Goal: Task Accomplishment & Management: Answer question/provide support

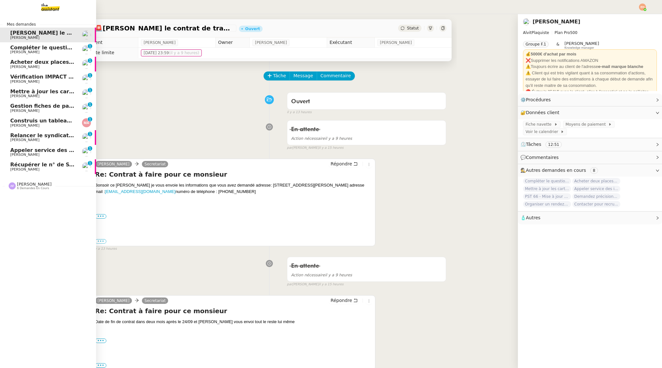
click at [21, 187] on span "6 demandes en cours" at bounding box center [33, 189] width 32 height 4
click at [42, 121] on span "Construis un tableau Excel des contenus" at bounding box center [68, 121] width 117 height 6
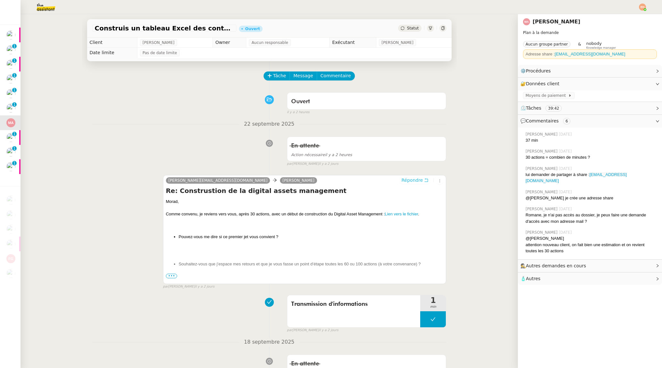
click at [352, 183] on button "Répondre" at bounding box center [415, 180] width 32 height 7
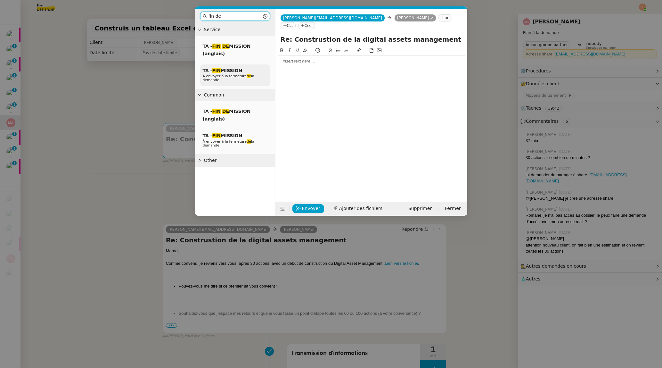
type input "fin de"
click at [247, 78] on em "de" at bounding box center [249, 76] width 4 height 4
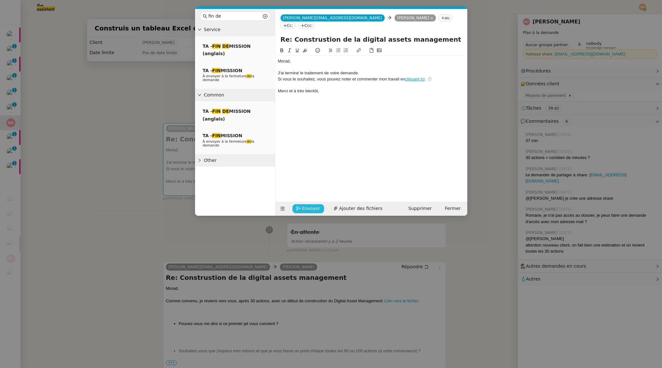
click at [302, 211] on span "Envoyer" at bounding box center [311, 208] width 18 height 7
click at [311, 203] on span "Confirmer l'envoi" at bounding box center [321, 199] width 38 height 7
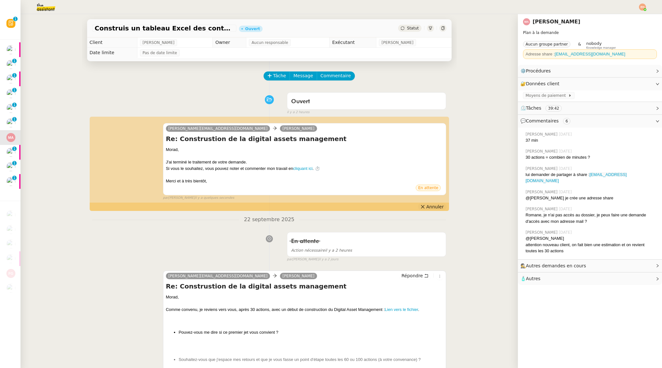
click at [352, 207] on span "Annuler" at bounding box center [435, 206] width 17 height 6
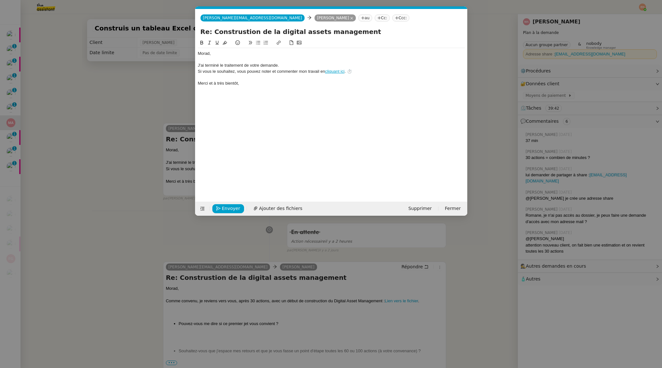
scroll to position [0, 13]
click at [352, 205] on span "Supprimer" at bounding box center [420, 208] width 23 height 7
click at [352, 194] on span "OK" at bounding box center [480, 191] width 6 height 6
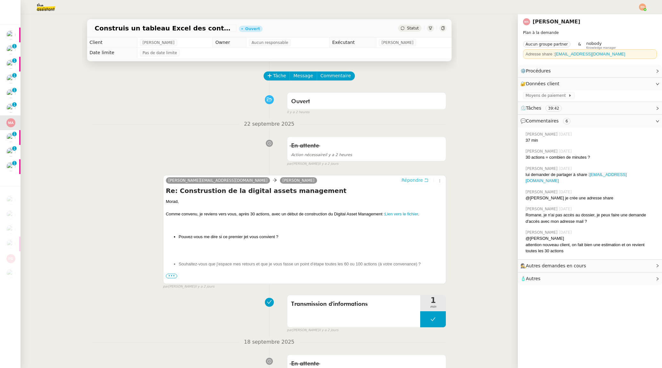
click at [352, 181] on span "Répondre" at bounding box center [412, 180] width 21 height 6
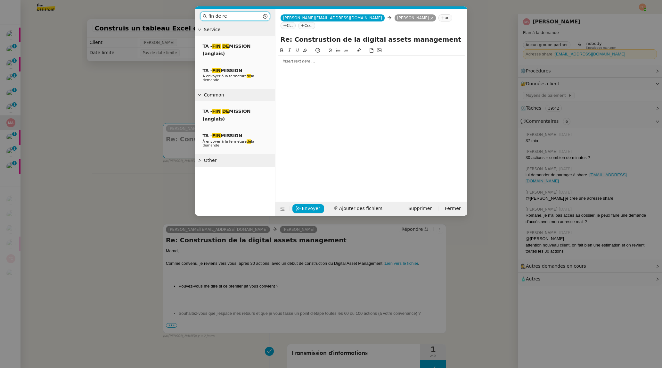
click at [225, 20] on nz-input-group "fin de re" at bounding box center [235, 16] width 70 height 9
click at [227, 18] on input "fin de re" at bounding box center [235, 15] width 53 height 7
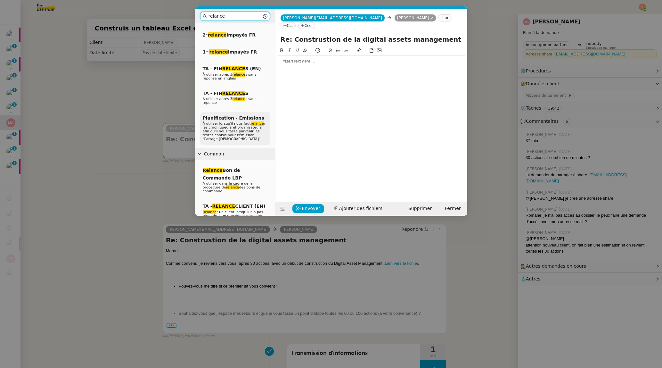
scroll to position [227, 0]
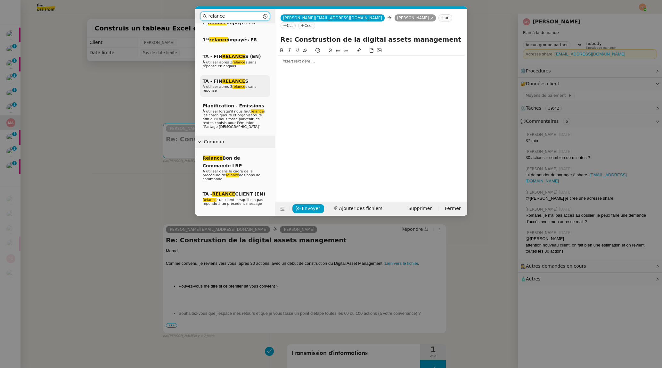
type input "relance"
click at [233, 86] on em "relance" at bounding box center [239, 87] width 13 height 4
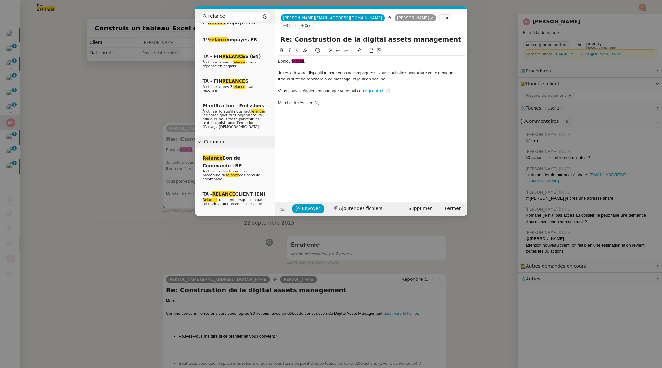
click at [296, 59] on span "﻿Morad﻿" at bounding box center [298, 61] width 12 height 5
click at [306, 48] on icon at bounding box center [305, 50] width 4 height 4
click at [311, 64] on div at bounding box center [371, 67] width 187 height 6
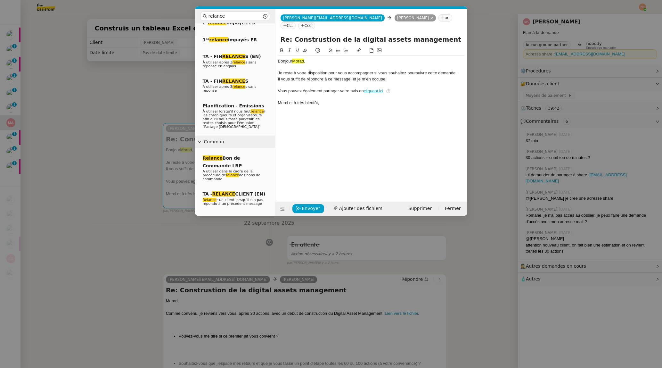
click at [304, 59] on span "Morad﻿" at bounding box center [298, 61] width 12 height 5
click at [305, 49] on icon at bounding box center [305, 51] width 4 height 4
click at [313, 122] on div "Bonjour ﻿ Morad﻿, Je reste à votre disposition pour vous accompagner si vous so…" at bounding box center [371, 119] width 187 height 145
click at [306, 205] on span "Envoyer" at bounding box center [311, 208] width 18 height 7
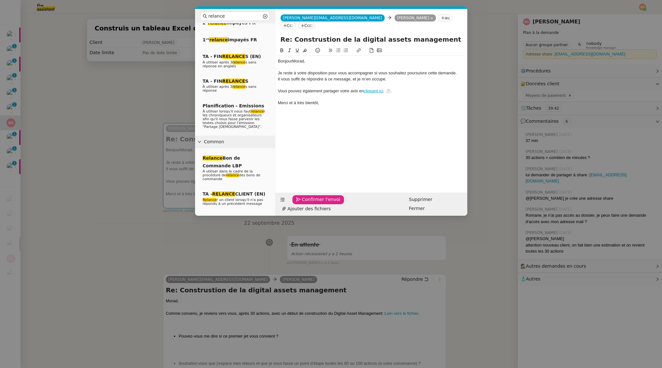
click at [306, 203] on span "Confirmer l'envoi" at bounding box center [321, 199] width 38 height 7
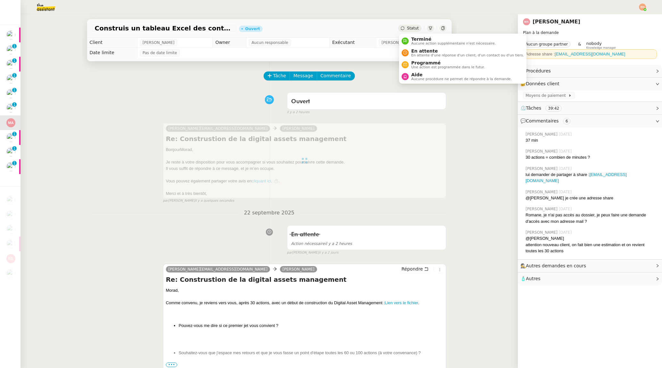
click at [352, 27] on span "Statut" at bounding box center [413, 28] width 12 height 4
click at [352, 44] on span "Aucune action supplémentaire n'est nécessaire." at bounding box center [453, 44] width 85 height 4
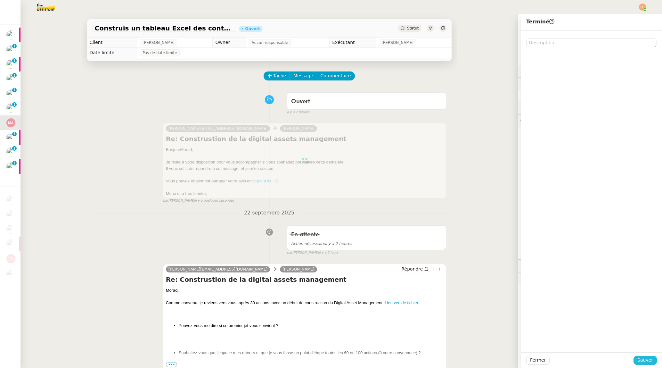
click at [352, 362] on span "Sauver" at bounding box center [646, 359] width 16 height 7
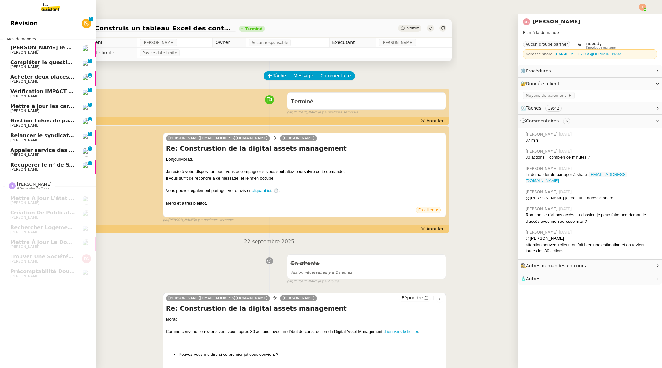
click at [30, 162] on span "Récupérer le n° de SS de Nassim" at bounding box center [57, 165] width 94 height 6
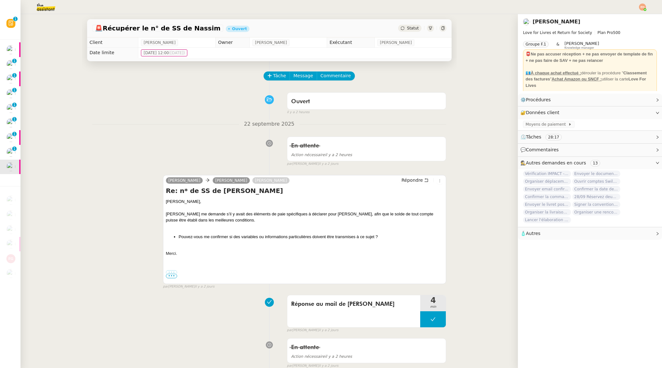
click at [352, 23] on div "🚨 Récupérer le n° de SS de Nassim Ouvert Statut" at bounding box center [269, 28] width 365 height 18
click at [352, 28] on span "Statut" at bounding box center [413, 28] width 12 height 4
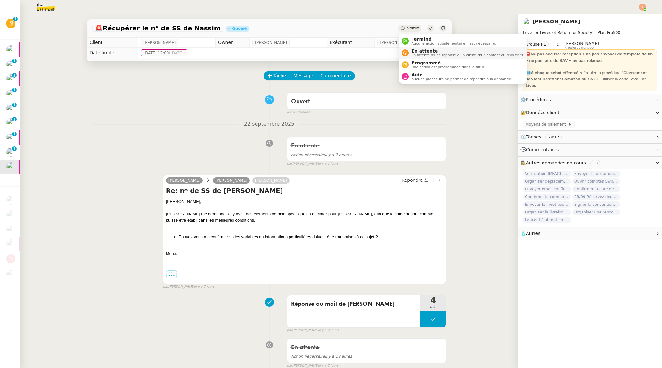
click at [352, 49] on span "En attente" at bounding box center [467, 50] width 113 height 5
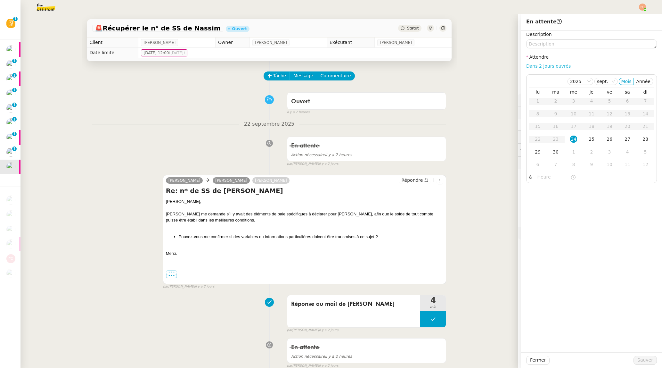
drag, startPoint x: 552, startPoint y: 65, endPoint x: 577, endPoint y: 175, distance: 113.1
click at [352, 65] on link "Dans 2 jours ouvrés" at bounding box center [549, 65] width 45 height 5
type input "07:00"
drag, startPoint x: 644, startPoint y: 360, endPoint x: 570, endPoint y: 330, distance: 79.9
click at [352, 360] on span "Sauver" at bounding box center [646, 359] width 16 height 7
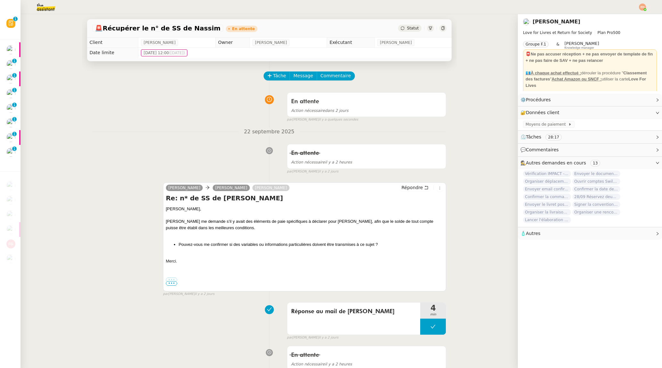
click at [20, 152] on nz-layout "Révision 0 1 2 3 4 5 6 7 8 9 Mes demandes Rédiger le contrat de travail Vitor A…" at bounding box center [331, 184] width 662 height 368
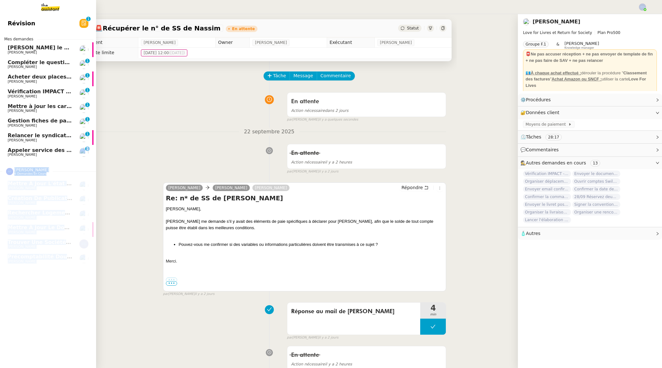
click at [18, 154] on span "[PERSON_NAME]" at bounding box center [22, 155] width 29 height 4
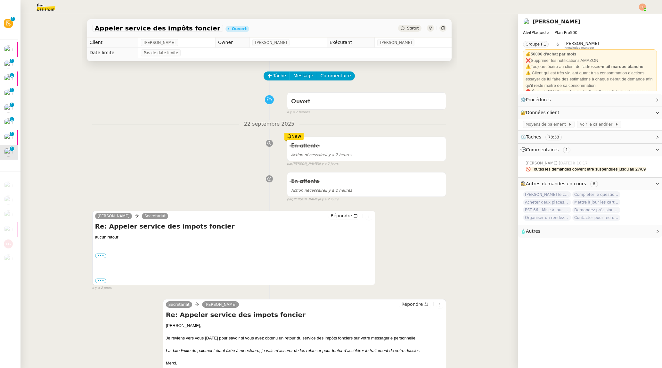
click at [228, 140] on div "En attente Action nécessaire il y a 2 heures New par Esther H. il y a 2 jours" at bounding box center [269, 150] width 354 height 33
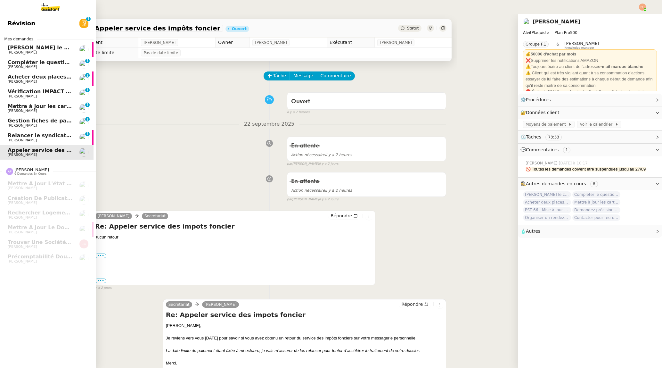
click at [15, 135] on span "Relancer le syndicat de l'eau SMGEAG" at bounding box center [63, 135] width 110 height 6
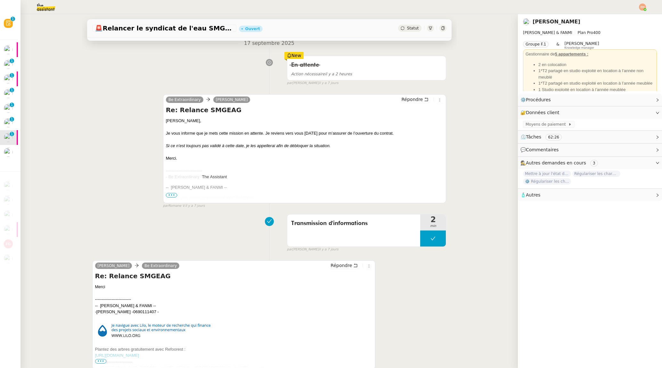
scroll to position [105, 0]
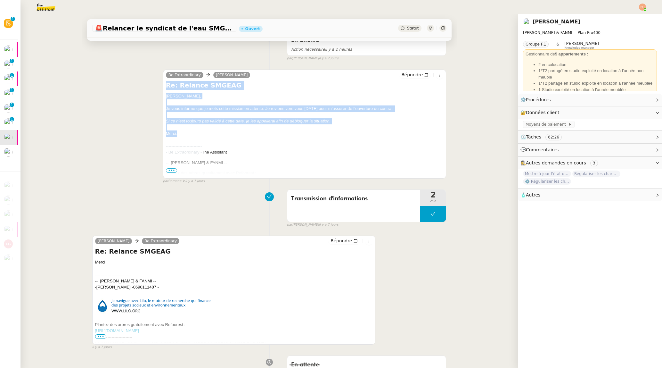
drag, startPoint x: 186, startPoint y: 134, endPoint x: 166, endPoint y: 87, distance: 51.1
click at [166, 87] on div "Be Extraordinary Pascal PIQUIONNE Répondre Re: Relance SMGEAG Pascal, Je vous i…" at bounding box center [305, 124] width 284 height 109
copy div "Re: Relance SMGEAG Pascal, Je vous informe que je mets cette mission en attente…"
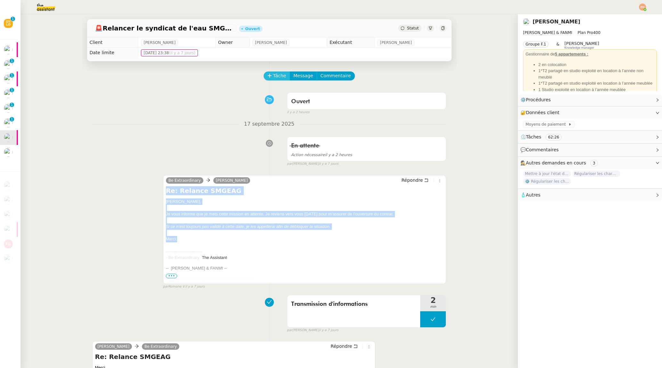
click at [271, 77] on icon at bounding box center [270, 75] width 4 height 4
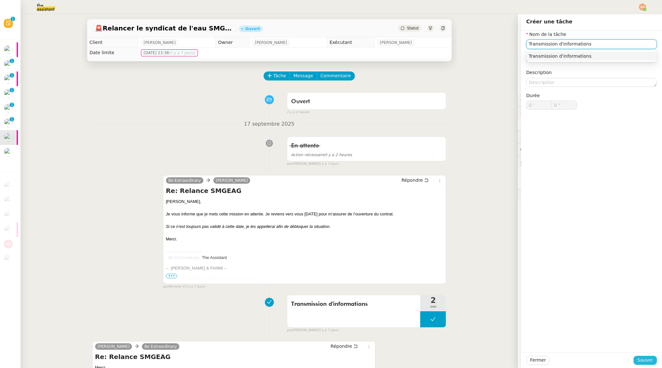
type input "Transmission d'informations"
drag, startPoint x: 650, startPoint y: 362, endPoint x: 628, endPoint y: 349, distance: 25.7
click at [352, 362] on span "Sauver" at bounding box center [646, 359] width 16 height 7
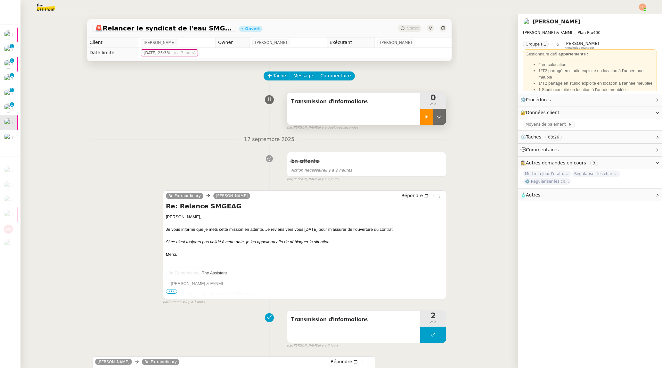
click at [352, 113] on div at bounding box center [426, 117] width 13 height 16
click at [352, 194] on span "Répondre" at bounding box center [412, 195] width 21 height 6
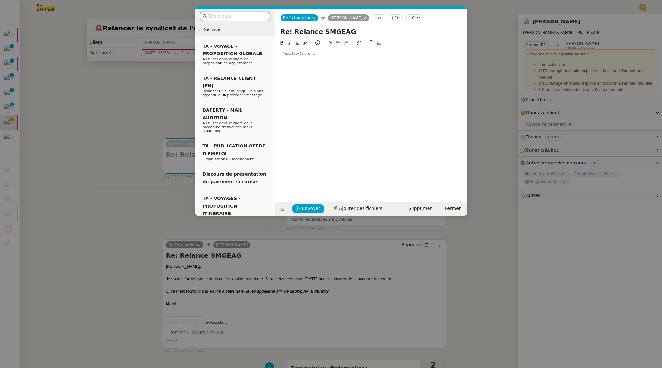
click at [293, 54] on div at bounding box center [371, 54] width 187 height 6
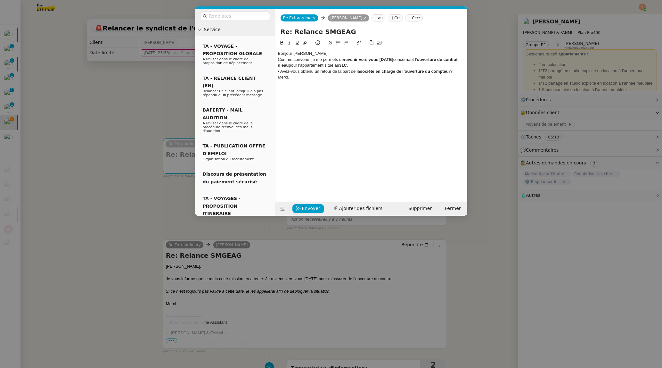
click at [317, 54] on div "Bonjour Pascal," at bounding box center [371, 54] width 187 height 6
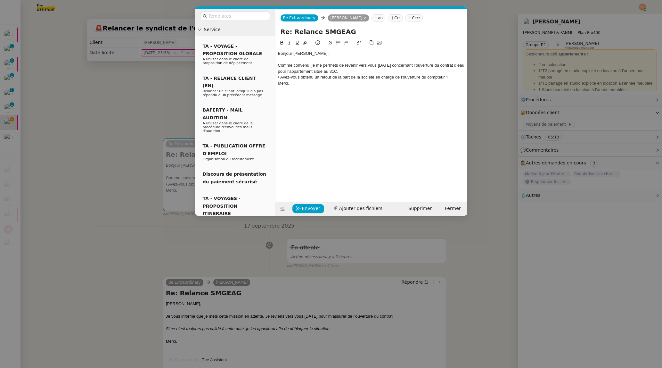
click at [328, 68] on div "Comme convenu, je me permets de revenir vers vous aujourd’hui concernant l’ouve…" at bounding box center [371, 68] width 187 height 12
click at [352, 69] on div "Comme convenu, je me permets de revenir vers vous aujourd’hui concernant l’ouve…" at bounding box center [371, 68] width 187 height 12
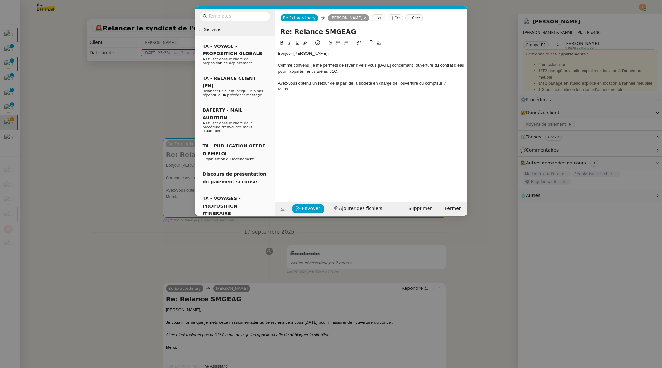
drag, startPoint x: 337, startPoint y: 41, endPoint x: 348, endPoint y: 49, distance: 13.2
click at [336, 41] on icon at bounding box center [338, 42] width 4 height 4
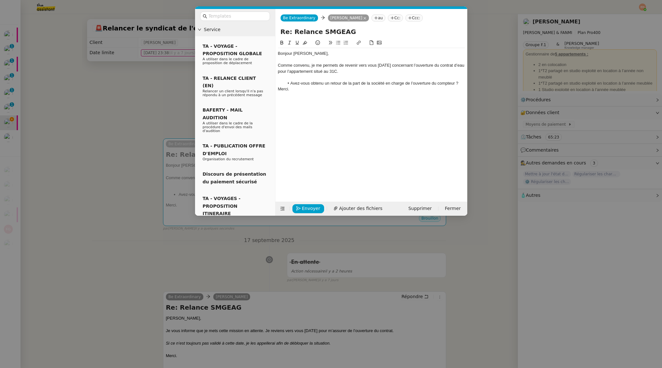
click at [352, 84] on li "Avez-vous obtenu un retour de la part de la société en charge de l’ouverture du…" at bounding box center [374, 83] width 181 height 6
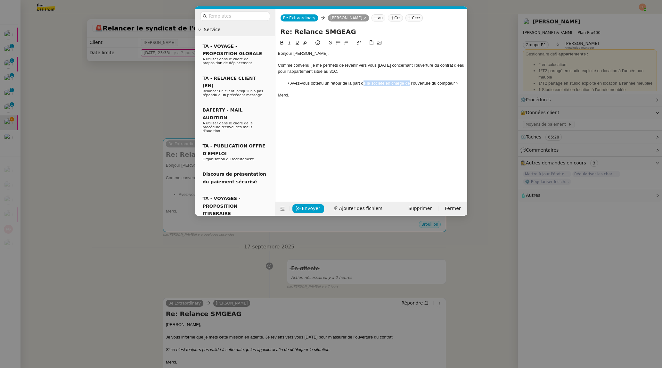
drag, startPoint x: 363, startPoint y: 84, endPoint x: 410, endPoint y: 86, distance: 47.1
click at [352, 86] on li "Avez-vous obtenu un retour de la part de la société en charge de l’ouverture du…" at bounding box center [374, 83] width 181 height 6
click at [94, 134] on nz-modal-container "Service TA - VOYAGE - PROPOSITION GLOBALE A utiliser dans le cadre de propositi…" at bounding box center [331, 184] width 662 height 368
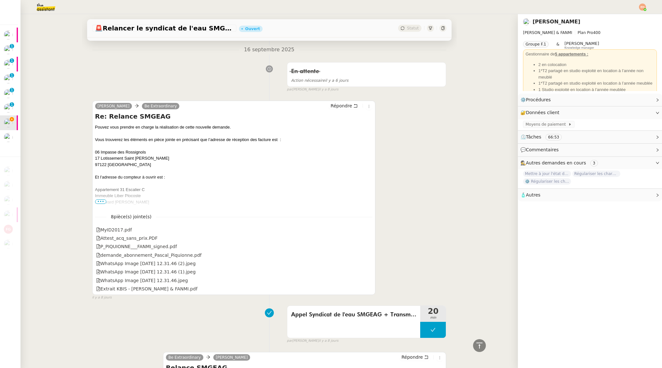
scroll to position [1422, 0]
click at [110, 153] on div "Pouvez vous prendre en charge la réalisation de cette nouvelle demande. Vous tr…" at bounding box center [234, 186] width 278 height 125
click at [119, 190] on div "Pouvez vous prendre en charge la réalisation de cette nouvelle demande. Vous tr…" at bounding box center [234, 186] width 278 height 125
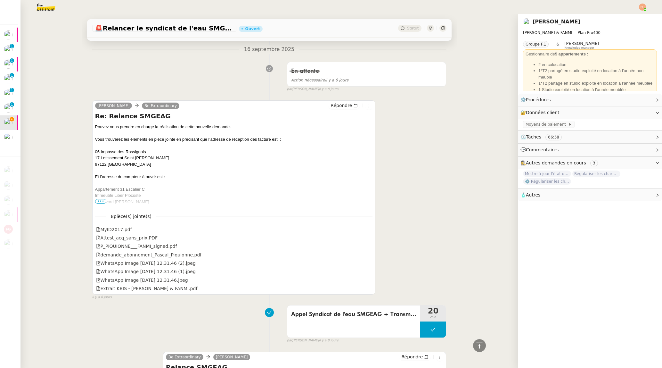
click at [98, 200] on span "•••" at bounding box center [101, 201] width 12 height 4
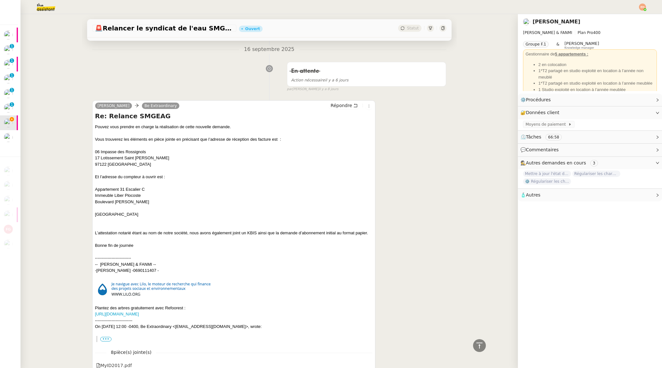
click at [113, 196] on div "Pouvez vous prendre en charge la réalisation de cette nouvelle demande. Vous tr…" at bounding box center [234, 186] width 278 height 125
copy div "Immeuble Liber Plocoste"
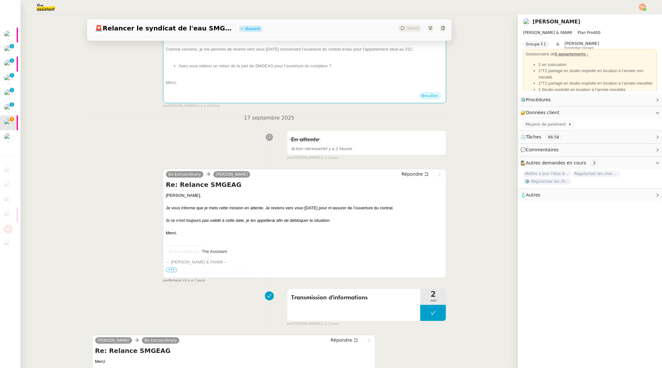
scroll to position [0, 0]
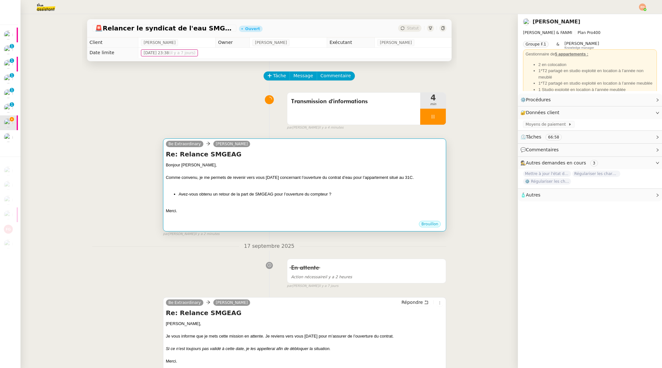
click at [286, 169] on div at bounding box center [305, 171] width 278 height 6
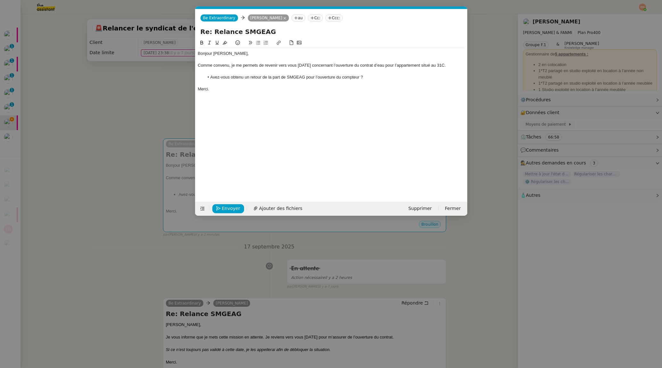
scroll to position [0, 13]
drag, startPoint x: 452, startPoint y: 65, endPoint x: 470, endPoint y: 78, distance: 22.3
click at [352, 65] on div "Comme convenu, je me permets de revenir vers vous aujourd’hui concernant l’ouve…" at bounding box center [331, 65] width 267 height 6
click at [82, 135] on nz-modal-container "Service TA - VOYAGE - PROPOSITION GLOBALE A utiliser dans le cadre de propositi…" at bounding box center [331, 184] width 662 height 368
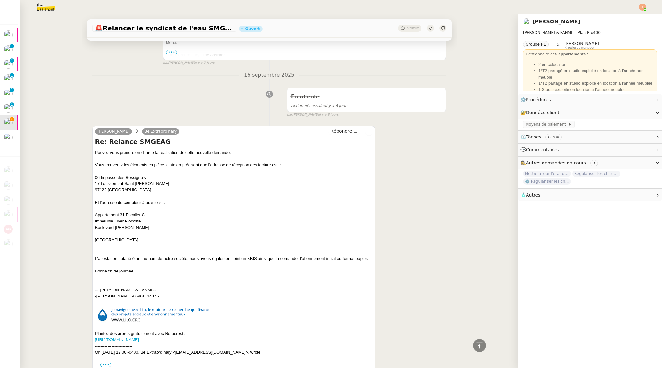
scroll to position [1397, 0]
click at [121, 225] on div "Pouvez vous prendre en charge la réalisation de cette nouvelle demande. Vous tr…" at bounding box center [234, 211] width 278 height 125
drag, startPoint x: 121, startPoint y: 225, endPoint x: 144, endPoint y: 208, distance: 28.3
click at [121, 225] on div "Pouvez vous prendre en charge la réalisation de cette nouvelle demande. Vous tr…" at bounding box center [234, 211] width 278 height 125
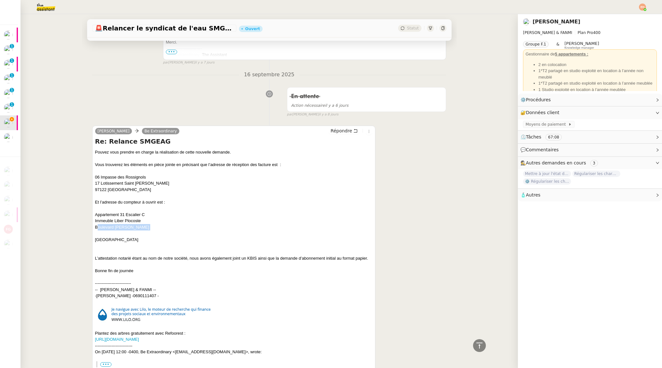
copy div "Boulevard Nelson Mandela"
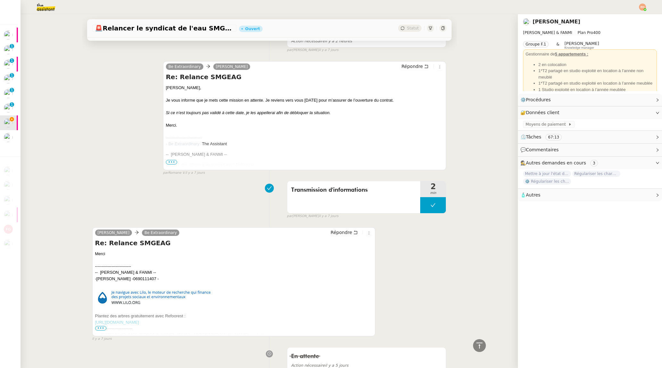
scroll to position [0, 0]
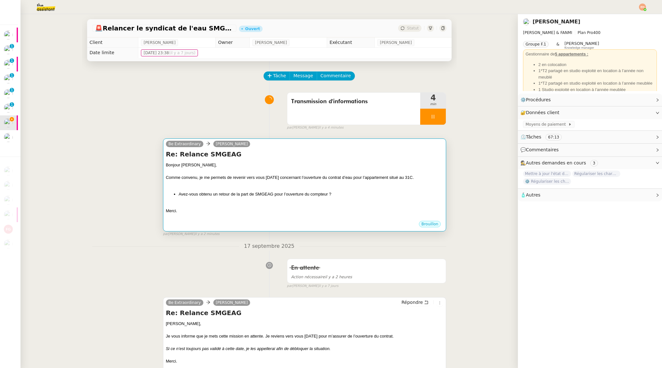
click at [272, 160] on div "Re: Relance SMGEAG Bonjour Pascal, Comme convenu, je me permets de revenir vers…" at bounding box center [305, 185] width 278 height 71
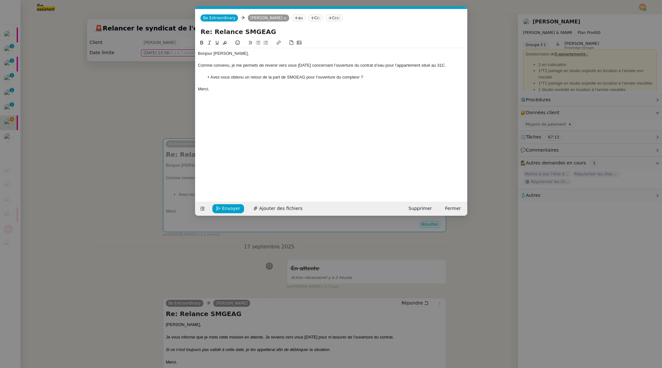
scroll to position [0, 13]
click at [352, 64] on div "Comme convenu, je me permets de revenir vers vous aujourd’hui concernant l’ouve…" at bounding box center [331, 65] width 267 height 6
click at [352, 78] on div at bounding box center [331, 77] width 267 height 6
click at [226, 205] on span "Envoyer" at bounding box center [231, 208] width 18 height 7
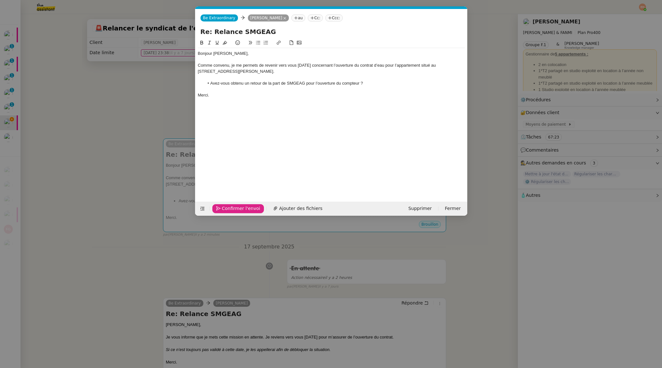
click at [226, 205] on span "Confirmer l'envoi" at bounding box center [241, 208] width 38 height 7
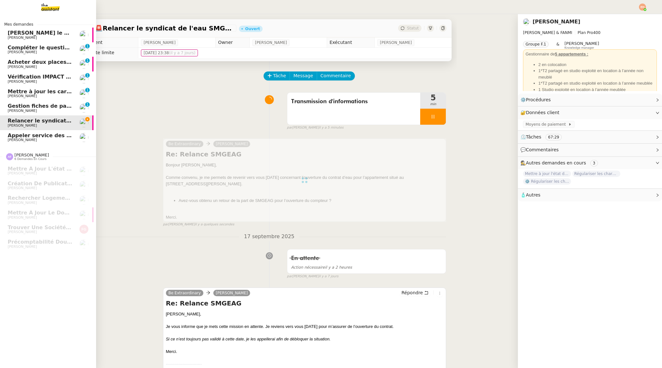
click at [17, 107] on span "Gestion fiches de paie et salaires - septembre 2025" at bounding box center [68, 106] width 121 height 6
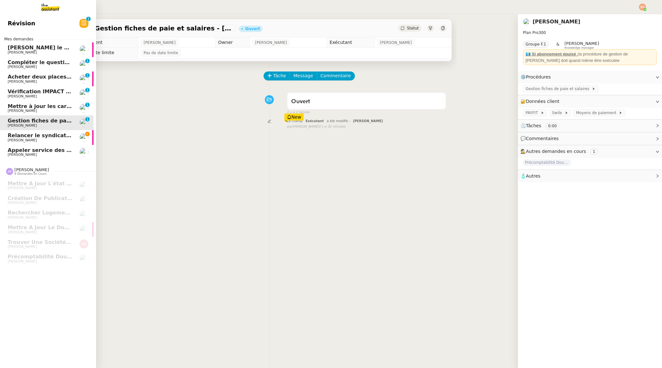
click at [44, 136] on span "Relancer le syndicat de l'eau SMGEAG" at bounding box center [63, 135] width 110 height 6
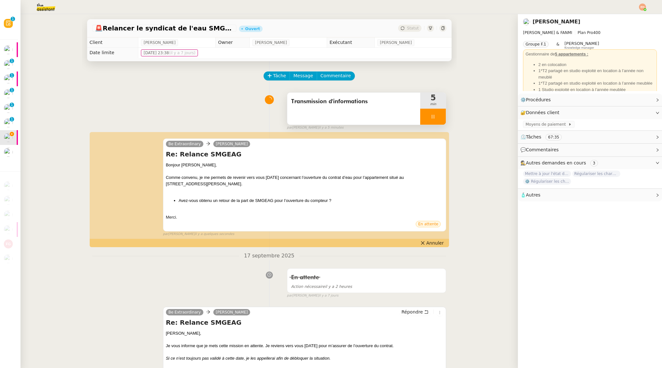
drag, startPoint x: 438, startPoint y: 115, endPoint x: 443, endPoint y: 116, distance: 5.5
click at [352, 115] on div at bounding box center [433, 117] width 26 height 16
click at [352, 116] on button at bounding box center [439, 117] width 13 height 16
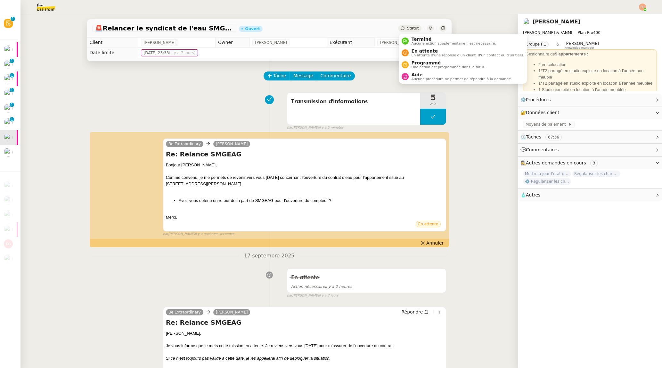
click at [352, 27] on span "Statut" at bounding box center [413, 28] width 12 height 4
click at [352, 53] on span "En attente" at bounding box center [467, 50] width 113 height 5
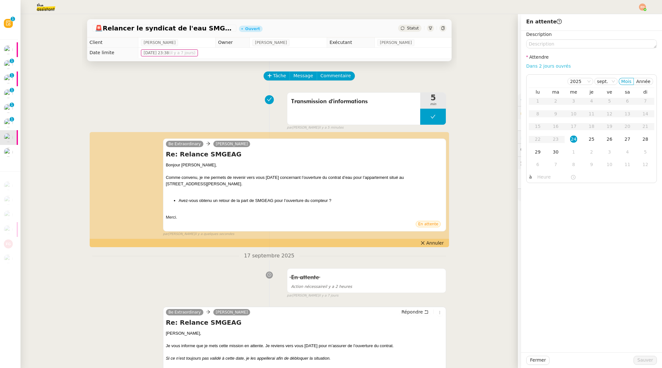
click at [352, 67] on link "Dans 2 jours ouvrés" at bounding box center [549, 65] width 45 height 5
type input "07:00"
click at [352, 361] on span "Sauver" at bounding box center [646, 359] width 16 height 7
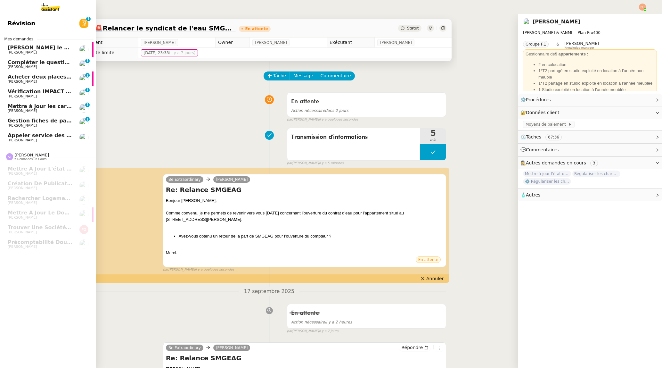
click at [15, 105] on span "Mettre à jour les cartes pro BTP" at bounding box center [54, 106] width 92 height 6
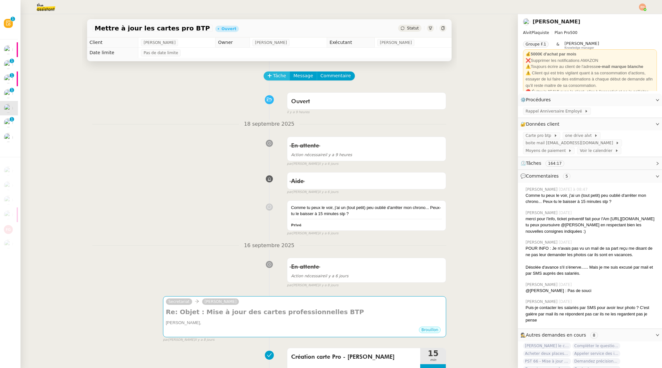
drag, startPoint x: 277, startPoint y: 74, endPoint x: 283, endPoint y: 81, distance: 9.8
click at [277, 74] on span "Tâche" at bounding box center [279, 75] width 13 height 7
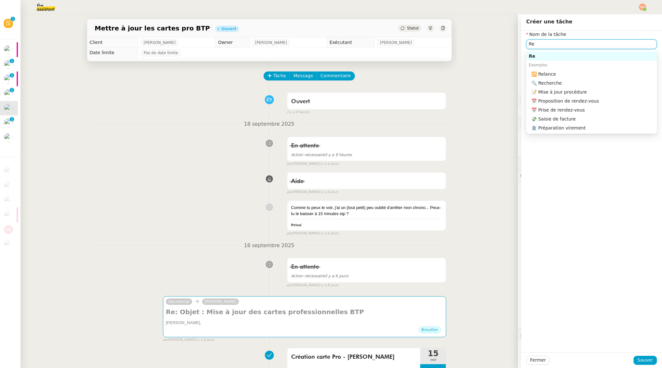
type input "R"
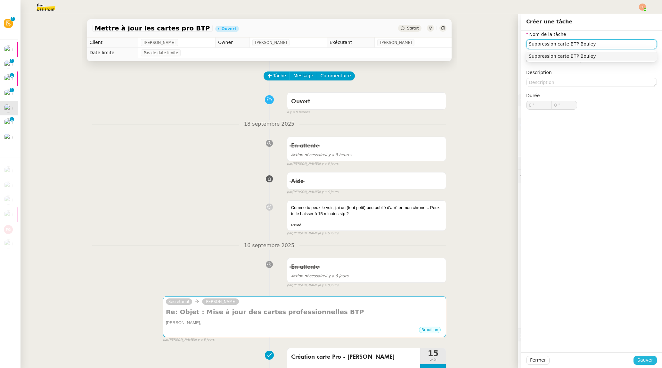
type input "Suppression carte BTP Bouley"
drag, startPoint x: 639, startPoint y: 358, endPoint x: 599, endPoint y: 336, distance: 45.3
click at [352, 358] on span "Sauver" at bounding box center [646, 359] width 16 height 7
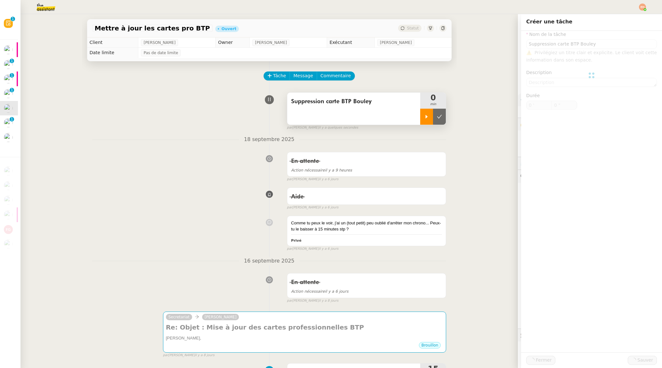
click at [352, 117] on icon at bounding box center [426, 116] width 5 height 5
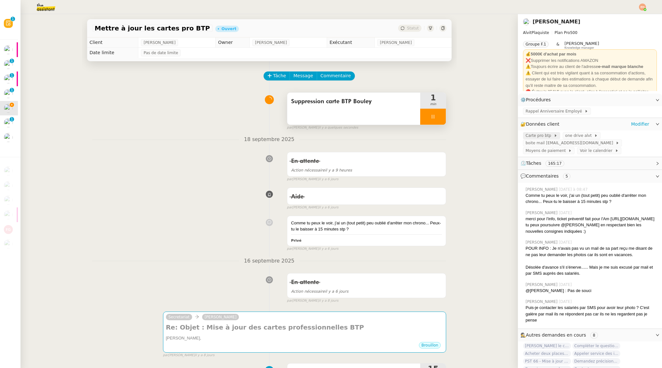
click at [352, 134] on span "Carte pro btp" at bounding box center [540, 135] width 28 height 6
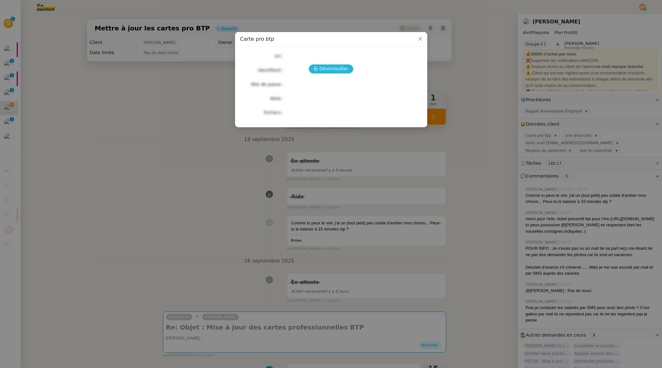
click at [328, 68] on span "Déverrouiller" at bounding box center [334, 68] width 29 height 7
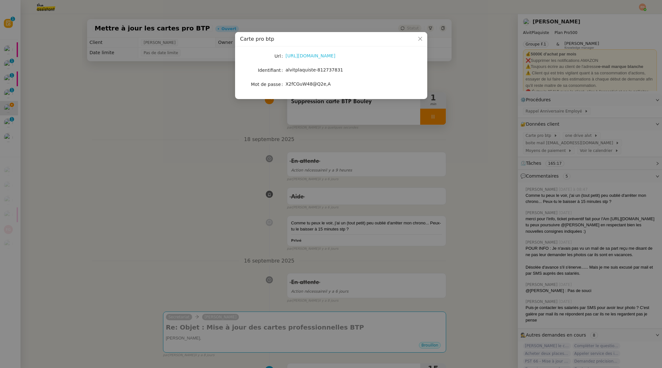
click at [329, 55] on link "https://portail.cartebtp.fr/authentification/login" at bounding box center [311, 55] width 50 height 5
drag, startPoint x: 286, startPoint y: 70, endPoint x: 402, endPoint y: 75, distance: 115.5
click at [352, 76] on div "Url https://portail.cartebtp.fr/authentification/login Identifiant alvitplaquis…" at bounding box center [331, 70] width 182 height 37
drag, startPoint x: 358, startPoint y: 91, endPoint x: 344, endPoint y: 84, distance: 15.3
click at [352, 91] on nz-skeleton "Url https://portail.cartebtp.fr/authentification/login Identifiant alvitplaquis…" at bounding box center [331, 73] width 182 height 42
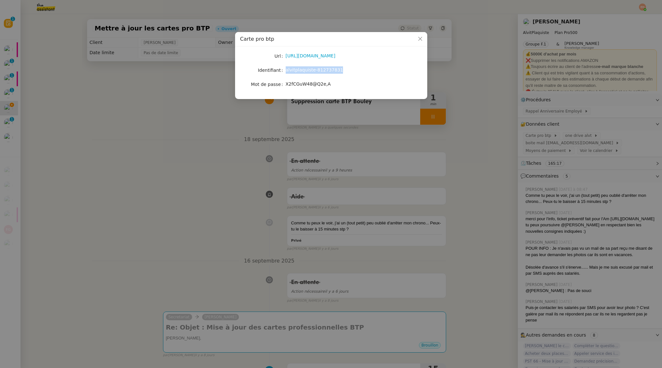
drag, startPoint x: 339, startPoint y: 71, endPoint x: 297, endPoint y: 67, distance: 42.7
click at [286, 70] on div "alvitplaquiste-812737831" at bounding box center [339, 69] width 106 height 7
copy span "alvitplaquiste-812737831"
drag, startPoint x: 334, startPoint y: 82, endPoint x: 286, endPoint y: 86, distance: 48.9
click at [285, 86] on nz-form-item "Mot de passe X2fCGuW48@Q2e,A" at bounding box center [331, 84] width 182 height 9
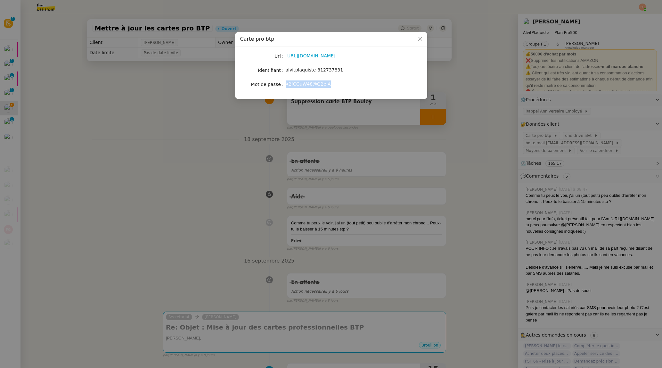
copy nz-form-item "X2fCGuW48@Q2e,A"
click at [154, 121] on nz-modal-container "Carte pro btp Url https://portail.cartebtp.fr/authentification/login Identifian…" at bounding box center [331, 184] width 662 height 368
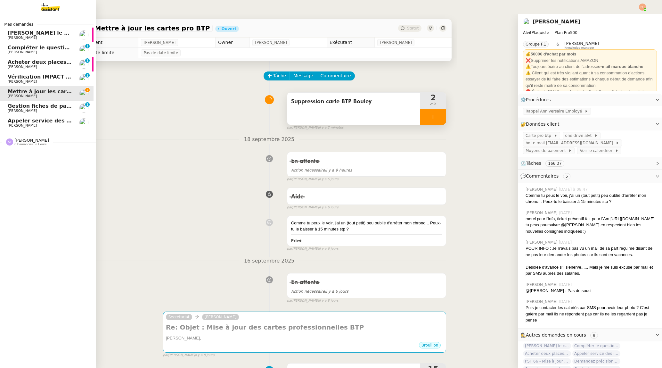
click at [37, 49] on span "Compléter le questionnaire pour le contrat d'apprentissage" at bounding box center [94, 48] width 172 height 6
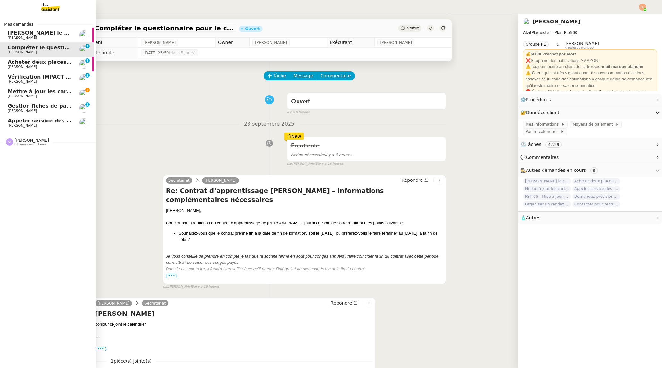
click at [43, 38] on span "[PERSON_NAME]" at bounding box center [40, 38] width 65 height 4
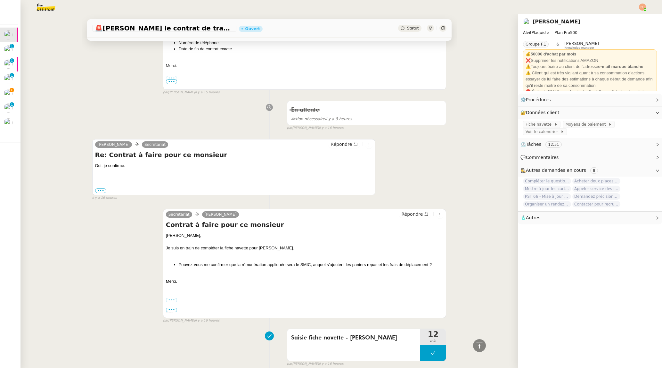
scroll to position [660, 0]
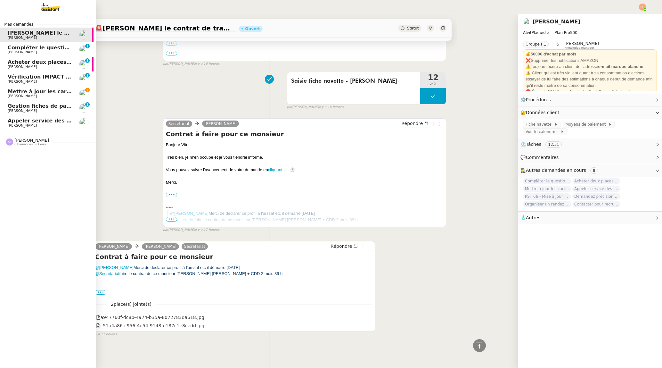
drag, startPoint x: 20, startPoint y: 46, endPoint x: 34, endPoint y: 50, distance: 14.8
click at [20, 46] on span "Compléter le questionnaire pour le contrat d'apprentissage" at bounding box center [94, 48] width 172 height 6
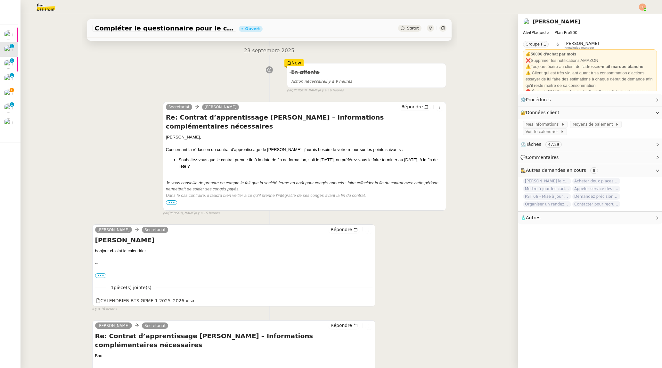
scroll to position [78, 0]
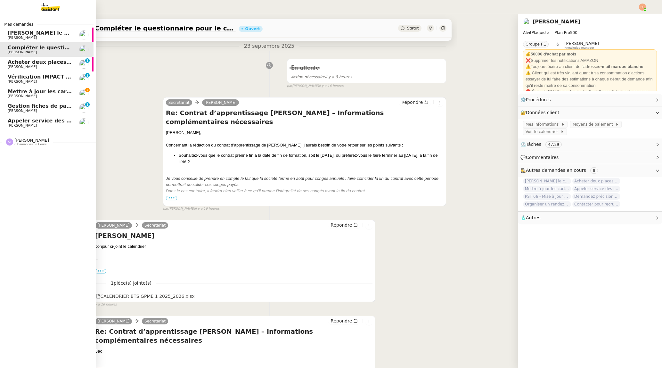
drag, startPoint x: 14, startPoint y: 34, endPoint x: 62, endPoint y: 53, distance: 51.1
click at [14, 34] on span "[PERSON_NAME] le contrat de travail" at bounding box center [61, 33] width 107 height 6
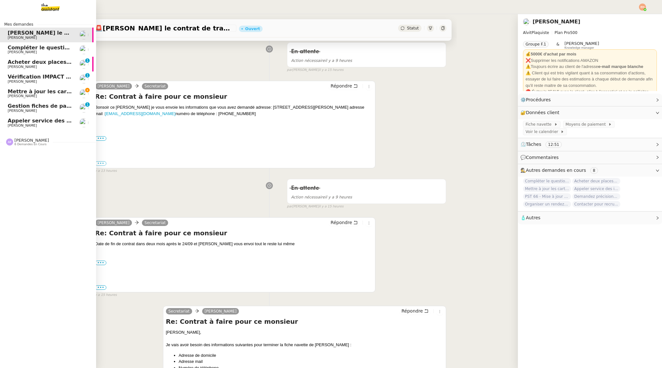
click at [42, 52] on span "[PERSON_NAME]" at bounding box center [40, 52] width 65 height 4
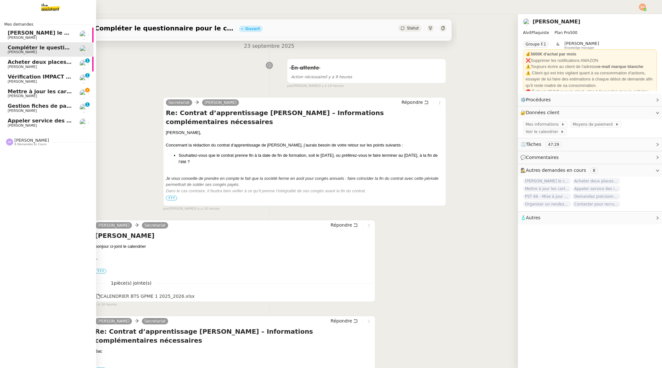
click at [17, 64] on span "Acheter deux places de concert VIP" at bounding box center [59, 62] width 103 height 6
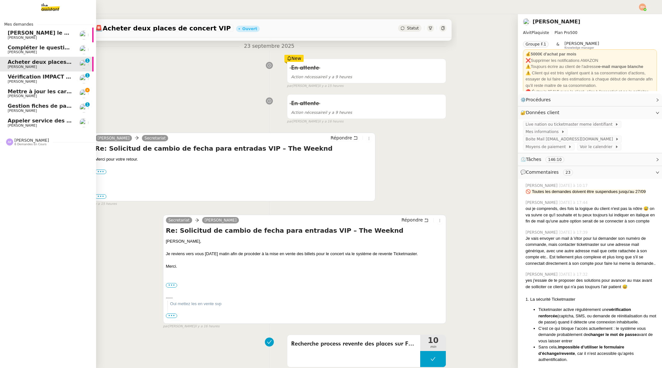
click at [45, 8] on img at bounding box center [46, 7] width 50 height 14
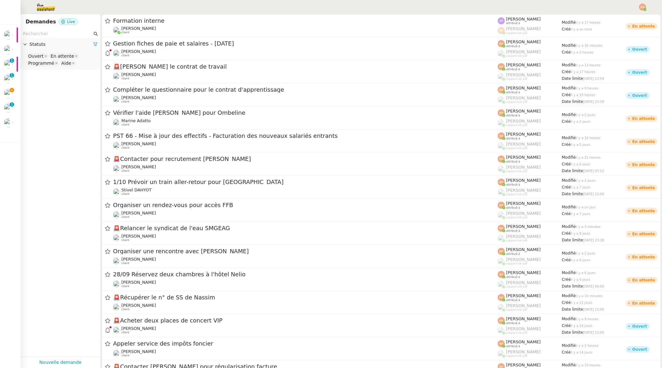
click at [70, 35] on input "text" at bounding box center [58, 33] width 70 height 7
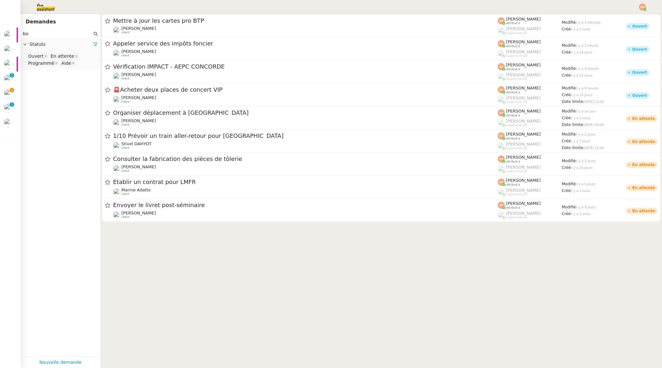
type input "b"
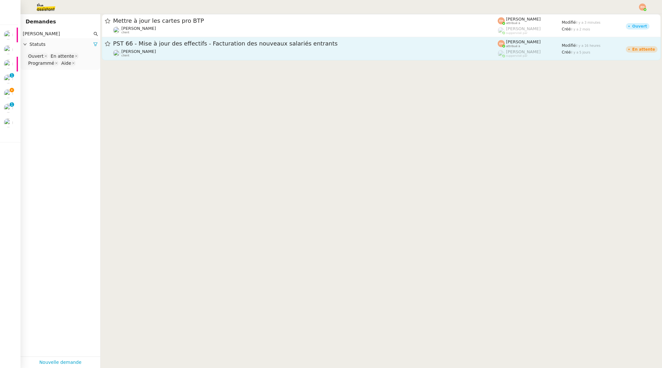
type input "simon"
click at [229, 54] on div "Vitor Alvites client" at bounding box center [305, 53] width 385 height 8
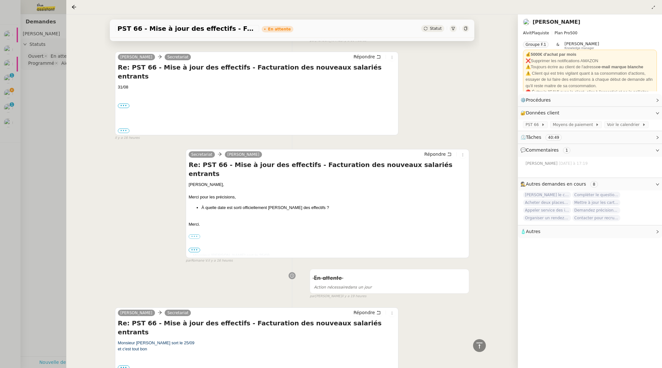
scroll to position [401, 0]
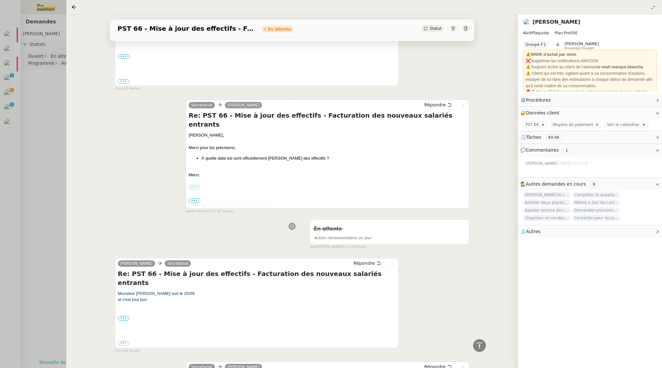
click at [24, 104] on div at bounding box center [331, 184] width 662 height 368
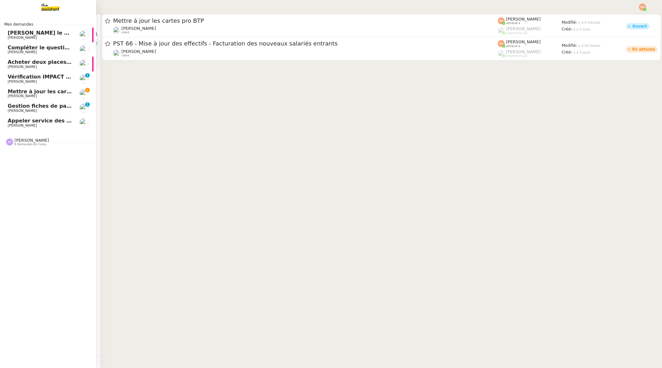
click at [14, 95] on span "[PERSON_NAME]" at bounding box center [22, 96] width 29 height 4
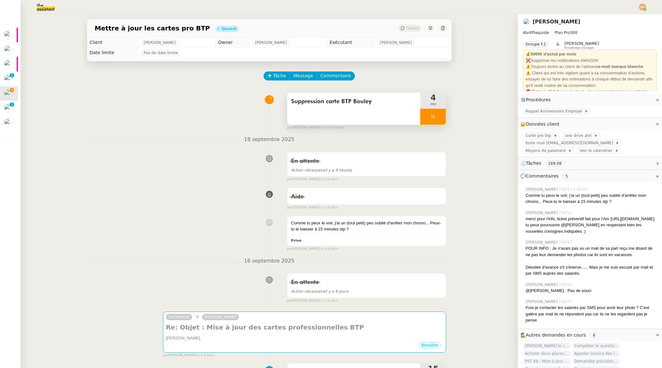
click at [352, 108] on div "4 min" at bounding box center [433, 101] width 26 height 16
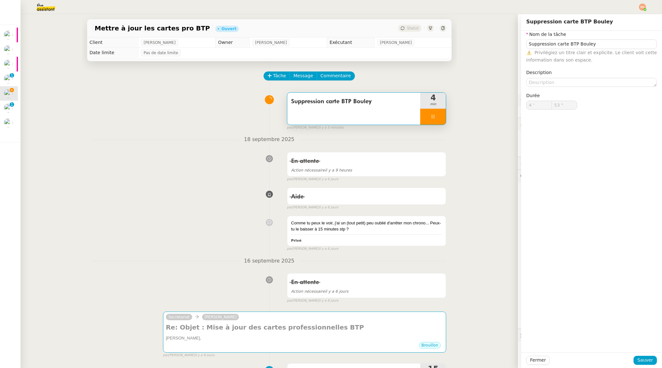
click at [352, 116] on div at bounding box center [433, 117] width 26 height 16
type input "Suppression carte BTP Bouley"
type input "4 '"
type input "52 ""
click at [352, 116] on icon at bounding box center [439, 116] width 5 height 5
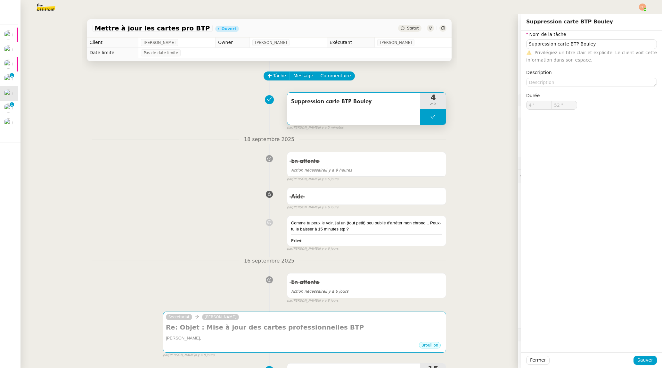
type input "Suppression carte BTP Bouley"
type input "4 '"
type input "52 ""
type input "Suppression carte BTP Bouley"
type input "4 '"
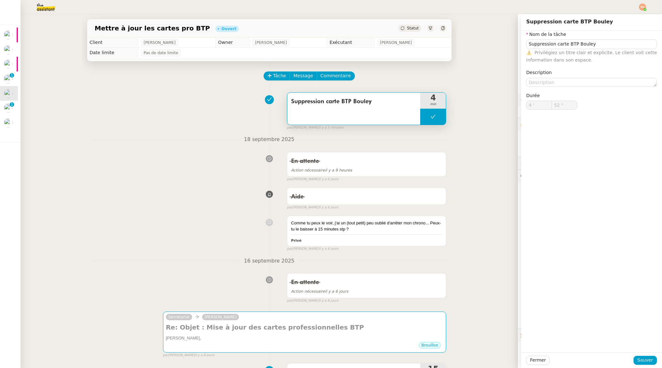
type input "52 ""
type input "Suppression carte BTP Bouley"
type input "4 '"
type input "52 ""
drag, startPoint x: 542, startPoint y: 360, endPoint x: 525, endPoint y: 355, distance: 17.5
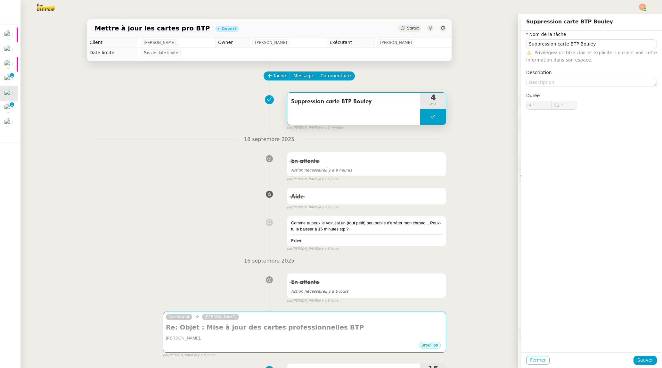
click at [352, 360] on span "Fermer" at bounding box center [538, 359] width 16 height 7
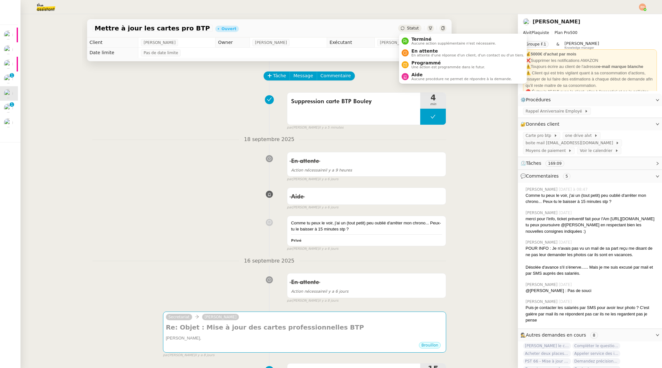
click at [352, 29] on span "Statut" at bounding box center [413, 28] width 12 height 4
click at [352, 49] on span "En attente" at bounding box center [467, 50] width 113 height 5
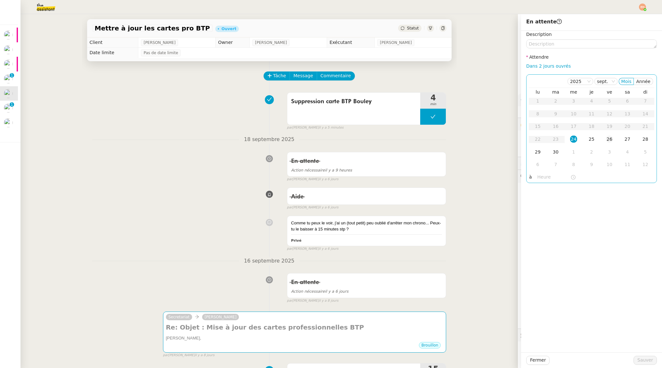
click at [352, 141] on td "26" at bounding box center [610, 139] width 18 height 13
click at [352, 150] on div "29" at bounding box center [538, 151] width 7 height 7
drag, startPoint x: 640, startPoint y: 360, endPoint x: 635, endPoint y: 173, distance: 187.2
click at [352, 173] on div "En attente Description Attendre Dans 2 jours ouvrés 2025 sept. Mois Année lu ma…" at bounding box center [591, 191] width 141 height 354
click at [352, 139] on td "26" at bounding box center [610, 139] width 18 height 13
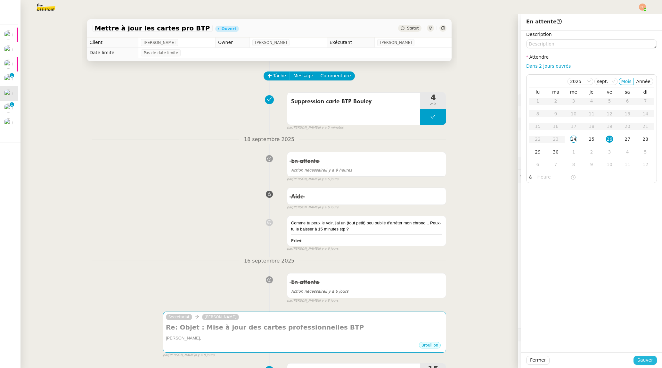
click at [352, 363] on span "Sauver" at bounding box center [646, 359] width 16 height 7
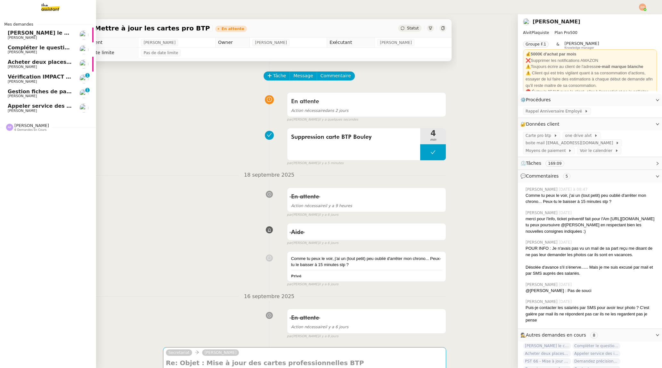
click at [21, 62] on span "Acheter deux places de concert VIP" at bounding box center [59, 62] width 103 height 6
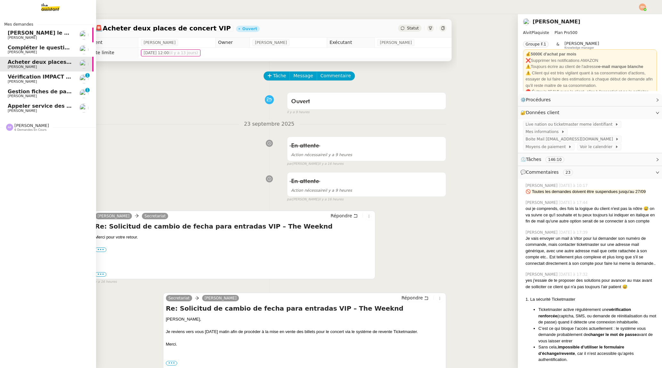
click at [38, 85] on link "Vérification IMPACT - AEPC CONCORDE Céline MAS 0 1 2 3 4 5 6 7 8 9" at bounding box center [45, 78] width 96 height 15
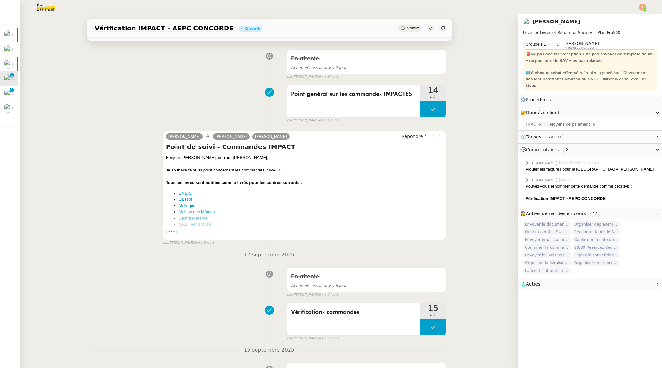
scroll to position [255, 0]
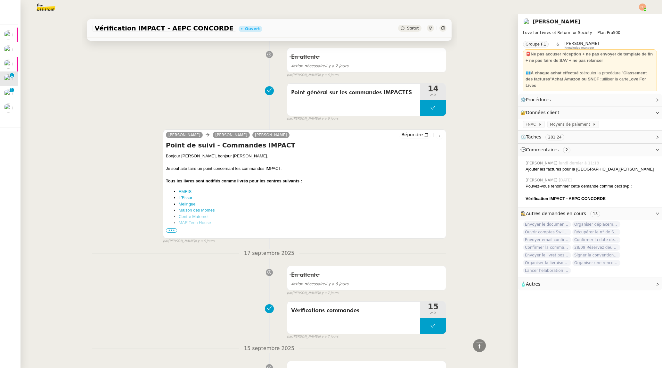
click at [177, 230] on span "•••" at bounding box center [172, 230] width 12 height 4
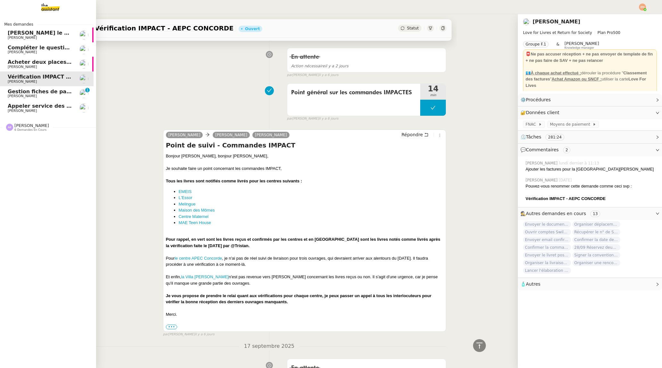
click at [46, 90] on span "Gestion fiches de paie et salaires - septembre 2025" at bounding box center [68, 91] width 121 height 6
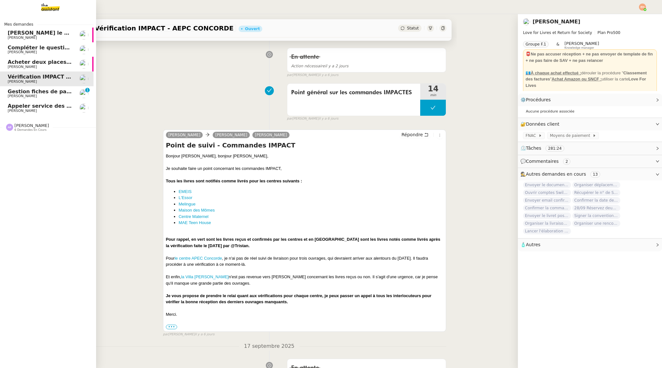
scroll to position [81, 0]
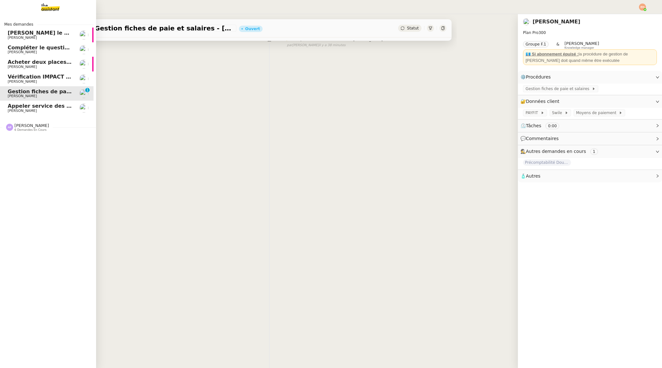
click at [44, 104] on span "Appeler service des impôts foncier" at bounding box center [58, 106] width 101 height 6
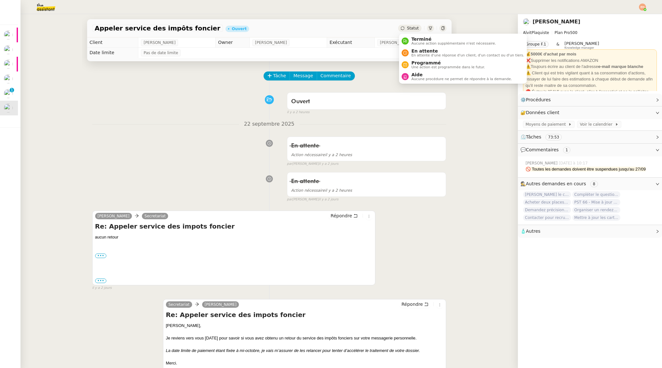
drag, startPoint x: 415, startPoint y: 27, endPoint x: 414, endPoint y: 31, distance: 4.4
click at [352, 27] on span "Statut" at bounding box center [413, 28] width 12 height 4
click at [352, 53] on span "En attente" at bounding box center [467, 50] width 113 height 5
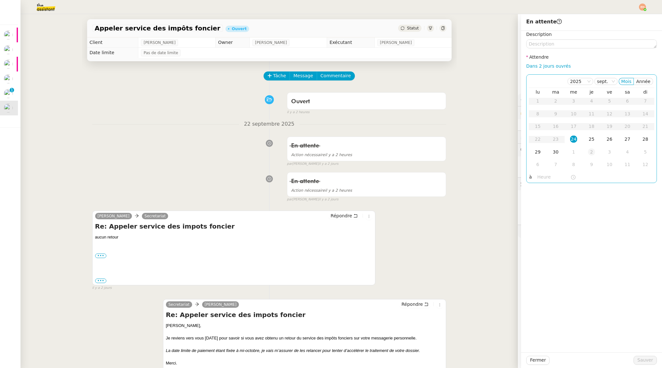
drag, startPoint x: 585, startPoint y: 137, endPoint x: 593, endPoint y: 151, distance: 15.9
click at [352, 137] on td "25" at bounding box center [592, 139] width 18 height 13
drag, startPoint x: 647, startPoint y: 363, endPoint x: 643, endPoint y: 361, distance: 5.1
click at [352, 362] on span "Sauver" at bounding box center [646, 359] width 16 height 7
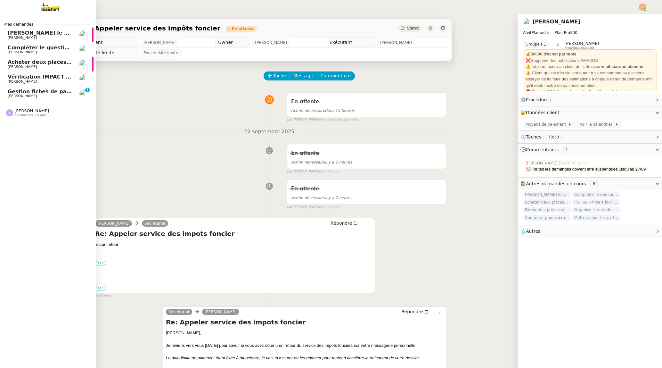
click at [29, 115] on span "6 demandes en cours" at bounding box center [30, 115] width 32 height 4
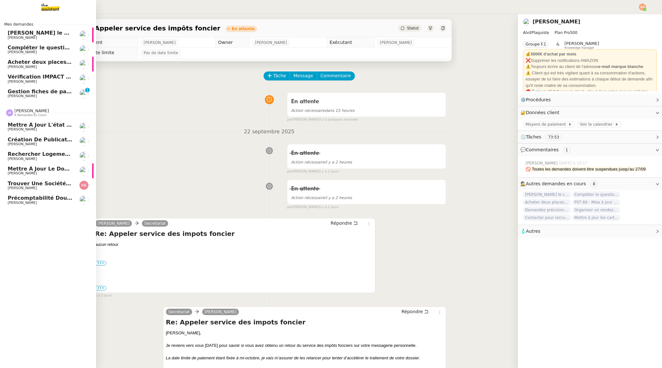
click at [39, 152] on span "Rechercher logement de fonction à [GEOGRAPHIC_DATA]" at bounding box center [91, 154] width 167 height 6
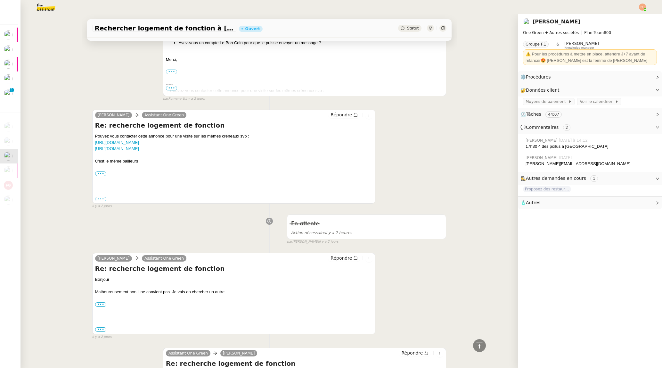
scroll to position [549, 0]
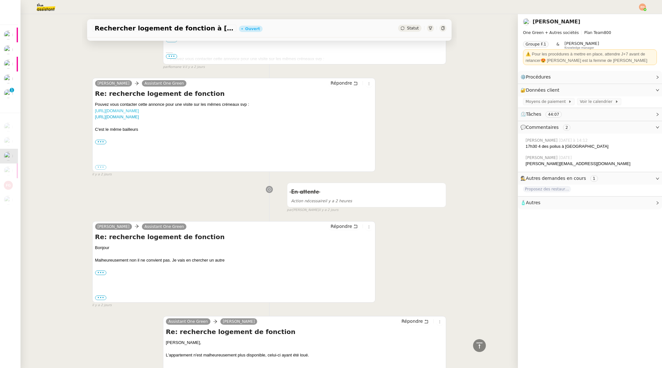
click at [136, 111] on link "[URL][DOMAIN_NAME]" at bounding box center [117, 110] width 44 height 5
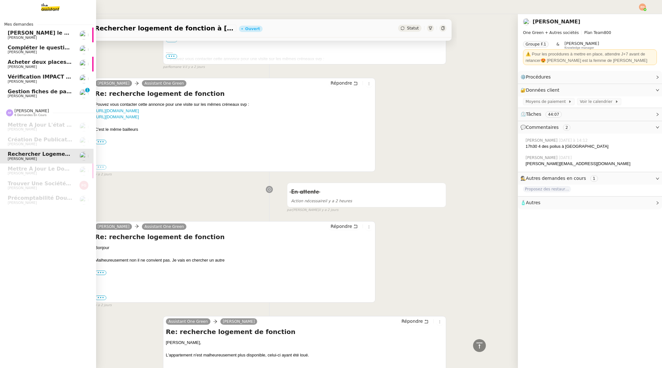
click at [20, 77] on span "Vérification IMPACT - AEPC CONCORDE" at bounding box center [63, 77] width 111 height 6
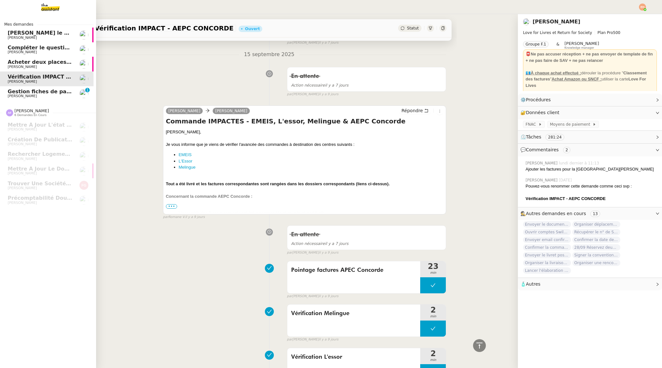
click at [43, 62] on span "Acheter deux places de concert VIP" at bounding box center [59, 62] width 103 height 6
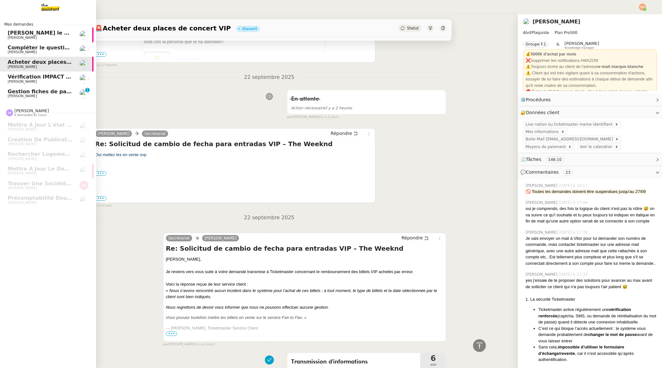
click at [43, 75] on span "Vérification IMPACT - AEPC CONCORDE" at bounding box center [63, 77] width 111 height 6
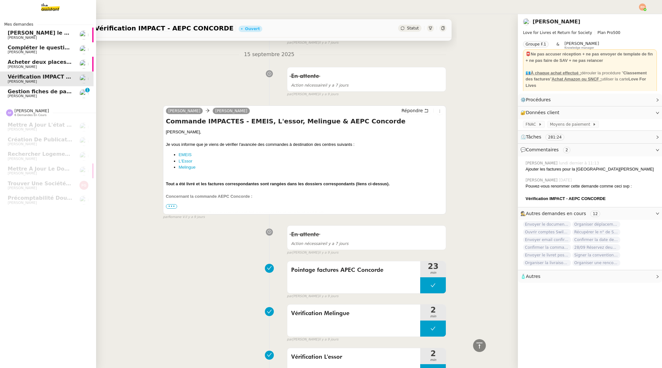
scroll to position [549, 0]
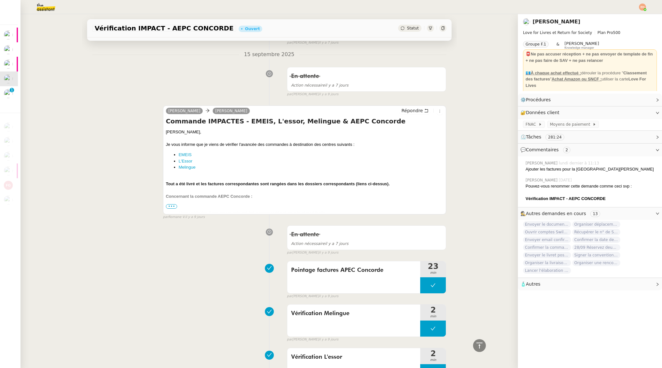
click at [171, 204] on span "•••" at bounding box center [172, 206] width 12 height 4
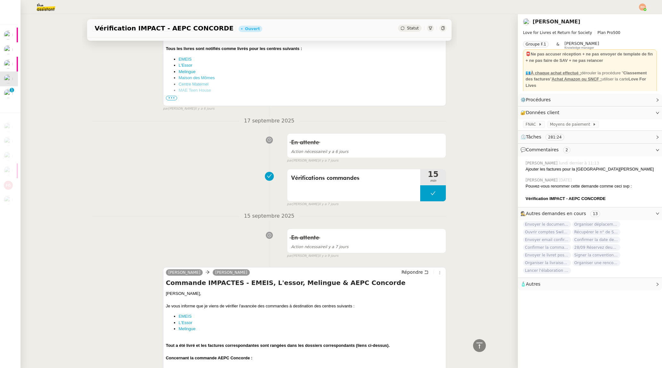
scroll to position [336, 0]
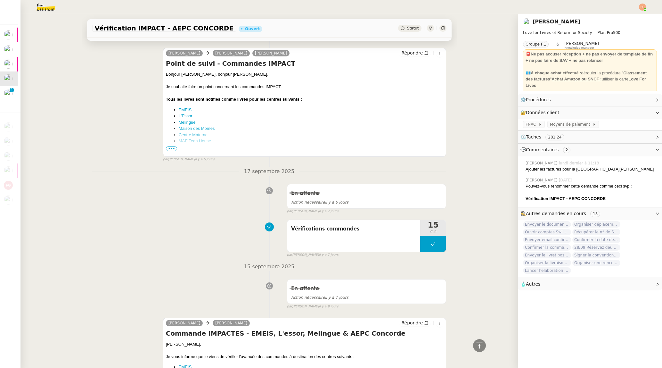
click at [171, 145] on div "Bonjour Céline, bonjour Tristan, Je souhaite faire un point concernant les comm…" at bounding box center [305, 159] width 278 height 177
click at [171, 147] on span "•••" at bounding box center [172, 148] width 12 height 4
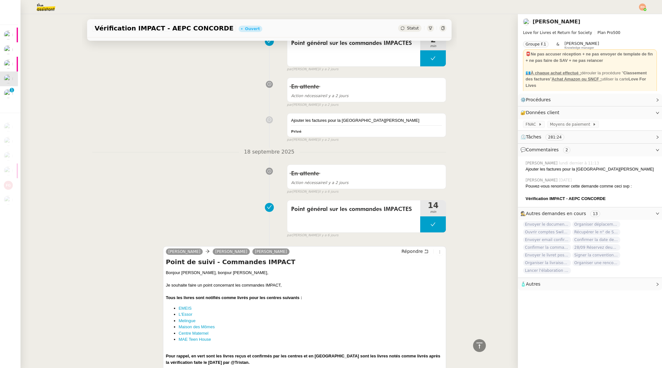
scroll to position [0, 0]
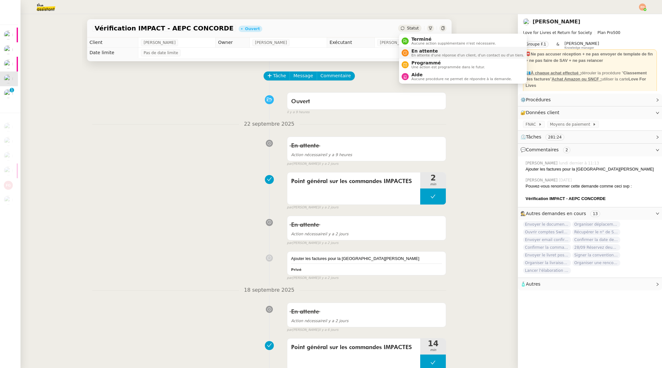
click at [352, 54] on span "En attente d'une réponse d'un client, d'un contact ou d'un tiers." at bounding box center [467, 56] width 113 height 4
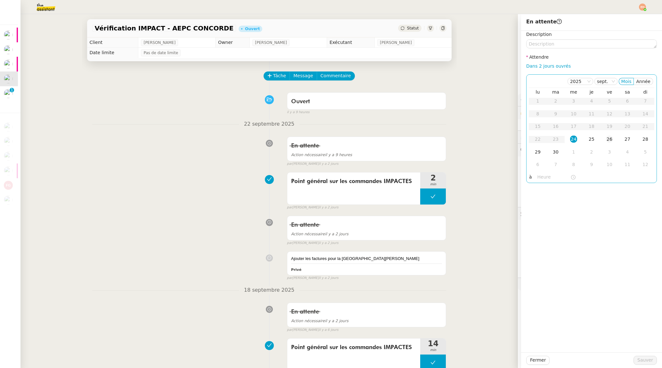
click at [352, 136] on div "26" at bounding box center [609, 139] width 7 height 7
click at [352, 364] on button "Sauver" at bounding box center [645, 360] width 23 height 9
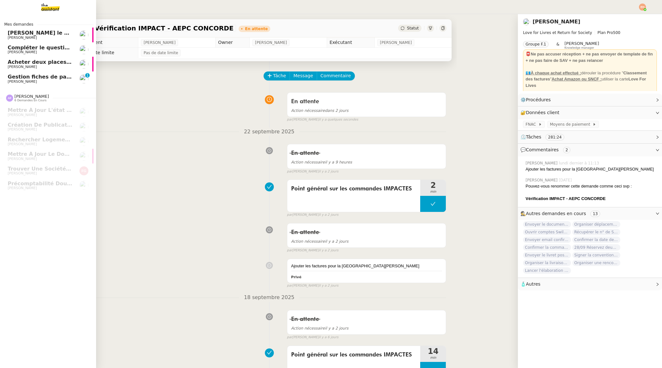
click at [26, 65] on span "Acheter deux places de concert VIP" at bounding box center [59, 62] width 103 height 6
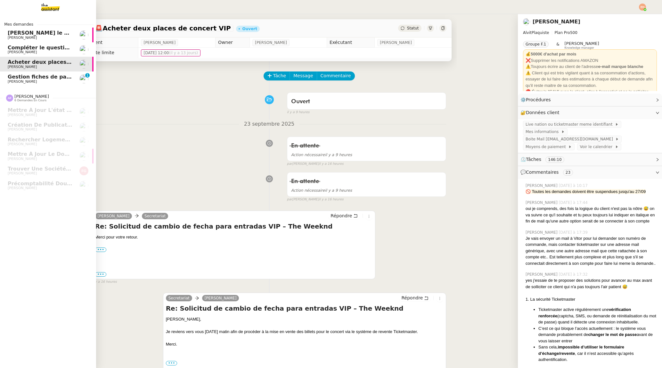
click at [33, 55] on link "Compléter le questionnaire pour le contrat d'apprentissage Vitor Alvites" at bounding box center [45, 49] width 96 height 15
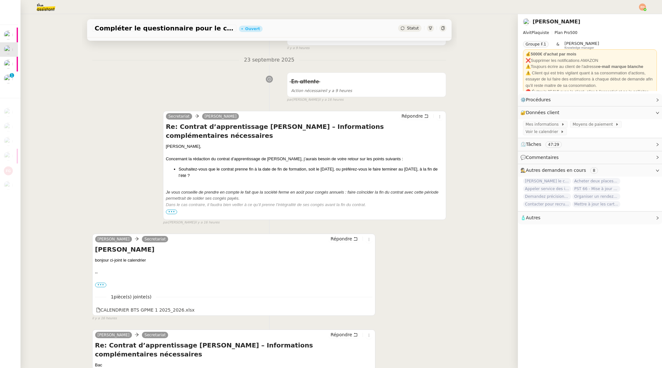
scroll to position [75, 0]
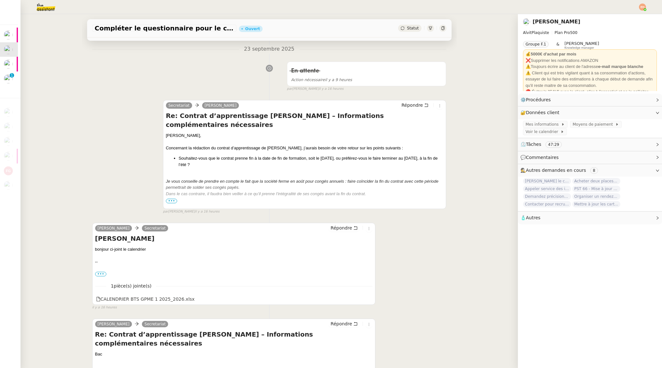
click at [171, 199] on span "•••" at bounding box center [172, 201] width 12 height 4
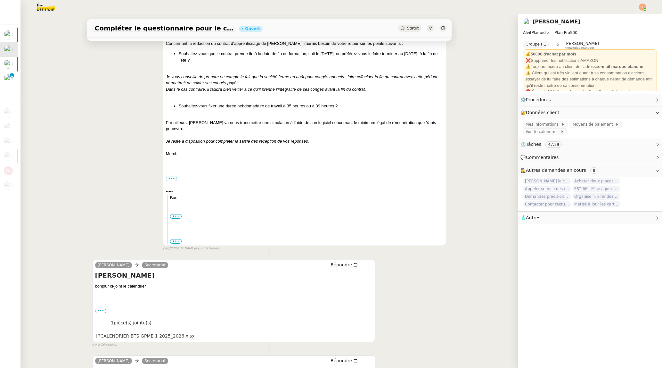
scroll to position [215, 0]
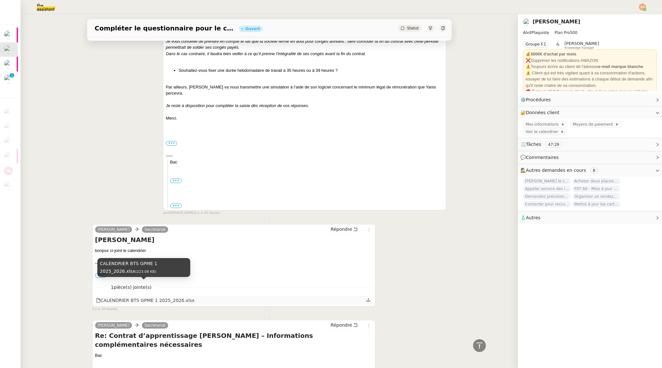
click at [165, 297] on div "CALENDRIER BTS GPME 1 2025_2026.xlsx" at bounding box center [145, 300] width 99 height 7
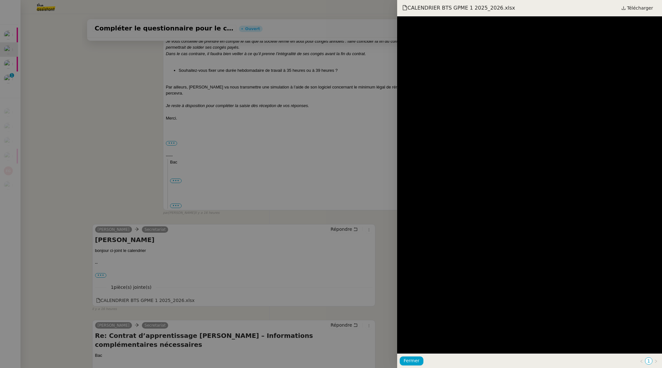
click at [164, 291] on div at bounding box center [331, 184] width 662 height 368
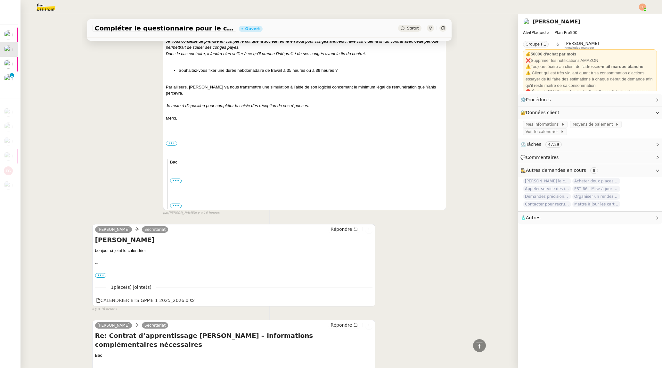
scroll to position [0, 0]
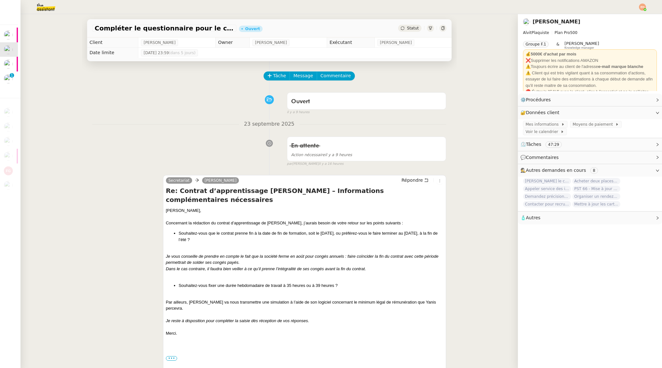
click at [352, 25] on div "Statut" at bounding box center [409, 28] width 23 height 7
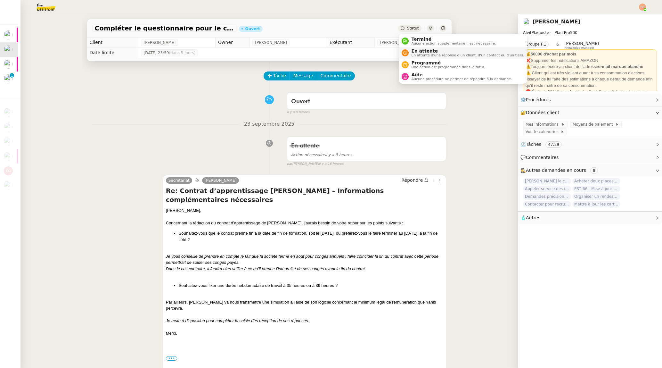
click at [352, 49] on span "En attente" at bounding box center [467, 50] width 113 height 5
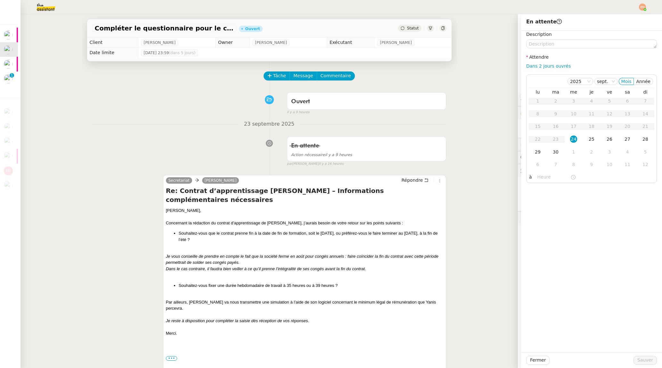
drag, startPoint x: 594, startPoint y: 139, endPoint x: 612, endPoint y: 194, distance: 58.2
click at [352, 139] on div "25" at bounding box center [591, 139] width 7 height 7
click at [352, 360] on span "Sauver" at bounding box center [646, 359] width 16 height 7
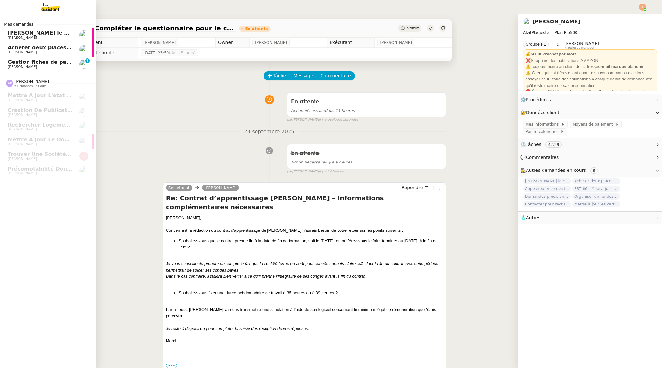
click at [12, 43] on link "Acheter deux places de concert VIP [PERSON_NAME]" at bounding box center [45, 49] width 96 height 15
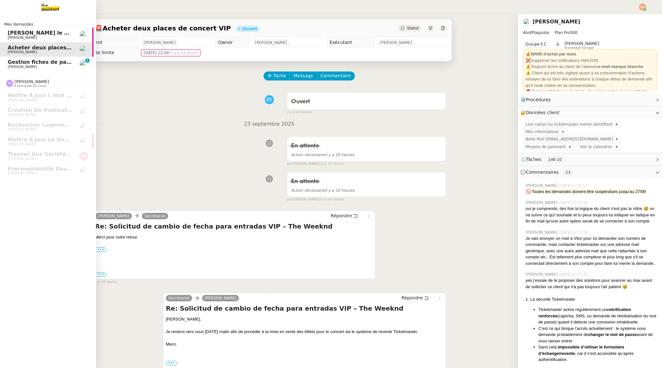
click at [21, 37] on span "[PERSON_NAME]" at bounding box center [22, 38] width 29 height 4
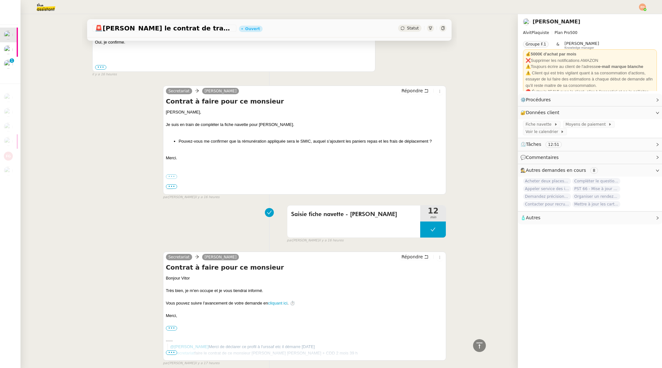
scroll to position [550, 0]
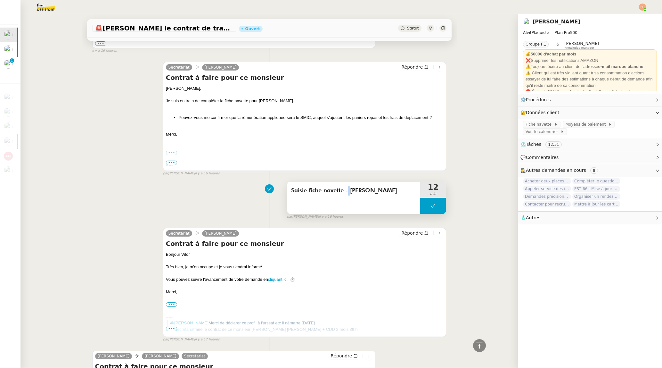
click at [347, 195] on span "Saisie fiche navette - Franck De Oliveira Santos" at bounding box center [354, 191] width 126 height 10
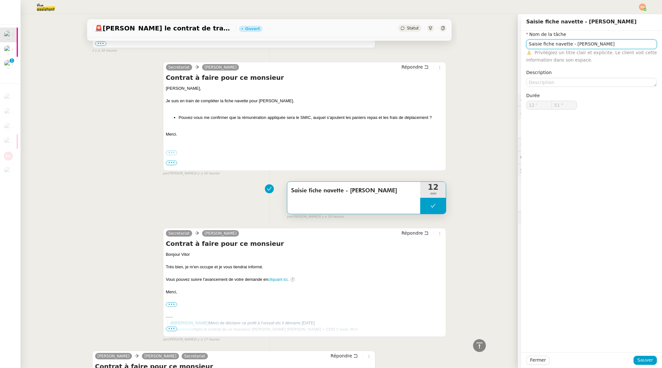
click at [352, 45] on input "Saisie fiche navette - Franck De Oliveira Santos" at bounding box center [592, 43] width 131 height 9
drag, startPoint x: 601, startPoint y: 45, endPoint x: 594, endPoint y: 104, distance: 59.1
click at [352, 45] on input "Saisie fiche navette - Franck De Oliveira Santos" at bounding box center [592, 43] width 131 height 9
drag, startPoint x: 538, startPoint y: 358, endPoint x: 533, endPoint y: 352, distance: 8.6
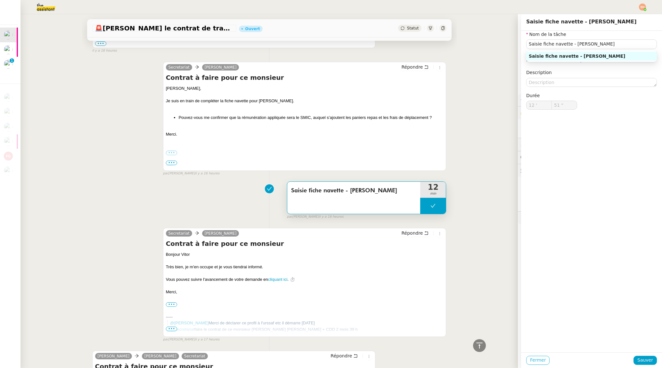
click at [352, 356] on button "Fermer" at bounding box center [538, 360] width 23 height 9
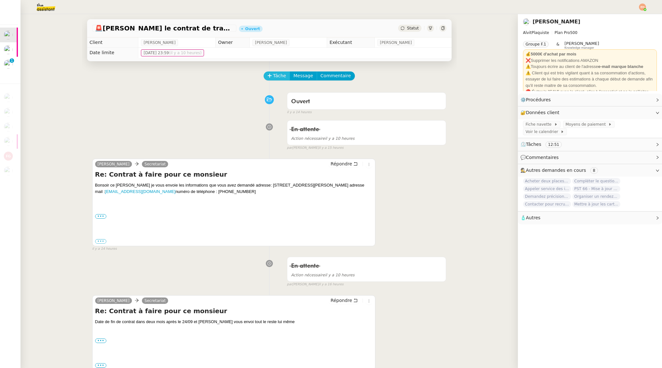
click at [274, 76] on span "Tâche" at bounding box center [279, 75] width 13 height 7
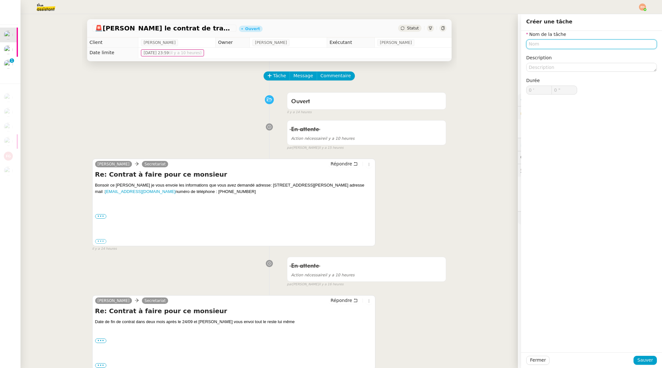
paste input "Saisie fiche navette - [PERSON_NAME]"
type input "Saisie fiche navette - [PERSON_NAME]"
click at [352, 362] on span "Sauver" at bounding box center [646, 359] width 16 height 7
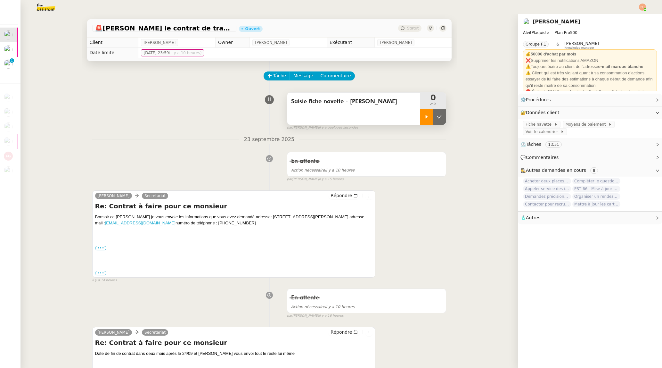
click at [352, 118] on icon at bounding box center [426, 116] width 5 height 5
click at [46, 5] on img at bounding box center [41, 7] width 50 height 14
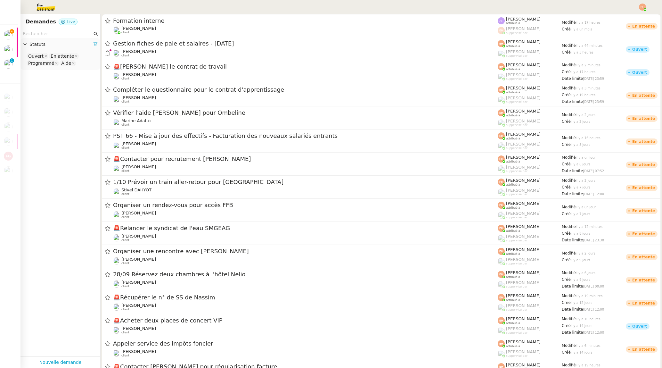
click at [56, 32] on input "text" at bounding box center [58, 33] width 70 height 7
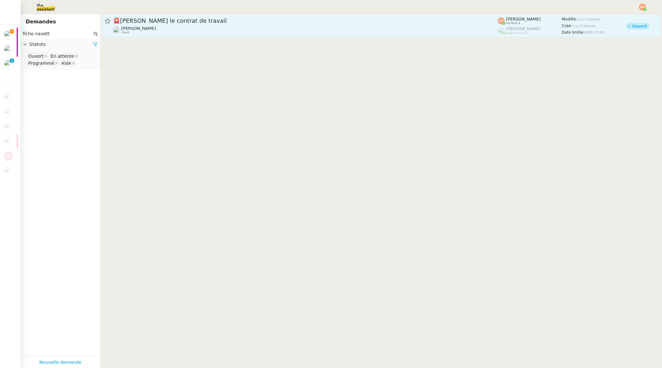
type input "fiche navett"
click at [184, 20] on span "🚨 Rédiger le contrat de travail" at bounding box center [305, 21] width 385 height 6
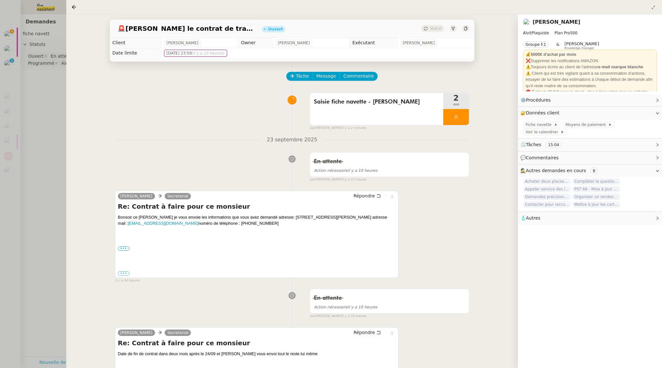
drag, startPoint x: 32, startPoint y: 110, endPoint x: 79, endPoint y: 76, distance: 58.2
click at [32, 110] on div at bounding box center [331, 184] width 662 height 368
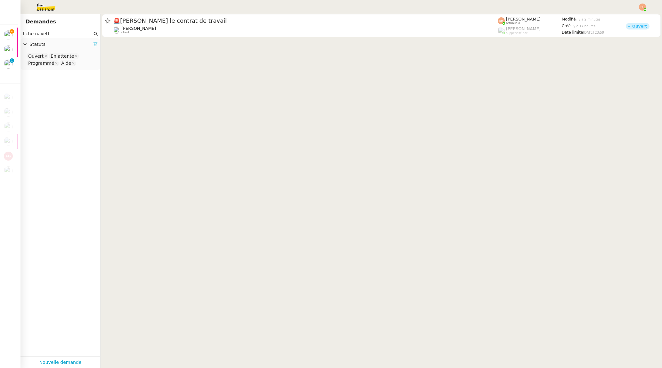
click at [96, 45] on icon at bounding box center [96, 45] width 4 height 4
click at [96, 45] on span "Statuts" at bounding box center [63, 44] width 68 height 7
drag, startPoint x: 69, startPoint y: 55, endPoint x: 70, endPoint y: 58, distance: 3.5
click at [69, 55] on nz-select-top-control "Please select" at bounding box center [61, 56] width 70 height 8
click at [57, 117] on nz-option-item "Terminé" at bounding box center [61, 121] width 70 height 9
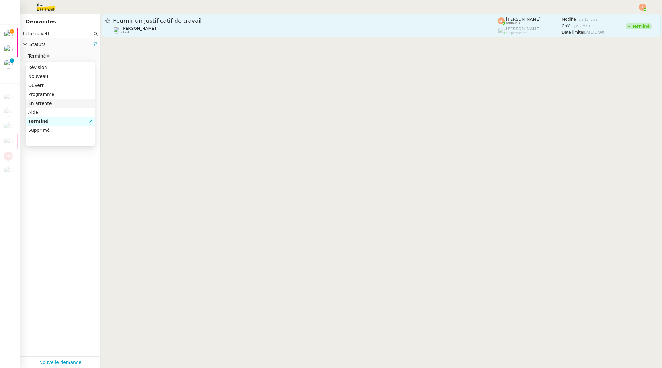
click at [228, 17] on link "Fournir un justificatif de travail Vitor Alvites client Esther Hillenbrand attr…" at bounding box center [381, 25] width 559 height 23
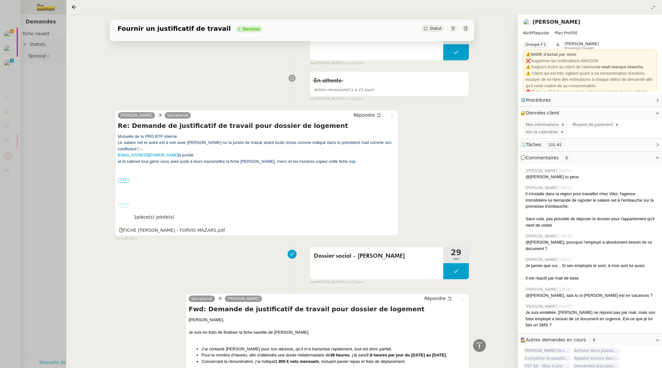
scroll to position [2402, 0]
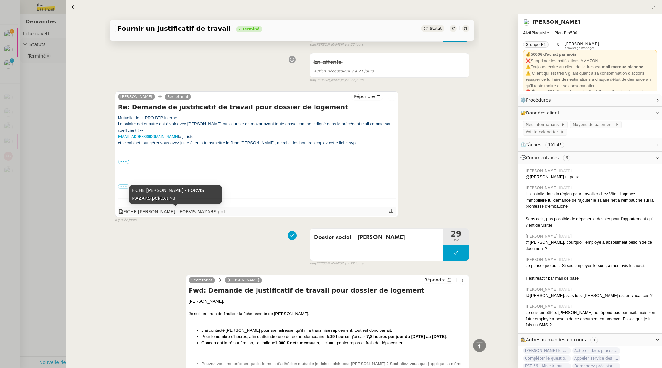
click at [197, 214] on div "FICHE NAVETTE EMBAUCHE - FORVIS MAZARS.pdf" at bounding box center [172, 211] width 106 height 7
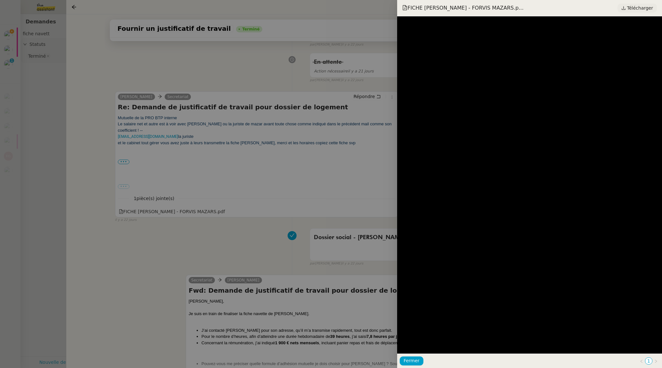
click at [352, 8] on link "Télécharger" at bounding box center [637, 8] width 39 height 9
click at [28, 73] on div at bounding box center [331, 184] width 662 height 368
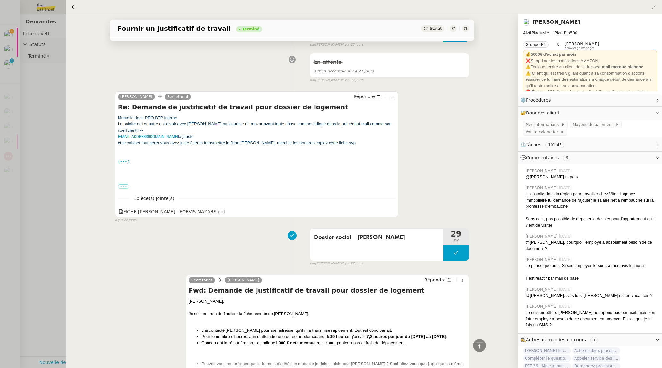
click at [11, 38] on div at bounding box center [331, 184] width 662 height 368
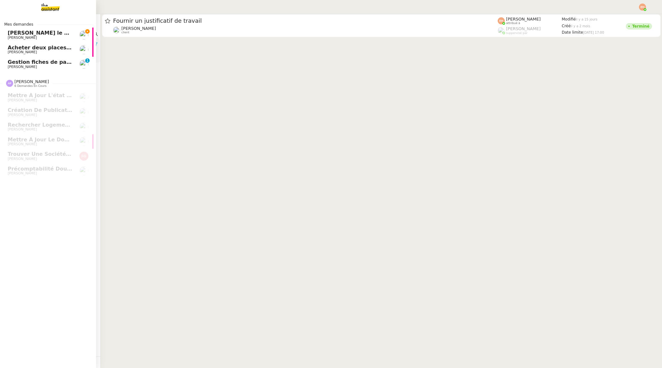
click at [10, 37] on span "[PERSON_NAME]" at bounding box center [22, 38] width 29 height 4
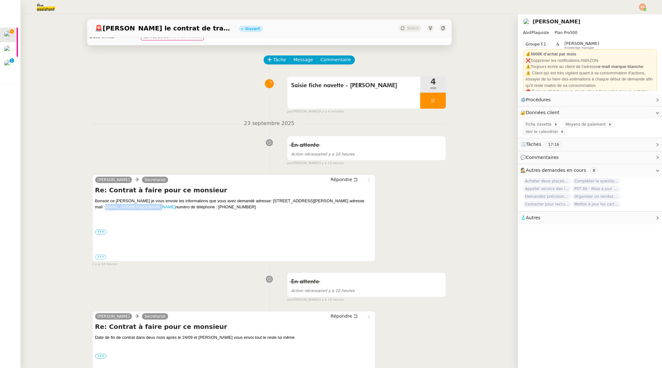
scroll to position [25, 0]
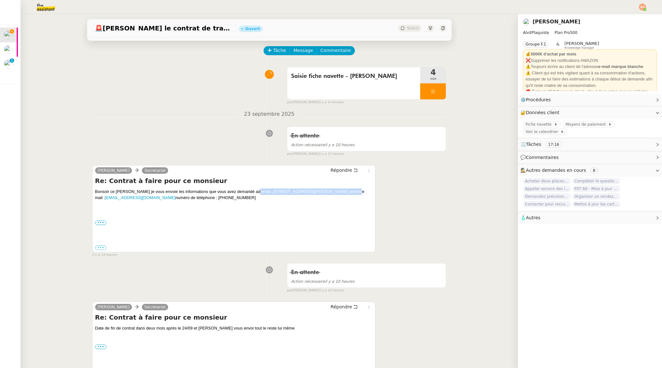
drag, startPoint x: 252, startPoint y: 190, endPoint x: 341, endPoint y: 189, distance: 89.1
click at [338, 189] on div "Bonsoir ce Franck je vous envoie les informations que vous avez demandé adresse…" at bounding box center [234, 194] width 278 height 12
copy div "3 rue jean-Philippe Rameau, 66000 Perpignan"
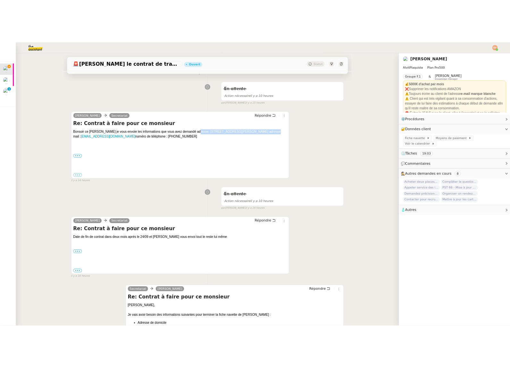
scroll to position [102, 0]
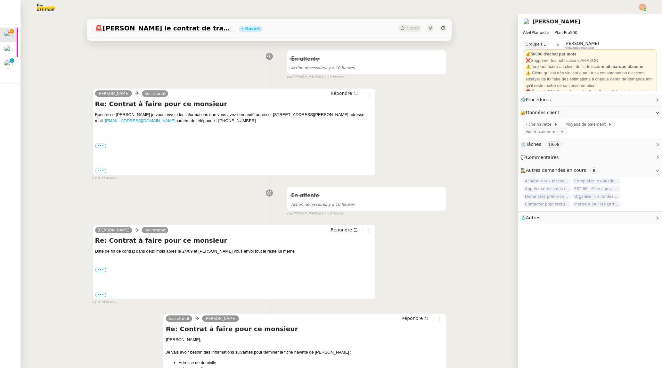
click at [195, 122] on div "Bonsoir ce Franck je vous envoie les informations que vous avez demandé adresse…" at bounding box center [234, 118] width 278 height 12
copy div "0689604789"
copy link "[EMAIL_ADDRESS][DOMAIN_NAME]"
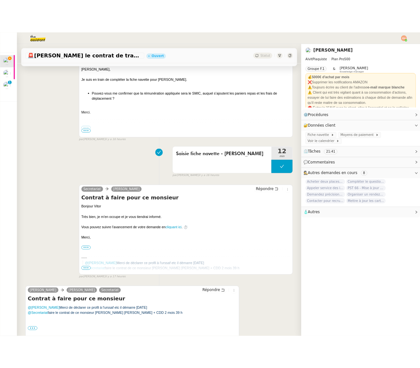
scroll to position [691, 0]
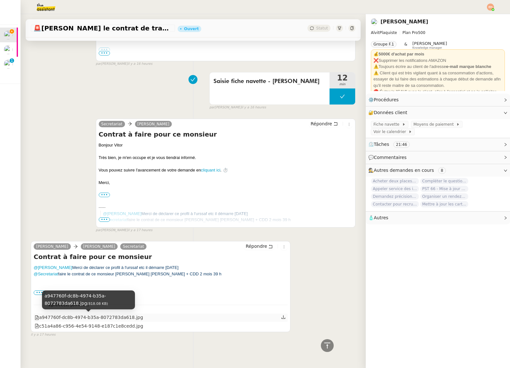
click at [136, 315] on div "a947760f-dc8b-4974-b35a-8072783da618.jpg" at bounding box center [89, 317] width 108 height 7
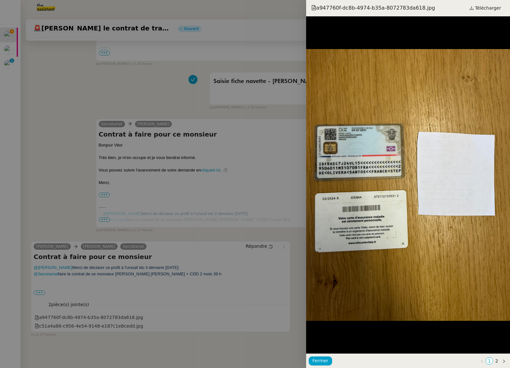
click at [76, 326] on div at bounding box center [255, 184] width 510 height 368
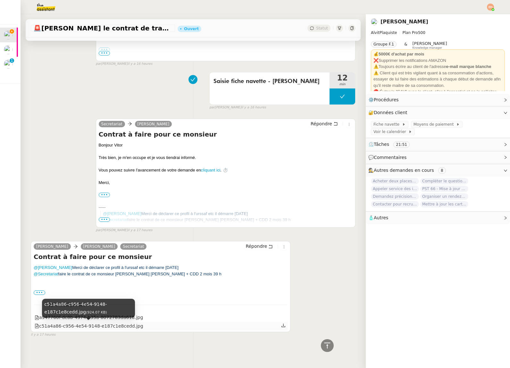
click at [76, 325] on div "c51a4a86-c956-4e54-9148-e187c1e8cedd.jpg" at bounding box center [89, 325] width 109 height 7
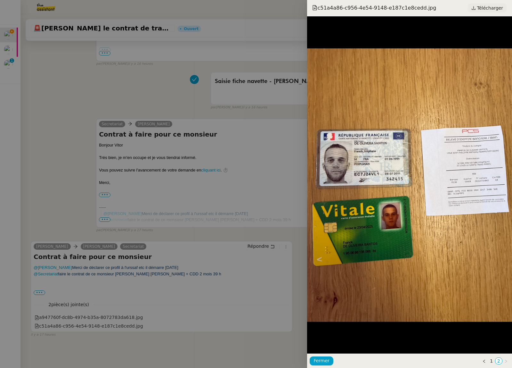
click at [352, 6] on span "Télécharger" at bounding box center [490, 8] width 26 height 8
click at [187, 89] on div at bounding box center [256, 184] width 512 height 368
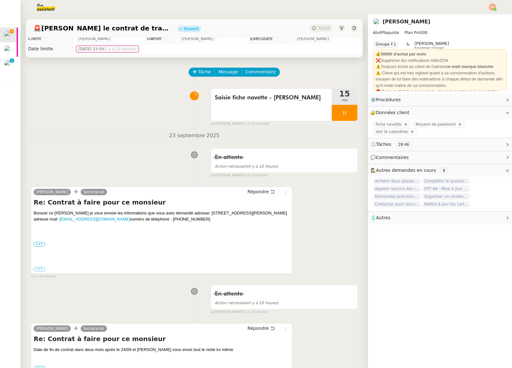
scroll to position [0, 0]
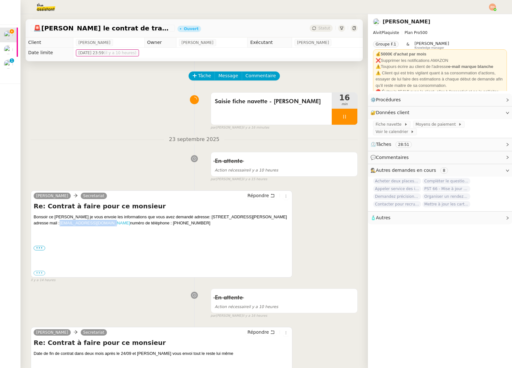
copy link "[EMAIL_ADDRESS][DOMAIN_NAME]"
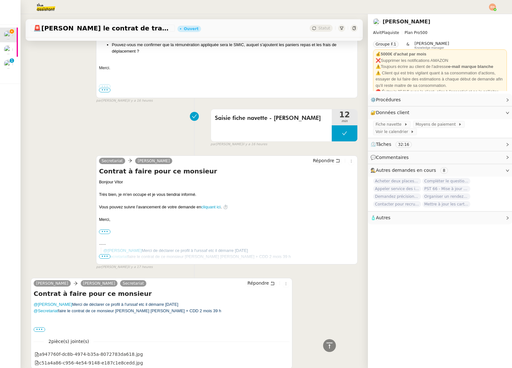
scroll to position [691, 0]
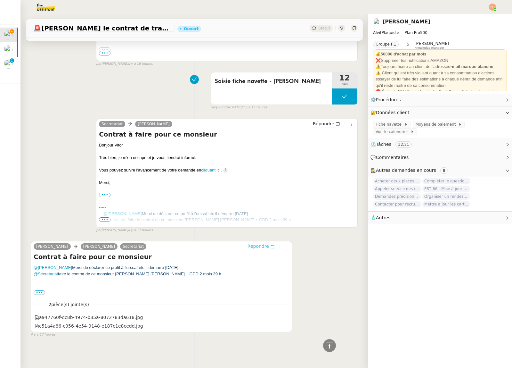
click at [263, 245] on span "Répondre" at bounding box center [258, 246] width 21 height 6
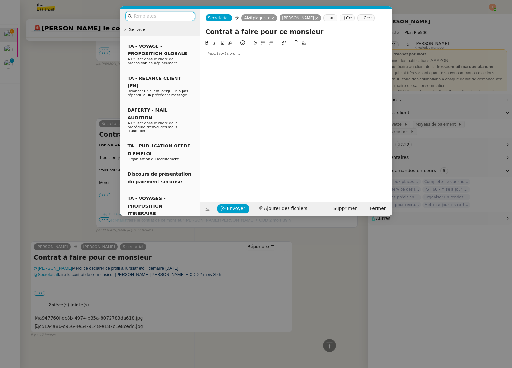
scroll to position [742, 0]
click at [272, 18] on icon at bounding box center [273, 18] width 3 height 3
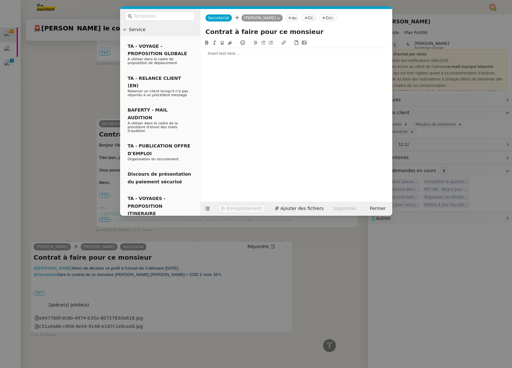
click at [304, 18] on icon at bounding box center [306, 18] width 4 height 4
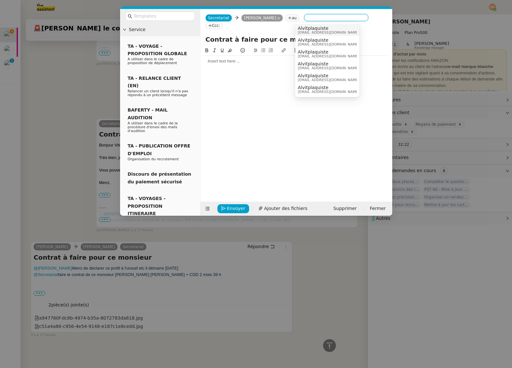
drag, startPoint x: 311, startPoint y: 29, endPoint x: 307, endPoint y: 34, distance: 6.4
click at [311, 29] on span "Alvitplaquiste" at bounding box center [329, 28] width 62 height 5
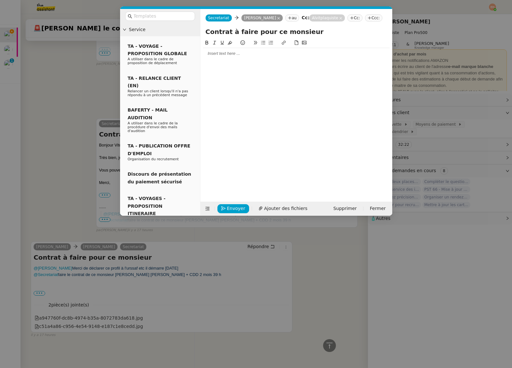
click at [248, 51] on div at bounding box center [296, 54] width 187 height 6
click at [315, 30] on input "Contrat à faire pour ce monsieur" at bounding box center [297, 32] width 182 height 10
click at [256, 32] on input "Contrat à faire pour ce monsieur" at bounding box center [297, 32] width 182 height 10
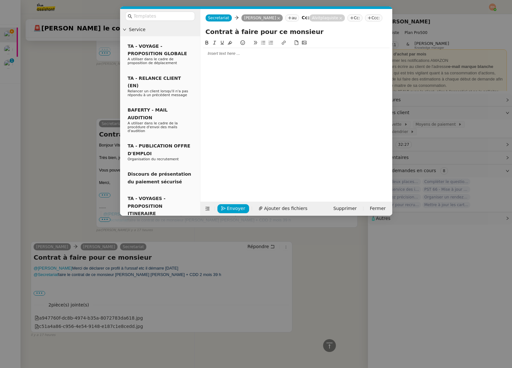
click at [263, 58] on div at bounding box center [296, 53] width 187 height 11
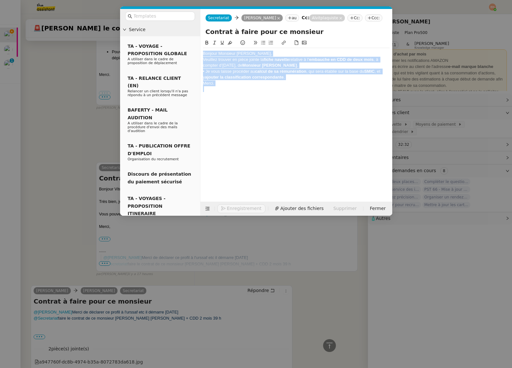
scroll to position [785, 0]
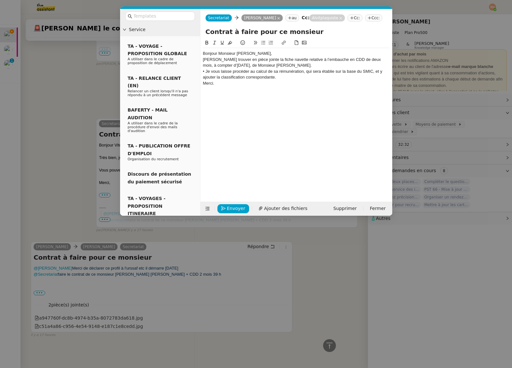
click at [250, 54] on div "Bonjour Monsieur [PERSON_NAME]," at bounding box center [296, 54] width 187 height 6
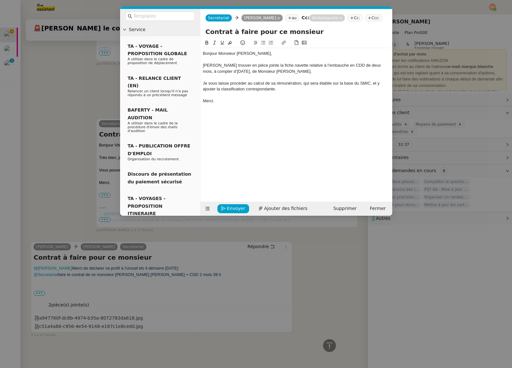
scroll to position [798, 0]
drag, startPoint x: 254, startPoint y: 95, endPoint x: 262, endPoint y: 171, distance: 76.7
click at [254, 95] on div at bounding box center [296, 95] width 187 height 6
click at [290, 207] on span "Ajouter des fichiers" at bounding box center [285, 208] width 43 height 7
drag, startPoint x: 297, startPoint y: 32, endPoint x: 266, endPoint y: 31, distance: 31.4
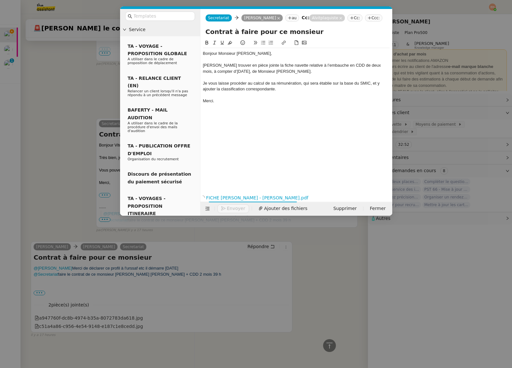
click at [266, 31] on input "Contrat à faire pour ce monsieur" at bounding box center [297, 32] width 182 height 10
type input "Contrat à faire pour [PERSON_NAME]"
click at [301, 84] on div "Je vous laisse procéder au calcul de sa rémunération, qui sera établie sur la b…" at bounding box center [296, 86] width 187 height 12
click at [232, 212] on span "Envoyer" at bounding box center [236, 208] width 18 height 7
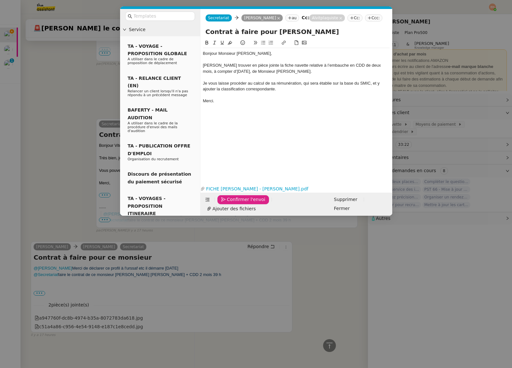
click at [235, 203] on span "Confirmer l'envoi" at bounding box center [246, 199] width 38 height 7
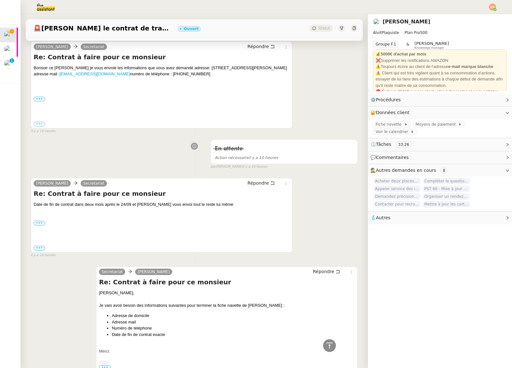
scroll to position [0, 0]
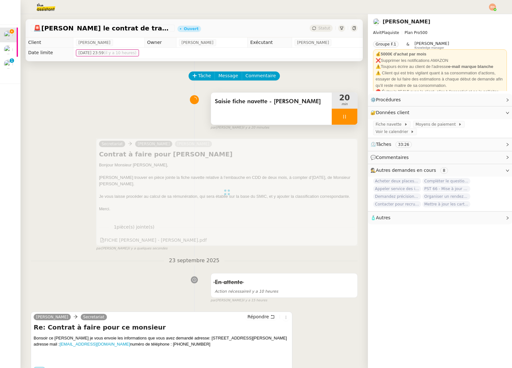
drag, startPoint x: 343, startPoint y: 119, endPoint x: 349, endPoint y: 119, distance: 6.4
click at [343, 119] on icon at bounding box center [344, 116] width 5 height 5
click at [351, 119] on icon at bounding box center [351, 116] width 5 height 5
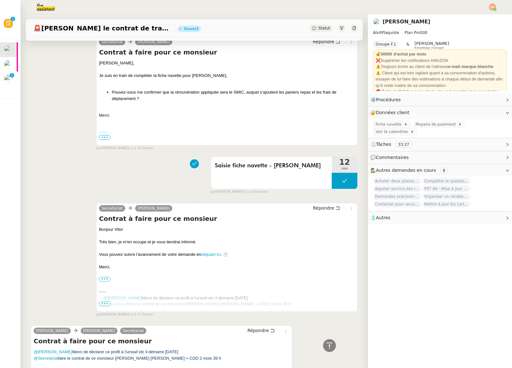
scroll to position [831, 0]
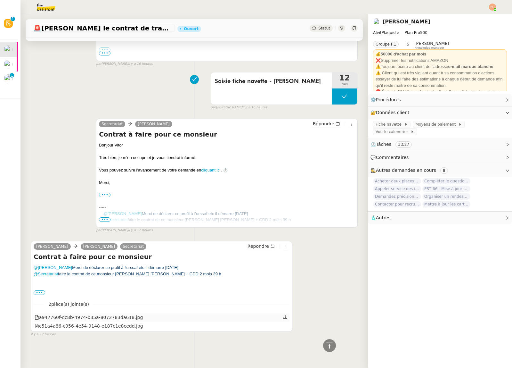
click at [109, 316] on div "a947760f-dc8b-4974-b35a-8072783da618.jpg" at bounding box center [89, 317] width 108 height 7
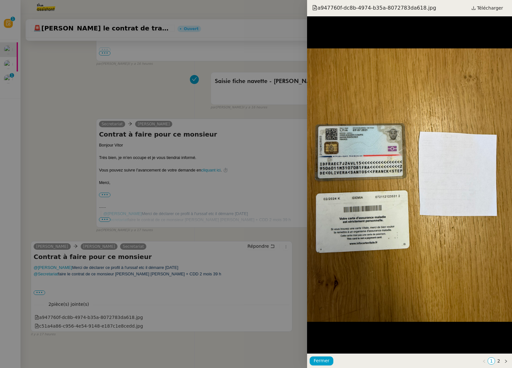
click at [100, 323] on div at bounding box center [256, 184] width 512 height 368
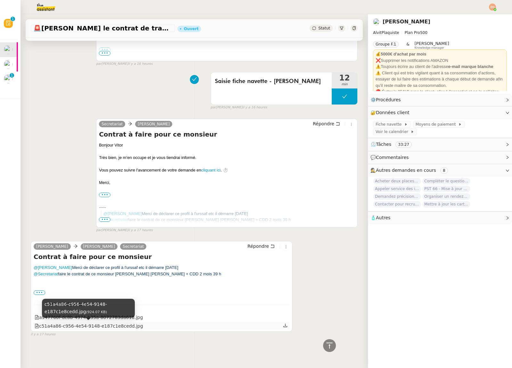
click at [99, 324] on div "c51a4a86-c956-4e54-9148-e187c1e8cedd.jpg" at bounding box center [89, 325] width 109 height 7
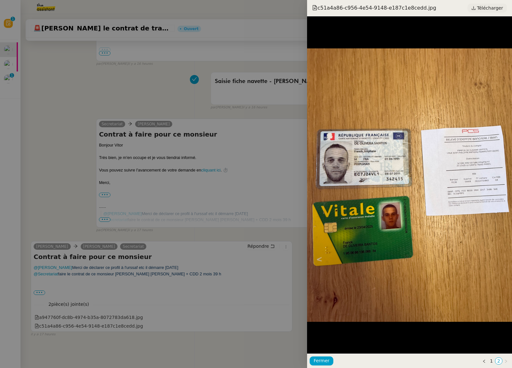
click at [352, 5] on span "Télécharger" at bounding box center [490, 8] width 26 height 8
click at [83, 71] on div at bounding box center [256, 184] width 512 height 368
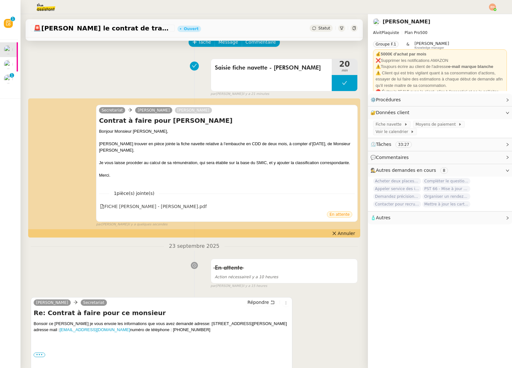
scroll to position [0, 0]
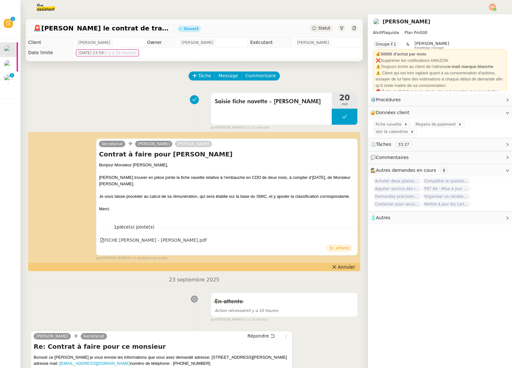
drag, startPoint x: 337, startPoint y: 262, endPoint x: 340, endPoint y: 266, distance: 4.4
click at [337, 261] on div "Secretariat VIDAL Lucas Vitor Alvites Contrat à faire pour Franck De Oliveira S…" at bounding box center [194, 197] width 327 height 128
click at [340, 267] on span "Annuler" at bounding box center [346, 267] width 17 height 6
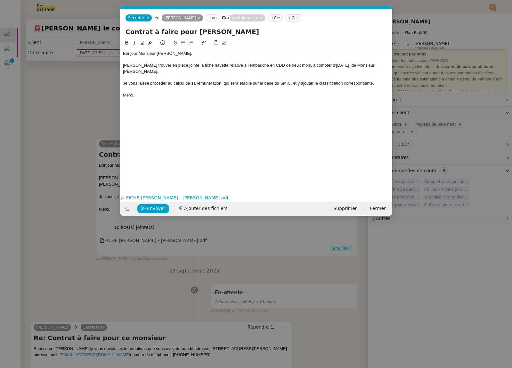
scroll to position [0, 13]
click at [205, 204] on button "Ajouter des fichiers" at bounding box center [203, 208] width 57 height 9
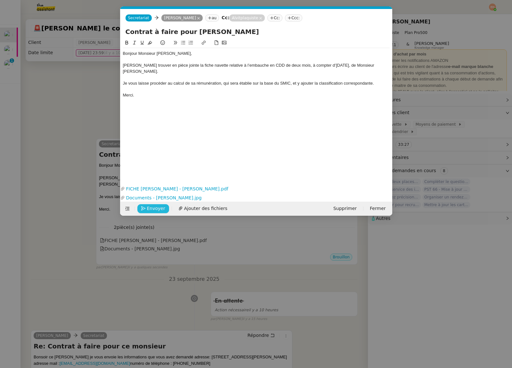
click at [156, 207] on span "Envoyer" at bounding box center [156, 208] width 18 height 7
click at [156, 207] on span "Confirmer l'envoi" at bounding box center [166, 208] width 38 height 7
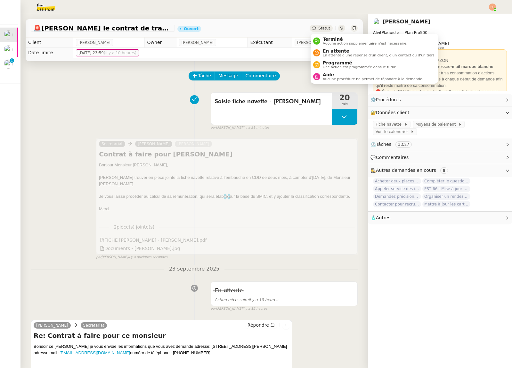
drag, startPoint x: 325, startPoint y: 27, endPoint x: 329, endPoint y: 32, distance: 5.9
click at [325, 27] on span "Statut" at bounding box center [325, 28] width 12 height 4
click at [337, 49] on span "En attente" at bounding box center [379, 50] width 113 height 5
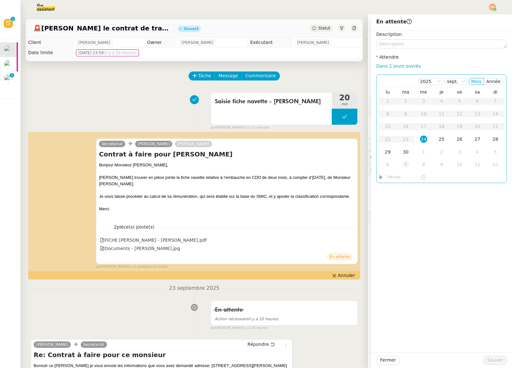
drag, startPoint x: 391, startPoint y: 153, endPoint x: 403, endPoint y: 163, distance: 15.9
click at [352, 153] on td "29" at bounding box center [388, 152] width 18 height 13
click at [352, 360] on span "Sauver" at bounding box center [496, 359] width 16 height 7
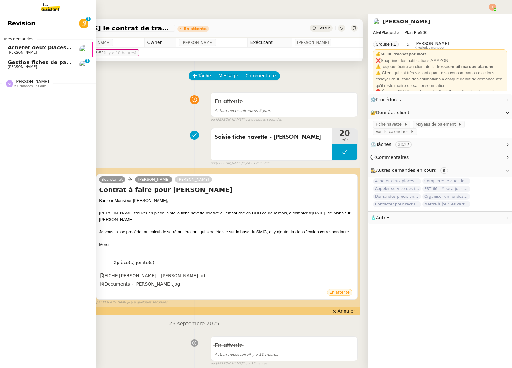
click at [26, 60] on span "Gestion fiches de paie et salaires - septembre 2025" at bounding box center [68, 62] width 121 height 6
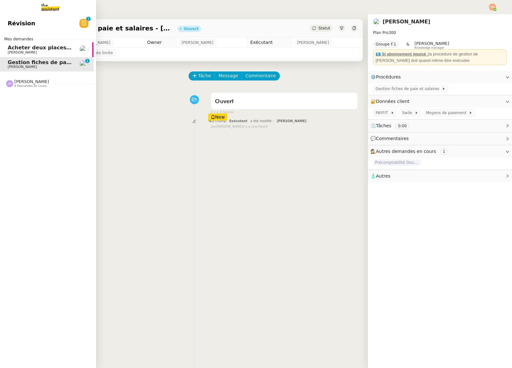
click at [33, 82] on span "[PERSON_NAME]" at bounding box center [31, 81] width 35 height 5
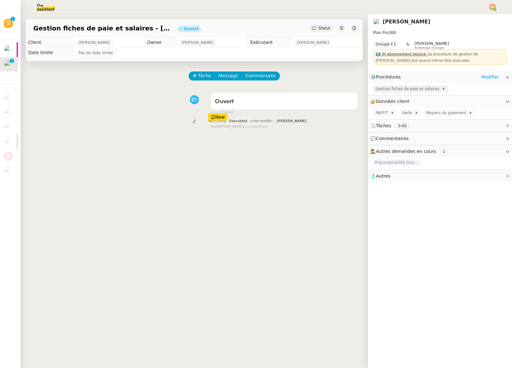
click at [352, 90] on span "Gestion fiches de paie et salaires" at bounding box center [409, 89] width 66 height 6
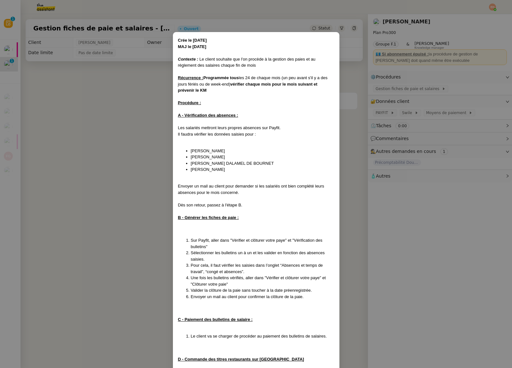
drag, startPoint x: 86, startPoint y: 101, endPoint x: 148, endPoint y: 85, distance: 64.2
click at [86, 101] on nz-modal-container "Crée le [DATE] MAJ le [DATE] Contexte : Le client souhaite que l'on procède à l…" at bounding box center [256, 184] width 512 height 368
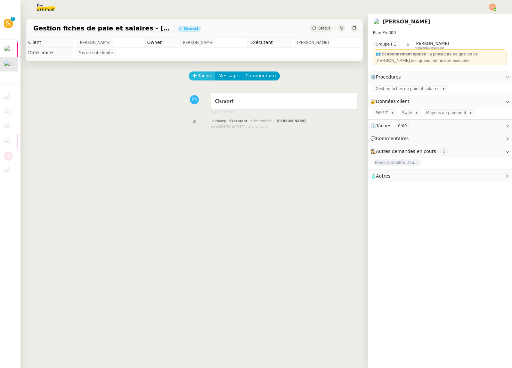
drag, startPoint x: 205, startPoint y: 73, endPoint x: 212, endPoint y: 75, distance: 6.2
click at [205, 73] on span "Tâche" at bounding box center [204, 75] width 13 height 7
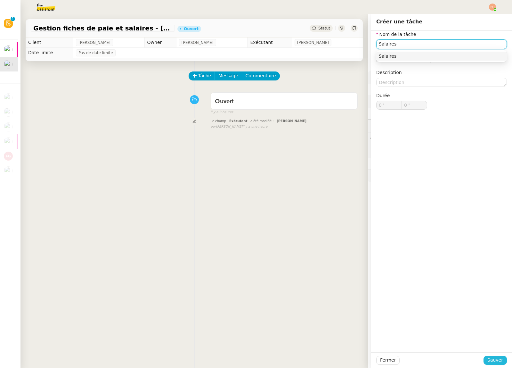
type input "Salaires"
click at [352, 358] on span "Sauver" at bounding box center [496, 359] width 16 height 7
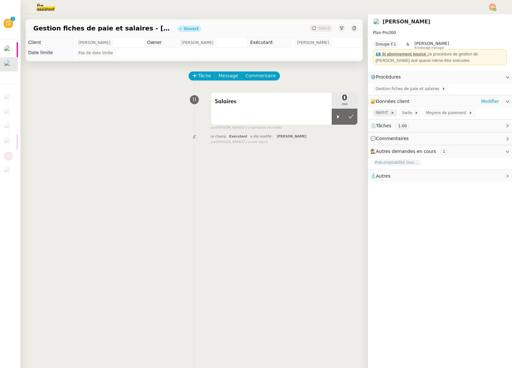
drag, startPoint x: 338, startPoint y: 117, endPoint x: 396, endPoint y: 113, distance: 58.8
click at [338, 117] on icon at bounding box center [338, 117] width 2 height 4
click at [352, 90] on span "Gestion fiches de paie et salaires" at bounding box center [409, 89] width 66 height 6
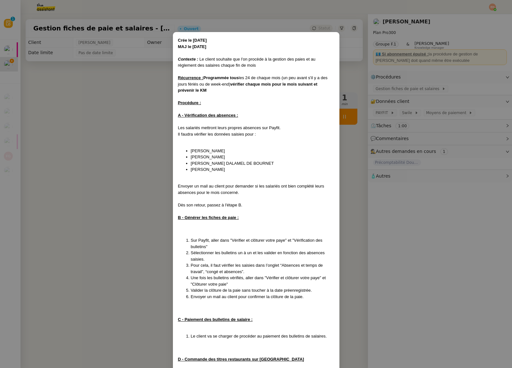
scroll to position [31, 0]
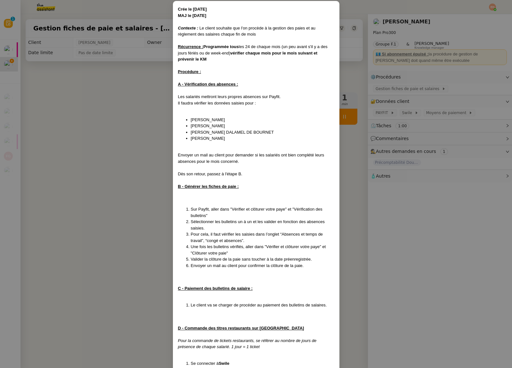
click at [154, 133] on nz-modal-container "Crée le [DATE] MAJ le [DATE] Contexte : Le client souhaite que l'on procède à l…" at bounding box center [256, 184] width 512 height 368
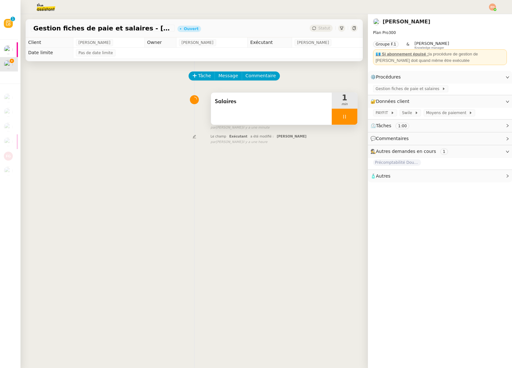
click at [347, 113] on div at bounding box center [345, 117] width 26 height 16
click at [46, 5] on img at bounding box center [41, 7] width 50 height 14
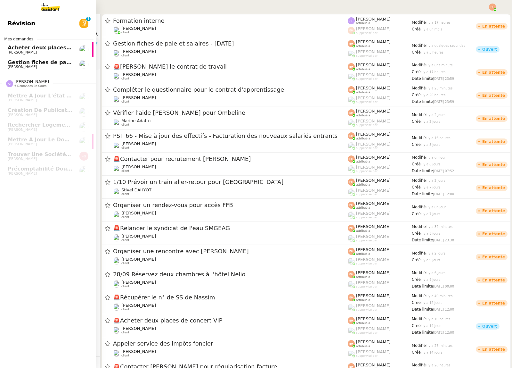
drag, startPoint x: 26, startPoint y: 61, endPoint x: 37, endPoint y: 61, distance: 11.2
click at [26, 61] on span "Gestion fiches de paie et salaires - septembre 2025" at bounding box center [68, 62] width 121 height 6
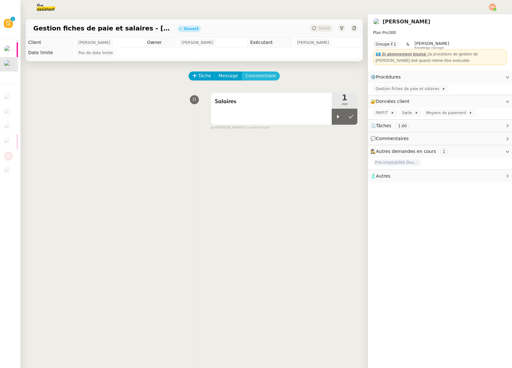
click at [265, 77] on span "Commentaire" at bounding box center [261, 75] width 30 height 7
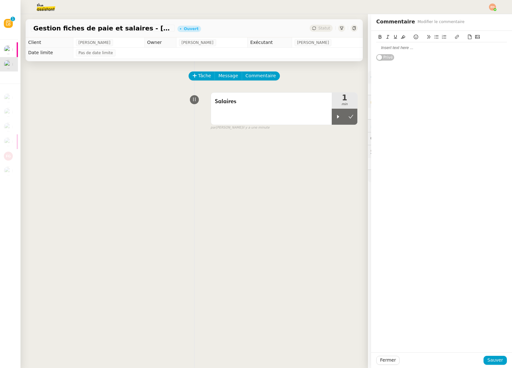
click at [352, 47] on div at bounding box center [442, 48] width 131 height 6
click at [339, 122] on div at bounding box center [338, 117] width 13 height 16
click at [352, 49] on div "Puis-je avoir accès" at bounding box center [442, 48] width 131 height 6
drag, startPoint x: 428, startPoint y: 48, endPoint x: 429, endPoint y: 51, distance: 3.6
click at [352, 48] on div "Puis-je avoir accès à la tache correspondante du mois d'Aout svp ?" at bounding box center [442, 48] width 131 height 6
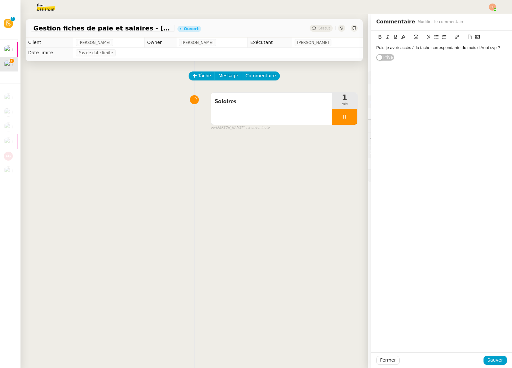
click at [0, 0] on lt-span "t â che" at bounding box center [0, 0] width 0 height 0
click at [352, 362] on span "Sauver" at bounding box center [496, 359] width 16 height 7
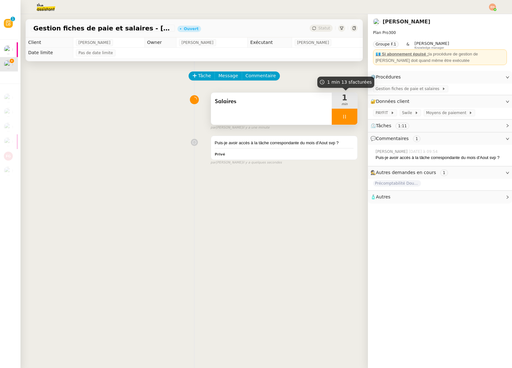
click at [341, 108] on div "1 min" at bounding box center [345, 101] width 26 height 16
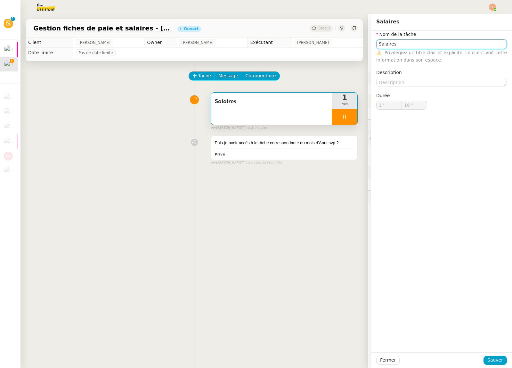
click at [352, 44] on input "Salaires" at bounding box center [442, 43] width 131 height 9
type input "17 ""
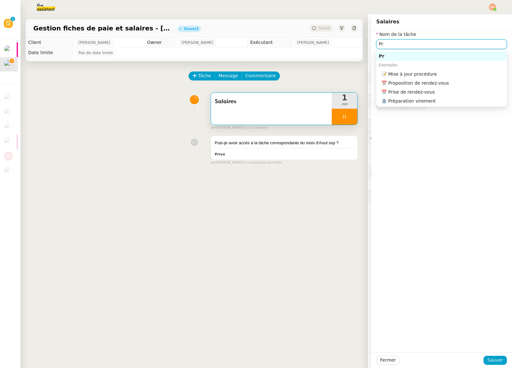
type input "Pré"
type input "18 ""
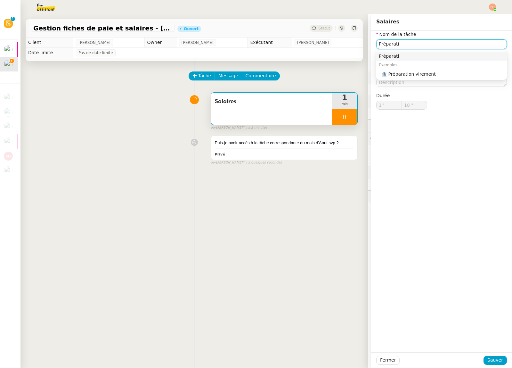
type input "Préparatio"
type input "19 ""
type input "Préparation salaire"
type input "20 ""
type input "Préparation salaires - S"
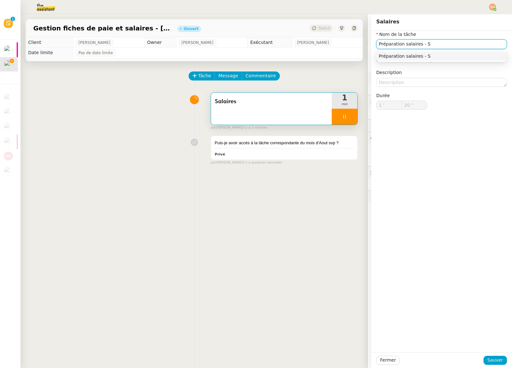
type input "21 ""
type input "Préparation salaires - Septembre"
type input "22 ""
type input "Préparation salaires - Septembre 2"
type input "23 ""
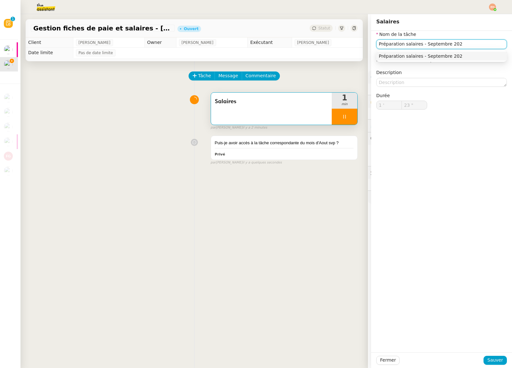
type input "Préparation salaires - Septembre 2022"
type input "24 ""
type input "Préparation salaires - [DATE]"
type input "26 ""
type input "Préparation salaires - [DATE]"
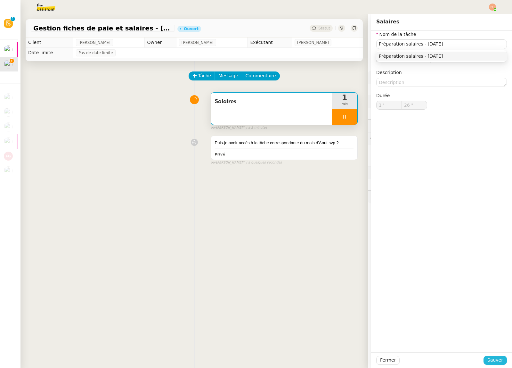
click at [352, 361] on span "Sauver" at bounding box center [496, 359] width 16 height 7
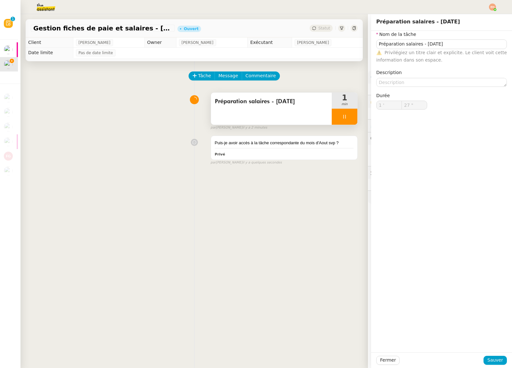
click at [342, 112] on div at bounding box center [345, 117] width 26 height 16
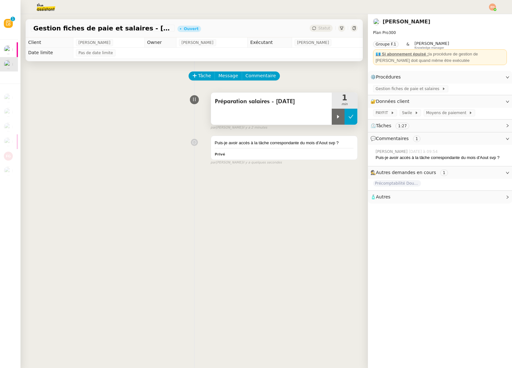
click at [352, 115] on icon at bounding box center [351, 116] width 5 height 5
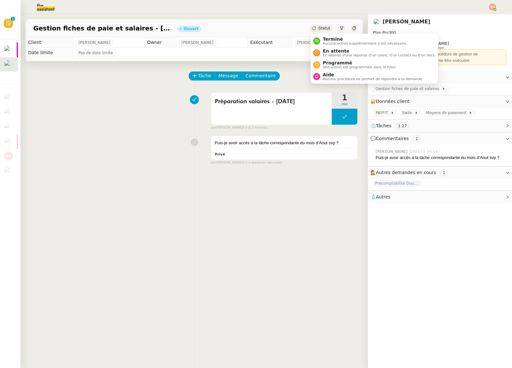
click at [324, 28] on span "Statut" at bounding box center [325, 28] width 12 height 4
click at [347, 77] on span "Aucune procédure ne permet de répondre à la demande." at bounding box center [373, 79] width 101 height 4
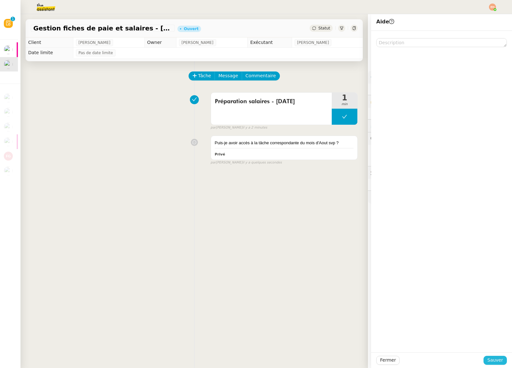
click at [352, 356] on span "Sauver" at bounding box center [496, 359] width 16 height 7
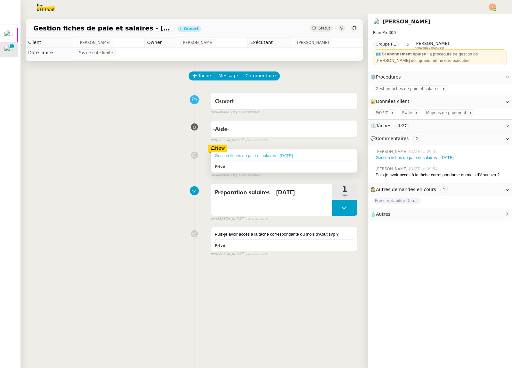
click at [268, 154] on link "Gestion fiches de paie et salaires - [DATE]" at bounding box center [254, 155] width 78 height 5
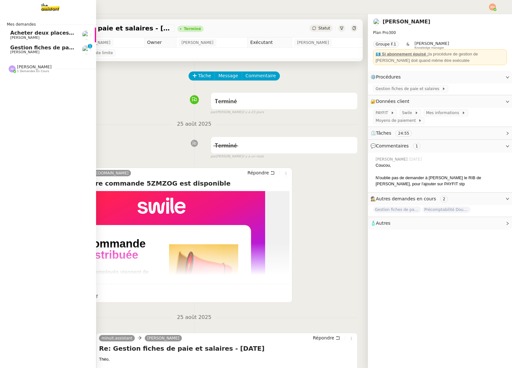
click at [23, 73] on div "[PERSON_NAME] 1 demandes en cours" at bounding box center [48, 66] width 96 height 19
click at [36, 82] on span "Création de publications Linkedin pour les articles - [DATE]" at bounding box center [97, 81] width 174 height 6
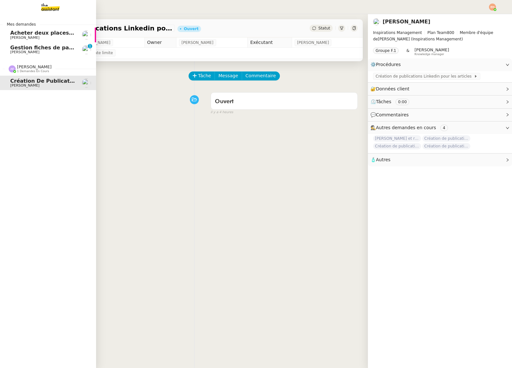
click at [43, 52] on span "[PERSON_NAME]" at bounding box center [42, 52] width 65 height 4
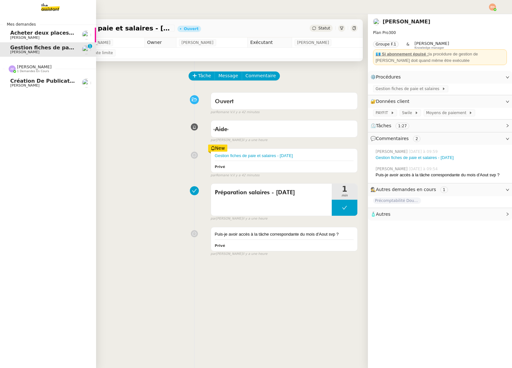
click at [47, 81] on span "Création de publications Linkedin pour les articles - [DATE]" at bounding box center [97, 81] width 174 height 6
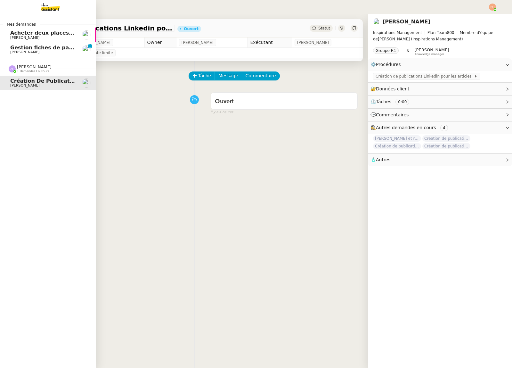
click at [60, 8] on img at bounding box center [46, 7] width 50 height 14
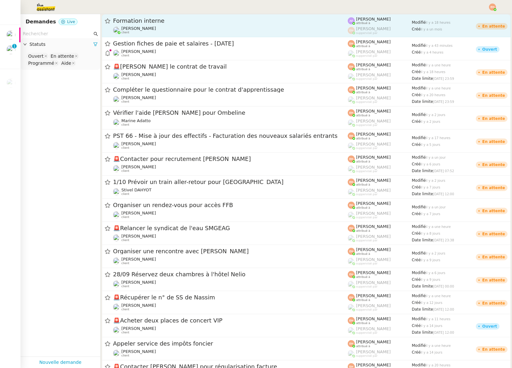
click at [121, 23] on span "Formation interne" at bounding box center [230, 21] width 235 height 6
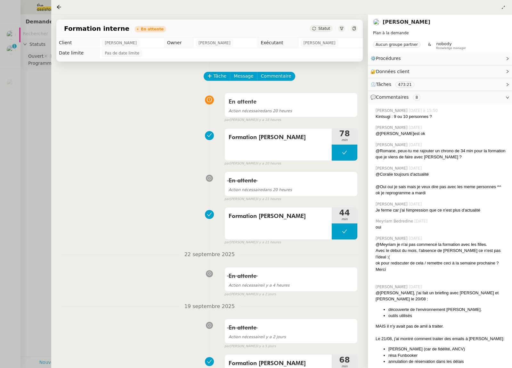
click at [50, 119] on div at bounding box center [256, 184] width 512 height 368
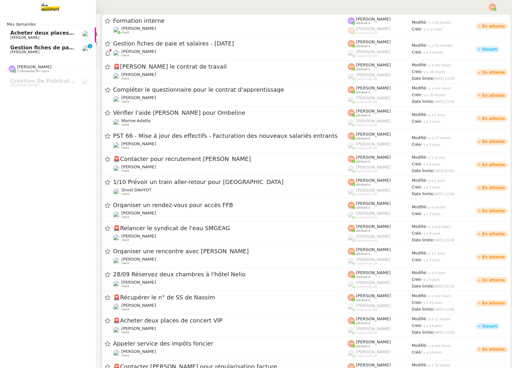
click at [15, 37] on span "[PERSON_NAME]" at bounding box center [24, 38] width 29 height 4
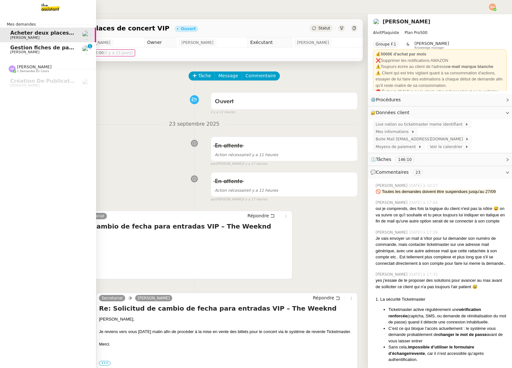
click at [39, 49] on span "Gestion fiches de paie et salaires - [DATE]" at bounding box center [70, 48] width 121 height 6
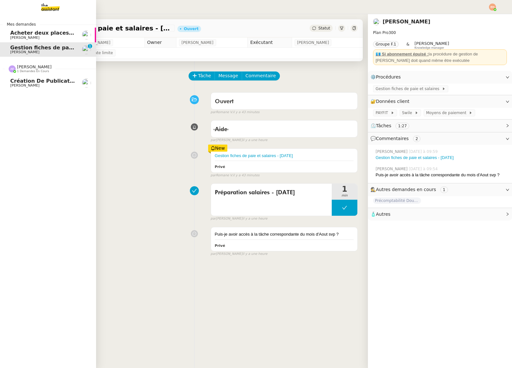
click at [40, 78] on span "Création de publications Linkedin pour les articles - [DATE]" at bounding box center [97, 81] width 174 height 6
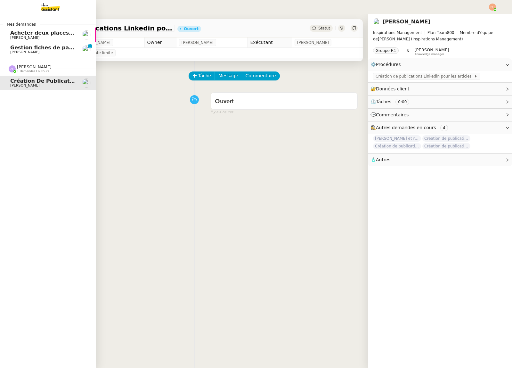
click at [36, 63] on span "Anna Florent 1 demandes en cours" at bounding box center [51, 65] width 96 height 13
click at [35, 64] on span "Anna Florent 1 demandes en cours" at bounding box center [51, 65] width 96 height 13
click at [14, 67] on img at bounding box center [12, 68] width 7 height 7
click at [69, 46] on span "Gestion fiches de paie et salaires - [DATE]" at bounding box center [70, 48] width 121 height 6
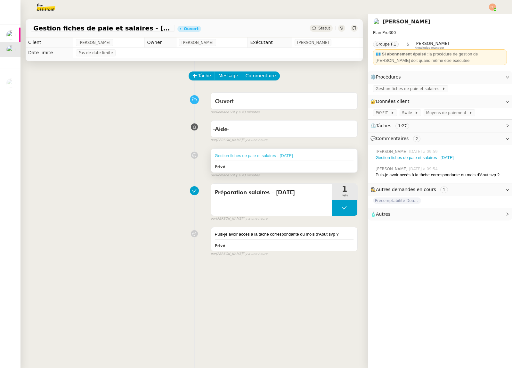
click at [251, 156] on link "Gestion fiches de paie et salaires - [DATE]" at bounding box center [254, 155] width 78 height 5
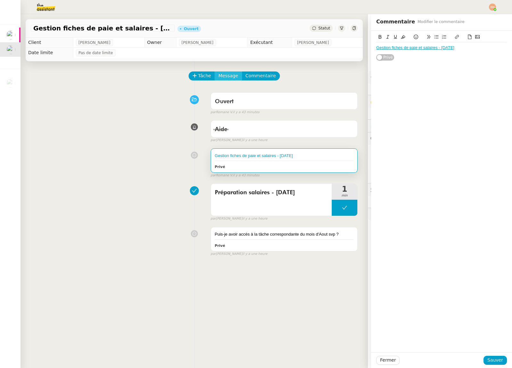
click at [225, 73] on span "Message" at bounding box center [229, 75] width 20 height 7
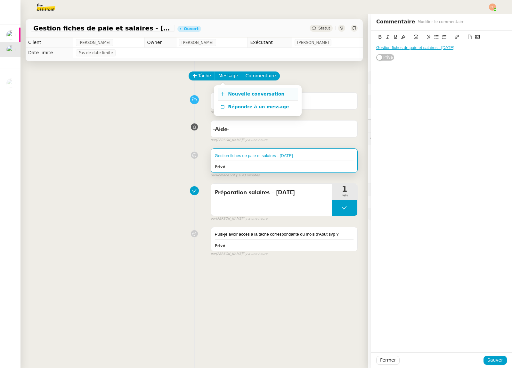
click at [267, 95] on span "Nouvelle conversation" at bounding box center [256, 93] width 56 height 5
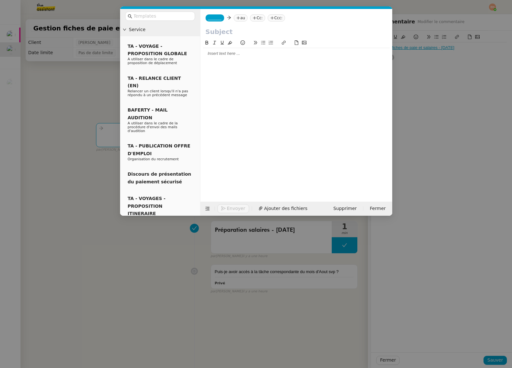
drag, startPoint x: 328, startPoint y: 288, endPoint x: 378, endPoint y: 334, distance: 68.0
click at [329, 289] on nz-modal-container "Service TA - VOYAGE - PROPOSITION GLOBALE A utiliser dans le cadre de propositi…" at bounding box center [256, 184] width 512 height 368
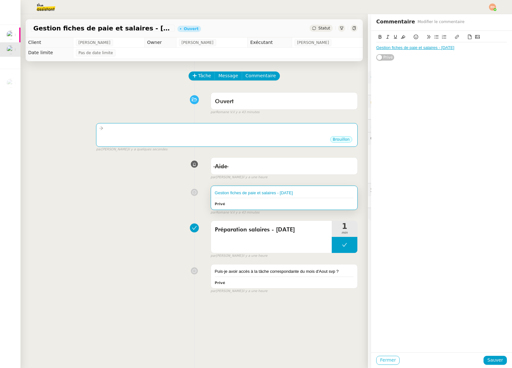
click at [391, 361] on span "Fermer" at bounding box center [388, 359] width 16 height 7
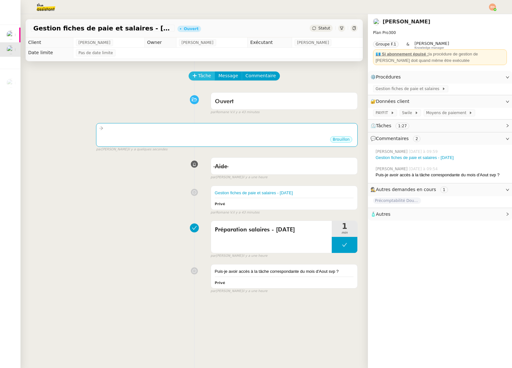
click at [193, 74] on icon at bounding box center [195, 75] width 4 height 4
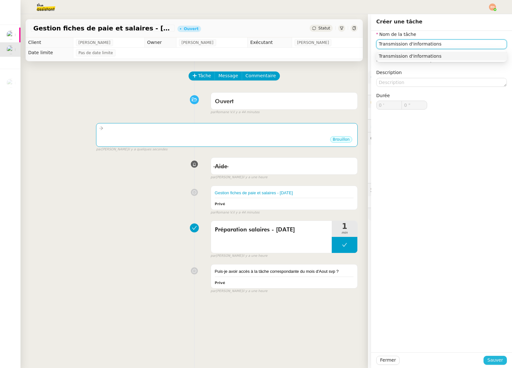
type input "Transmission d'informations"
click at [488, 361] on button "Sauver" at bounding box center [495, 360] width 23 height 9
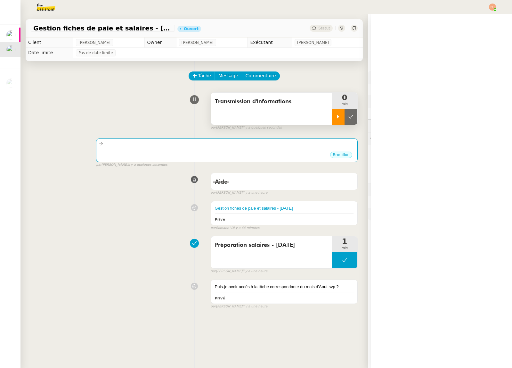
click at [337, 114] on icon at bounding box center [338, 116] width 5 height 5
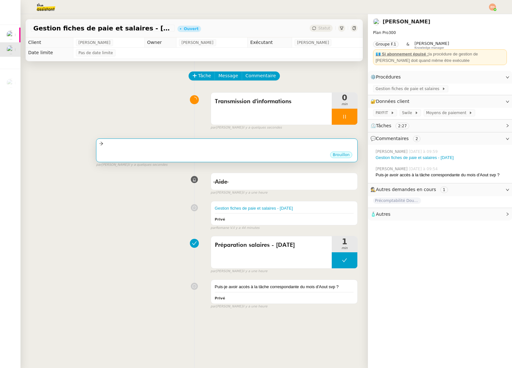
click at [302, 151] on div "Brouillon" at bounding box center [227, 156] width 256 height 10
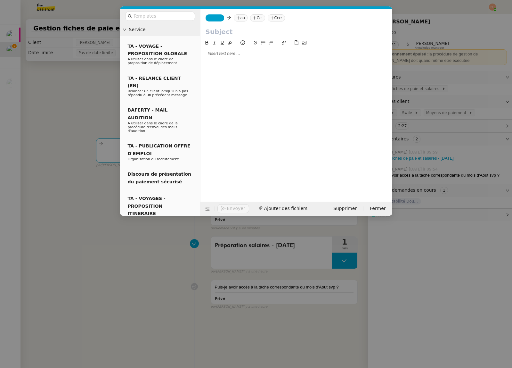
drag, startPoint x: 82, startPoint y: 105, endPoint x: 124, endPoint y: 108, distance: 42.4
click at [81, 106] on nz-modal-container "Service TA - VOYAGE - PROPOSITION GLOBALE A utiliser dans le cadre de propositi…" at bounding box center [256, 184] width 512 height 368
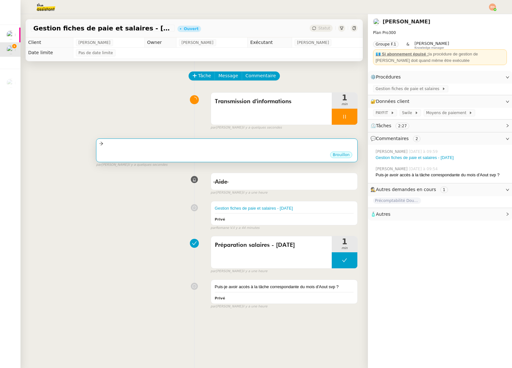
click at [199, 149] on div "•••" at bounding box center [227, 149] width 256 height 3
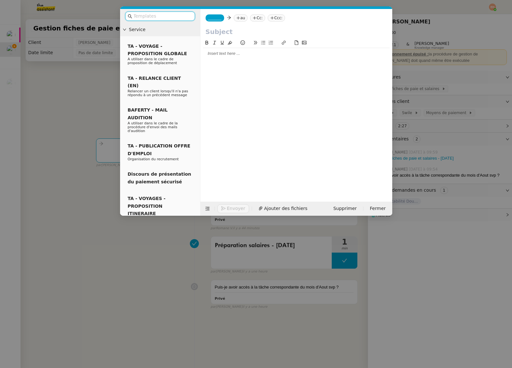
drag, startPoint x: 225, startPoint y: 66, endPoint x: 224, endPoint y: 59, distance: 6.8
click at [225, 65] on div at bounding box center [296, 115] width 187 height 153
click at [224, 54] on div at bounding box center [296, 54] width 187 height 6
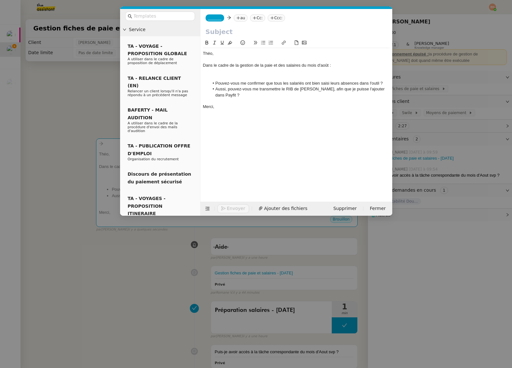
click at [232, 71] on div at bounding box center [296, 72] width 187 height 6
click at [325, 65] on div "Dans le cadre de la gestion de la paie et des salaires du mois d'août :" at bounding box center [296, 65] width 187 height 6
click at [341, 65] on div "Dans le cadre de la gestion de la paie et des salaires du mois de septmebre :" at bounding box center [296, 65] width 187 height 6
click at [0, 0] on lt-strong "em" at bounding box center [0, 0] width 0 height 0
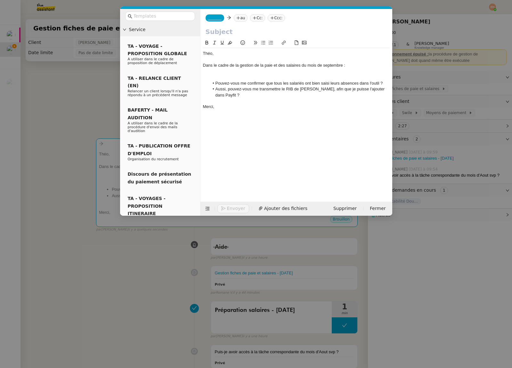
drag, startPoint x: 204, startPoint y: 54, endPoint x: 212, endPoint y: 57, distance: 9.0
click at [204, 54] on div "Théo," at bounding box center [296, 54] width 187 height 6
click at [219, 29] on input "text" at bounding box center [297, 32] width 182 height 10
paste input "Gestion fiches de paie et salaires - [DATE]"
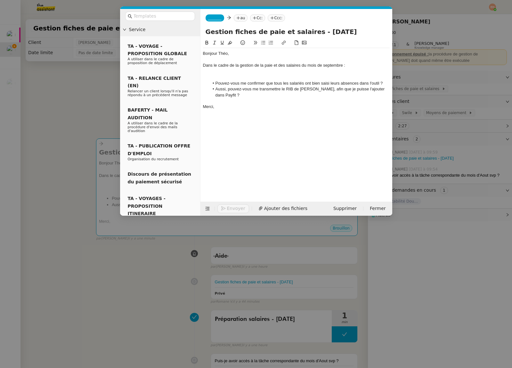
click at [290, 32] on input "Gestion fiches de paie et salaires - [DATE]" at bounding box center [297, 32] width 182 height 10
click at [322, 33] on input "Gestion fiches de paie et salaires - [DATE]" at bounding box center [297, 32] width 182 height 10
click at [313, 33] on input "Gestion fiches de paie et salaires - [DATE]" at bounding box center [297, 32] width 182 height 10
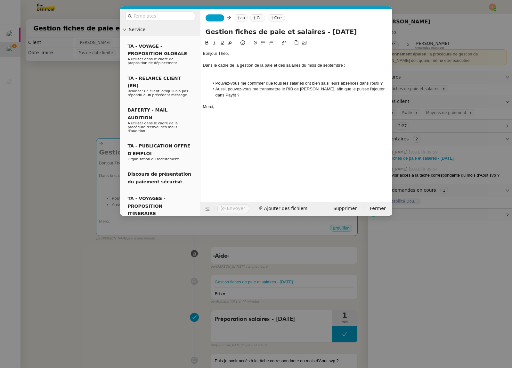
type input "Gestion fiches de paie et salaires - [DATE]"
click at [218, 19] on span "_______" at bounding box center [214, 18] width 13 height 4
click at [222, 32] on span "[EMAIL_ADDRESS][DOMAIN_NAME]" at bounding box center [239, 33] width 62 height 4
click at [254, 19] on icon at bounding box center [256, 18] width 4 height 4
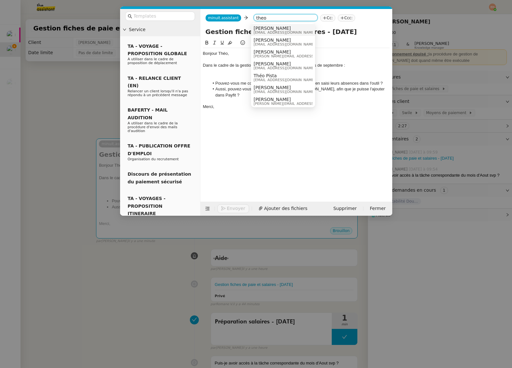
type input "theo"
click at [279, 30] on span "[PERSON_NAME]" at bounding box center [285, 28] width 62 height 5
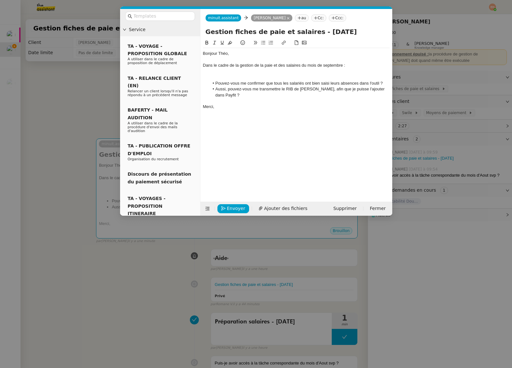
click at [246, 87] on li "Aussi, pouvez-vous me transmettre le RIB de Jacques, afin que je puisse l'ajout…" at bounding box center [299, 92] width 181 height 12
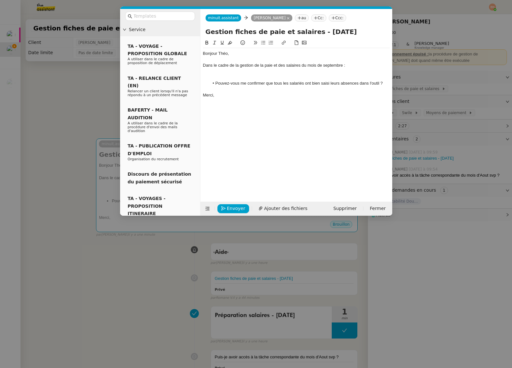
click at [256, 73] on div at bounding box center [296, 72] width 187 height 6
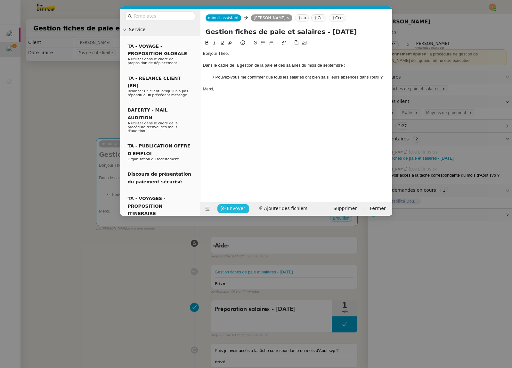
click at [241, 209] on span "Envoyer" at bounding box center [236, 208] width 18 height 7
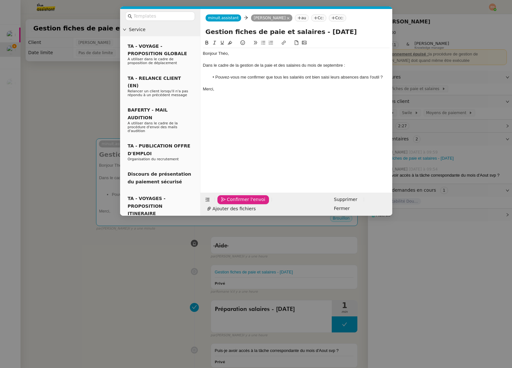
click at [241, 203] on span "Confirmer l'envoi" at bounding box center [246, 199] width 38 height 7
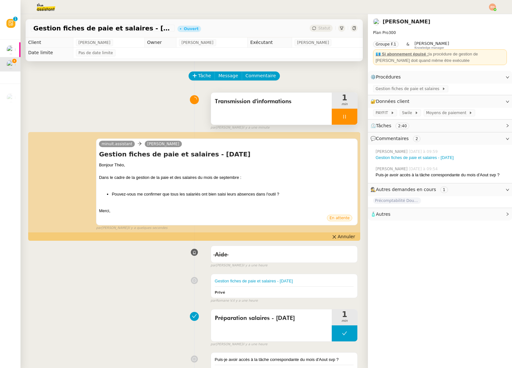
click at [345, 116] on icon at bounding box center [344, 116] width 5 height 5
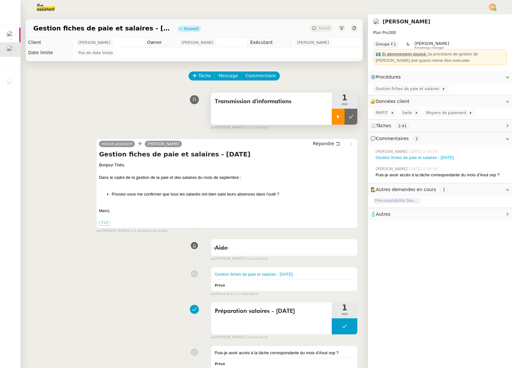
click at [339, 120] on div at bounding box center [338, 117] width 13 height 16
click at [342, 111] on div at bounding box center [345, 117] width 26 height 16
click at [353, 116] on icon at bounding box center [351, 116] width 5 height 5
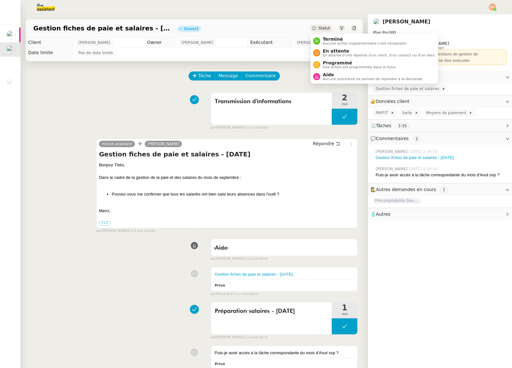
click at [324, 28] on span "Statut" at bounding box center [325, 28] width 12 height 4
click at [338, 48] on span "En attente" at bounding box center [379, 50] width 113 height 5
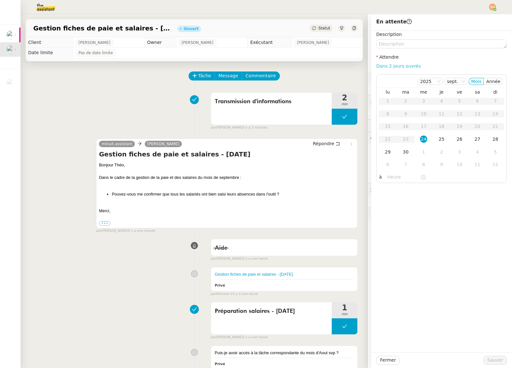
click at [392, 66] on link "Dans 2 jours ouvrés" at bounding box center [399, 65] width 45 height 5
type input "07:00"
click at [490, 359] on span "Sauver" at bounding box center [496, 359] width 16 height 7
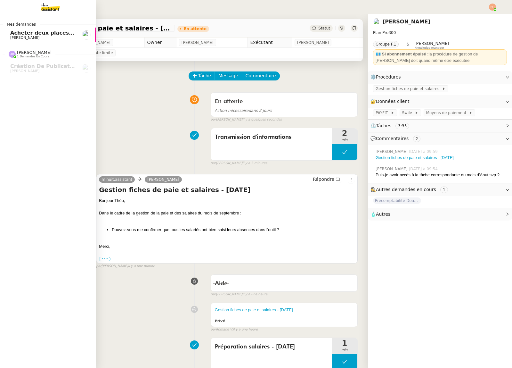
click at [15, 29] on link "Acheter deux places de concert VIP [PERSON_NAME]" at bounding box center [48, 35] width 96 height 15
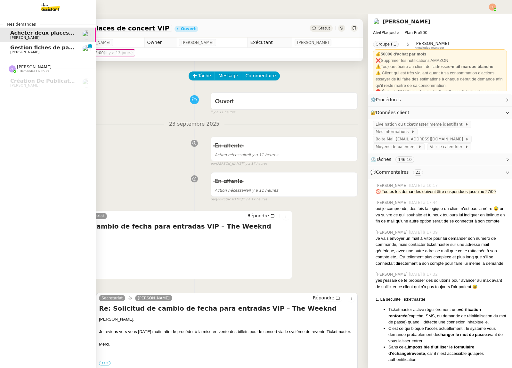
click at [40, 52] on span "[PERSON_NAME]" at bounding box center [42, 52] width 65 height 4
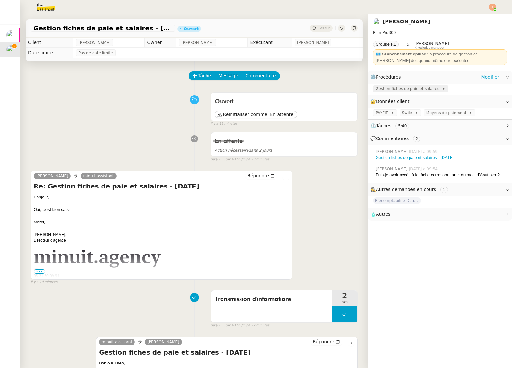
click at [396, 88] on span "Gestion fiches de paie et salaires" at bounding box center [409, 89] width 66 height 6
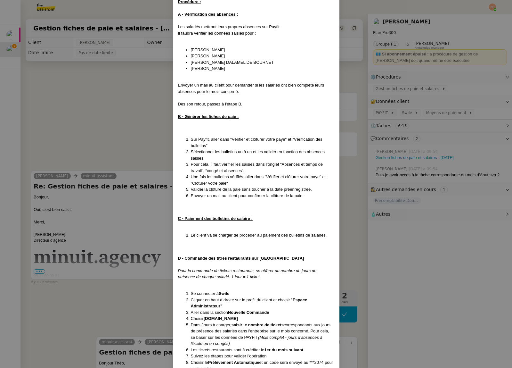
scroll to position [121, 0]
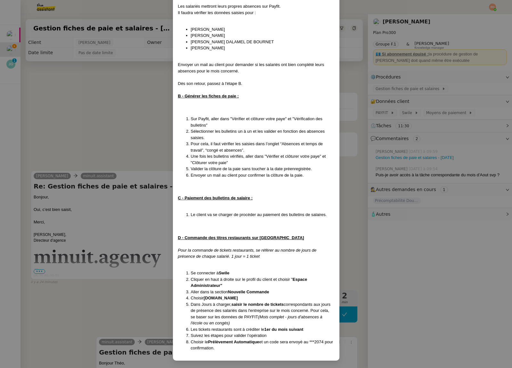
click at [354, 165] on nz-modal-container "Crée le 15/10/2024 MAJ le 26/05/2025 Contexte : Le client souhaite que l'on pro…" at bounding box center [256, 184] width 512 height 368
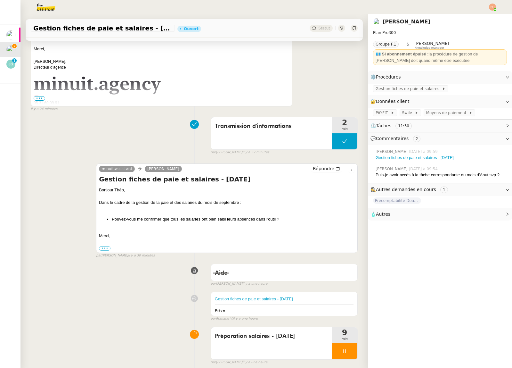
scroll to position [236, 0]
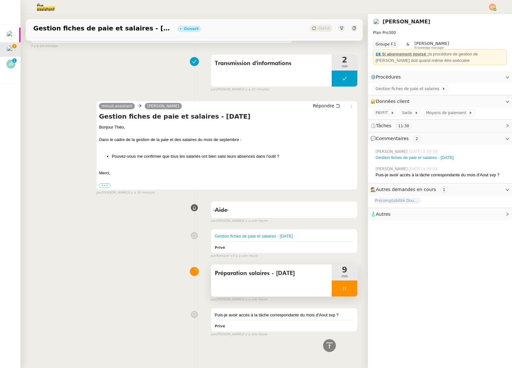
click at [345, 283] on div at bounding box center [345, 288] width 26 height 16
click at [349, 287] on icon at bounding box center [351, 288] width 5 height 5
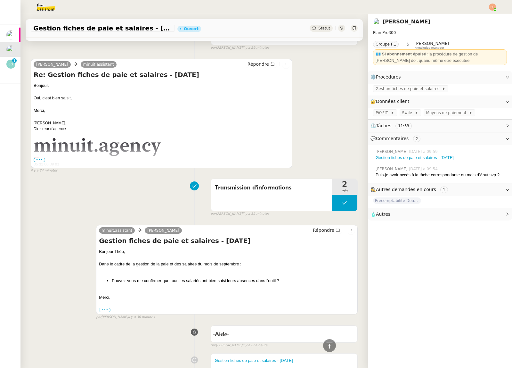
scroll to position [102, 0]
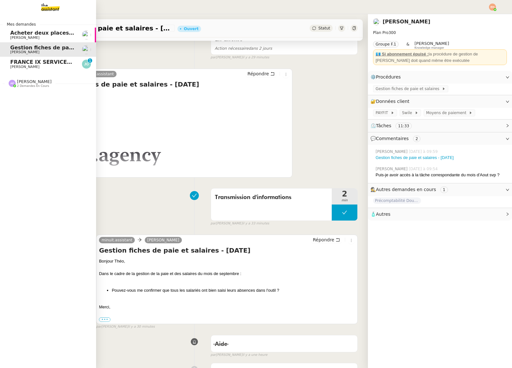
click at [30, 67] on span "[PERSON_NAME]" at bounding box center [24, 67] width 29 height 4
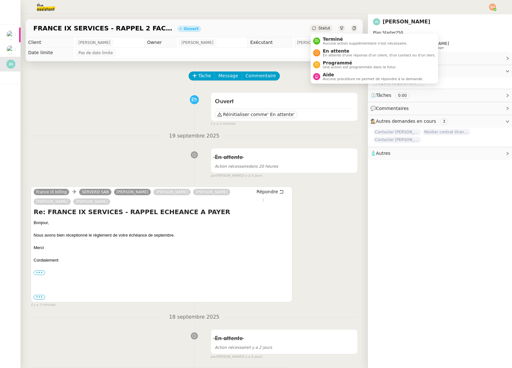
click at [321, 27] on span "Statut" at bounding box center [325, 28] width 12 height 4
drag, startPoint x: 335, startPoint y: 53, endPoint x: 335, endPoint y: 45, distance: 7.7
click at [335, 45] on ul "Terminé Aucune action supplémentaire n'est nécessaire. En attente En attente d'…" at bounding box center [375, 59] width 128 height 50
click at [335, 45] on span "Aucune action supplémentaire n'est nécessaire." at bounding box center [365, 44] width 85 height 4
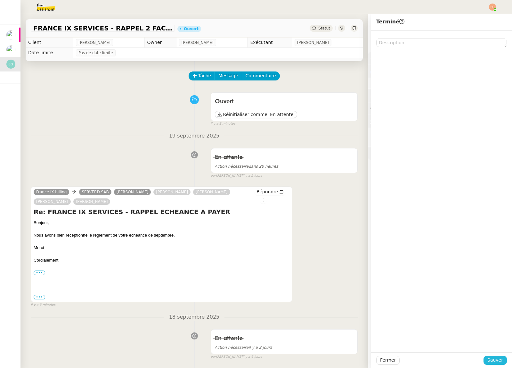
drag, startPoint x: 497, startPoint y: 359, endPoint x: 477, endPoint y: 354, distance: 20.9
click at [497, 359] on span "Sauver" at bounding box center [496, 359] width 16 height 7
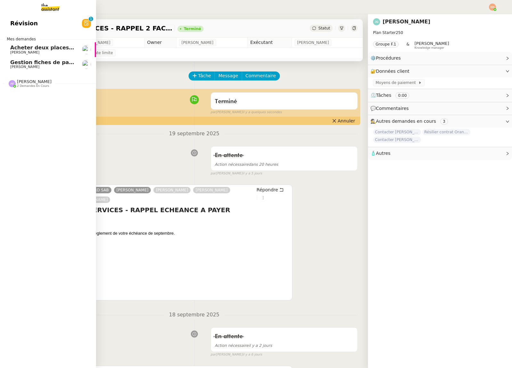
click at [13, 51] on span "[PERSON_NAME]" at bounding box center [24, 52] width 29 height 4
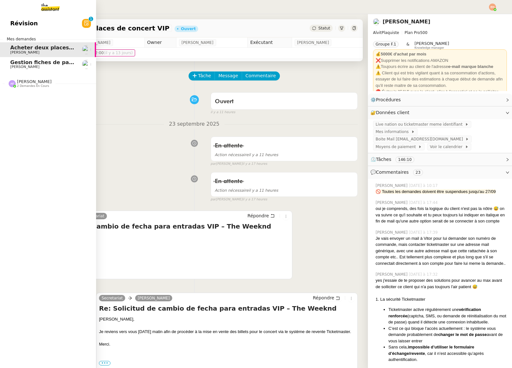
click at [48, 63] on span "Gestion fiches de paie et salaires - [DATE]" at bounding box center [70, 62] width 121 height 6
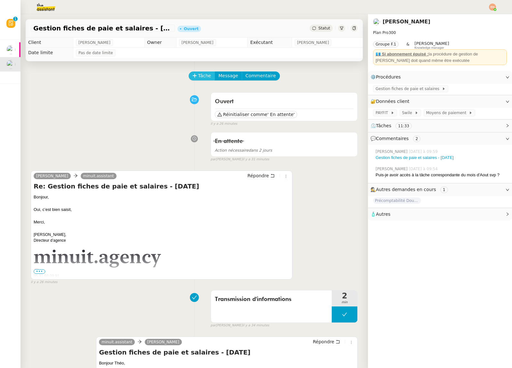
drag, startPoint x: 204, startPoint y: 75, endPoint x: 243, endPoint y: 90, distance: 41.7
click at [204, 75] on span "Tâche" at bounding box center [204, 75] width 13 height 7
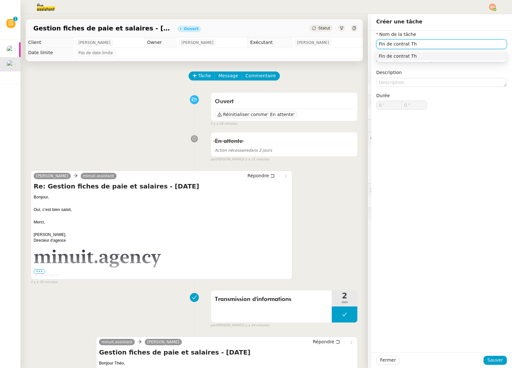
click at [420, 43] on input "Fin de contrat Th" at bounding box center [442, 43] width 131 height 9
type input "Fin de contrat [PERSON_NAME]"
click at [490, 363] on span "Sauver" at bounding box center [496, 359] width 16 height 7
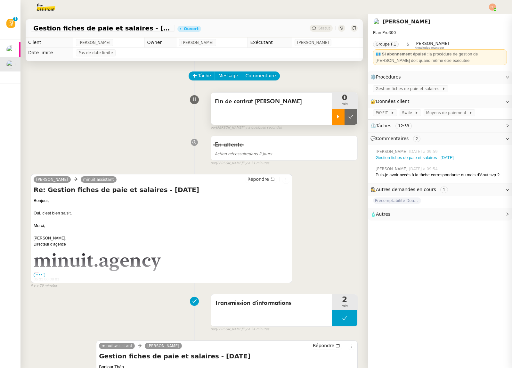
click at [338, 119] on div at bounding box center [338, 117] width 13 height 16
click at [350, 122] on div at bounding box center [345, 117] width 26 height 16
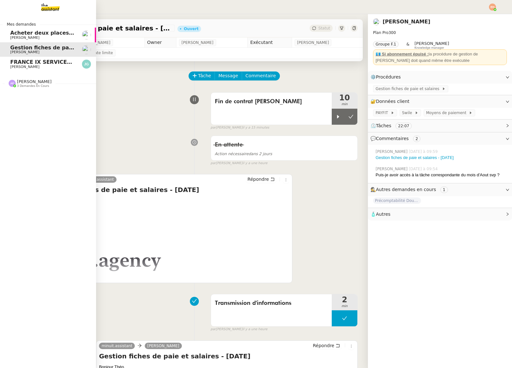
click at [21, 65] on span "[PERSON_NAME]" at bounding box center [24, 67] width 29 height 4
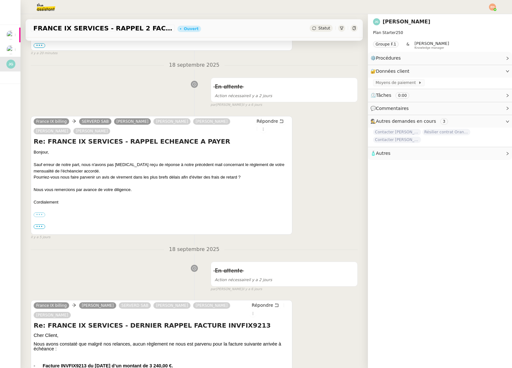
scroll to position [459, 0]
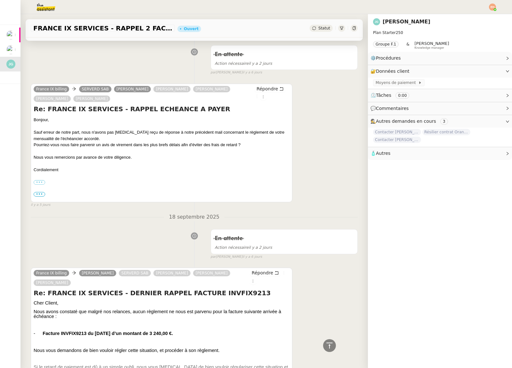
click at [45, 195] on div "Bonjour, Sauf erreur de notre part, nous n'avons pas encore reçu de réponse à n…" at bounding box center [162, 164] width 256 height 94
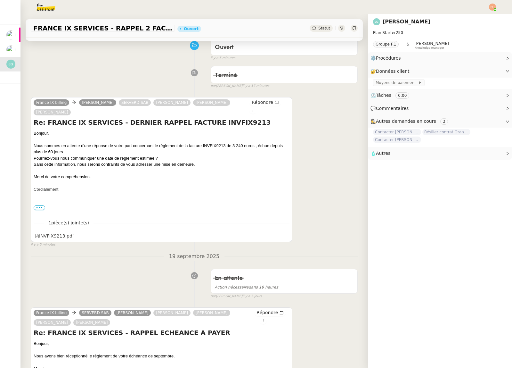
scroll to position [0, 0]
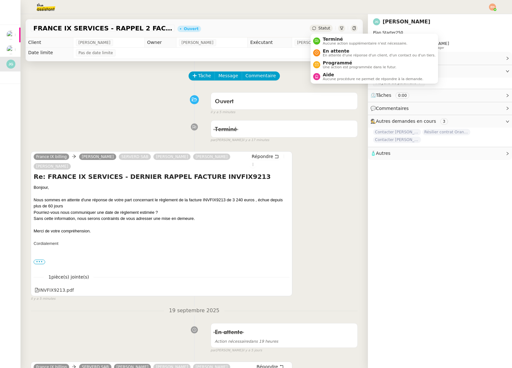
drag, startPoint x: 325, startPoint y: 29, endPoint x: 326, endPoint y: 41, distance: 12.2
click at [325, 29] on span "Statut" at bounding box center [325, 28] width 12 height 4
click at [329, 49] on span "En attente" at bounding box center [379, 50] width 113 height 5
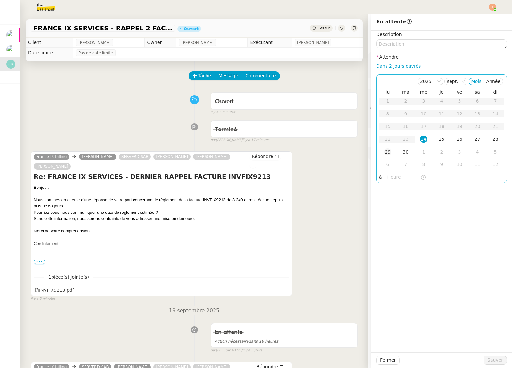
click at [389, 155] on div "29" at bounding box center [388, 151] width 7 height 7
click at [454, 150] on td "3" at bounding box center [460, 152] width 18 height 13
click at [495, 362] on span "Sauver" at bounding box center [496, 359] width 16 height 7
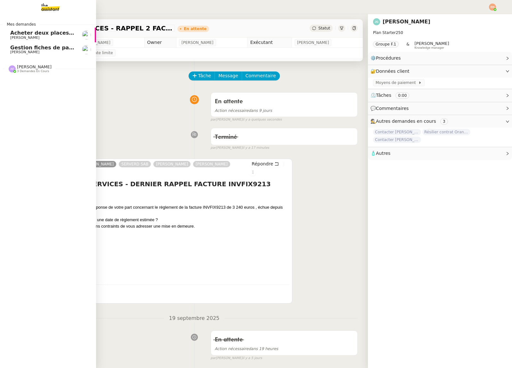
click at [34, 52] on span "[PERSON_NAME]" at bounding box center [42, 52] width 65 height 4
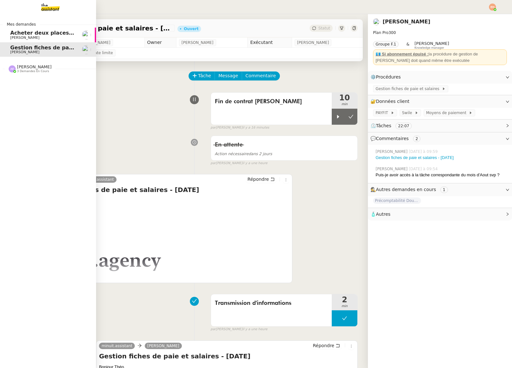
click at [42, 36] on span "[PERSON_NAME]" at bounding box center [42, 38] width 65 height 4
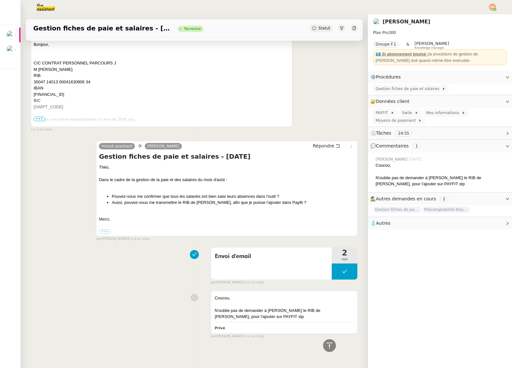
scroll to position [518, 0]
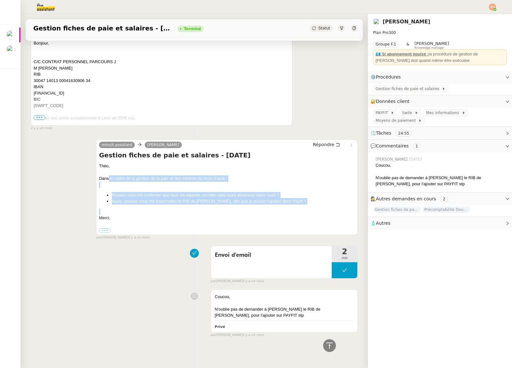
drag, startPoint x: 128, startPoint y: 214, endPoint x: 108, endPoint y: 178, distance: 41.3
click at [108, 178] on div "Théo, Dans le cadre de la gestion de la paie et des salaires du mois d'août : P…" at bounding box center [227, 198] width 256 height 71
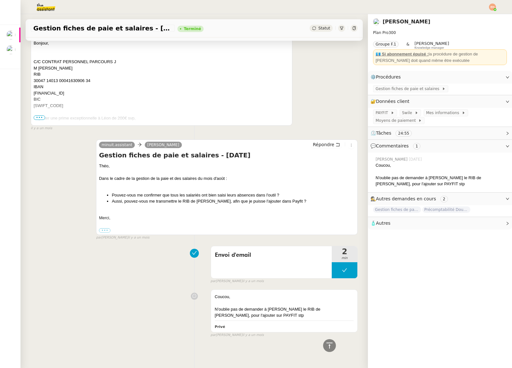
click at [111, 219] on div "Merci," at bounding box center [227, 218] width 256 height 6
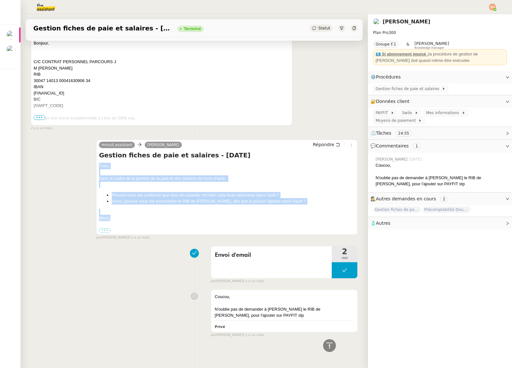
drag, startPoint x: 109, startPoint y: 204, endPoint x: 97, endPoint y: 162, distance: 44.4
click at [97, 162] on div "minuit.assistant Théo Hudry Répondre Gestion fiches de paie et salaires - août …" at bounding box center [227, 187] width 262 height 96
copy div "Théo, Dans le cadre de la gestion de la paie et des salaires du mois d'août : P…"
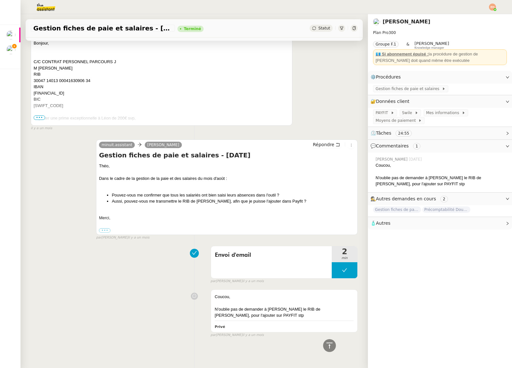
click at [178, 152] on h4 "Gestion fiches de paie et salaires - [DATE]" at bounding box center [227, 155] width 256 height 9
copy div "Gestion fiches de paie et salaires - [DATE]"
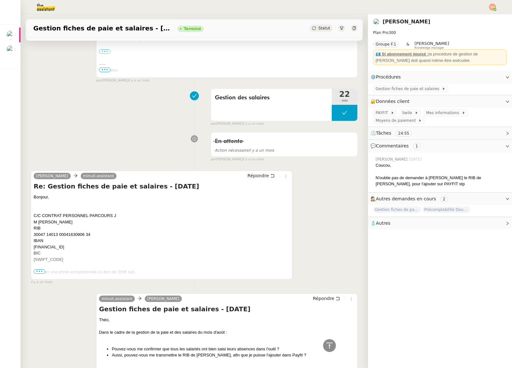
scroll to position [364, 0]
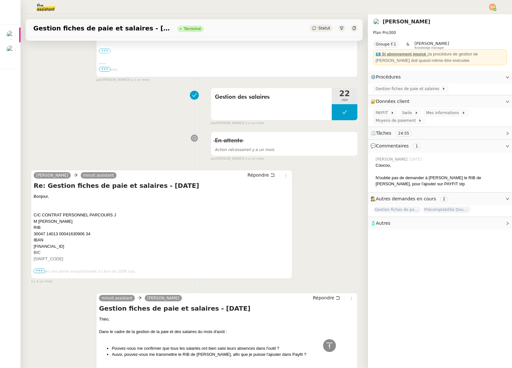
click at [42, 270] on span "•••" at bounding box center [40, 271] width 12 height 4
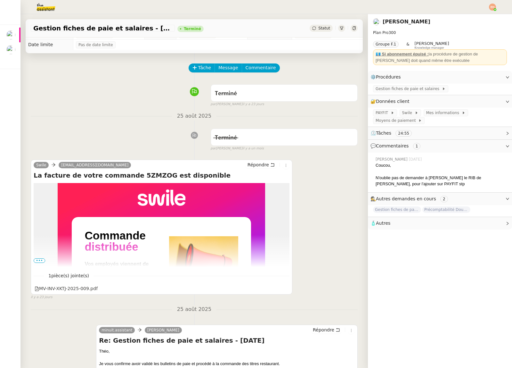
scroll to position [0, 0]
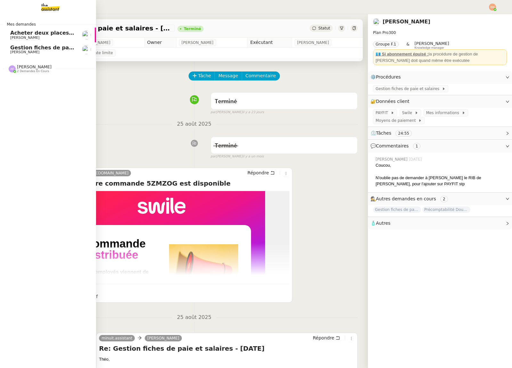
click at [4, 46] on link "Gestion fiches de paie et salaires - [DATE] [PERSON_NAME]" at bounding box center [48, 49] width 96 height 15
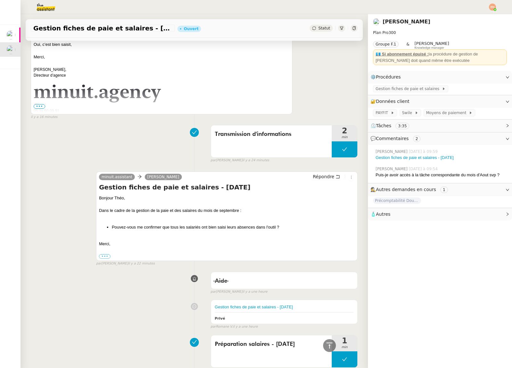
scroll to position [236, 0]
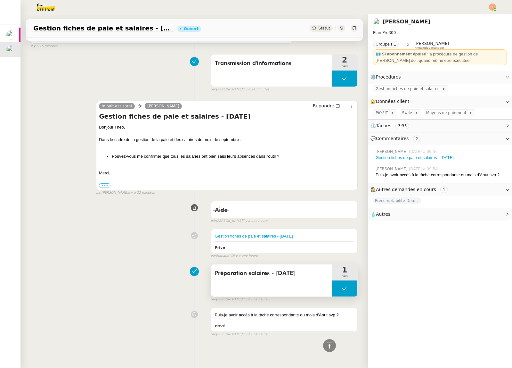
click at [345, 278] on span "min" at bounding box center [345, 276] width 26 height 5
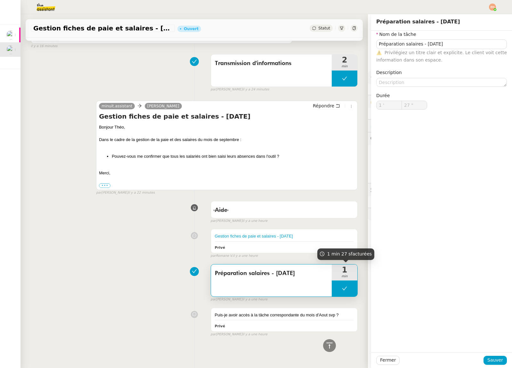
click at [346, 287] on icon at bounding box center [345, 288] width 5 height 4
type input "Préparation salaires - [DATE]"
type input "1 '"
type input "27 ""
drag, startPoint x: 339, startPoint y: 290, endPoint x: 384, endPoint y: 355, distance: 78.5
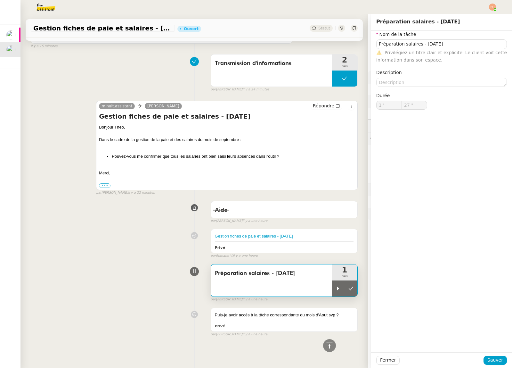
click at [341, 293] on div at bounding box center [338, 288] width 13 height 16
type input "Préparation salaires - [DATE]"
type input "1 '"
type input "27 ""
type input "Préparation salaires - [DATE]"
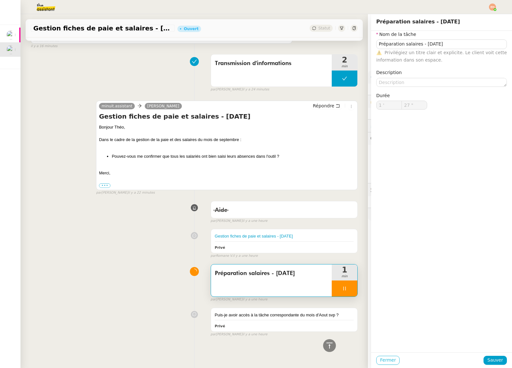
type input "1 '"
type input "27 ""
type input "Préparation salaires - [DATE]"
type input "1 '"
type input "27 ""
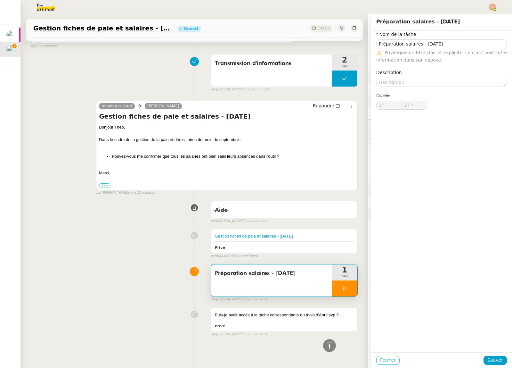
click at [386, 361] on span "Fermer" at bounding box center [388, 359] width 16 height 7
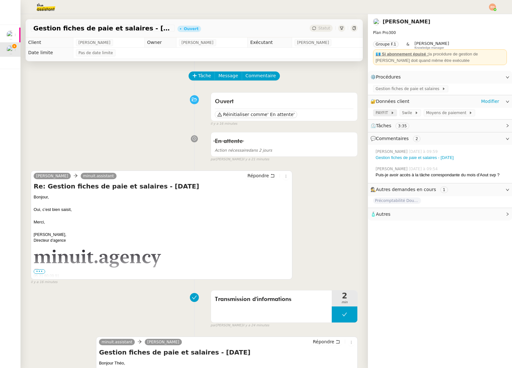
click at [386, 113] on span "PAYFIT" at bounding box center [383, 113] width 15 height 6
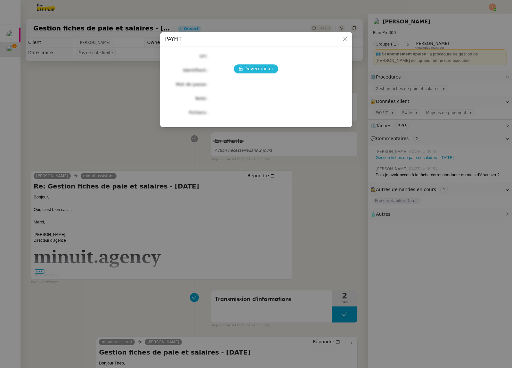
click at [265, 65] on span "Déverrouiller" at bounding box center [259, 68] width 29 height 7
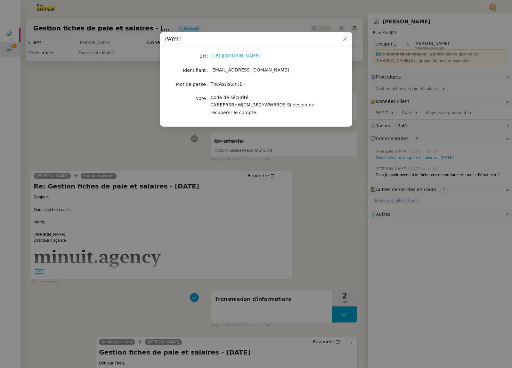
click at [241, 54] on link "https://app.payfit.com/" at bounding box center [236, 55] width 50 height 5
drag, startPoint x: 211, startPoint y: 70, endPoint x: 264, endPoint y: 40, distance: 61.8
click at [308, 69] on nz-form-item "Identifiant minuitassistant.uxk@theassistant.com" at bounding box center [256, 70] width 182 height 9
copy nz-form-item "minuitassistant.uxk@theassistant.com"
drag, startPoint x: 212, startPoint y: 84, endPoint x: 262, endPoint y: 85, distance: 50.0
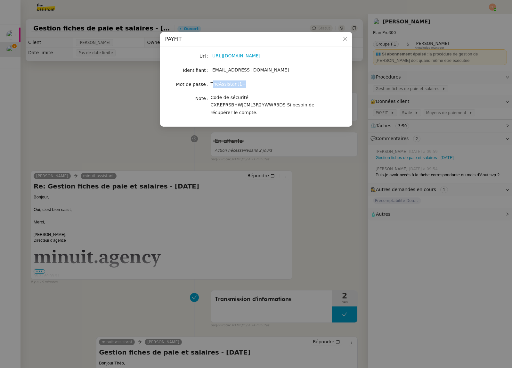
click at [262, 85] on div "TheAssistant1+" at bounding box center [264, 83] width 106 height 7
copy span "heAssistant1+"
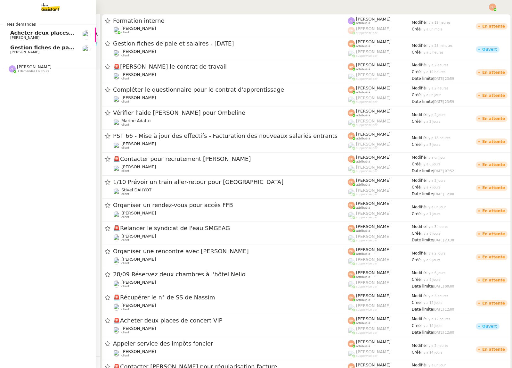
click at [34, 38] on span "[PERSON_NAME]" at bounding box center [42, 38] width 65 height 4
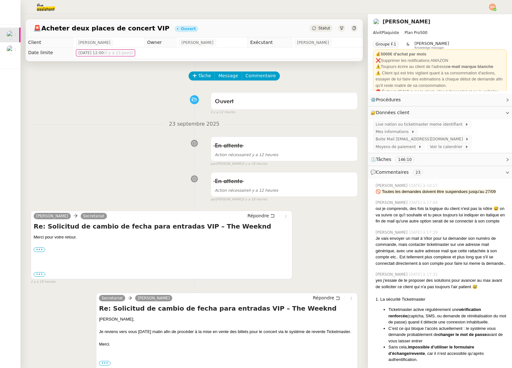
click at [491, 6] on img at bounding box center [492, 7] width 7 height 7
click at [467, 17] on span "Suivi" at bounding box center [470, 18] width 11 height 5
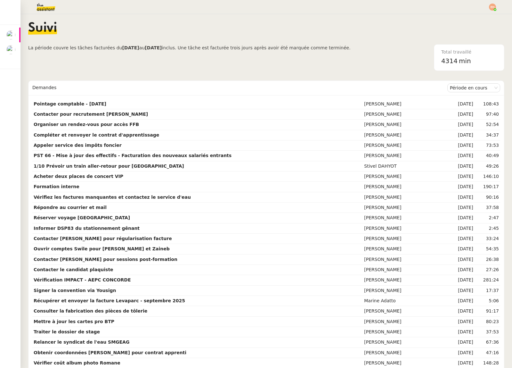
click at [52, 5] on img at bounding box center [41, 7] width 50 height 14
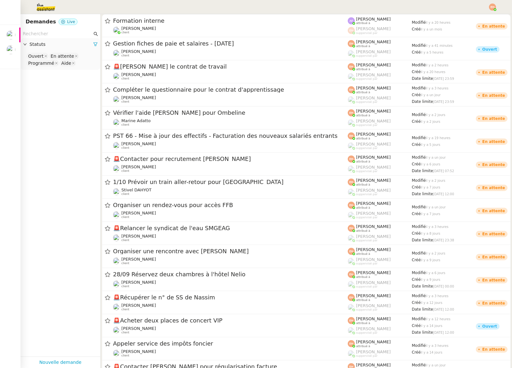
click at [44, 8] on img at bounding box center [41, 7] width 50 height 14
click at [494, 4] on div at bounding box center [492, 7] width 7 height 7
click at [474, 20] on span "Suivi" at bounding box center [470, 18] width 11 height 5
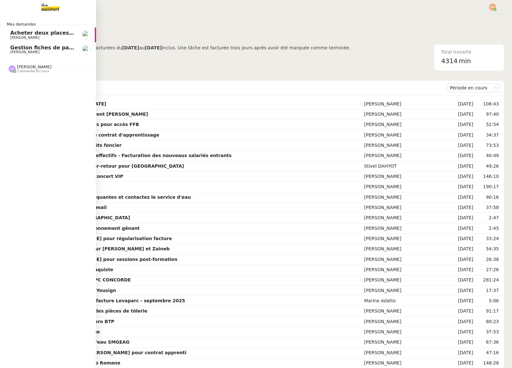
click at [31, 43] on link "Gestion fiches de paie et salaires - [DATE] [PERSON_NAME]" at bounding box center [48, 49] width 96 height 15
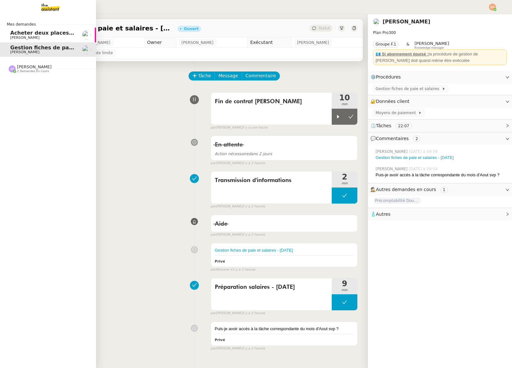
drag, startPoint x: 44, startPoint y: 32, endPoint x: 63, endPoint y: 37, distance: 19.2
click at [44, 32] on span "Acheter deux places de concert VIP" at bounding box center [61, 33] width 103 height 6
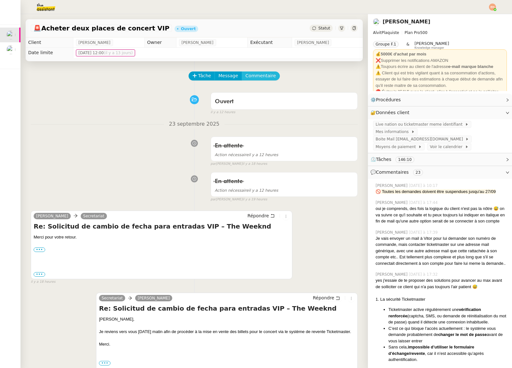
click at [264, 73] on span "Commentaire" at bounding box center [261, 75] width 30 height 7
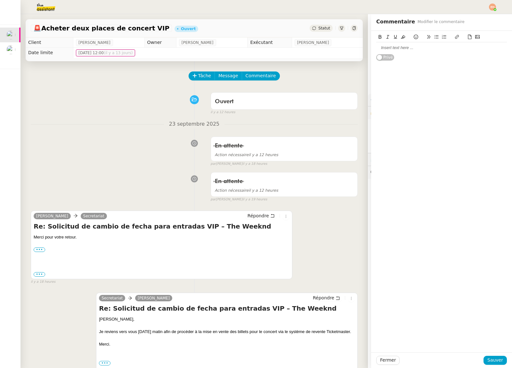
click at [437, 48] on div at bounding box center [442, 48] width 131 height 6
click at [488, 48] on div "@Romane, pour procéder à la revente officielle des billets," at bounding box center [442, 48] width 131 height 6
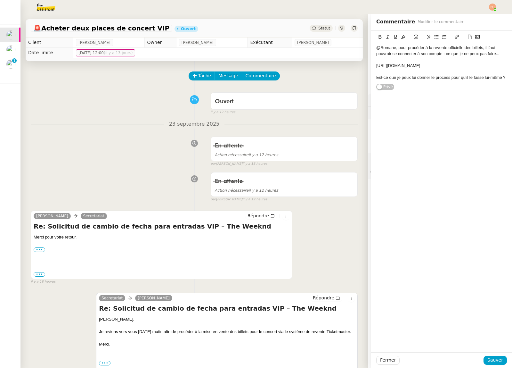
click at [388, 54] on div "@Romane, pour procéder à la revente officielle des billets, il faut pouvroir se…" at bounding box center [442, 51] width 131 height 12
click at [0, 0] on lt-strong "vo" at bounding box center [0, 0] width 0 height 0
drag, startPoint x: 495, startPoint y: 359, endPoint x: 492, endPoint y: 357, distance: 4.0
click at [495, 359] on span "Sauver" at bounding box center [496, 359] width 16 height 7
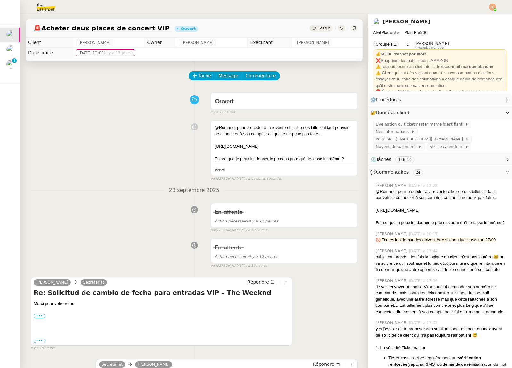
click at [323, 24] on div "🚨 Acheter deux places de concert VIP Ouvert Statut" at bounding box center [194, 28] width 337 height 18
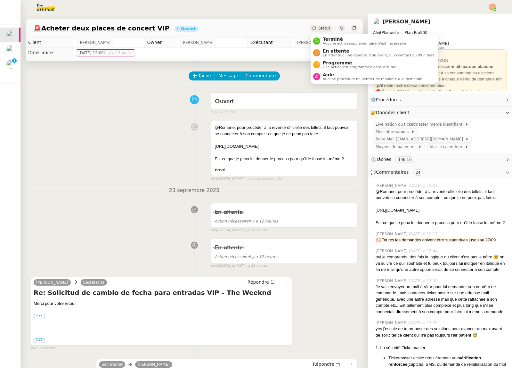
click at [323, 28] on span "Statut" at bounding box center [325, 28] width 12 height 4
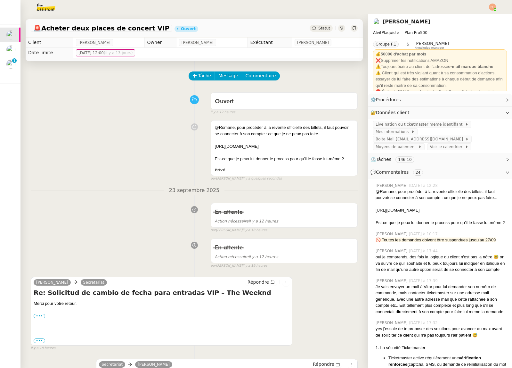
click at [339, 73] on div "Tâche Message Commentaire" at bounding box center [273, 78] width 169 height 15
click at [326, 30] on span "Statut" at bounding box center [325, 28] width 12 height 4
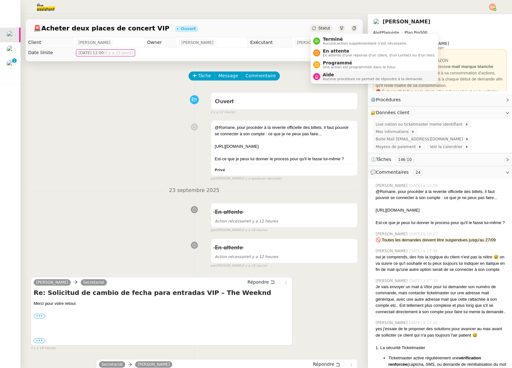
click at [333, 78] on span "Aucune procédure ne permet de répondre à la demande." at bounding box center [373, 79] width 101 height 4
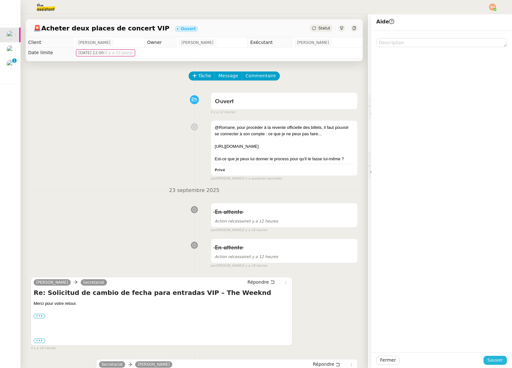
drag, startPoint x: 493, startPoint y: 360, endPoint x: 384, endPoint y: 252, distance: 153.4
click at [493, 360] on span "Sauver" at bounding box center [496, 359] width 16 height 7
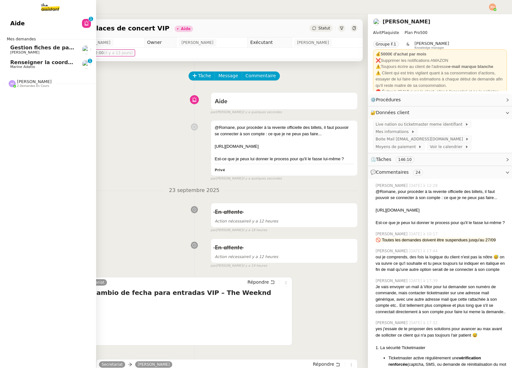
click at [42, 65] on span "Marine Adatto" at bounding box center [42, 67] width 65 height 4
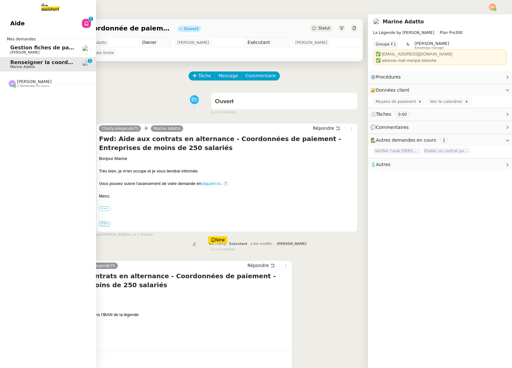
click at [29, 50] on span "Gestion fiches de paie et salaires - [DATE]" at bounding box center [70, 48] width 121 height 6
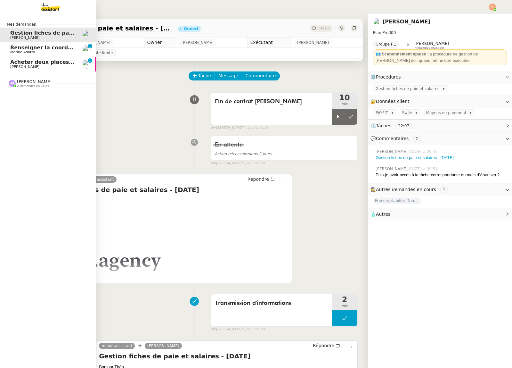
click at [23, 61] on span "Acheter deux places de concert VIP" at bounding box center [61, 62] width 103 height 6
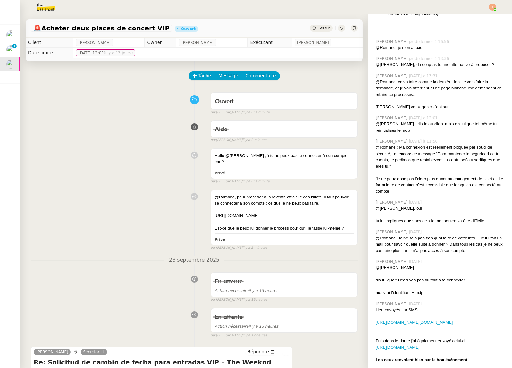
click at [388, 235] on div "@Romane, Je ne sais pas trop quoi faire de cette info... Je lui fait un mail po…" at bounding box center [441, 244] width 131 height 19
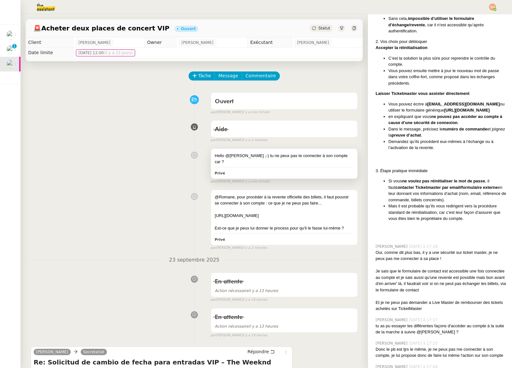
scroll to position [394, 0]
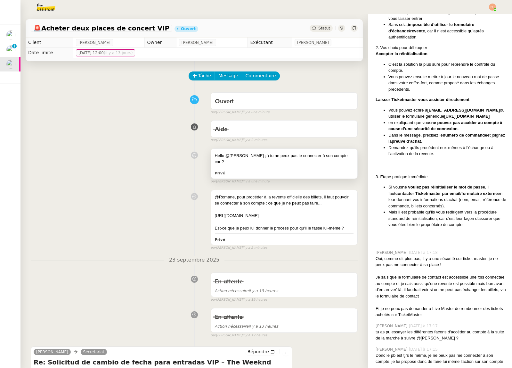
click at [342, 161] on div "Hello @[PERSON_NAME] ;-) tu ne peux pas te connecter à son compte car ? Privé" at bounding box center [284, 164] width 146 height 30
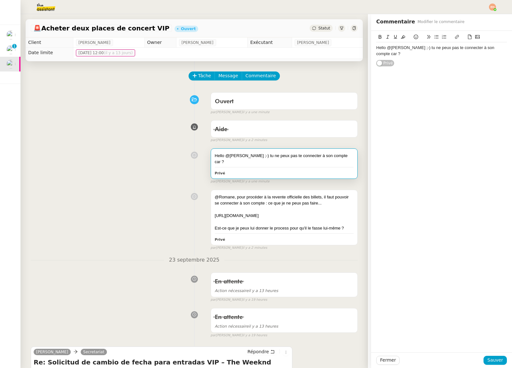
click at [504, 47] on div "Hello @[PERSON_NAME] ;-) tu ne peux pas te connecter à son compte car ?" at bounding box center [442, 51] width 131 height 12
click at [198, 76] on span "Tâche" at bounding box center [204, 75] width 13 height 7
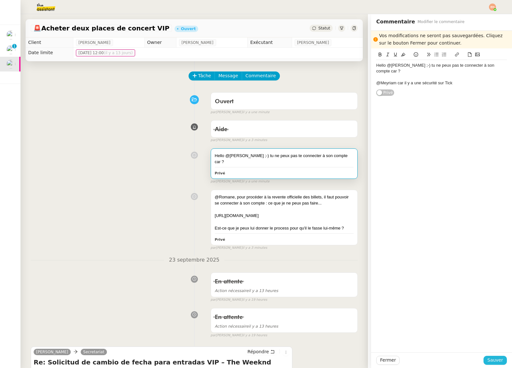
click at [500, 363] on span "Sauver" at bounding box center [496, 359] width 16 height 7
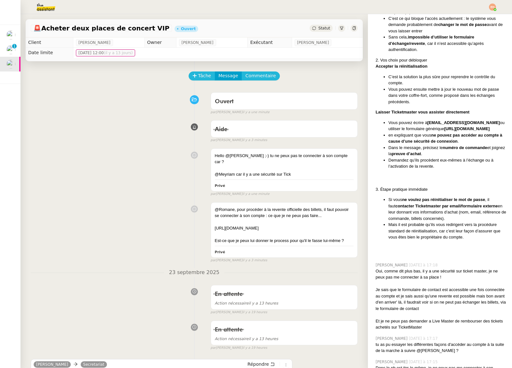
drag, startPoint x: 201, startPoint y: 74, endPoint x: 257, endPoint y: 74, distance: 55.4
click at [201, 74] on span "Tâche" at bounding box center [204, 75] width 13 height 7
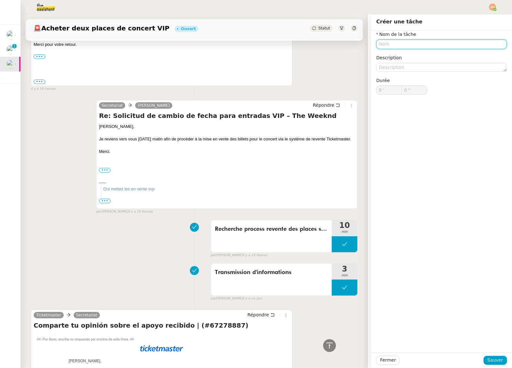
scroll to position [339, 0]
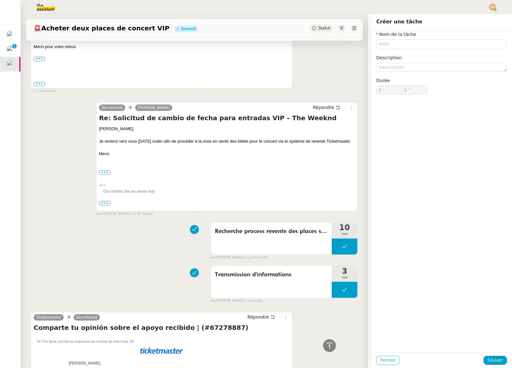
click at [381, 361] on span "Fermer" at bounding box center [388, 359] width 16 height 7
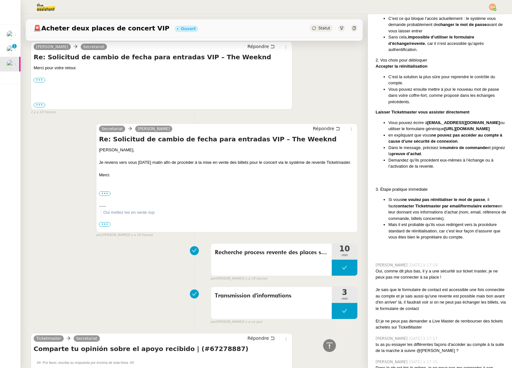
scroll to position [371, 0]
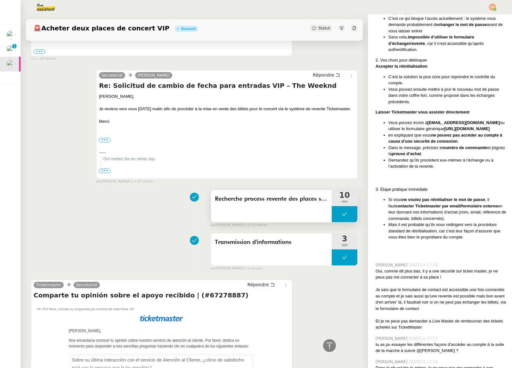
click at [282, 205] on div "Recherche process revente des places sur Fan To Fan" at bounding box center [271, 206] width 121 height 32
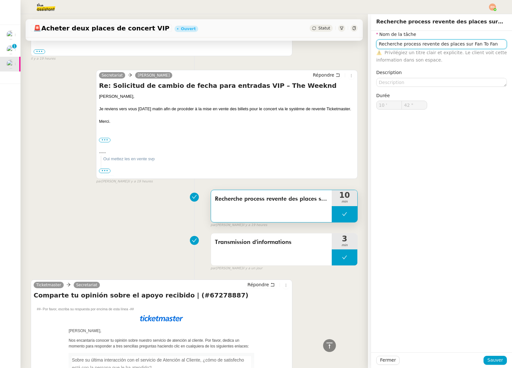
click at [402, 46] on input "Recherche process revente des places sur Fan To Fan" at bounding box center [442, 43] width 131 height 9
drag, startPoint x: 402, startPoint y: 46, endPoint x: 405, endPoint y: 51, distance: 6.0
click at [402, 46] on input "Recherche process revente des places sur Fan To Fan" at bounding box center [442, 43] width 131 height 9
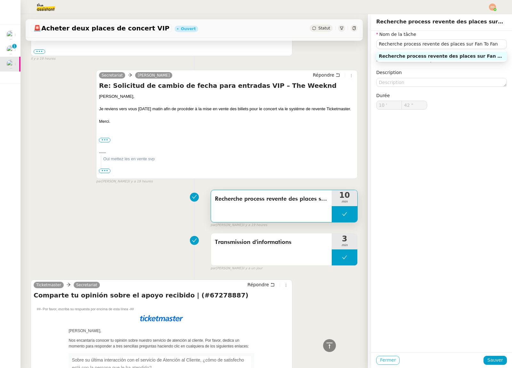
click at [393, 360] on span "Fermer" at bounding box center [388, 359] width 16 height 7
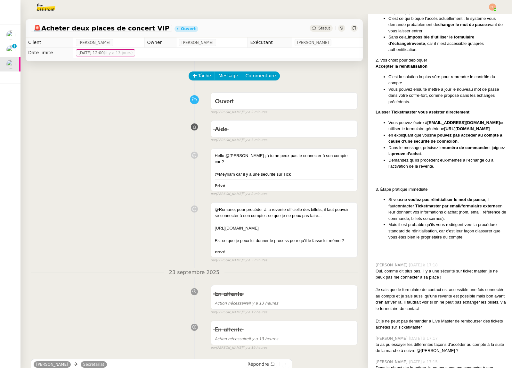
click at [192, 85] on div "Tâche Message Commentaire" at bounding box center [273, 78] width 169 height 15
click at [195, 75] on icon at bounding box center [195, 75] width 4 height 4
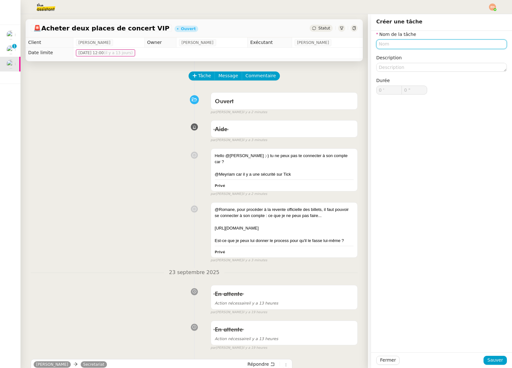
paste input "Recherche process revente des places sur Fan To Fan"
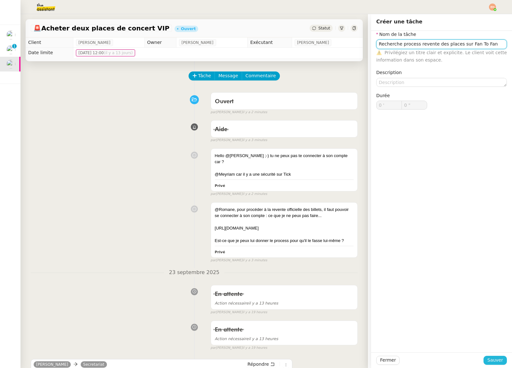
type input "Recherche process revente des places sur Fan To Fan"
click at [496, 357] on span "Sauver" at bounding box center [496, 359] width 16 height 7
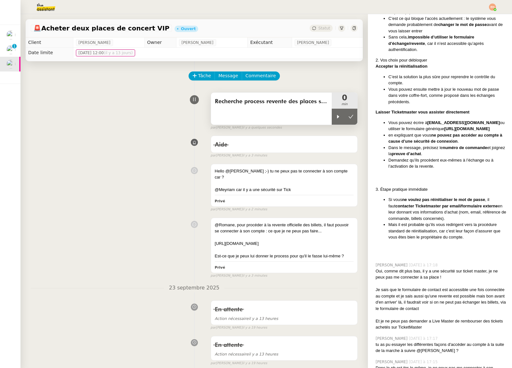
drag, startPoint x: 333, startPoint y: 108, endPoint x: 330, endPoint y: 107, distance: 3.5
click at [333, 109] on div at bounding box center [338, 117] width 13 height 16
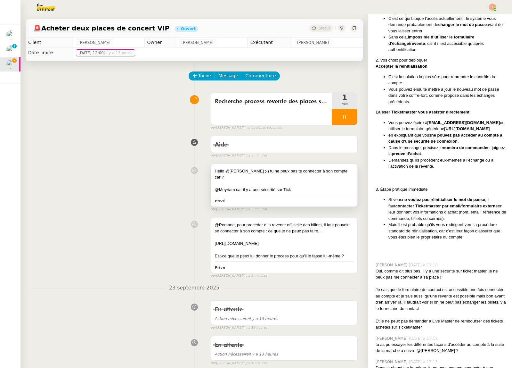
click at [324, 187] on div "@Meyriam car il y a une sécurité sur Tick" at bounding box center [284, 190] width 139 height 6
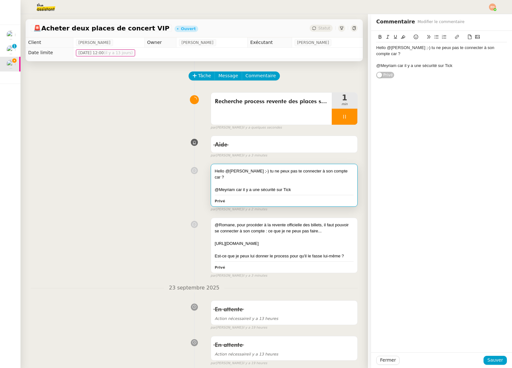
click at [454, 63] on div "@Meyriam car il y a une sécurité sur Tick" at bounding box center [442, 66] width 131 height 6
click at [488, 361] on button "Sauver" at bounding box center [495, 360] width 23 height 9
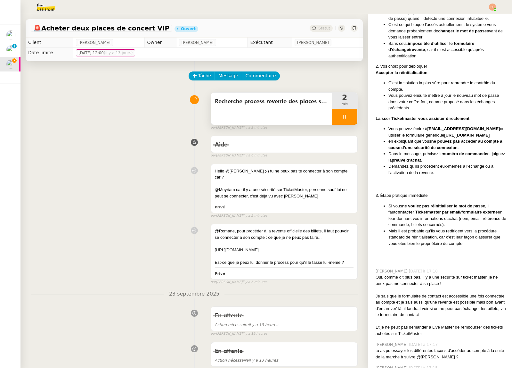
click at [349, 116] on div at bounding box center [345, 117] width 26 height 16
click at [351, 116] on icon at bounding box center [351, 116] width 5 height 5
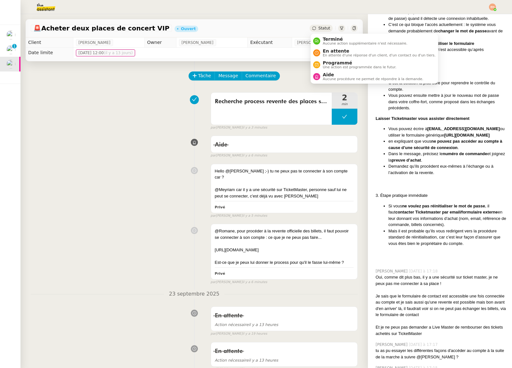
drag, startPoint x: 326, startPoint y: 30, endPoint x: 328, endPoint y: 34, distance: 4.6
click at [325, 30] on span "Statut" at bounding box center [325, 28] width 12 height 4
drag, startPoint x: 340, startPoint y: 74, endPoint x: 433, endPoint y: 252, distance: 200.8
click at [342, 74] on span "Aide" at bounding box center [373, 74] width 101 height 5
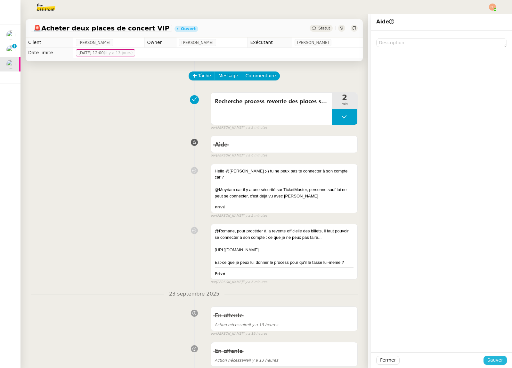
drag, startPoint x: 502, startPoint y: 360, endPoint x: 422, endPoint y: 323, distance: 88.1
click at [502, 360] on span "Sauver" at bounding box center [496, 359] width 16 height 7
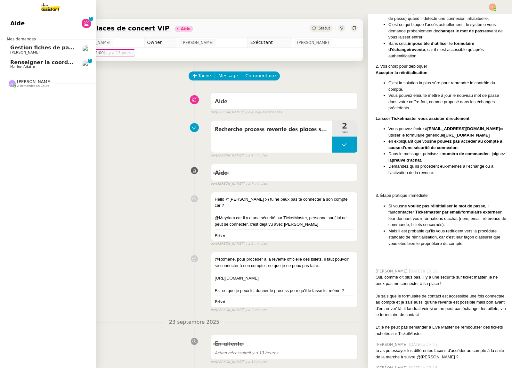
click at [34, 68] on span "Marine Adatto" at bounding box center [42, 67] width 65 height 4
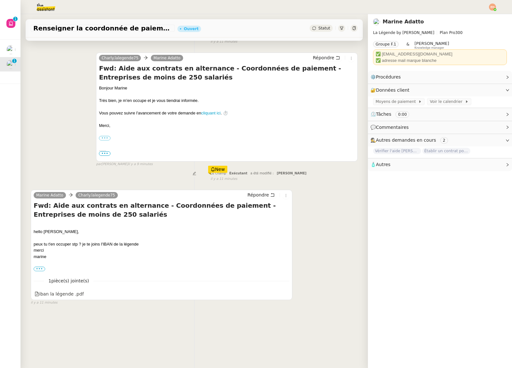
scroll to position [81, 0]
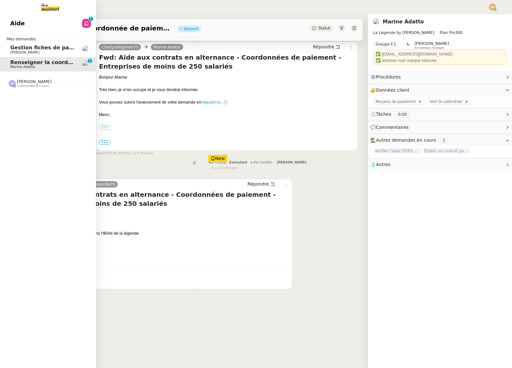
click at [46, 80] on div "Anna Florent 2 demandes en cours" at bounding box center [34, 83] width 35 height 8
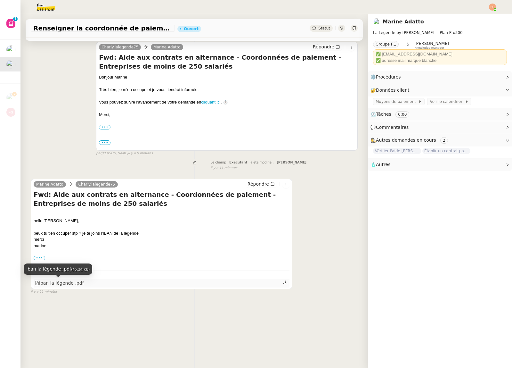
click at [72, 279] on div "iban la légende .pdf" at bounding box center [59, 282] width 49 height 7
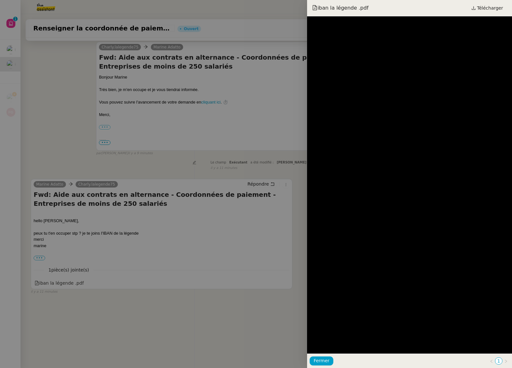
click at [76, 291] on div at bounding box center [256, 184] width 512 height 368
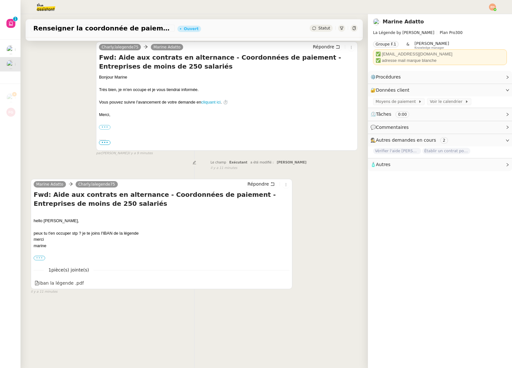
click at [36, 257] on label "•••" at bounding box center [40, 258] width 12 height 4
click at [0, 0] on input "•••" at bounding box center [0, 0] width 0 height 0
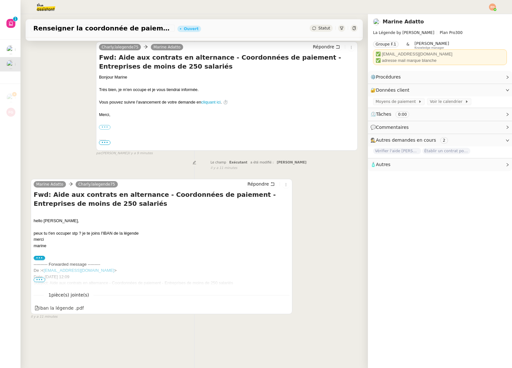
click at [41, 279] on span "•••" at bounding box center [40, 280] width 12 height 4
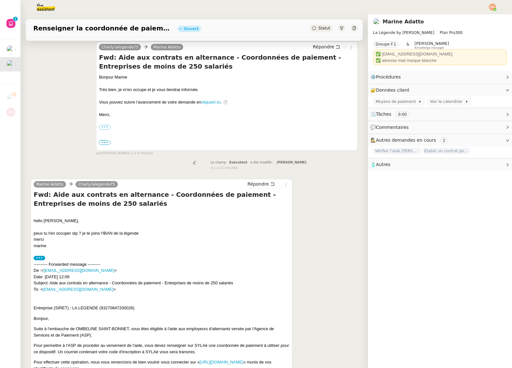
scroll to position [0, 0]
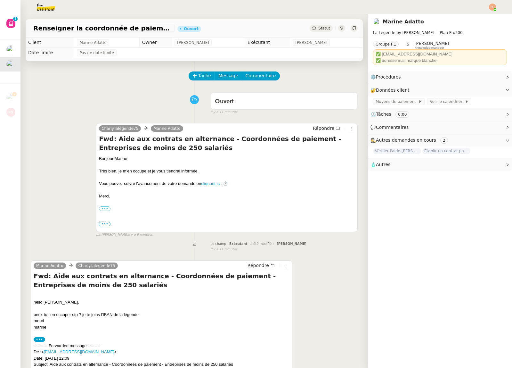
click at [181, 79] on div "Tâche Message Commentaire" at bounding box center [194, 78] width 327 height 15
click at [189, 77] on button "Tâche" at bounding box center [202, 75] width 27 height 9
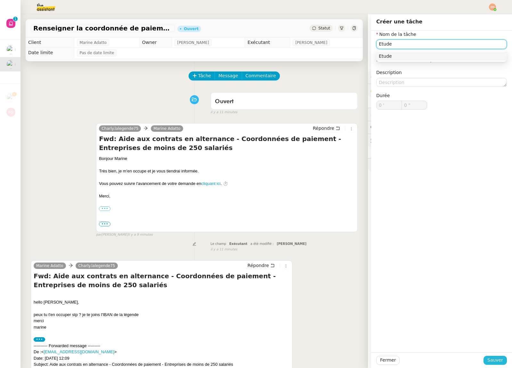
type input "Etude"
click at [497, 362] on span "Sauver" at bounding box center [496, 359] width 16 height 7
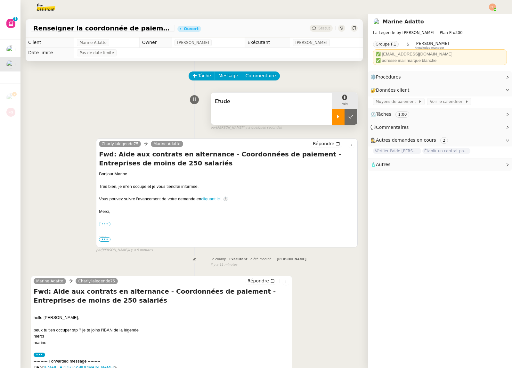
click at [338, 116] on icon at bounding box center [338, 117] width 2 height 4
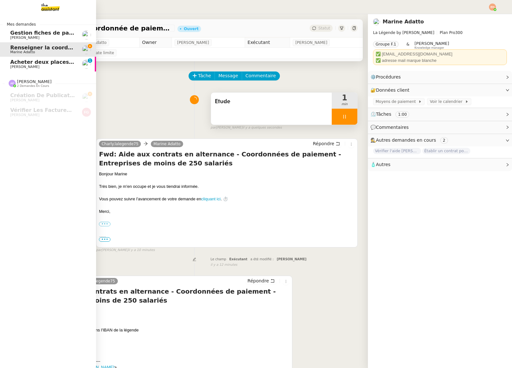
click at [17, 65] on span "[PERSON_NAME]" at bounding box center [24, 67] width 29 height 4
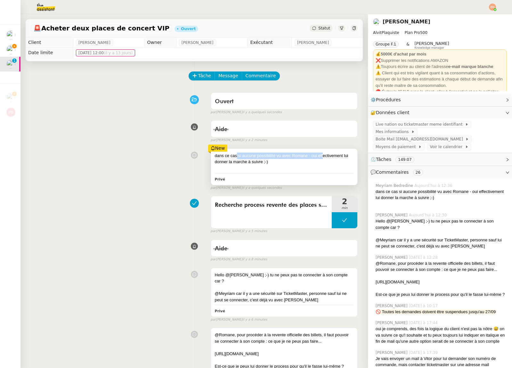
drag, startPoint x: 238, startPoint y: 156, endPoint x: 306, endPoint y: 155, distance: 68.6
click at [322, 157] on div "dans ce cas si aucune possibilité vu avec Romane - oui effectivement lui donner…" at bounding box center [284, 159] width 139 height 12
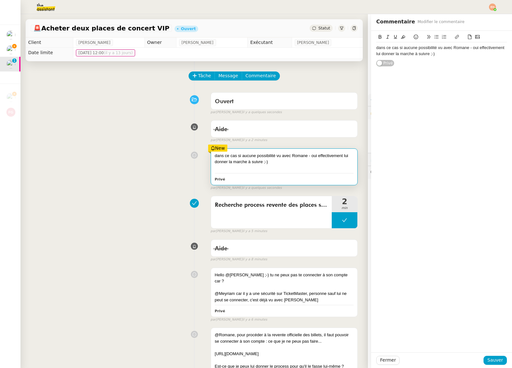
click at [114, 146] on div "dans ce cas si aucune possibilité vu avec Romane - oui effectivement lui donner…" at bounding box center [194, 167] width 327 height 45
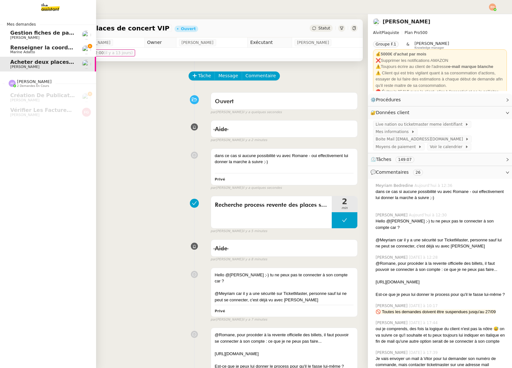
click at [23, 44] on link "Renseigner la coordonnée de paiement sur SYLAé Marine Adatto" at bounding box center [48, 49] width 96 height 15
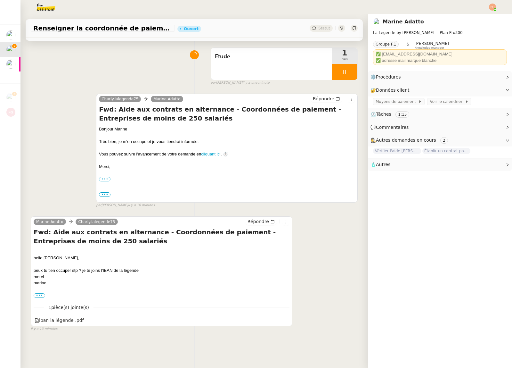
scroll to position [81, 0]
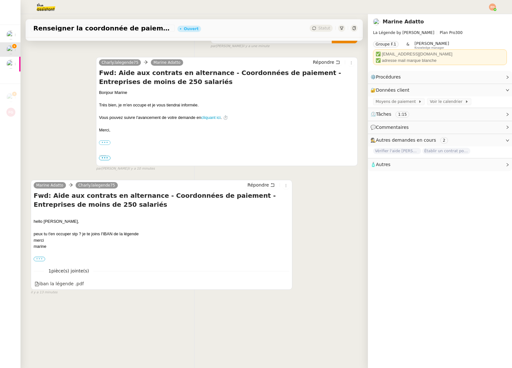
click at [39, 260] on label "•••" at bounding box center [40, 259] width 12 height 4
click at [0, 0] on input "•••" at bounding box center [0, 0] width 0 height 0
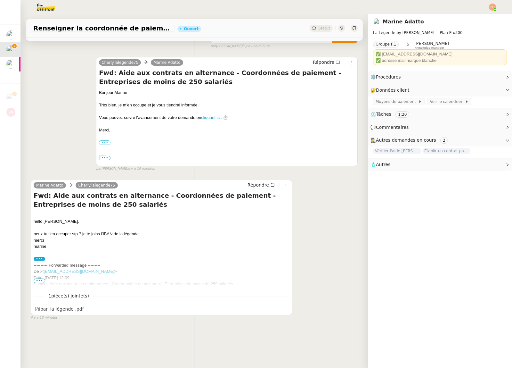
click at [37, 282] on span "•••" at bounding box center [40, 280] width 12 height 4
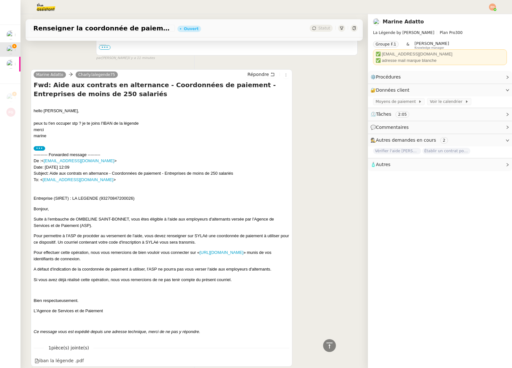
scroll to position [0, 0]
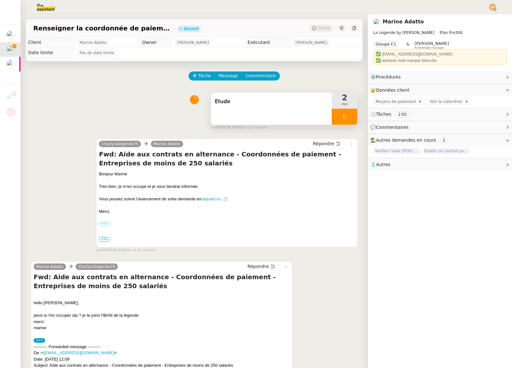
click at [348, 119] on div at bounding box center [345, 117] width 26 height 16
click at [343, 117] on div at bounding box center [338, 117] width 13 height 16
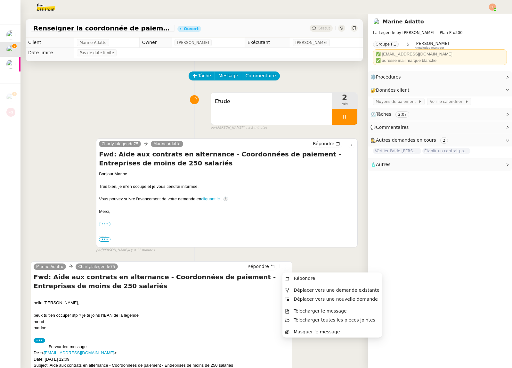
click at [288, 265] on icon at bounding box center [286, 267] width 4 height 4
click at [339, 287] on span "Déplacer vers une demande existante" at bounding box center [337, 289] width 86 height 5
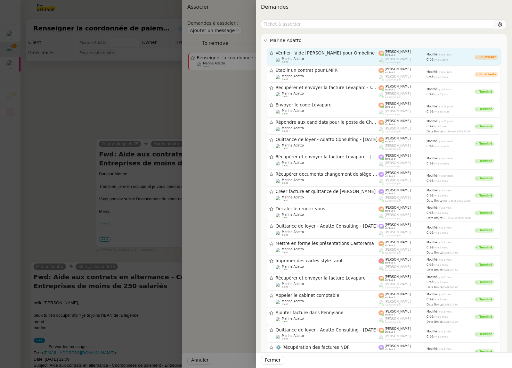
click at [325, 51] on span "Vérifier l'aide [PERSON_NAME] pour Ombeline" at bounding box center [327, 53] width 103 height 4
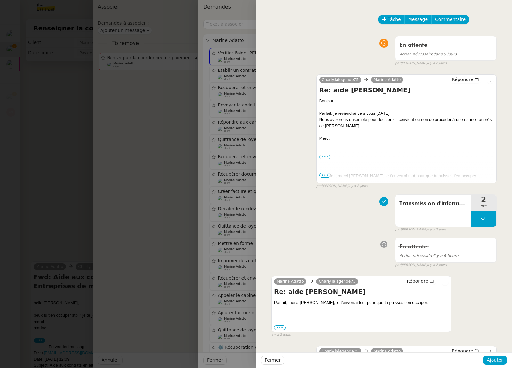
click at [489, 354] on div "Fermer Ajouter" at bounding box center [384, 360] width 256 height 16
click at [490, 358] on span "Ajouter" at bounding box center [495, 359] width 16 height 7
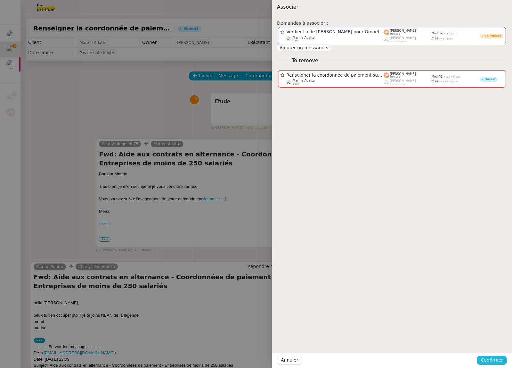
click at [491, 361] on span "Confirmer" at bounding box center [492, 359] width 22 height 7
click at [496, 344] on span "Ajouter" at bounding box center [493, 343] width 16 height 6
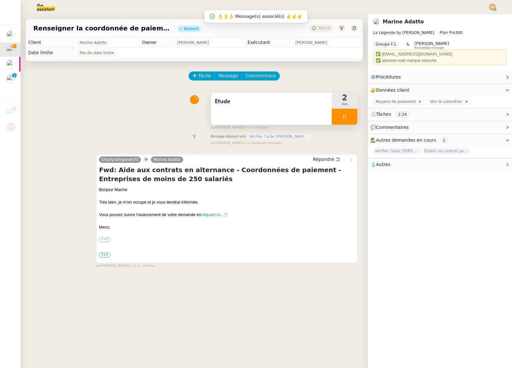
click at [348, 116] on div at bounding box center [345, 117] width 26 height 16
click at [349, 116] on icon at bounding box center [351, 117] width 5 height 4
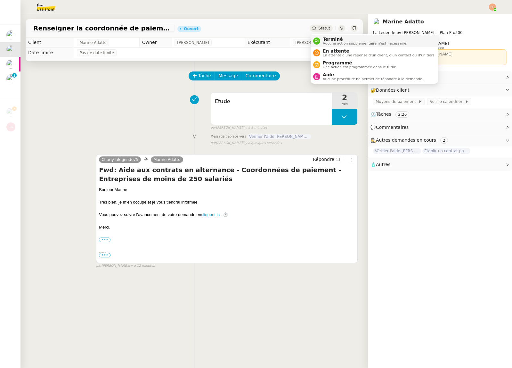
click at [336, 44] on span "Aucune action supplémentaire n'est nécessaire." at bounding box center [365, 44] width 85 height 4
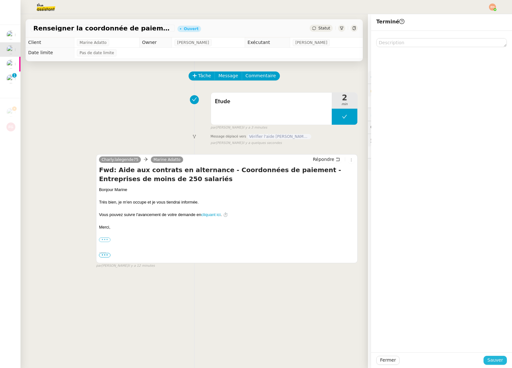
click at [490, 360] on span "Sauver" at bounding box center [496, 359] width 16 height 7
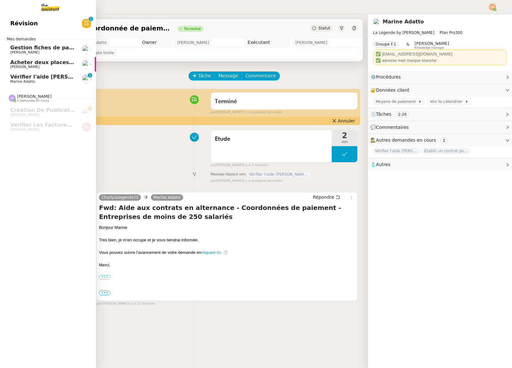
click at [12, 76] on span "Vérifier l'aide [PERSON_NAME] pour Ombeline" at bounding box center [76, 77] width 133 height 6
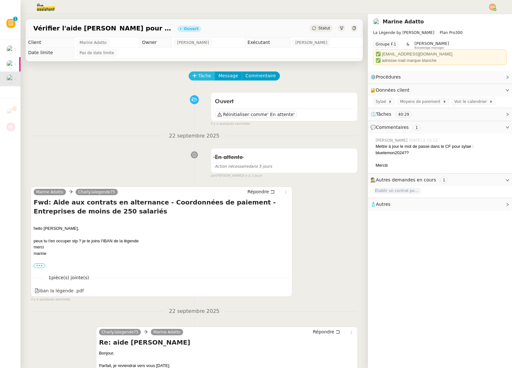
click at [203, 72] on span "Tâche" at bounding box center [204, 75] width 13 height 7
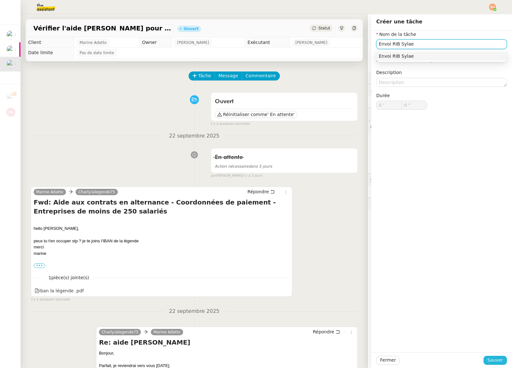
type input "Envoi RIB Sylae"
drag, startPoint x: 502, startPoint y: 360, endPoint x: 325, endPoint y: 146, distance: 277.2
click at [502, 360] on span "Sauver" at bounding box center [496, 359] width 16 height 7
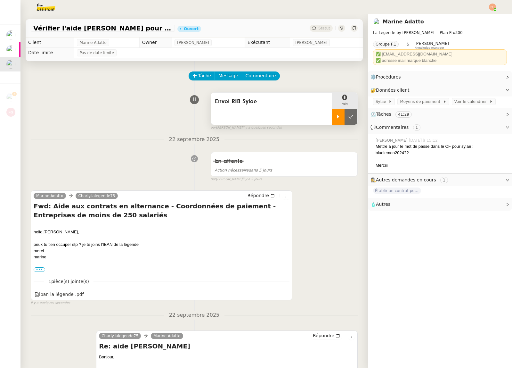
click at [336, 114] on icon at bounding box center [338, 116] width 5 height 5
click at [44, 269] on label "•••" at bounding box center [40, 269] width 12 height 4
click at [0, 0] on input "•••" at bounding box center [0, 0] width 0 height 0
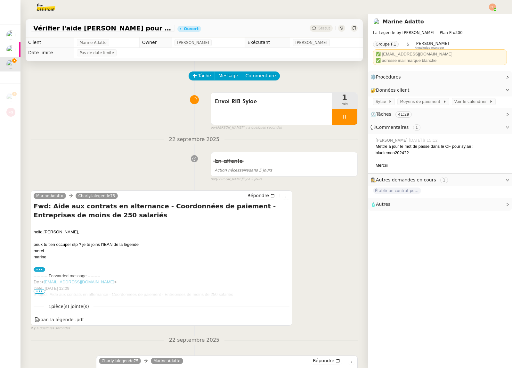
scroll to position [21, 0]
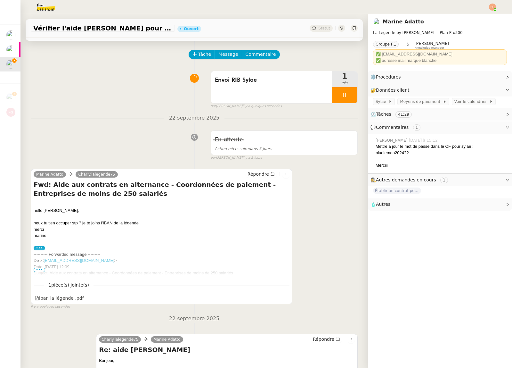
click at [42, 269] on span "•••" at bounding box center [40, 270] width 12 height 4
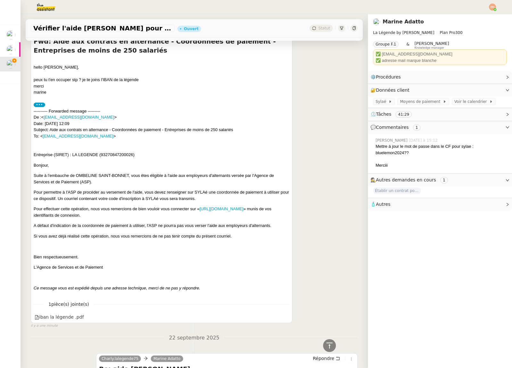
scroll to position [191, 0]
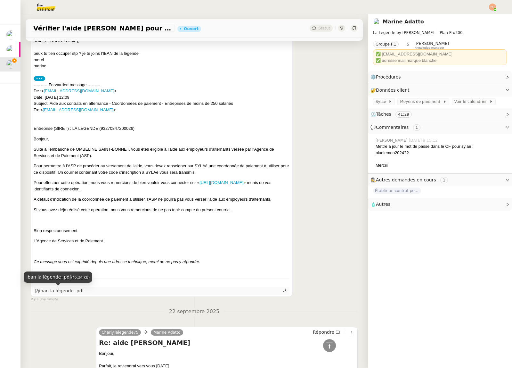
click at [79, 290] on div "iban la légende .pdf" at bounding box center [59, 290] width 49 height 7
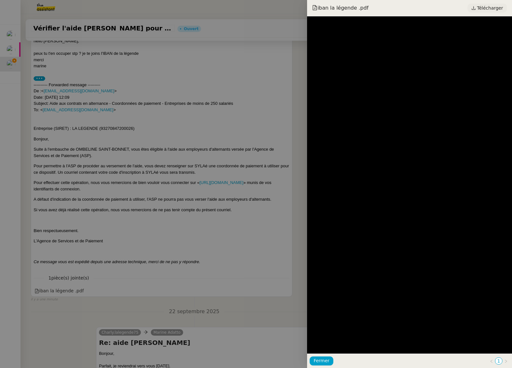
click at [484, 11] on span "Télécharger" at bounding box center [490, 8] width 26 height 8
click at [95, 114] on div at bounding box center [256, 184] width 512 height 368
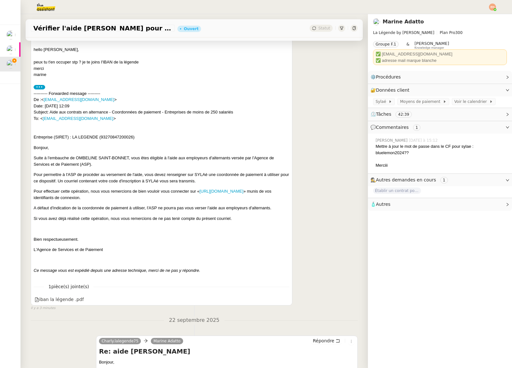
scroll to position [187, 0]
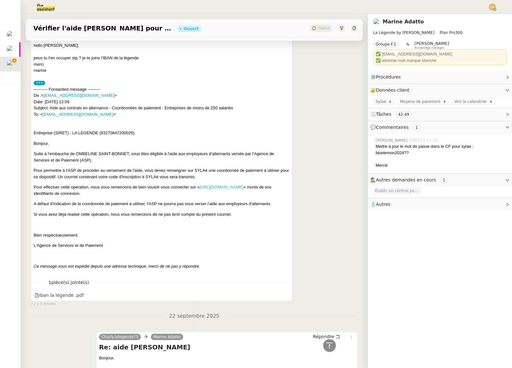
drag, startPoint x: 140, startPoint y: 187, endPoint x: 243, endPoint y: 188, distance: 102.6
click at [243, 188] on p "Pour effectuer cette opération, nous vous remercions de bien vouloir vous conne…" at bounding box center [162, 190] width 256 height 12
click at [229, 187] on link "[URL][DOMAIN_NAME]" at bounding box center [222, 187] width 44 height 5
click at [379, 100] on span "Sylaé" at bounding box center [382, 101] width 13 height 6
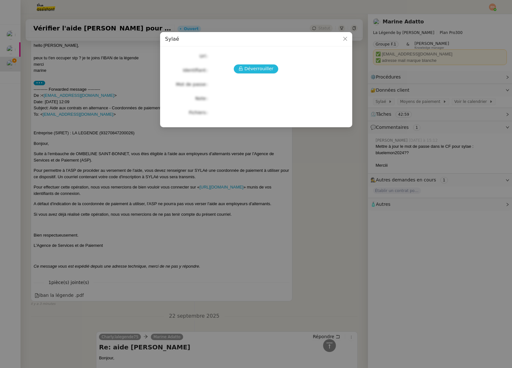
click at [257, 66] on span "Déverrouiller" at bounding box center [259, 68] width 29 height 7
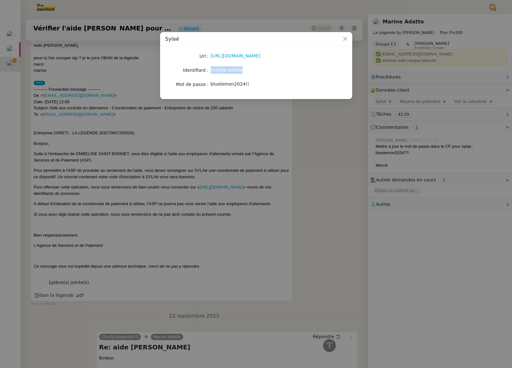
drag, startPoint x: 242, startPoint y: 69, endPoint x: 121, endPoint y: 14, distance: 133.0
click at [212, 70] on div "marine.adatto" at bounding box center [264, 69] width 106 height 7
copy span "marine.adatto"
drag, startPoint x: 253, startPoint y: 82, endPoint x: 205, endPoint y: 73, distance: 49.2
click at [210, 82] on nz-form-item "Mot de passe bluelemon2024!!" at bounding box center [256, 84] width 182 height 9
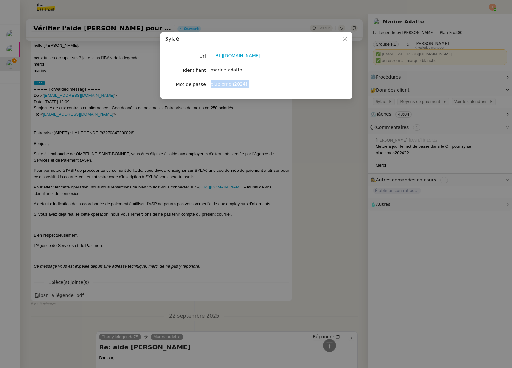
copy nz-form-item "bluelemon2024!!"
drag, startPoint x: 238, startPoint y: 71, endPoint x: 195, endPoint y: 57, distance: 45.5
click at [211, 70] on div "marine.adatto" at bounding box center [264, 69] width 106 height 7
copy span "marine.adatto"
drag, startPoint x: 255, startPoint y: 83, endPoint x: 210, endPoint y: 83, distance: 44.9
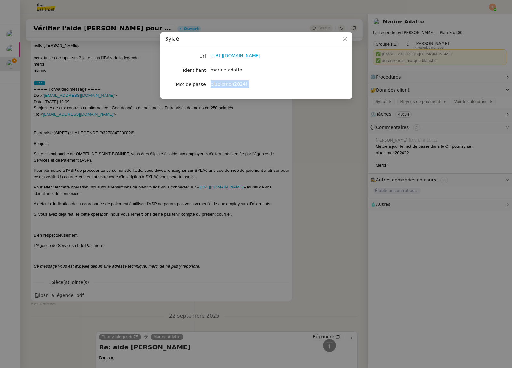
click at [211, 84] on div "bluelemon2024!!" at bounding box center [264, 83] width 106 height 7
copy span "bluelemon2024!!"
click at [230, 58] on link "https://sylae.asp-public.fr/sylae/" at bounding box center [236, 55] width 50 height 5
click at [99, 130] on nz-modal-container "Sylaé Url https://sylae.asp-public.fr/sylae/ Identifiant marine.adatto Mot de p…" at bounding box center [256, 184] width 512 height 368
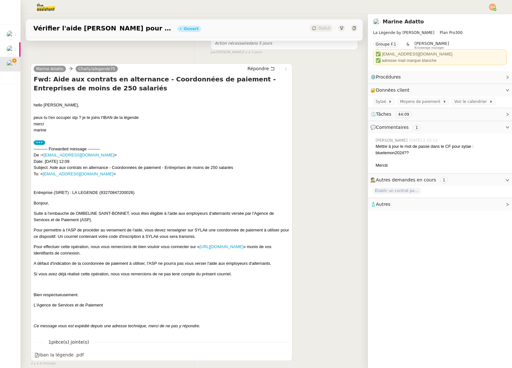
scroll to position [128, 0]
click at [389, 103] on icon at bounding box center [391, 102] width 4 height 4
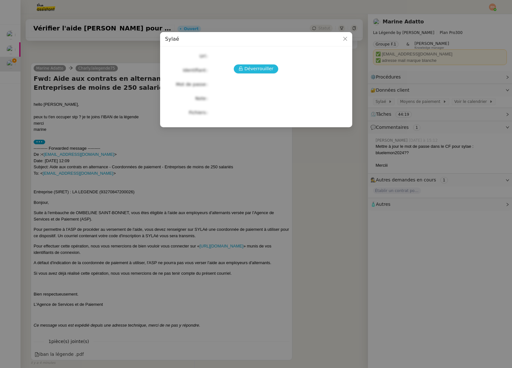
click at [257, 68] on span "Déverrouiller" at bounding box center [259, 68] width 29 height 7
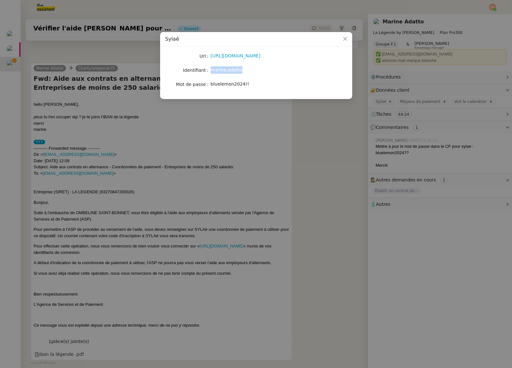
drag, startPoint x: 237, startPoint y: 71, endPoint x: 212, endPoint y: 72, distance: 24.4
click at [212, 72] on div "marine.adatto" at bounding box center [264, 69] width 106 height 7
copy span "marine.adatto"
click at [117, 97] on nz-modal-container "Sylaé Url https://sylae.asp-public.fr/sylae/ Identifiant marine.adatto Mot de p…" at bounding box center [256, 184] width 512 height 368
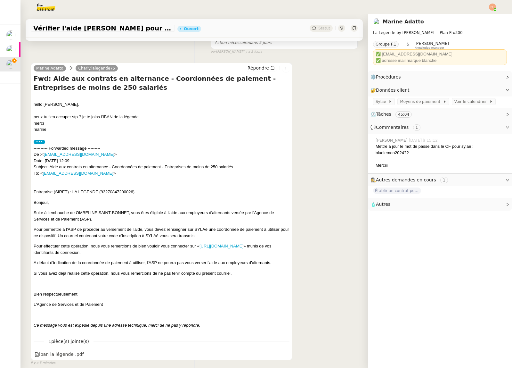
scroll to position [0, 0]
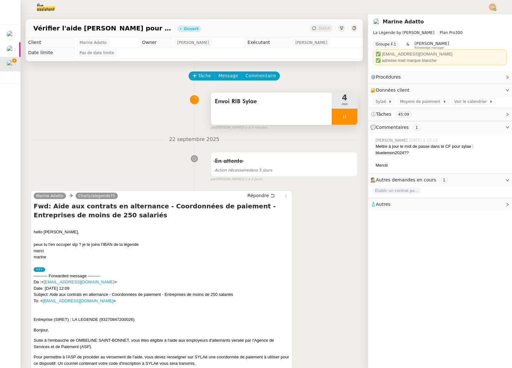
drag, startPoint x: 351, startPoint y: 115, endPoint x: 356, endPoint y: 117, distance: 5.3
click at [351, 115] on div at bounding box center [345, 117] width 26 height 16
drag, startPoint x: 357, startPoint y: 117, endPoint x: 328, endPoint y: 118, distance: 28.5
click at [357, 117] on button at bounding box center [351, 117] width 13 height 16
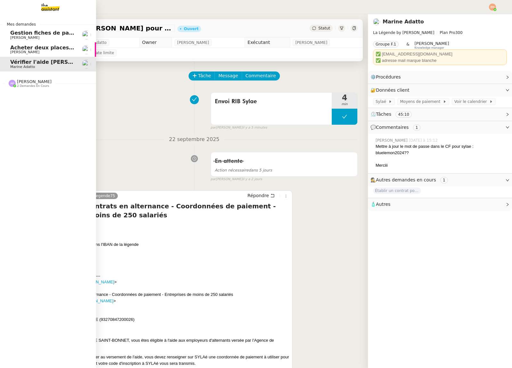
click at [43, 52] on span "[PERSON_NAME]" at bounding box center [42, 52] width 65 height 4
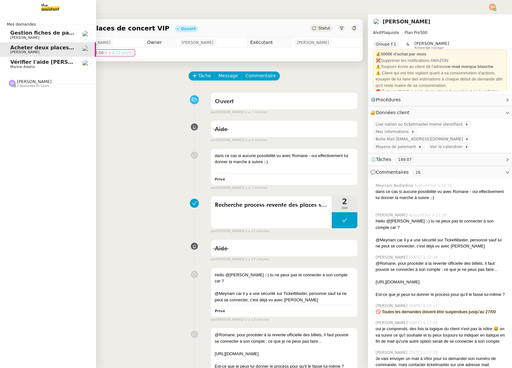
click at [43, 63] on span "Vérifier l'aide [PERSON_NAME] pour Ombeline" at bounding box center [76, 62] width 133 height 6
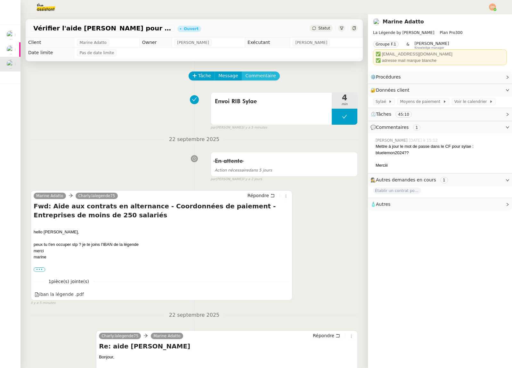
click at [264, 73] on span "Commentaire" at bounding box center [261, 75] width 30 height 7
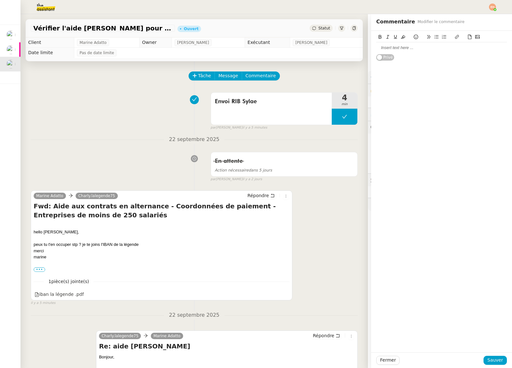
click at [406, 50] on div at bounding box center [442, 48] width 131 height 6
click at [496, 362] on span "Sauver" at bounding box center [496, 359] width 16 height 7
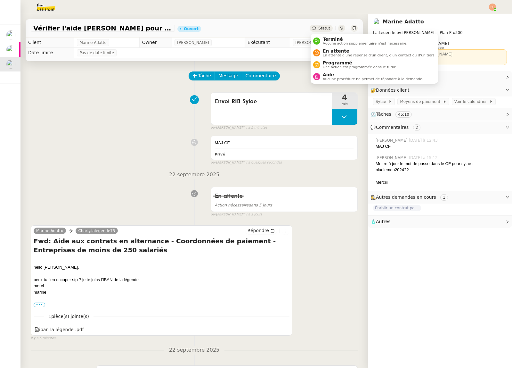
click at [325, 29] on span "Statut" at bounding box center [325, 28] width 12 height 4
click at [319, 27] on div "Statut" at bounding box center [321, 28] width 23 height 7
click at [332, 75] on span "Aide" at bounding box center [373, 74] width 101 height 5
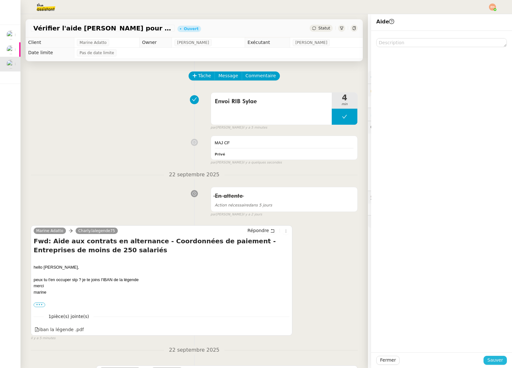
click at [503, 360] on button "Sauver" at bounding box center [495, 360] width 23 height 9
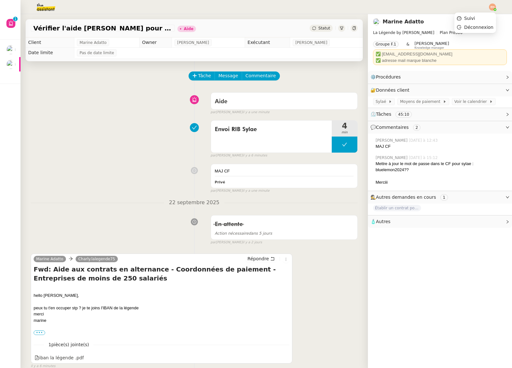
click at [493, 5] on img at bounding box center [492, 7] width 7 height 7
click at [466, 12] on ul "Suivi Déconnexion" at bounding box center [476, 22] width 42 height 21
click at [465, 16] on span "Suivi" at bounding box center [466, 18] width 18 height 6
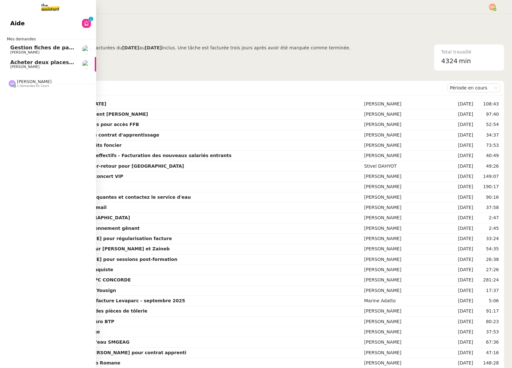
click at [35, 65] on span "Acheter deux places de concert VIP" at bounding box center [61, 62] width 103 height 6
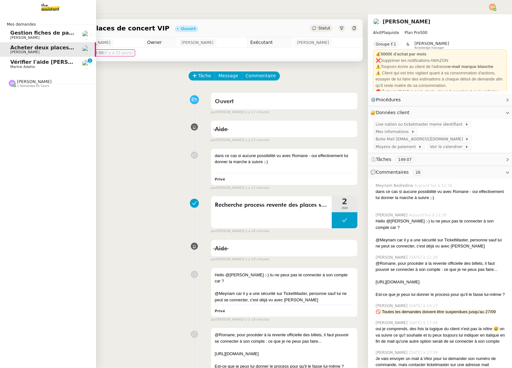
click at [21, 67] on span "Marine Adatto" at bounding box center [22, 67] width 25 height 4
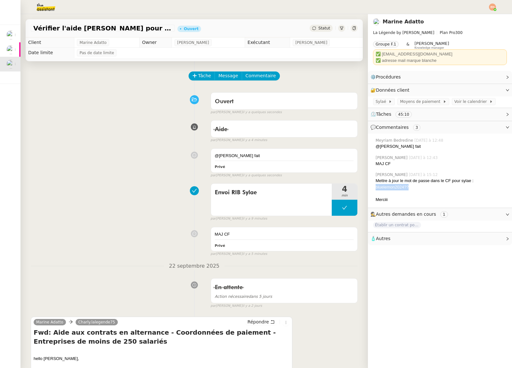
drag, startPoint x: 411, startPoint y: 188, endPoint x: 377, endPoint y: 189, distance: 34.3
click at [377, 189] on div "bluelemon2024??" at bounding box center [441, 187] width 131 height 6
copy div "bluelemon2024??"
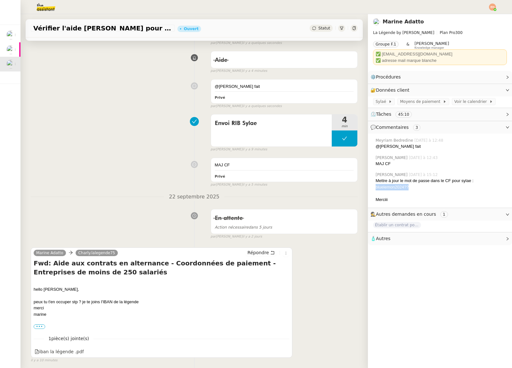
scroll to position [172, 0]
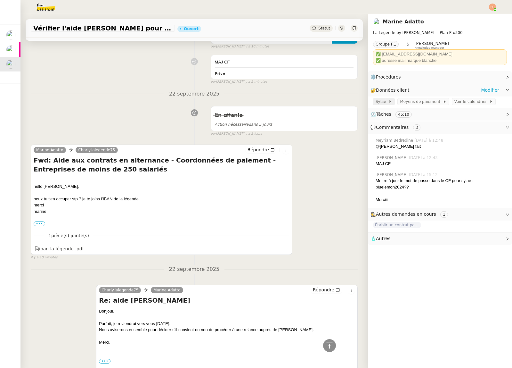
click at [386, 100] on span at bounding box center [387, 101] width 3 height 4
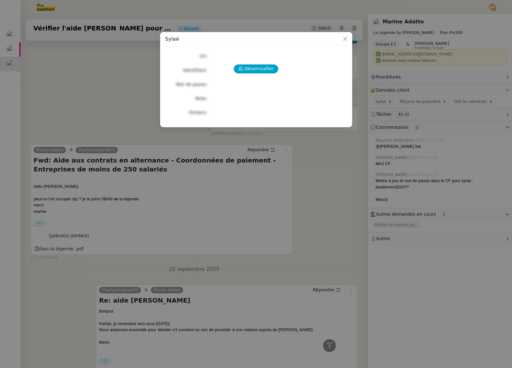
click at [256, 60] on div "Déverrouiller Url Identifiant Mot de passe Note Fichiers Upload" at bounding box center [256, 84] width 182 height 65
click at [254, 65] on span "Déverrouiller" at bounding box center [259, 68] width 29 height 7
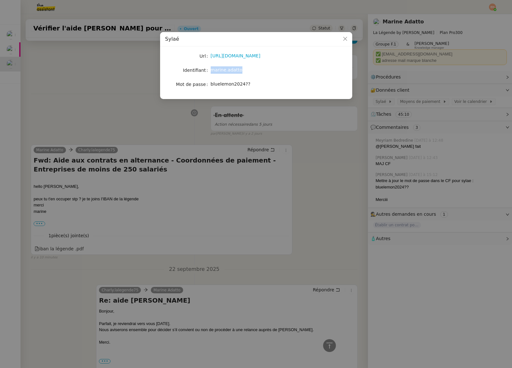
drag, startPoint x: 240, startPoint y: 73, endPoint x: 214, endPoint y: 71, distance: 26.3
click at [210, 71] on nz-form-item "Identifiant marine.adatto" at bounding box center [256, 70] width 182 height 9
copy nz-form-item "marine.adatto"
click at [90, 69] on nz-modal-container "Sylaé Url https://sylae.asp-public.fr/sylae/ Identifiant marine.adatto Mot de p…" at bounding box center [256, 184] width 512 height 368
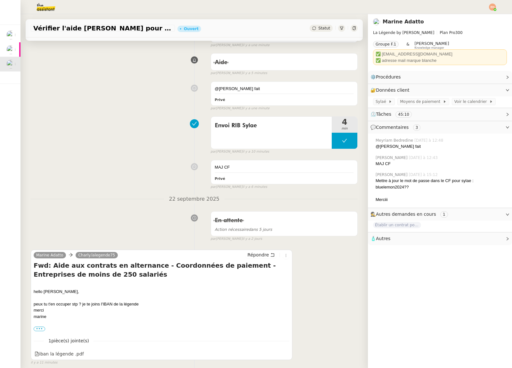
scroll to position [0, 0]
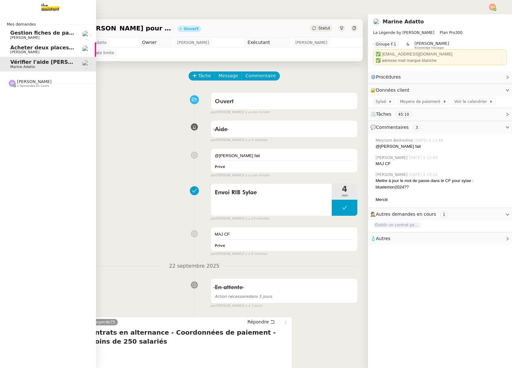
click at [16, 51] on span "[PERSON_NAME]" at bounding box center [24, 52] width 29 height 4
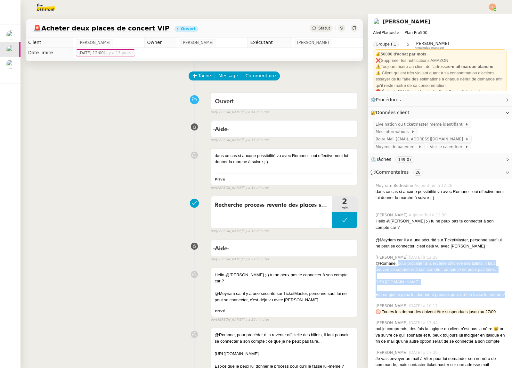
drag, startPoint x: 399, startPoint y: 249, endPoint x: 507, endPoint y: 288, distance: 114.7
click at [507, 288] on div "@Romane, pour procéder à la revente officielle des billets, il faut pouvoir se …" at bounding box center [441, 278] width 131 height 37
copy div "pour procéder à la revente officielle des billets, il faut pouvoir se connecter…"
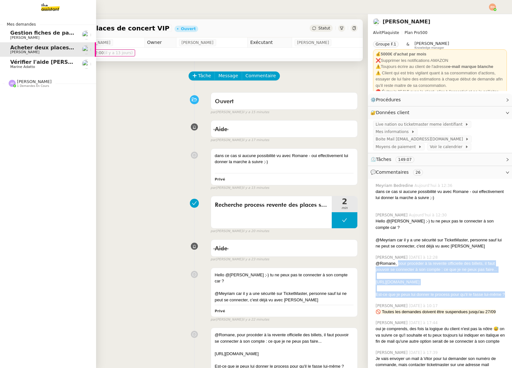
click at [44, 64] on span "Vérifier l'aide [PERSON_NAME] pour Ombeline" at bounding box center [76, 62] width 133 height 6
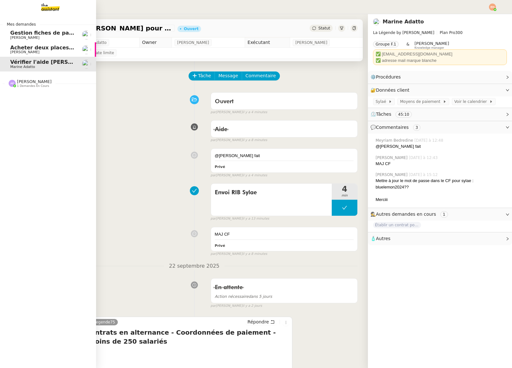
scroll to position [0, 0]
click at [54, 37] on span "[PERSON_NAME]" at bounding box center [42, 38] width 65 height 4
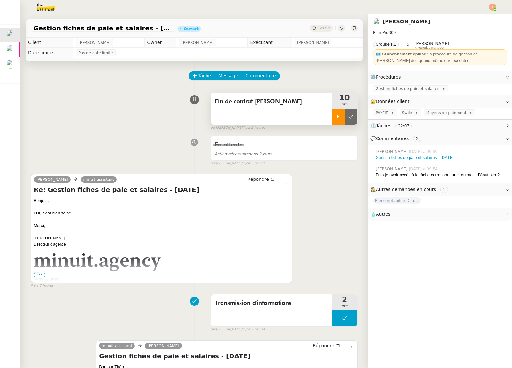
click at [335, 116] on div at bounding box center [338, 117] width 13 height 16
click at [339, 119] on div at bounding box center [345, 117] width 26 height 16
click at [349, 117] on icon at bounding box center [351, 117] width 5 height 4
click at [489, 79] on link "Modifier" at bounding box center [490, 76] width 18 height 7
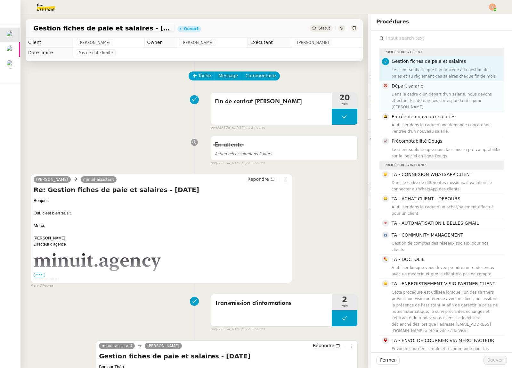
drag, startPoint x: 432, startPoint y: 89, endPoint x: 435, endPoint y: 92, distance: 4.1
click at [432, 89] on h4 "Départ salarié" at bounding box center [446, 85] width 108 height 7
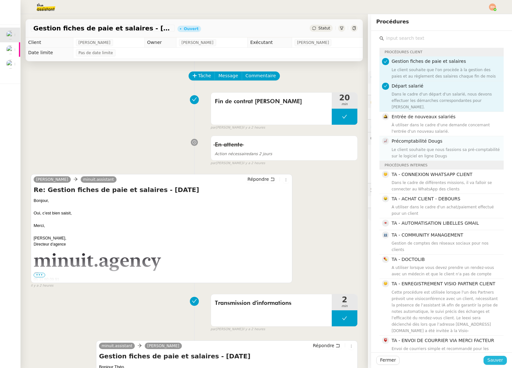
drag, startPoint x: 493, startPoint y: 360, endPoint x: 471, endPoint y: 131, distance: 230.2
click at [493, 360] on span "Sauver" at bounding box center [496, 359] width 16 height 7
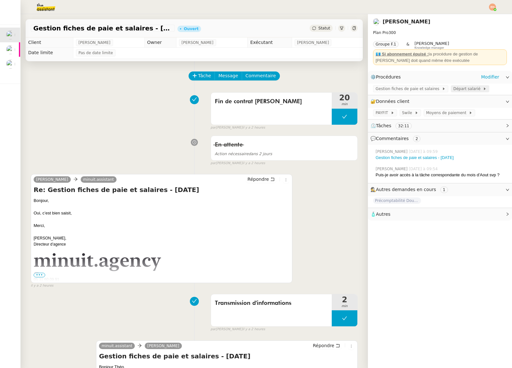
click at [461, 89] on span "Départ salarié" at bounding box center [469, 89] width 30 height 6
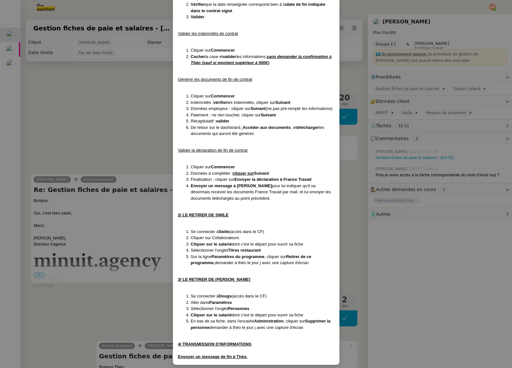
scroll to position [196, 0]
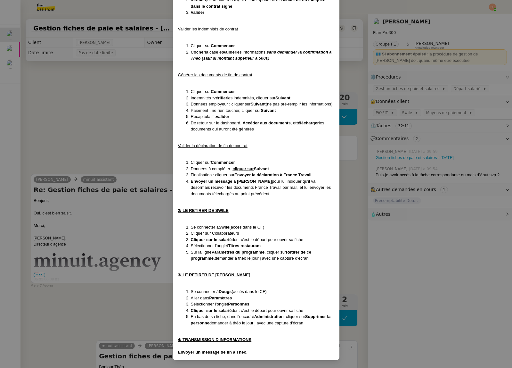
click at [128, 113] on nz-modal-container "Créé le 04/10/2024 Contexte : Dans le cadre d'un départ d'un salarié, nous devo…" at bounding box center [256, 184] width 512 height 368
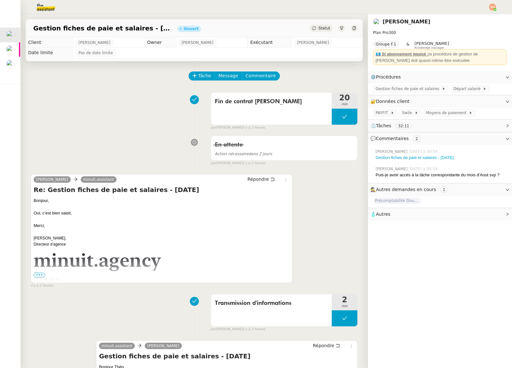
scroll to position [164, 0]
click at [270, 180] on button "Répondre" at bounding box center [261, 179] width 32 height 7
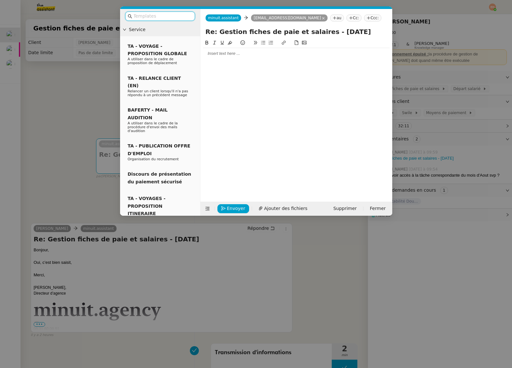
click at [248, 52] on div at bounding box center [296, 54] width 187 height 6
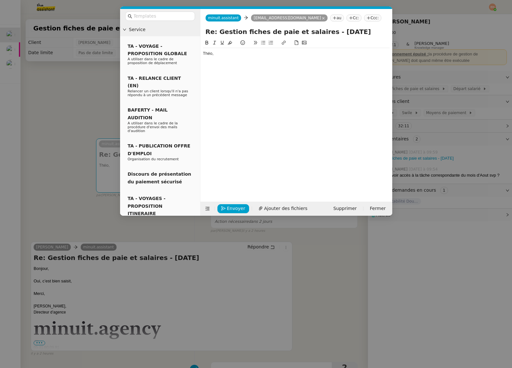
click at [65, 92] on nz-modal-container "Service TA - VOYAGE - PROPOSITION GLOBALE A utiliser dans le cadre de propositi…" at bounding box center [256, 184] width 512 height 368
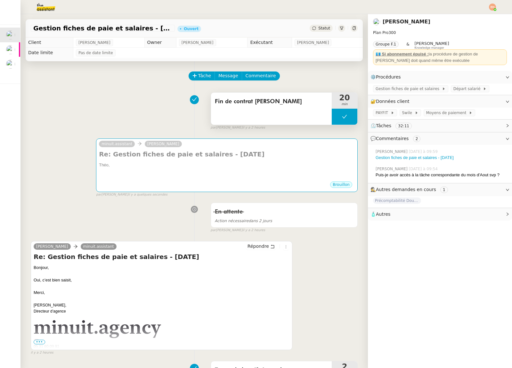
click at [339, 118] on button at bounding box center [345, 117] width 26 height 16
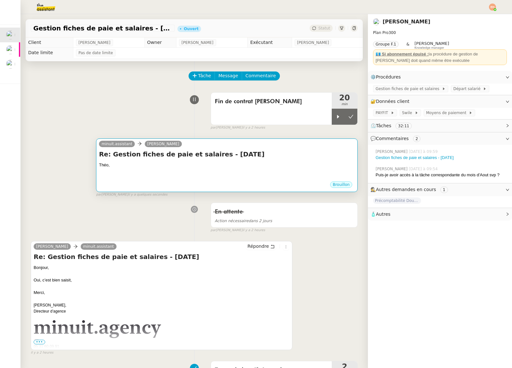
drag, startPoint x: 339, startPoint y: 119, endPoint x: 323, endPoint y: 147, distance: 32.2
click at [339, 119] on div at bounding box center [338, 117] width 13 height 16
click at [227, 167] on div "Théo," at bounding box center [227, 165] width 256 height 6
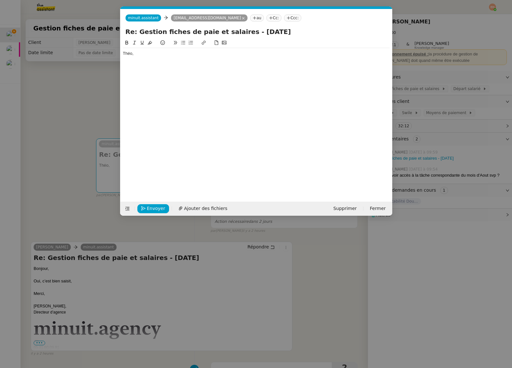
scroll to position [0, 0]
click at [177, 70] on div "Théo," at bounding box center [256, 115] width 267 height 153
click at [168, 60] on div at bounding box center [256, 60] width 267 height 6
click at [151, 11] on div "minuit.assistant minuit.assistant theo@minuit.agency au Cc: Ccc:" at bounding box center [256, 18] width 272 height 18
click at [203, 57] on div at bounding box center [256, 60] width 267 height 6
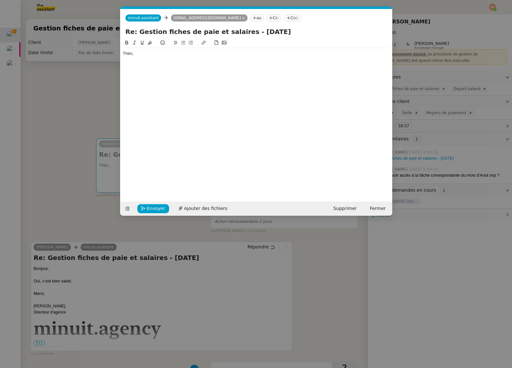
click at [202, 57] on div at bounding box center [256, 60] width 267 height 6
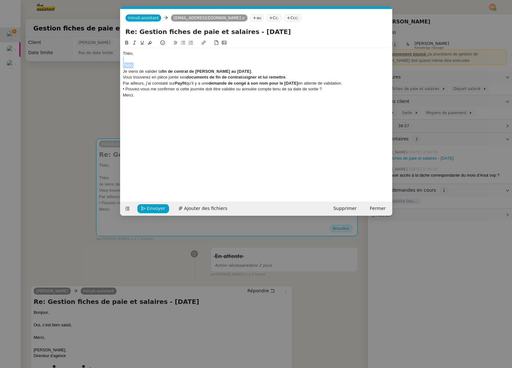
drag, startPoint x: 188, startPoint y: 64, endPoint x: 82, endPoint y: 62, distance: 105.8
click at [82, 62] on nz-modal-container "Service TA - VOYAGE - PROPOSITION GLOBALE A utiliser dans le cadre de propositi…" at bounding box center [256, 184] width 512 height 368
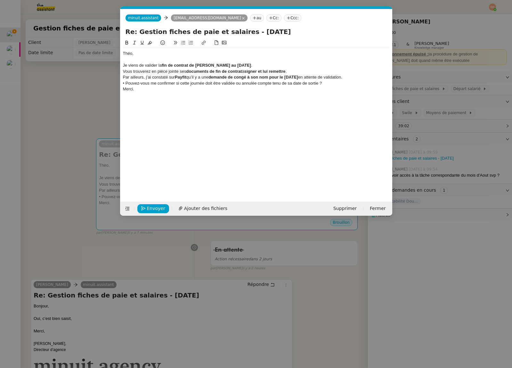
click at [340, 81] on div "• Pouvez-vous me confirmer si cette journée doit être validée ou annulée compte…" at bounding box center [256, 83] width 267 height 6
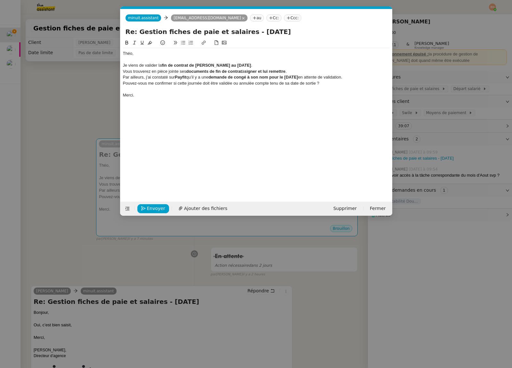
click at [182, 42] on icon at bounding box center [183, 42] width 4 height 4
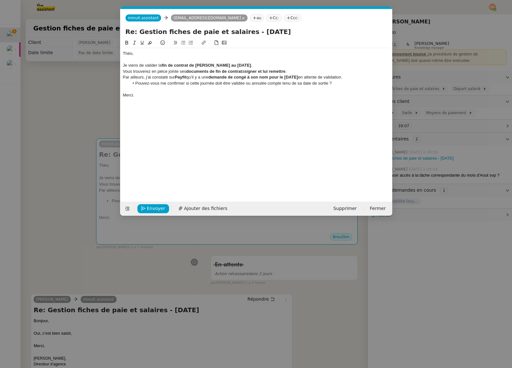
click at [369, 76] on div "Par ailleurs, j’ai constaté sur Payfit qu’il y a une demande de congé à son nom…" at bounding box center [256, 77] width 267 height 6
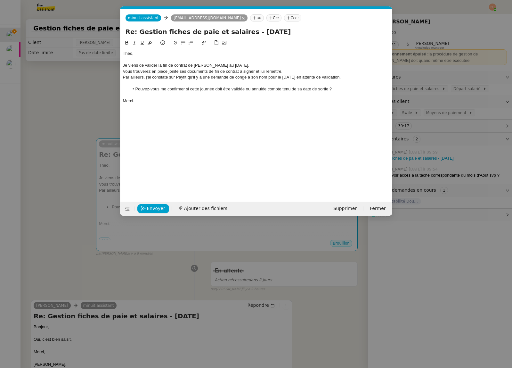
click at [181, 59] on div at bounding box center [256, 60] width 267 height 6
click at [229, 65] on div "Je viens de valider la fin de contrat de Léon au 12 septembre." at bounding box center [256, 65] width 267 height 6
click at [253, 64] on div "Je viens de valider la fin de contrat de Léon au 12 septembre." at bounding box center [256, 65] width 267 height 6
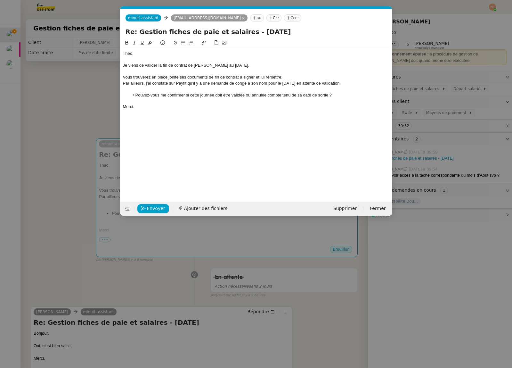
click at [237, 64] on div "Je viens de valider la fin de contrat de Léon au 12 septembre." at bounding box center [256, 65] width 267 height 6
click at [161, 72] on div at bounding box center [256, 72] width 267 height 6
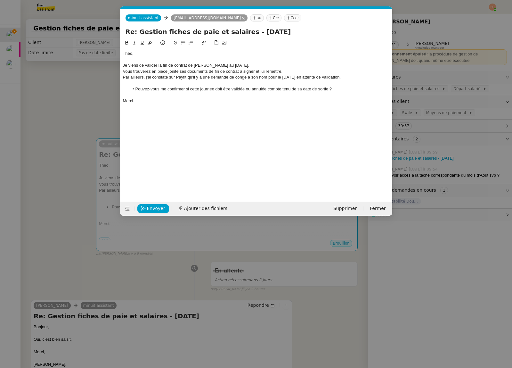
click at [304, 70] on div "Vous trouverez en pièce jointe ses documents de fin de contrat à signer et lui …" at bounding box center [256, 72] width 267 height 6
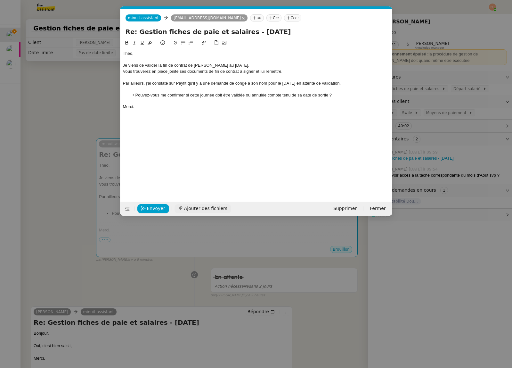
click at [197, 212] on span "Ajouter des fichiers" at bounding box center [205, 208] width 43 height 7
click at [169, 82] on div "Par ailleurs, j’ai constaté sur Payfit qu’il y a une demande de congé à son nom…" at bounding box center [256, 83] width 267 height 6
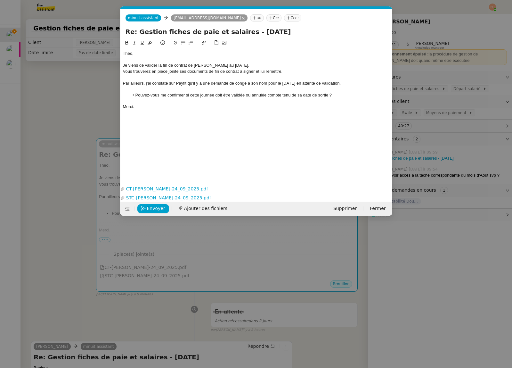
click at [227, 82] on div "Par ailleurs, j’ai constaté sur Payfit qu’il y a une demande de congé à son nom…" at bounding box center [256, 83] width 267 height 6
click at [227, 83] on div "Par ailleurs, j’ai constaté sur Payfit qu’il y a une demande de congé à son nom…" at bounding box center [256, 83] width 267 height 6
click at [347, 91] on div at bounding box center [256, 89] width 267 height 6
click at [353, 81] on div "Par ailleurs, j’ai constaté sur Payfit qu’il y a une demande de congé à son nom…" at bounding box center [256, 83] width 267 height 6
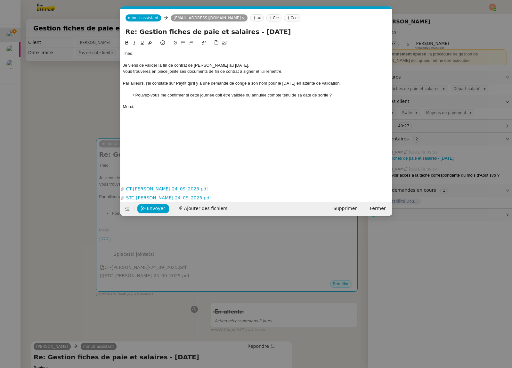
click at [353, 81] on div "Par ailleurs, j’ai constaté sur Payfit qu’il y a une demande de congé à son nom…" at bounding box center [256, 83] width 267 height 6
drag, startPoint x: 252, startPoint y: 94, endPoint x: 328, endPoint y: 94, distance: 76.0
click at [328, 94] on li "Pouvez-vous me confirmer si cette journée doit être validée ou annulée compte t…" at bounding box center [259, 95] width 261 height 6
click at [238, 65] on div "Je viens de valider la fin de contrat de Léon au 12 septembre." at bounding box center [256, 65] width 267 height 6
click at [149, 207] on span "Envoyer" at bounding box center [156, 208] width 18 height 7
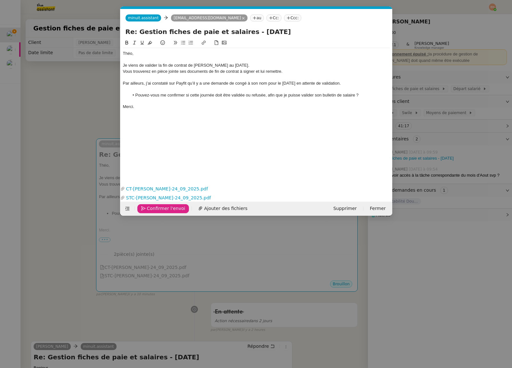
click at [149, 207] on span "Confirmer l'envoi" at bounding box center [166, 208] width 38 height 7
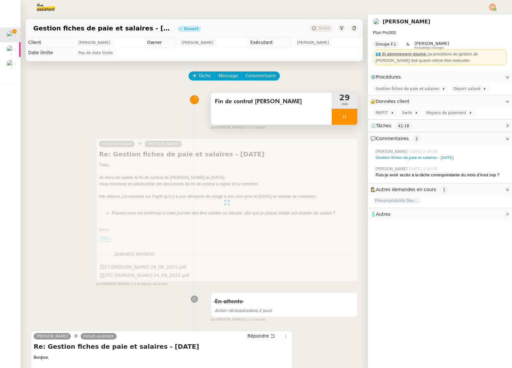
click at [350, 116] on div at bounding box center [345, 117] width 26 height 16
click at [354, 119] on button at bounding box center [351, 117] width 13 height 16
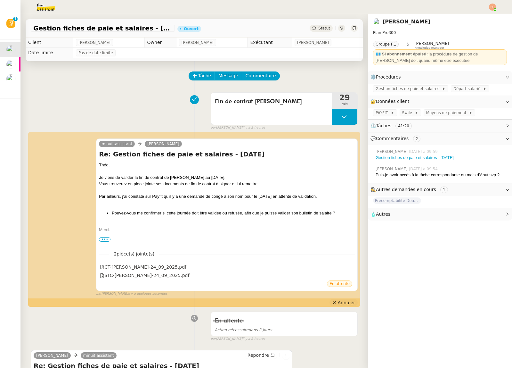
click at [344, 303] on span "Annuler" at bounding box center [346, 302] width 17 height 6
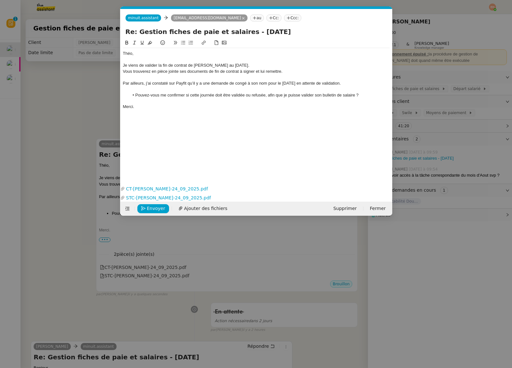
scroll to position [0, 13]
click at [366, 95] on li "Pouvez-vous me confirmer si cette journée doit être validée ou refusée, afin qu…" at bounding box center [259, 95] width 261 height 6
click at [244, 66] on div "Je viens de valider la fin de contrat de Léon au 12 septembre." at bounding box center [256, 65] width 267 height 6
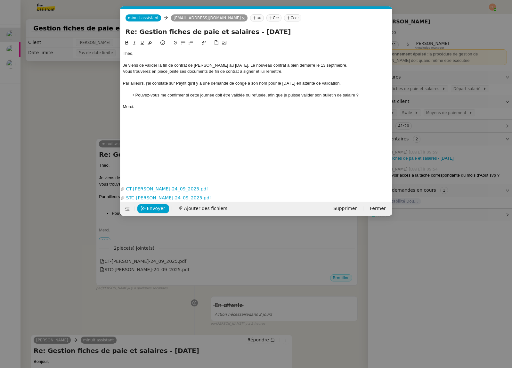
click at [239, 65] on div "Je viens de valider la fin de contrat de Léon au 12 septembre. Le nouveau contr…" at bounding box center [256, 65] width 267 height 6
click at [328, 66] on div "Je viens de valider la fin de contrat de Léon au 12 septembre. Son nouveau cont…" at bounding box center [256, 65] width 267 height 6
click at [0, 0] on lt-span "sept em bre" at bounding box center [0, 0] width 0 height 0
click at [147, 209] on span "Envoyer" at bounding box center [156, 208] width 18 height 7
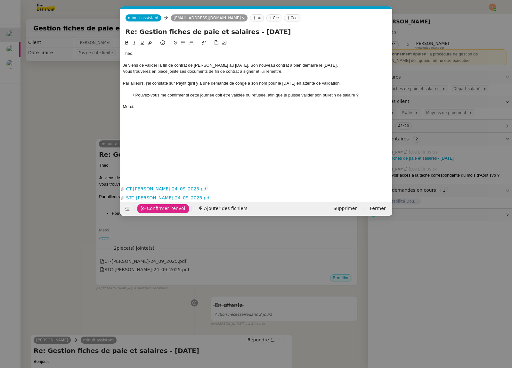
click at [148, 209] on span "Confirmer l'envoi" at bounding box center [166, 208] width 38 height 7
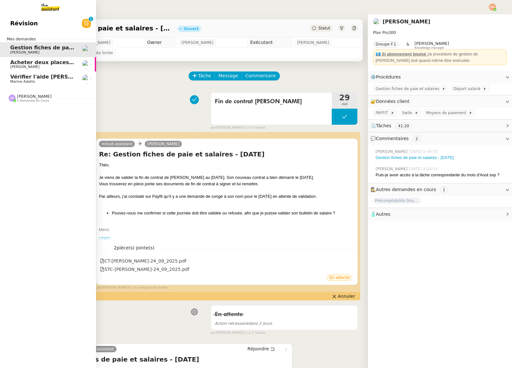
click at [34, 81] on span "Marine Adatto" at bounding box center [22, 81] width 25 height 4
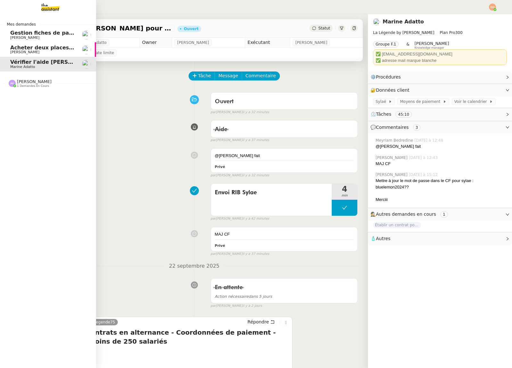
click at [34, 36] on span "[PERSON_NAME]" at bounding box center [42, 38] width 65 height 4
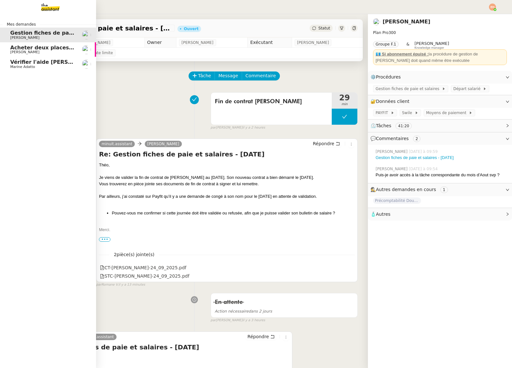
drag, startPoint x: 24, startPoint y: 48, endPoint x: 157, endPoint y: 96, distance: 141.2
click at [24, 48] on span "Acheter deux places de concert VIP" at bounding box center [61, 48] width 103 height 6
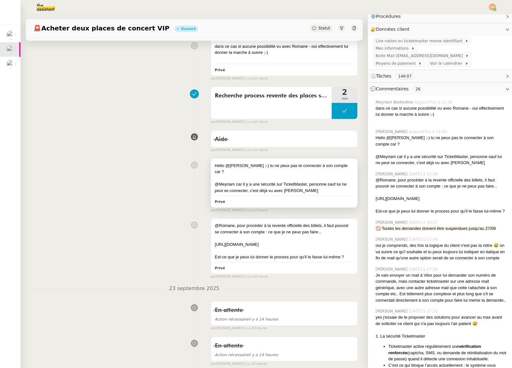
scroll to position [84, 0]
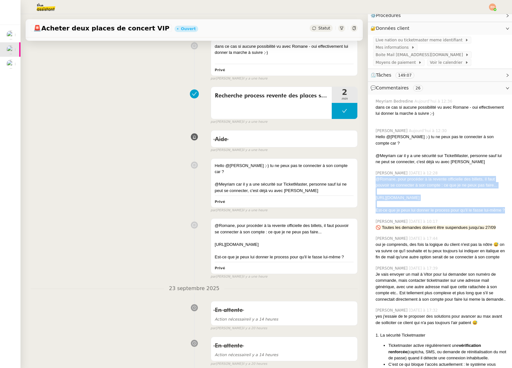
drag, startPoint x: 506, startPoint y: 203, endPoint x: 381, endPoint y: 165, distance: 130.1
click at [376, 176] on div "@Romane, pour procéder à la revente officielle des billets, il faut pouvoir se …" at bounding box center [441, 194] width 131 height 37
copy div "@Romane, pour procéder à la revente officielle des billets, il faut pouvoir se …"
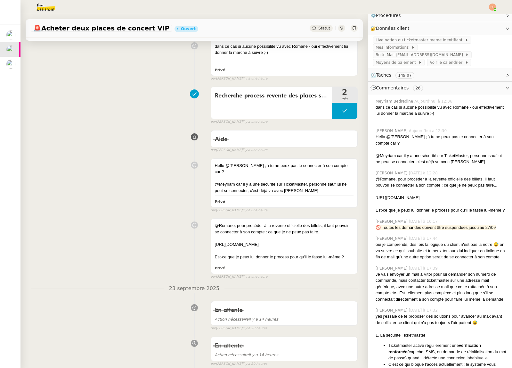
click at [354, 27] on icon at bounding box center [354, 28] width 3 height 4
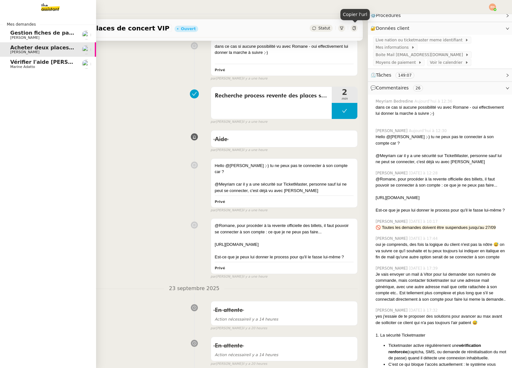
click at [44, 38] on span "[PERSON_NAME]" at bounding box center [42, 38] width 65 height 4
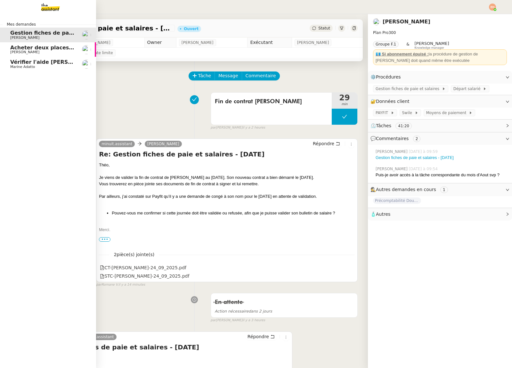
click at [13, 62] on span "Vérifier l'aide [PERSON_NAME] pour Ombeline" at bounding box center [76, 62] width 133 height 6
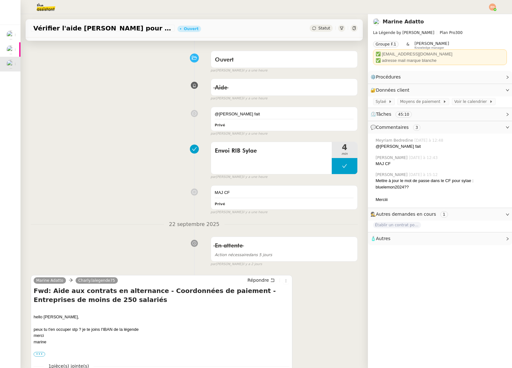
scroll to position [43, 0]
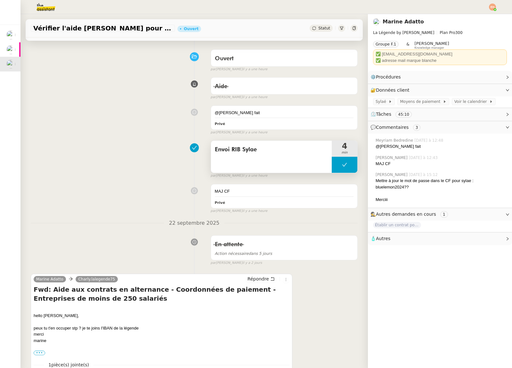
click at [341, 165] on button at bounding box center [345, 165] width 26 height 16
click at [336, 167] on icon at bounding box center [338, 164] width 5 height 5
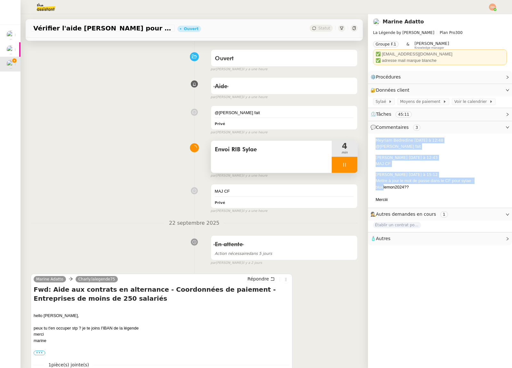
drag, startPoint x: 413, startPoint y: 187, endPoint x: 383, endPoint y: 187, distance: 30.1
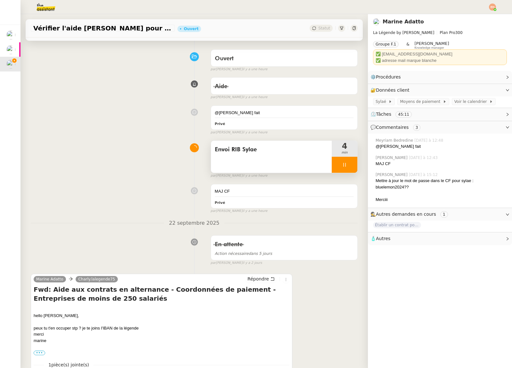
click at [387, 187] on div "bluelemon2024??" at bounding box center [441, 187] width 131 height 6
copy div "bluelemon2024??"
click at [384, 102] on span "Sylaé" at bounding box center [382, 101] width 13 height 6
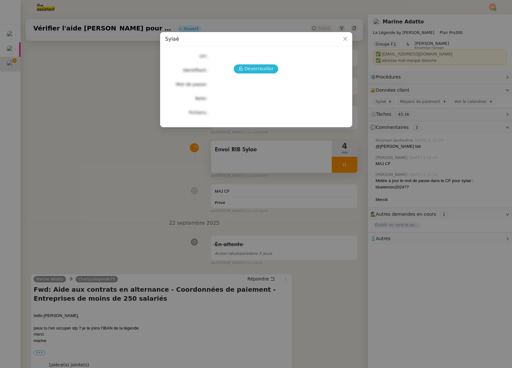
click at [266, 71] on span "Déverrouiller" at bounding box center [259, 68] width 29 height 7
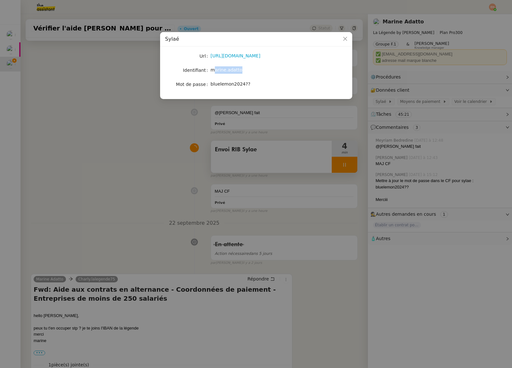
drag, startPoint x: 234, startPoint y: 72, endPoint x: 195, endPoint y: 31, distance: 56.2
click at [214, 72] on div "marine.adatto" at bounding box center [264, 69] width 106 height 7
click at [245, 83] on span "bluelemon2024??" at bounding box center [231, 83] width 40 height 5
drag, startPoint x: 248, startPoint y: 84, endPoint x: 210, endPoint y: 84, distance: 38.8
click at [210, 84] on nz-form-item "Mot de passe bluelemon2024??" at bounding box center [256, 84] width 182 height 9
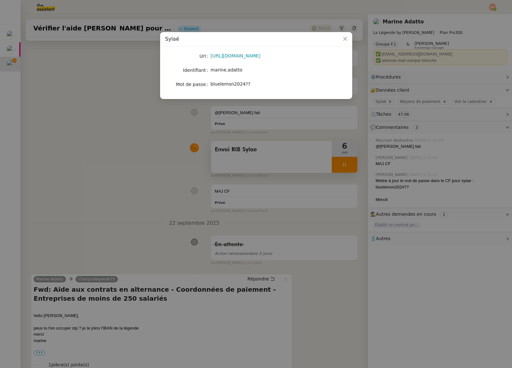
click at [91, 64] on nz-modal-container "Sylaé Url https://sylae.asp-public.fr/sylae/ Identifiant marine.adatto Mot de p…" at bounding box center [256, 184] width 512 height 368
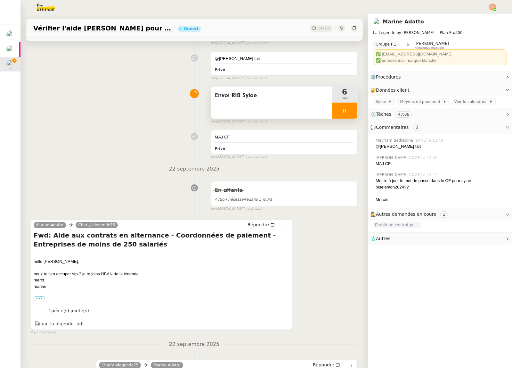
scroll to position [231, 0]
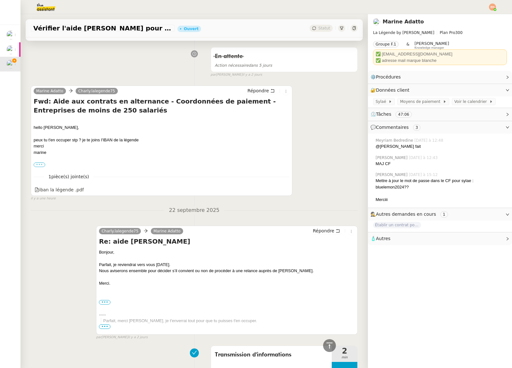
click at [37, 162] on label "•••" at bounding box center [40, 164] width 12 height 4
click at [0, 0] on input "•••" at bounding box center [0, 0] width 0 height 0
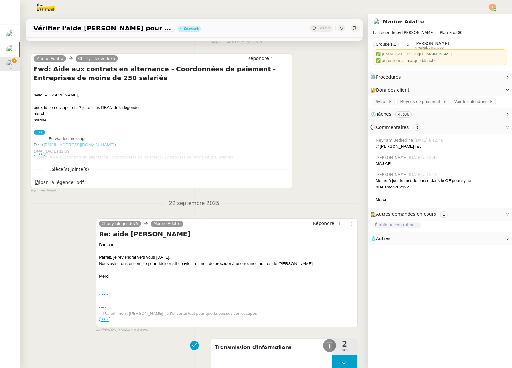
scroll to position [263, 0]
click at [37, 155] on span "•••" at bounding box center [40, 154] width 12 height 4
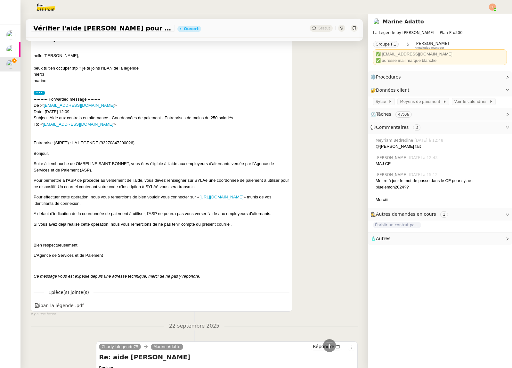
scroll to position [303, 0]
drag, startPoint x: 54, startPoint y: 113, endPoint x: 106, endPoint y: 119, distance: 52.2
click at [106, 119] on div "---------- Forwarded message --------- De : < noe-noreply@asp-public.fr > Date:…" at bounding box center [162, 111] width 256 height 31
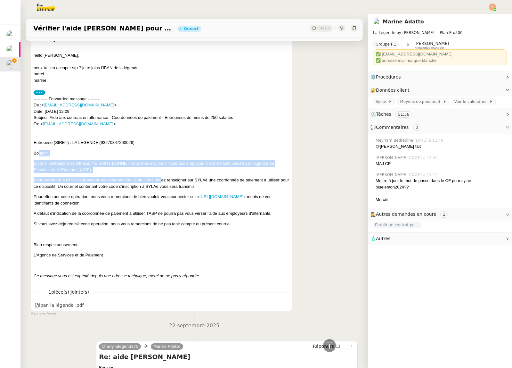
drag, startPoint x: 39, startPoint y: 154, endPoint x: 162, endPoint y: 179, distance: 125.5
click at [162, 179] on div "Entreprise (SIRET) : LA LEGENDE (93270847200026) Bonjour, Suite à l'embauche de…" at bounding box center [162, 209] width 256 height 140
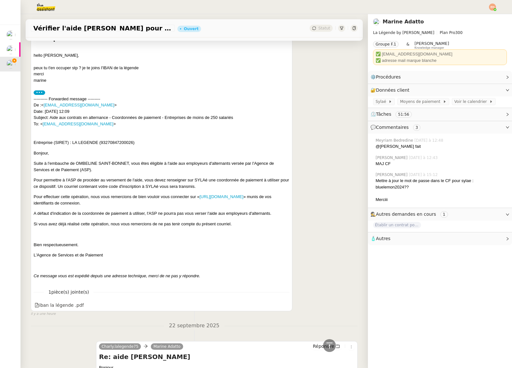
click at [185, 174] on div "Entreprise (SIRET) : LA LEGENDE (93270847200026) Bonjour, Suite à l'embauche de…" at bounding box center [162, 209] width 256 height 140
drag, startPoint x: 42, startPoint y: 198, endPoint x: 88, endPoint y: 199, distance: 46.8
click at [86, 199] on p "Pour effectuer cette opération, nous vous remercions de bien vouloir vous conne…" at bounding box center [162, 200] width 256 height 12
drag, startPoint x: 85, startPoint y: 195, endPoint x: 160, endPoint y: 197, distance: 74.7
click at [160, 197] on p "Pour effectuer cette opération, nous vous remercions de bien vouloir vous conne…" at bounding box center [162, 200] width 256 height 12
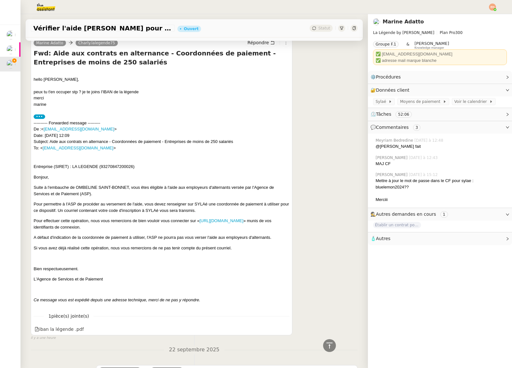
scroll to position [251, 0]
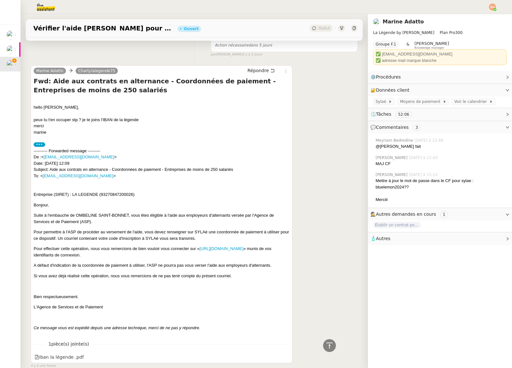
click at [118, 198] on div "Entreprise (SIRET) : LA LEGENDE (93270847200026) Bonjour, Suite à l'embauche de…" at bounding box center [162, 261] width 256 height 140
click at [119, 196] on p "Entreprise (SIRET) : LA LEGENDE (93270847200026)" at bounding box center [162, 194] width 256 height 6
click at [147, 195] on p "Entreprise (SIRET) : LA LEGENDE (93270847200026)" at bounding box center [162, 194] width 256 height 6
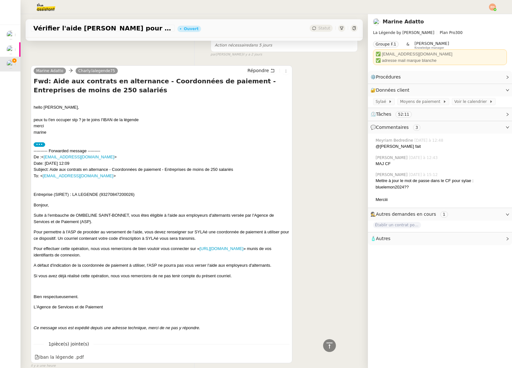
click at [112, 195] on p "Entreprise (SIRET) : LA LEGENDE (93270847200026)" at bounding box center [162, 194] width 256 height 6
click at [105, 195] on p "Entreprise (SIRET) : LA LEGENDE (93270847200026)" at bounding box center [162, 194] width 256 height 6
click at [122, 193] on p "Entreprise (SIRET) : LA LEGENDE (93270847200026)" at bounding box center [162, 194] width 256 height 6
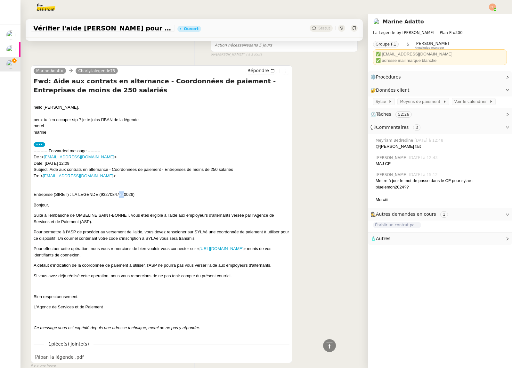
drag, startPoint x: 118, startPoint y: 193, endPoint x: 124, endPoint y: 193, distance: 5.5
click at [124, 193] on p "Entreprise (SIRET) : LA LEGENDE (93270847200026)" at bounding box center [162, 194] width 256 height 6
drag, startPoint x: 124, startPoint y: 193, endPoint x: 120, endPoint y: 193, distance: 4.5
click at [119, 193] on p "Entreprise (SIRET) : LA LEGENDE (93270847200026)" at bounding box center [162, 194] width 256 height 6
drag, startPoint x: 116, startPoint y: 215, endPoint x: 71, endPoint y: 212, distance: 45.3
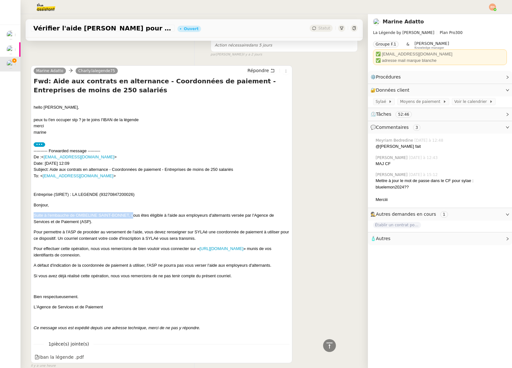
click at [71, 212] on div "Entreprise (SIRET) : LA LEGENDE (93270847200026) Bonjour, Suite à l'embauche de…" at bounding box center [162, 261] width 256 height 140
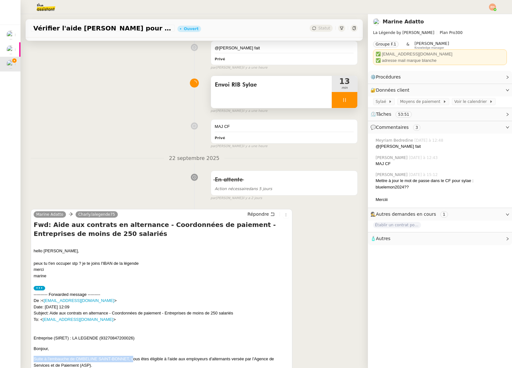
scroll to position [301, 0]
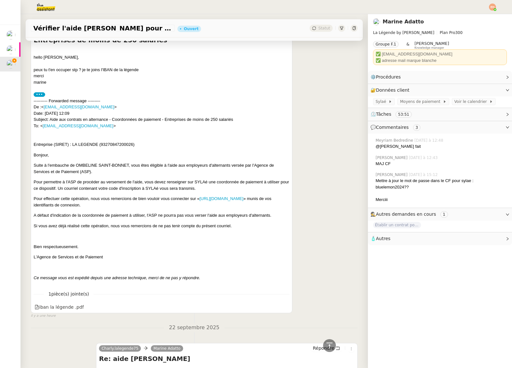
click at [129, 176] on div "Entreprise (SIRET) : LA LEGENDE (93270847200026) Bonjour, Suite à l'embauche de…" at bounding box center [162, 211] width 256 height 140
drag, startPoint x: 124, startPoint y: 166, endPoint x: 76, endPoint y: 165, distance: 47.8
click at [76, 165] on p "Suite à l'embauche de OMBELINE SAINT-BONNET, vous êtes éligible à l'aide aux em…" at bounding box center [162, 168] width 256 height 12
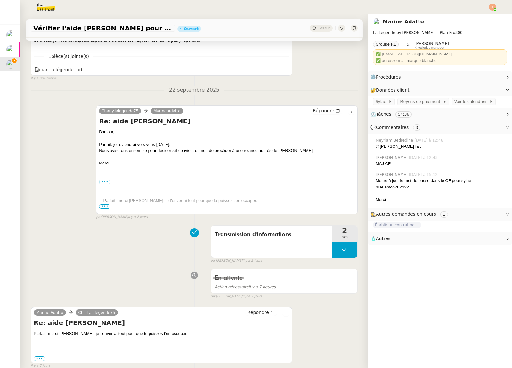
scroll to position [0, 0]
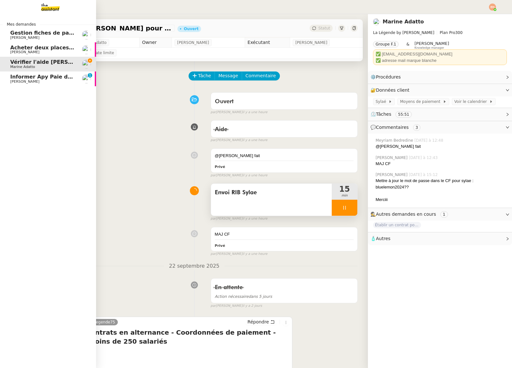
click at [17, 80] on span "[PERSON_NAME]" at bounding box center [42, 82] width 65 height 4
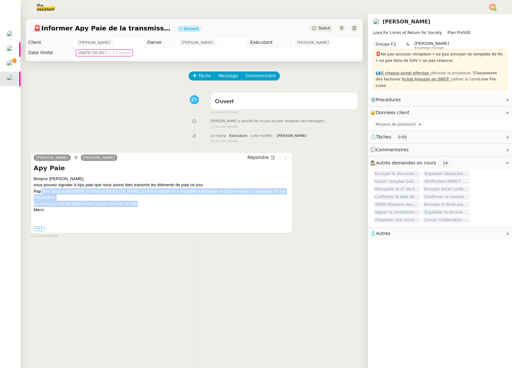
drag, startPoint x: 39, startPoint y: 190, endPoint x: 161, endPoint y: 198, distance: 121.4
click at [161, 198] on div "vous pouvez signaler à Apy paie que nous avons bien transmis les éléments de pa…" at bounding box center [162, 200] width 256 height 37
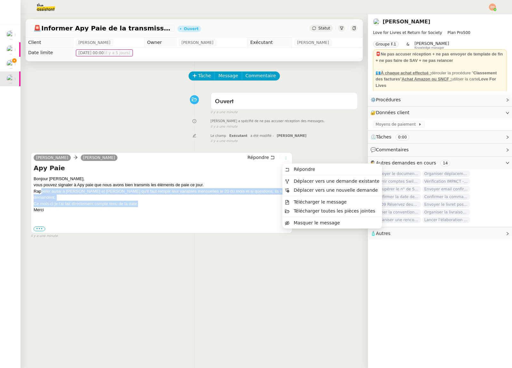
click at [285, 158] on icon at bounding box center [286, 158] width 4 height 4
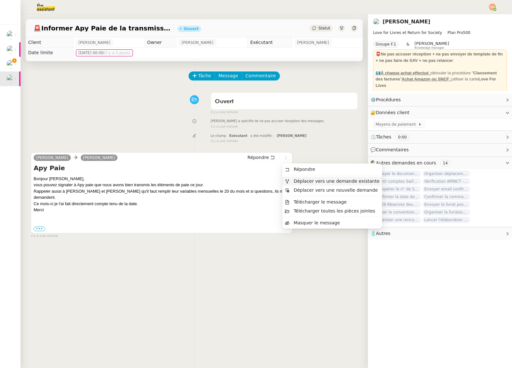
click at [298, 178] on li "Déplacer vers une demande existante" at bounding box center [333, 181] width 100 height 9
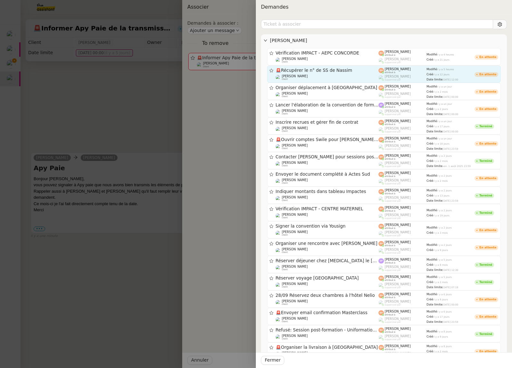
click at [339, 73] on div "🚨 Récupérer le n° de SS de Nassim" at bounding box center [327, 70] width 103 height 5
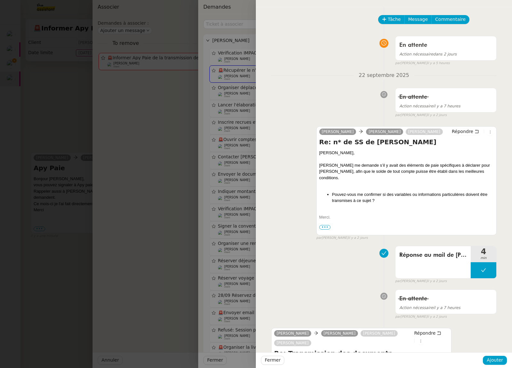
click at [220, 82] on div at bounding box center [256, 184] width 512 height 368
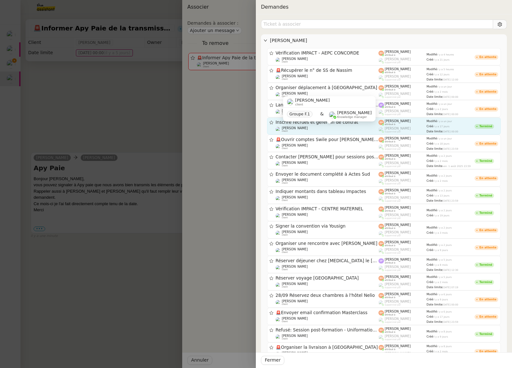
click at [303, 132] on div "Céline MAS client" at bounding box center [327, 129] width 103 height 6
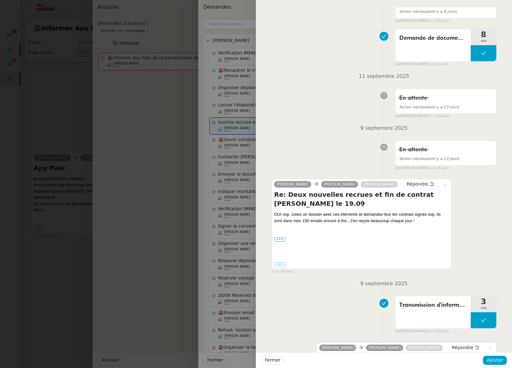
scroll to position [446, 0]
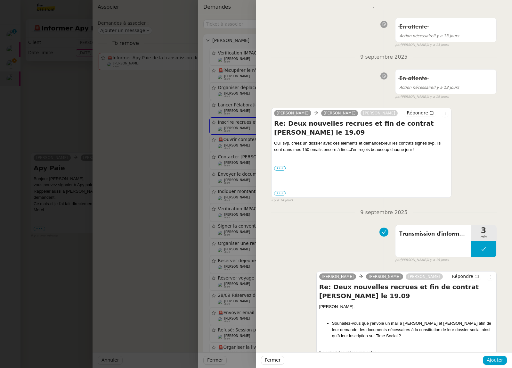
click at [197, 153] on div at bounding box center [256, 184] width 512 height 368
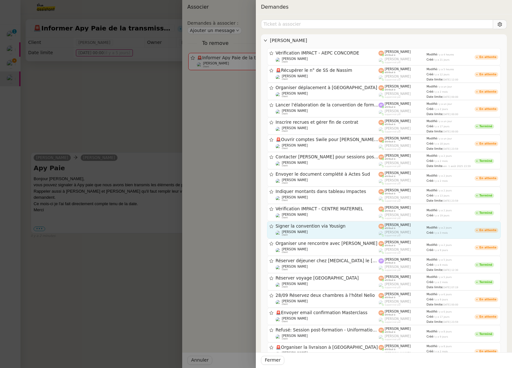
click at [308, 227] on span "Signer la convention via Yousign" at bounding box center [327, 226] width 103 height 4
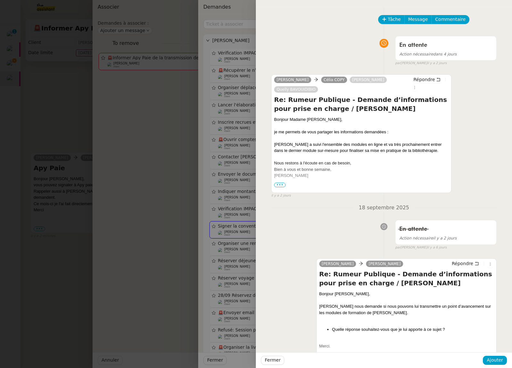
click at [238, 215] on div at bounding box center [256, 184] width 512 height 368
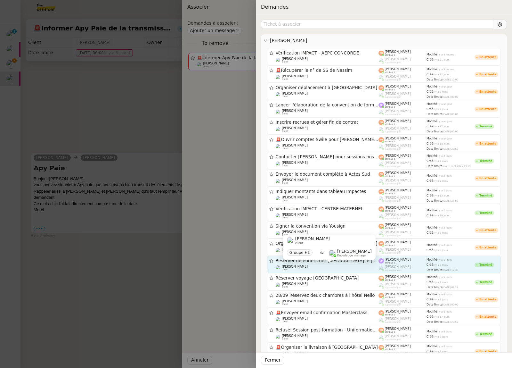
click at [343, 269] on div "Céline MAS client" at bounding box center [327, 268] width 103 height 6
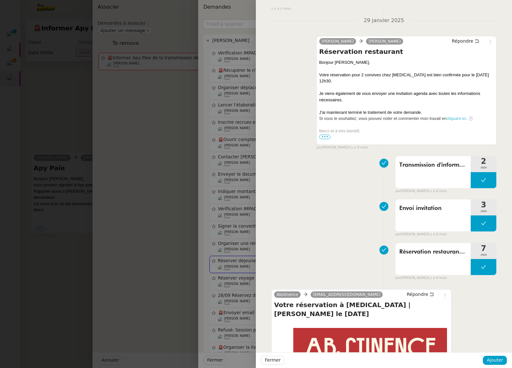
scroll to position [171, 0]
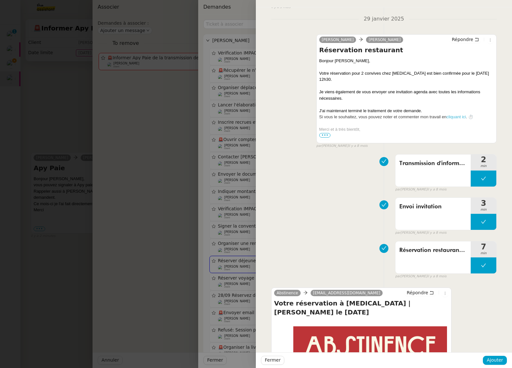
click at [204, 251] on div at bounding box center [256, 184] width 512 height 368
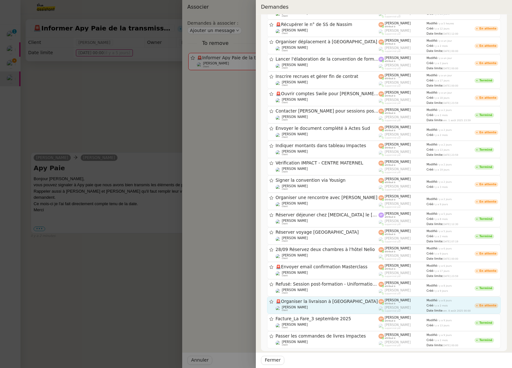
scroll to position [0, 0]
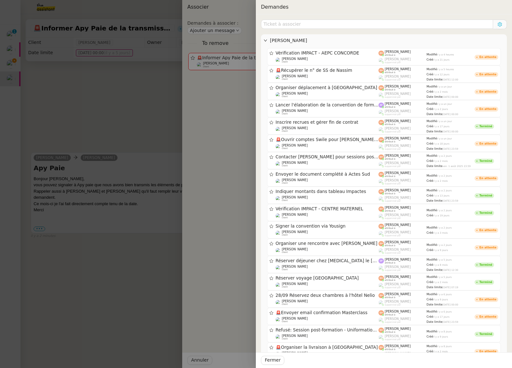
click at [500, 21] on button at bounding box center [500, 24] width 9 height 9
click at [475, 49] on span "Afficher les demandes supprimées" at bounding box center [459, 50] width 83 height 7
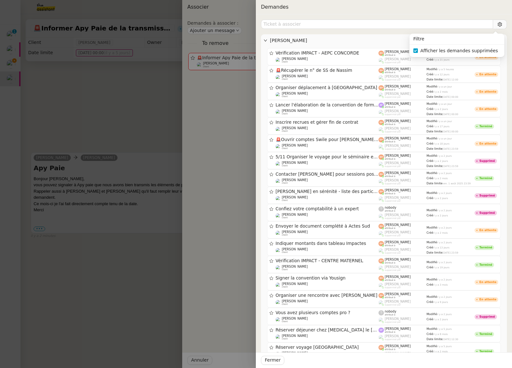
click at [475, 49] on span "Afficher les demandes supprimées" at bounding box center [459, 50] width 83 height 7
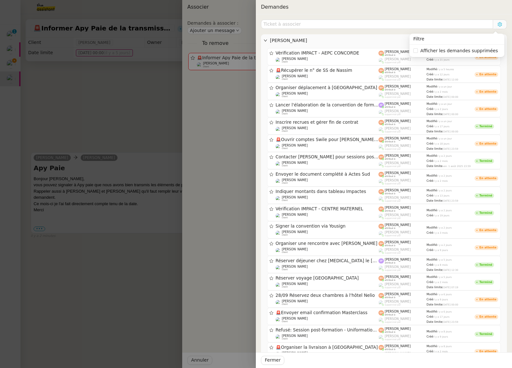
click at [502, 24] on icon at bounding box center [500, 24] width 4 height 4
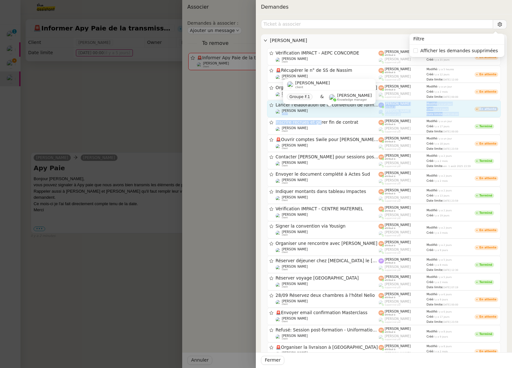
drag, startPoint x: 314, startPoint y: 124, endPoint x: 317, endPoint y: 112, distance: 12.6
click at [317, 112] on div "Vérification IMPACT - AEPC CONCORDE Céline MAS client Esther Hillenbrand attrib…" at bounding box center [384, 221] width 236 height 346
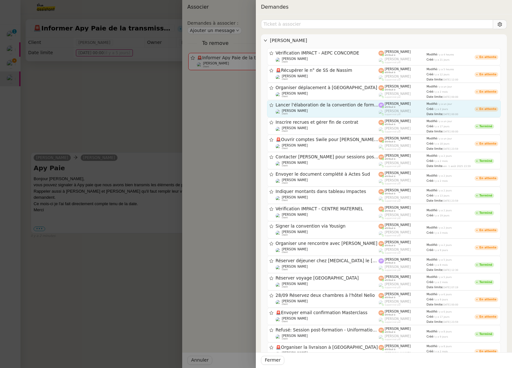
click at [317, 111] on div "Céline MAS client" at bounding box center [327, 112] width 103 height 6
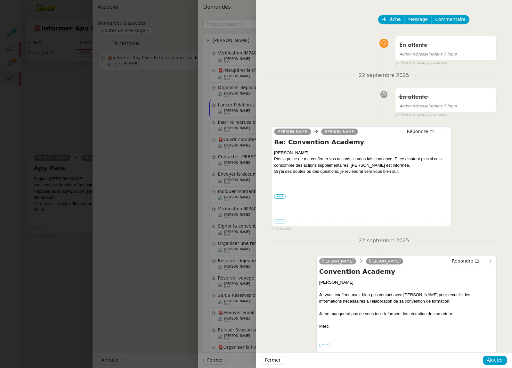
click at [231, 122] on div at bounding box center [256, 184] width 512 height 368
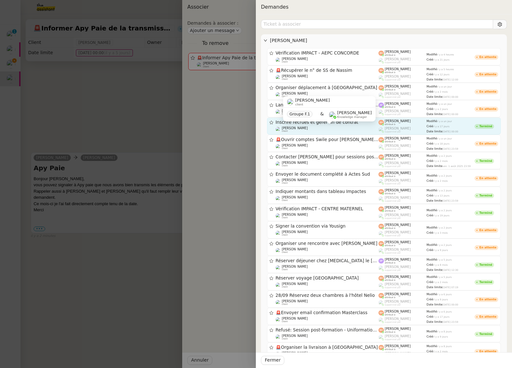
click at [326, 128] on div "Céline MAS client" at bounding box center [327, 129] width 103 height 6
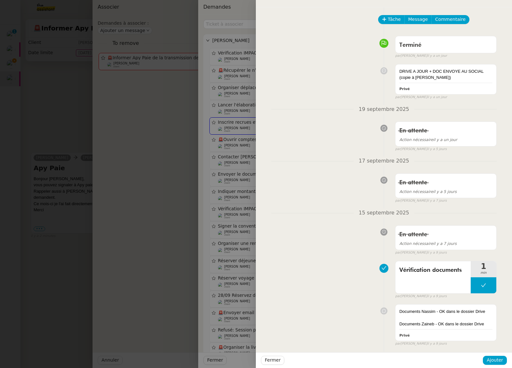
drag, startPoint x: 245, startPoint y: 136, endPoint x: 261, endPoint y: 137, distance: 16.7
click at [245, 136] on div at bounding box center [256, 184] width 512 height 368
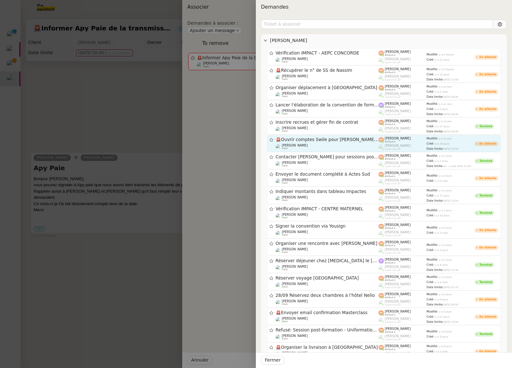
click at [302, 150] on link "🚨 Ouvrir comptes Swile pour Nassim et Zaineb Céline MAS client Esther Hillenbra…" at bounding box center [384, 143] width 234 height 17
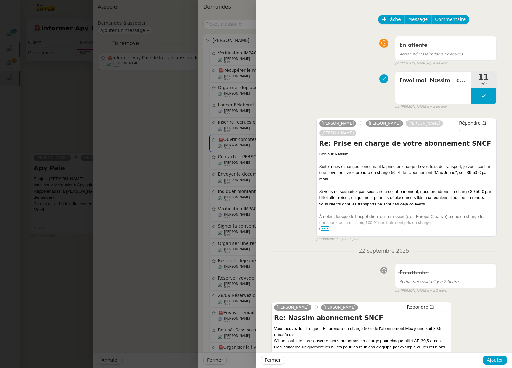
click at [223, 148] on div at bounding box center [256, 184] width 512 height 368
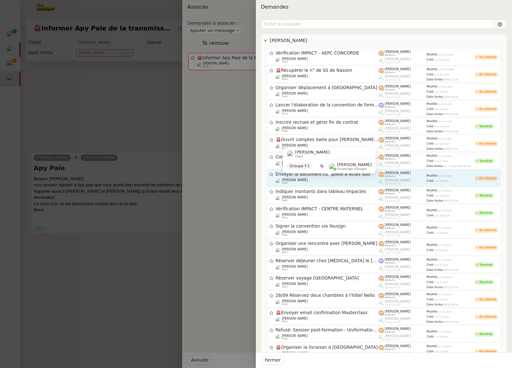
click at [293, 179] on span "[PERSON_NAME]" at bounding box center [295, 180] width 26 height 4
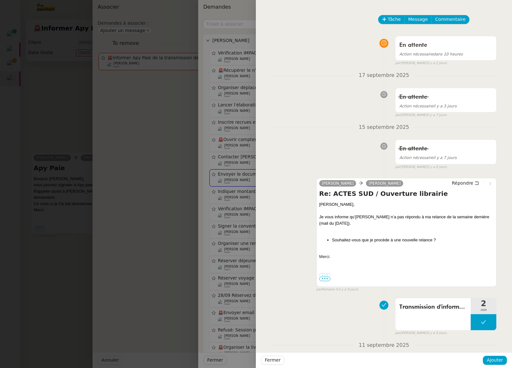
click at [233, 180] on div at bounding box center [256, 184] width 512 height 368
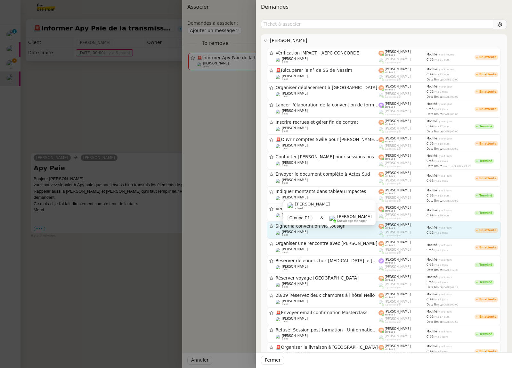
click at [355, 235] on div "Céline MAS client" at bounding box center [327, 233] width 103 height 6
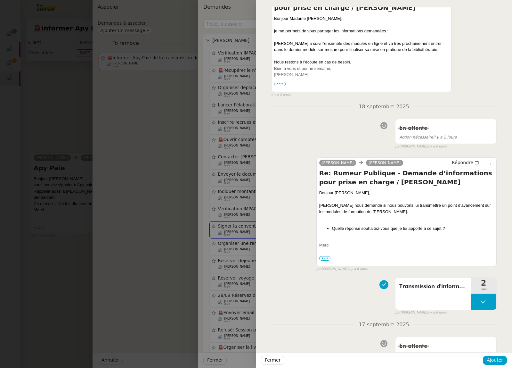
scroll to position [113, 0]
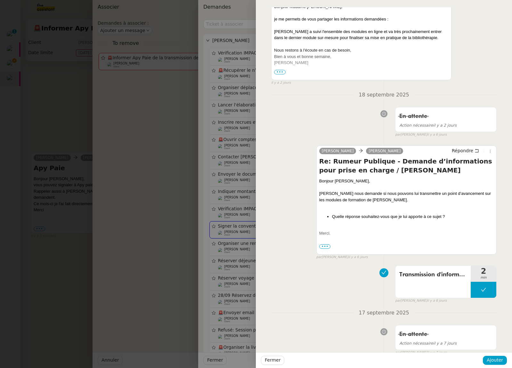
click at [219, 216] on div at bounding box center [256, 184] width 512 height 368
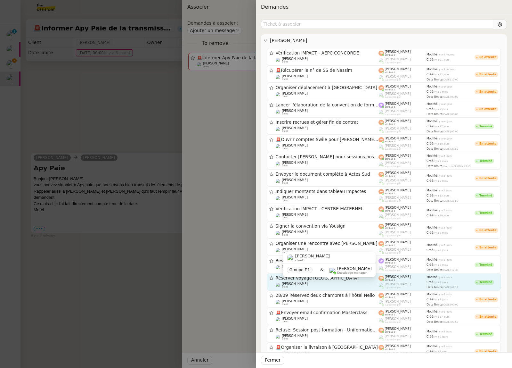
click at [316, 283] on div "Céline MAS client" at bounding box center [327, 285] width 103 height 6
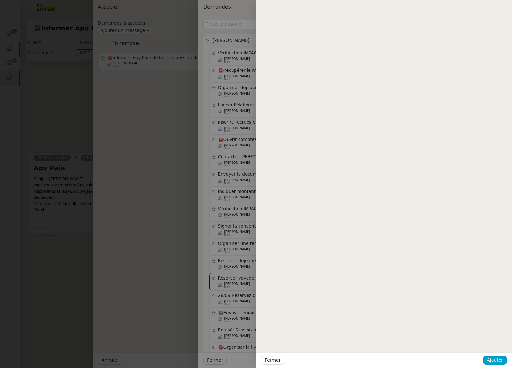
click at [209, 273] on div at bounding box center [256, 184] width 512 height 368
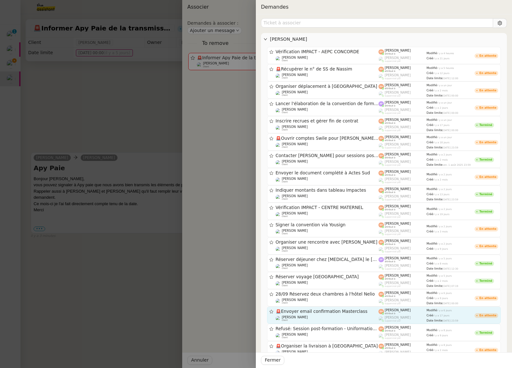
scroll to position [0, 0]
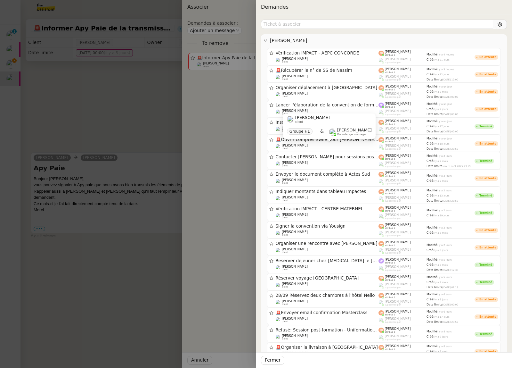
click at [84, 116] on div at bounding box center [256, 184] width 512 height 368
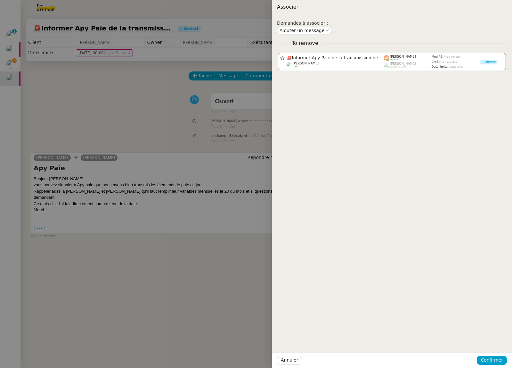
click at [14, 63] on div at bounding box center [256, 184] width 512 height 368
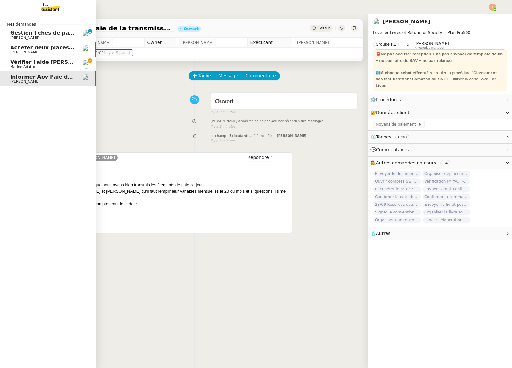
click at [13, 65] on span "Marine Adatto" at bounding box center [22, 67] width 25 height 4
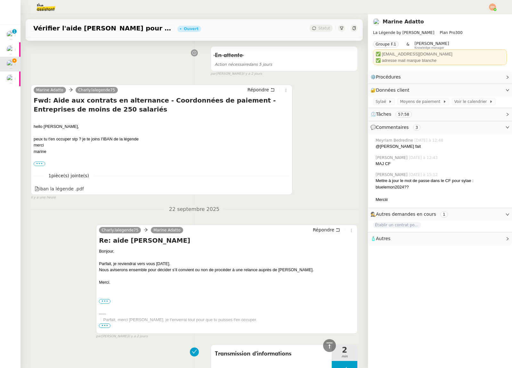
scroll to position [232, 0]
click at [39, 165] on label "•••" at bounding box center [40, 163] width 12 height 4
click at [0, 0] on input "•••" at bounding box center [0, 0] width 0 height 0
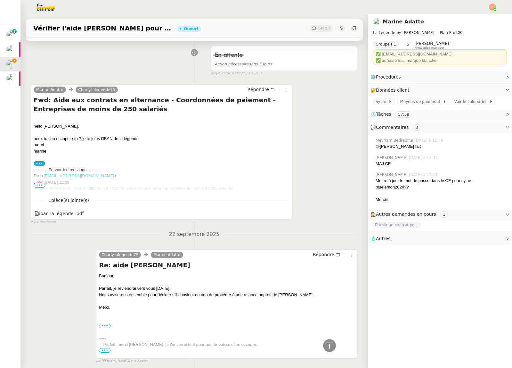
click at [38, 186] on span "•••" at bounding box center [40, 185] width 12 height 4
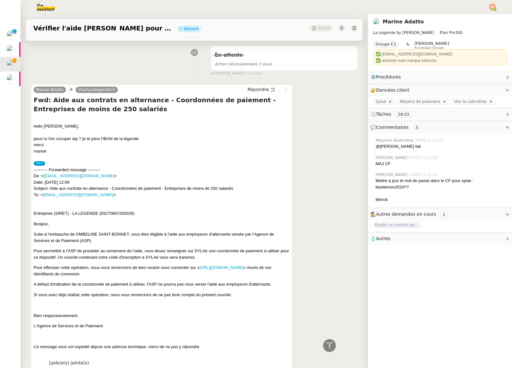
drag, startPoint x: 46, startPoint y: 185, endPoint x: 101, endPoint y: 184, distance: 54.8
click at [101, 184] on div "---------- Forwarded message --------- De : < noe-noreply@asp-public.fr > Date:…" at bounding box center [162, 182] width 256 height 31
drag, startPoint x: 97, startPoint y: 183, endPoint x: 48, endPoint y: 181, distance: 49.1
click at [48, 181] on div "---------- Forwarded message --------- De : < noe-noreply@asp-public.fr > Date:…" at bounding box center [162, 182] width 256 height 31
click at [151, 182] on div "---------- Forwarded message --------- De : < noe-noreply@asp-public.fr > Date:…" at bounding box center [162, 182] width 256 height 31
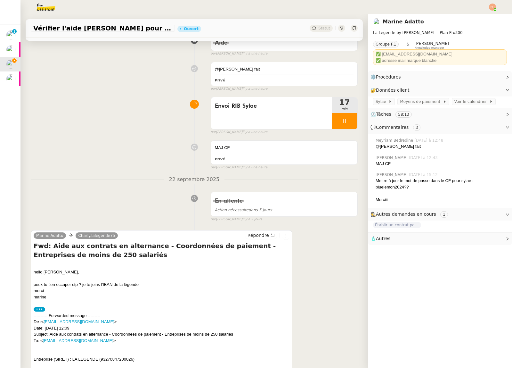
scroll to position [0, 0]
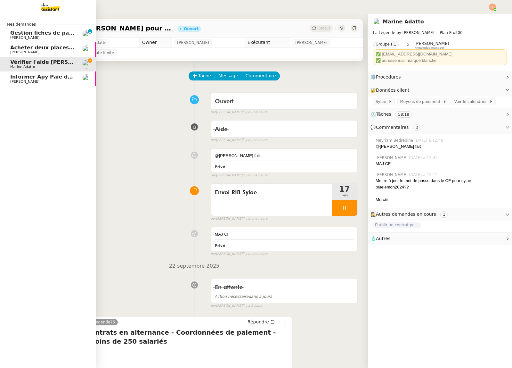
click at [13, 35] on span "Gestion fiches de paie et salaires - septembre 2025" at bounding box center [70, 33] width 121 height 6
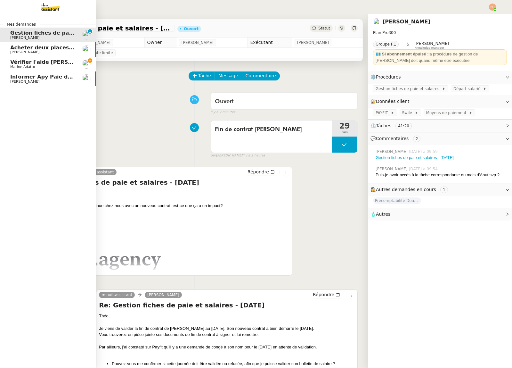
click at [10, 63] on span "Vérifier l'aide [PERSON_NAME] pour Ombeline" at bounding box center [76, 62] width 133 height 6
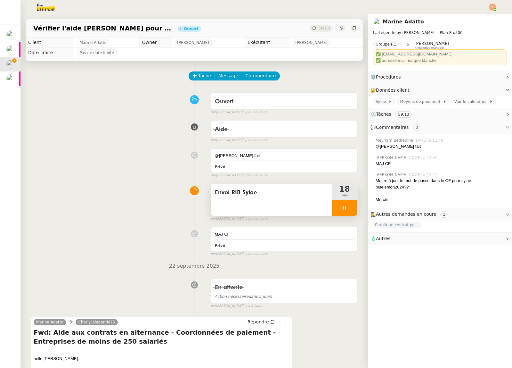
click at [339, 211] on div at bounding box center [345, 208] width 26 height 16
click at [291, 193] on span "Envoi RIB Sylae" at bounding box center [271, 193] width 113 height 10
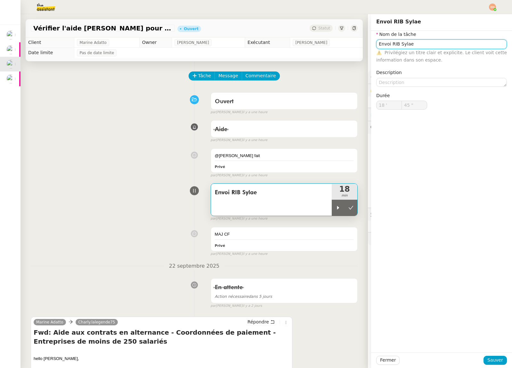
click at [422, 45] on input "Envoi RIB Sylae" at bounding box center [442, 43] width 131 height 9
type input "Appel Sylae"
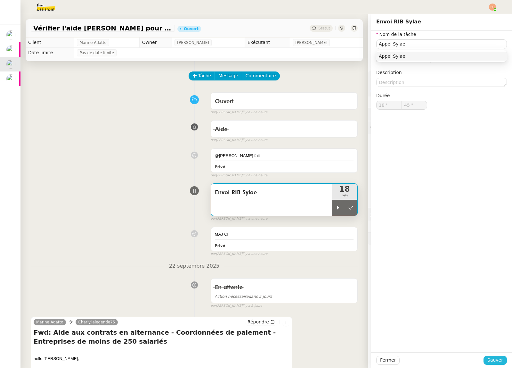
drag, startPoint x: 500, startPoint y: 357, endPoint x: 486, endPoint y: 347, distance: 17.8
click at [500, 357] on span "Sauver" at bounding box center [496, 359] width 16 height 7
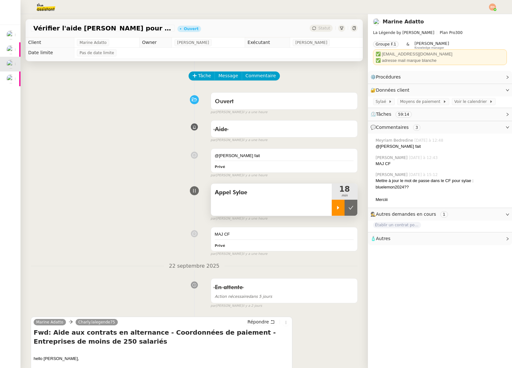
click at [335, 206] on div at bounding box center [338, 208] width 13 height 16
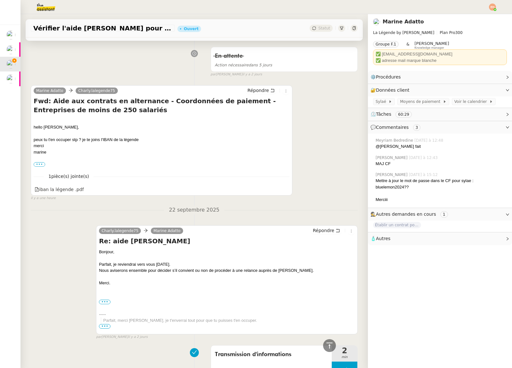
scroll to position [200, 0]
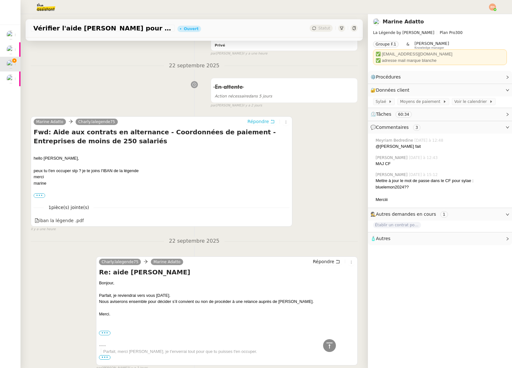
click at [266, 124] on span "Répondre" at bounding box center [258, 121] width 21 height 6
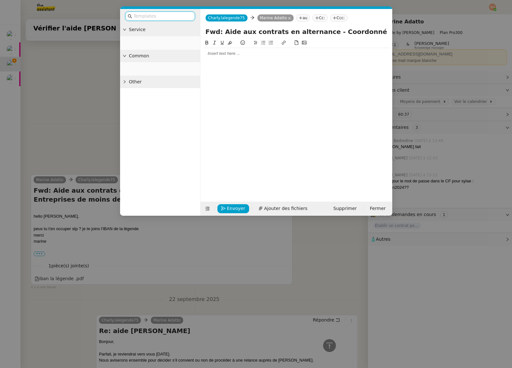
scroll to position [258, 0]
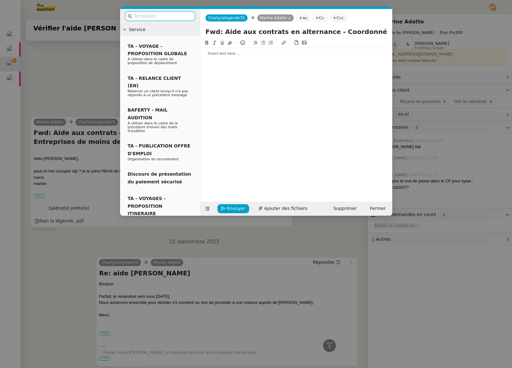
click at [229, 54] on div at bounding box center [296, 54] width 187 height 6
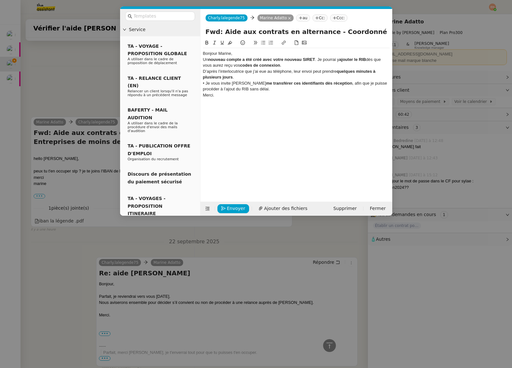
scroll to position [0, 0]
click at [239, 52] on div "Bonjour Marine," at bounding box center [296, 54] width 187 height 6
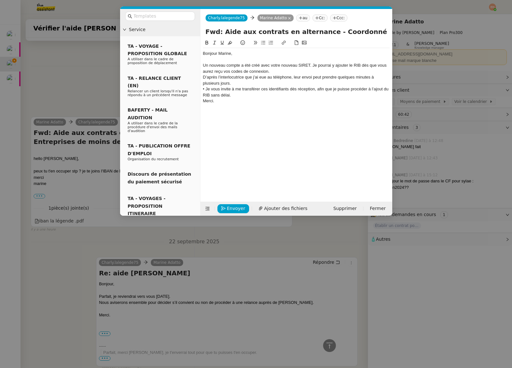
scroll to position [302, 0]
click at [239, 92] on div "• Je vous invite à me transférer ces identifiants dès réception, afin que je pu…" at bounding box center [296, 92] width 187 height 12
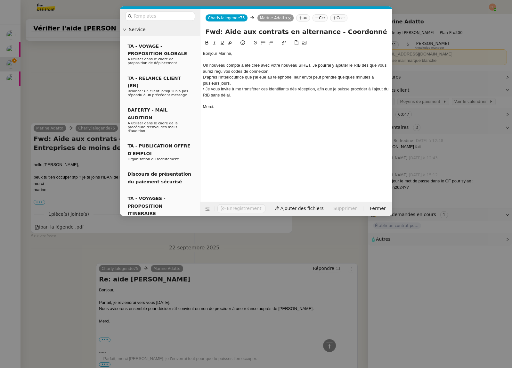
scroll to position [308, 0]
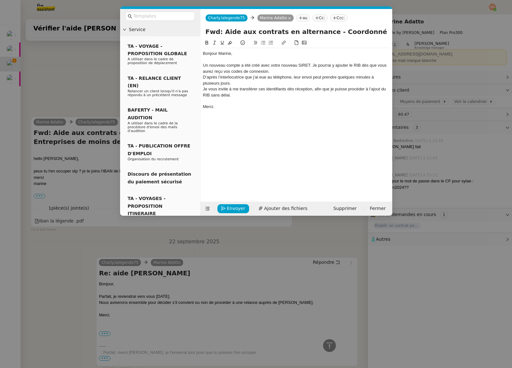
click at [265, 41] on button at bounding box center [264, 42] width 8 height 7
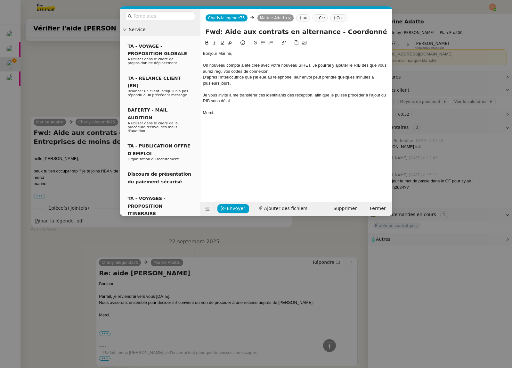
scroll to position [314, 0]
click at [282, 71] on div "Un nouveau compte a été créé avec votre nouveau SIRET. Je pourrai y ajouter le …" at bounding box center [296, 68] width 187 height 12
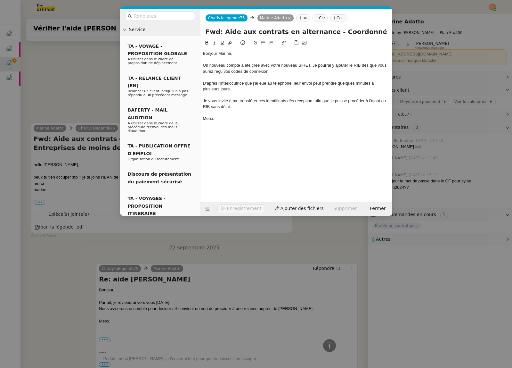
scroll to position [320, 0]
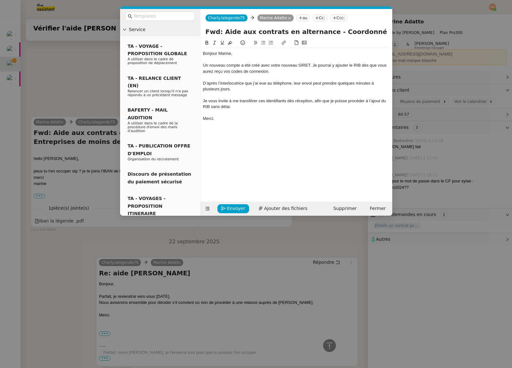
click at [269, 70] on div "Un nouveau compte a été créé avec votre nouveau SIRET. Je pourrai y ajouter le …" at bounding box center [296, 68] width 187 height 12
click at [267, 70] on div "Un nouveau compte a été créé avec votre nouveau SIRET. Je pourrai y ajouter le …" at bounding box center [296, 68] width 187 height 12
click at [268, 70] on div "Un nouveau compte a été créé avec votre nouveau SIRET. Je pourrai y ajouter le …" at bounding box center [296, 68] width 187 height 12
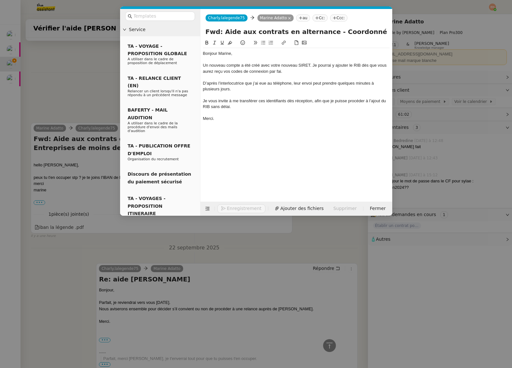
scroll to position [327, 0]
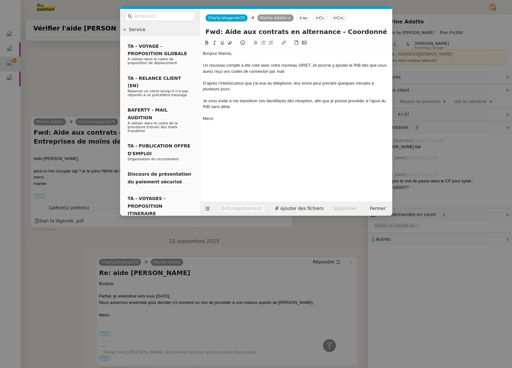
click at [220, 88] on div "D’après l’interlocutrice que j’ai eue au téléphone, leur envoi peut prendre que…" at bounding box center [296, 86] width 187 height 12
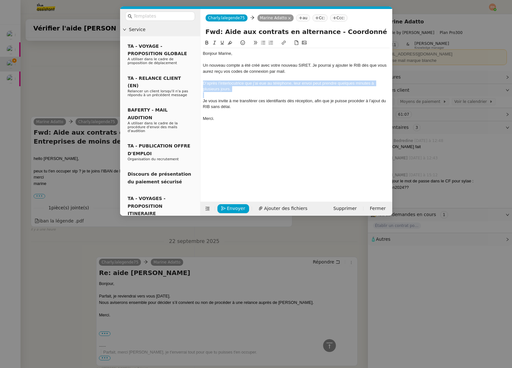
click at [220, 88] on div "D’après l’interlocutrice que j’ai eue au téléphone, leur envoi peut prendre que…" at bounding box center [296, 86] width 187 height 12
click at [263, 87] on div "D’après l’interlocutrice que j’ai eue au téléphone, leur envoi peut prendre que…" at bounding box center [296, 86] width 187 height 12
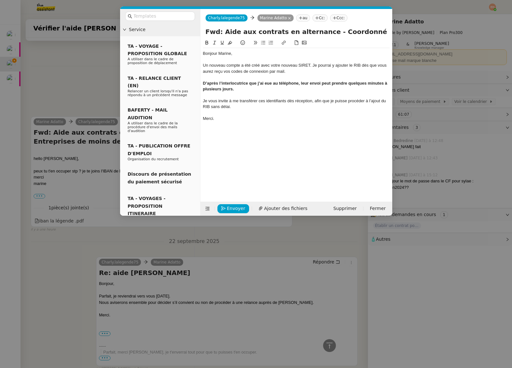
click at [229, 105] on div "Je vous invite à me transférer ces identifiants dès réception, afin que je puis…" at bounding box center [296, 104] width 187 height 12
click at [245, 105] on div "Je vous invite à me transférer ces identifiants dès réception, afin que je puis…" at bounding box center [296, 104] width 187 height 12
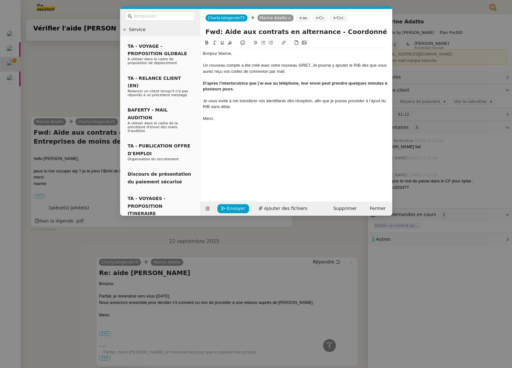
click at [228, 201] on nz-upload at bounding box center [297, 197] width 192 height 7
click at [228, 204] on button "Envoyer" at bounding box center [234, 208] width 32 height 9
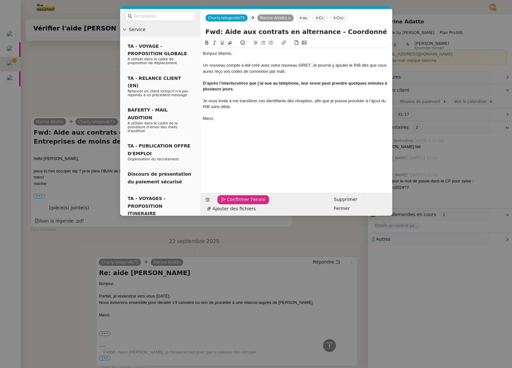
click at [228, 204] on button "Confirmer l'envoi" at bounding box center [244, 199] width 52 height 9
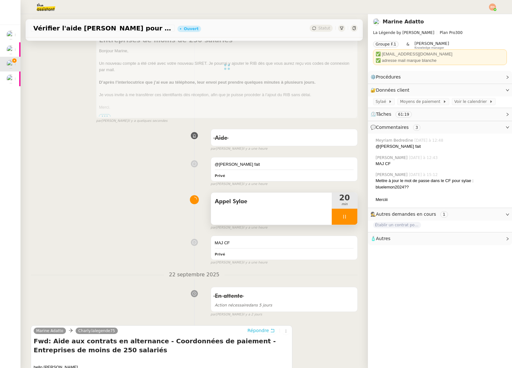
scroll to position [108, 0]
drag, startPoint x: 352, startPoint y: 208, endPoint x: 351, endPoint y: 213, distance: 4.5
click at [352, 208] on div at bounding box center [345, 216] width 26 height 16
drag, startPoint x: 351, startPoint y: 219, endPoint x: 342, endPoint y: 210, distance: 12.9
click at [351, 219] on button at bounding box center [351, 216] width 13 height 16
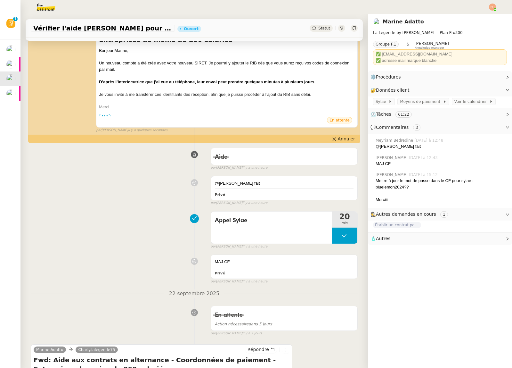
click at [30, 4] on img at bounding box center [41, 7] width 50 height 14
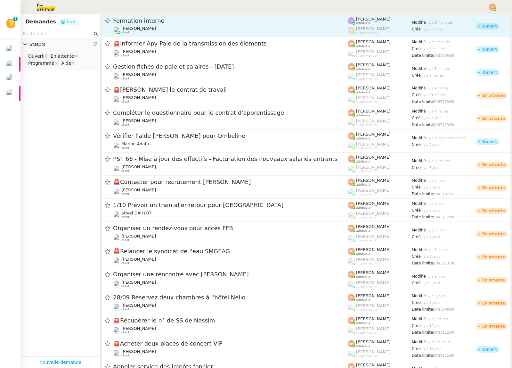
click at [132, 26] on span "[PERSON_NAME]" at bounding box center [138, 28] width 35 height 5
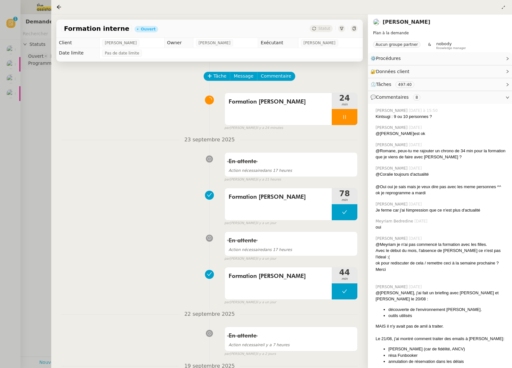
click at [23, 111] on div at bounding box center [256, 184] width 512 height 368
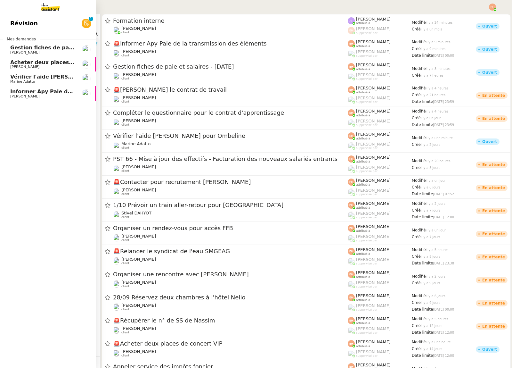
click at [18, 92] on span "Informer Apy Paie de la transmission des éléments" at bounding box center [83, 91] width 147 height 6
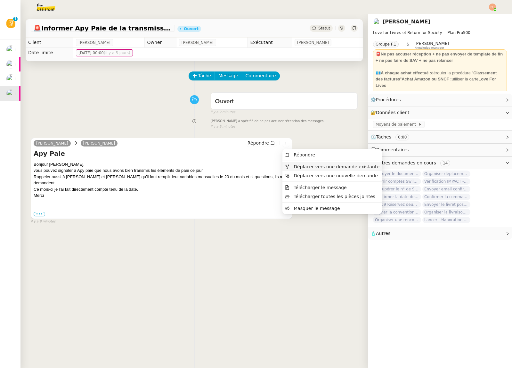
click at [306, 167] on span "Déplacer vers une demande existante" at bounding box center [337, 166] width 86 height 5
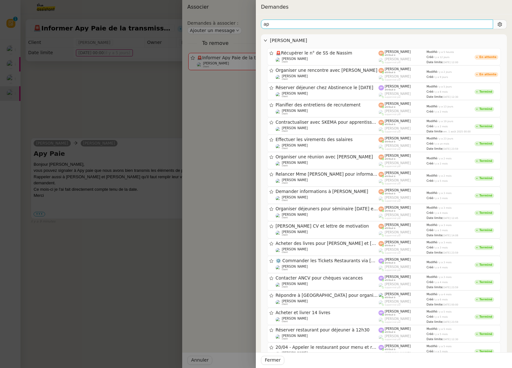
type input "a"
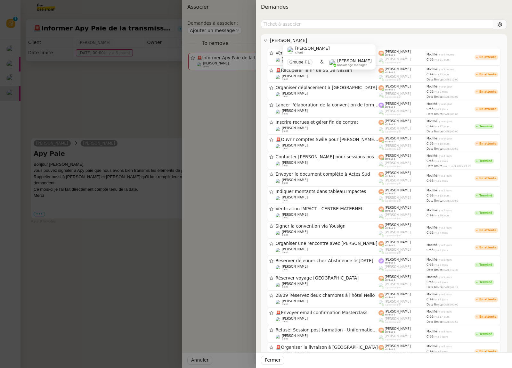
click at [73, 87] on div at bounding box center [256, 184] width 512 height 368
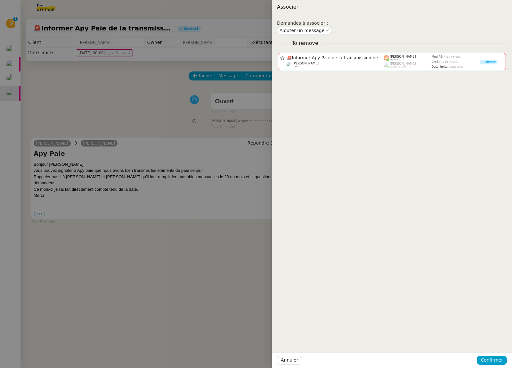
click at [73, 87] on div at bounding box center [256, 184] width 512 height 368
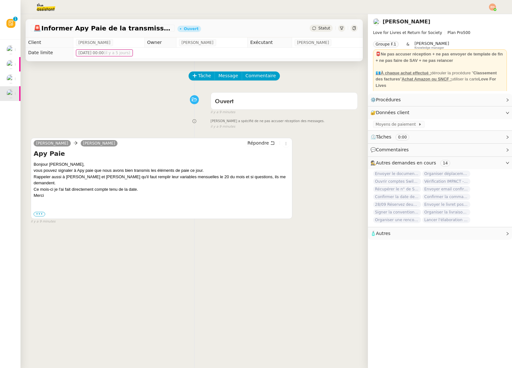
click at [44, 8] on img at bounding box center [41, 7] width 50 height 14
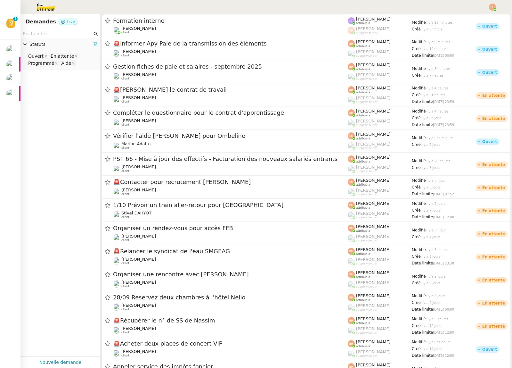
click at [39, 30] on input "text" at bounding box center [58, 33] width 70 height 7
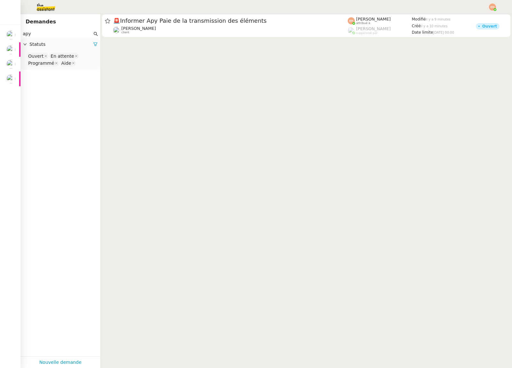
click at [92, 42] on span "Statuts" at bounding box center [61, 44] width 64 height 7
click at [97, 45] on icon at bounding box center [95, 44] width 4 height 4
click at [96, 44] on span "Statuts" at bounding box center [63, 44] width 68 height 7
click at [87, 56] on nz-select-top-control "Please select" at bounding box center [61, 56] width 70 height 8
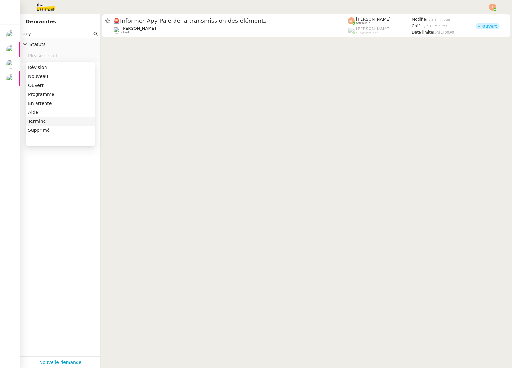
click at [60, 123] on div "Terminé" at bounding box center [60, 121] width 64 height 6
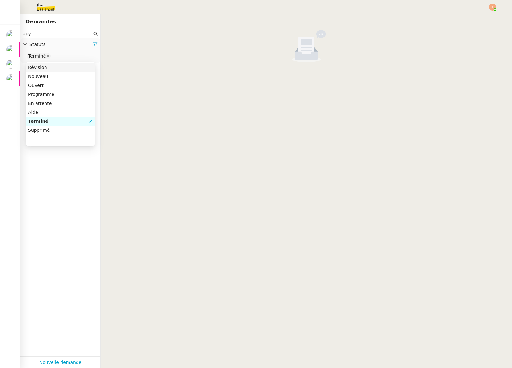
click at [43, 35] on input "apy" at bounding box center [58, 33] width 70 height 7
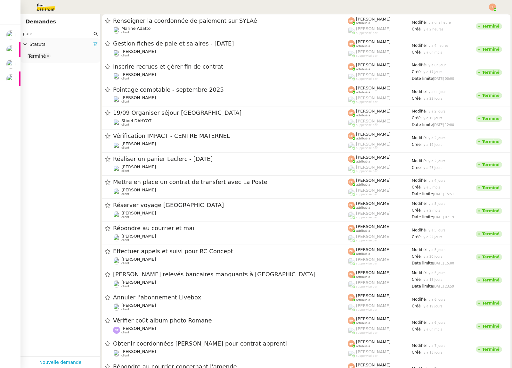
type input "paie"
click at [50, 9] on img at bounding box center [41, 7] width 50 height 14
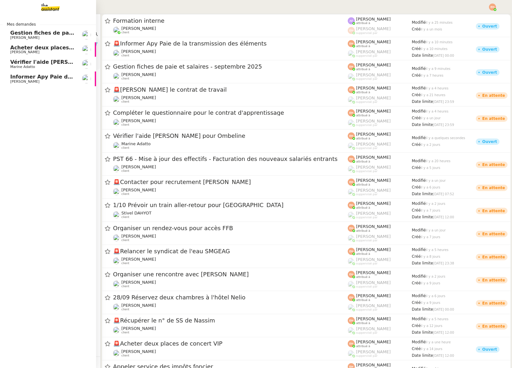
click at [37, 48] on span "Acheter deux places de concert VIP" at bounding box center [61, 48] width 103 height 6
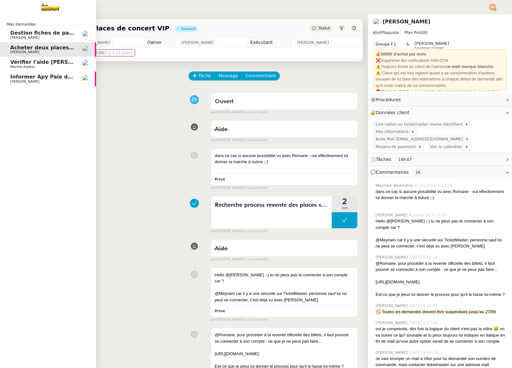
click at [37, 61] on span "Vérifier l'aide [PERSON_NAME] pour Ombeline" at bounding box center [76, 62] width 133 height 6
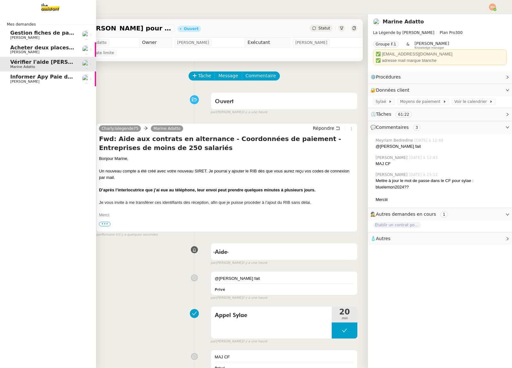
click at [38, 49] on span "Acheter deux places de concert VIP" at bounding box center [61, 48] width 103 height 6
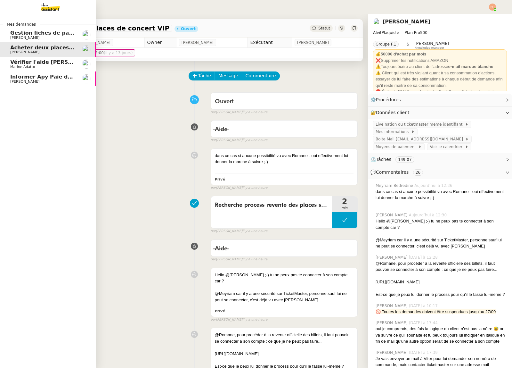
click at [37, 62] on span "Vérifier l'aide [PERSON_NAME] pour Ombeline" at bounding box center [76, 62] width 133 height 6
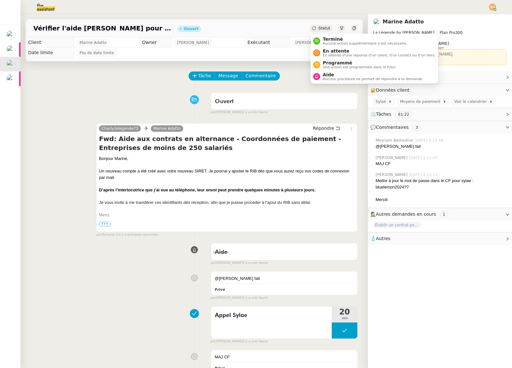
click at [320, 29] on span "Statut" at bounding box center [325, 28] width 12 height 4
drag, startPoint x: 328, startPoint y: 51, endPoint x: 336, endPoint y: 57, distance: 10.7
click at [328, 51] on span "En attente" at bounding box center [379, 50] width 113 height 5
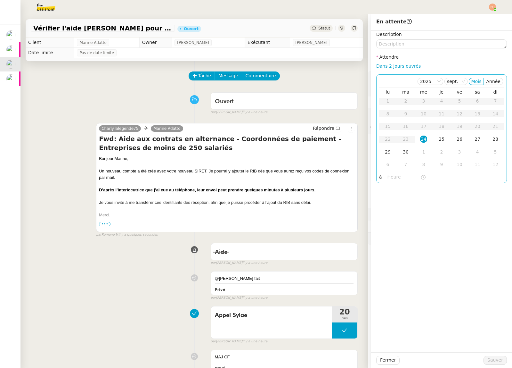
drag, startPoint x: 403, startPoint y: 67, endPoint x: 410, endPoint y: 86, distance: 21.0
click at [403, 67] on link "Dans 2 jours ouvrés" at bounding box center [399, 65] width 45 height 5
type input "07:00"
drag, startPoint x: 500, startPoint y: 361, endPoint x: 491, endPoint y: 355, distance: 11.1
click at [500, 361] on span "Sauver" at bounding box center [496, 359] width 16 height 7
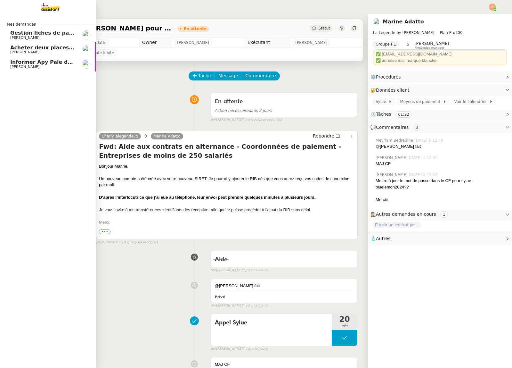
click at [17, 50] on span "Acheter deux places de concert VIP" at bounding box center [61, 48] width 103 height 6
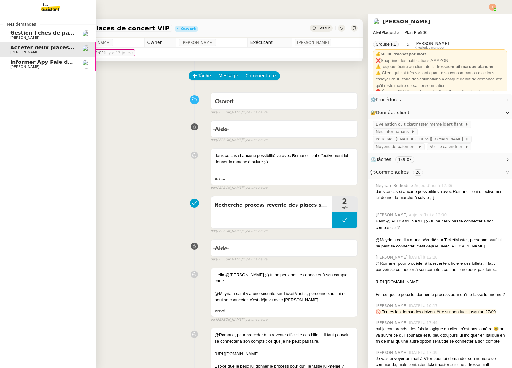
click at [26, 37] on span "[PERSON_NAME]" at bounding box center [24, 38] width 29 height 4
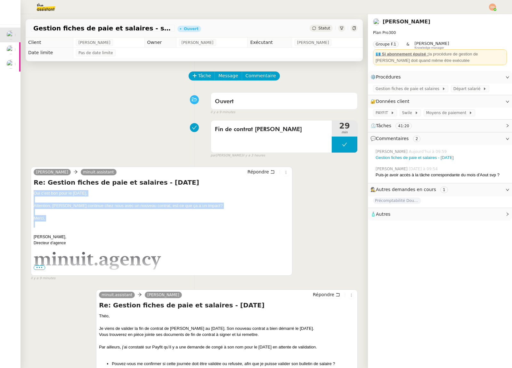
drag, startPoint x: 55, startPoint y: 221, endPoint x: 28, endPoint y: 194, distance: 38.1
copy div "Oui c’est bon pour le [DATE], Attention, [PERSON_NAME] continue chez nous avec …"
click at [254, 173] on span "Répondre" at bounding box center [258, 172] width 21 height 6
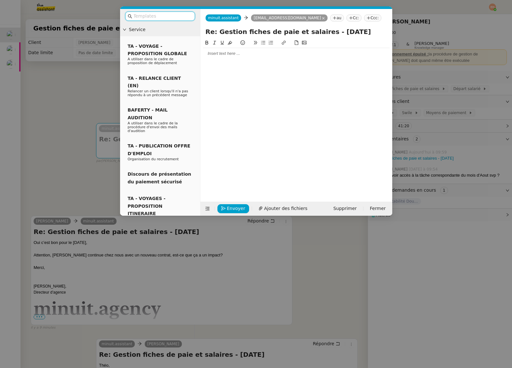
click at [232, 55] on div at bounding box center [296, 54] width 187 height 6
click at [239, 53] on div "Bonjour Théo," at bounding box center [296, 54] width 187 height 6
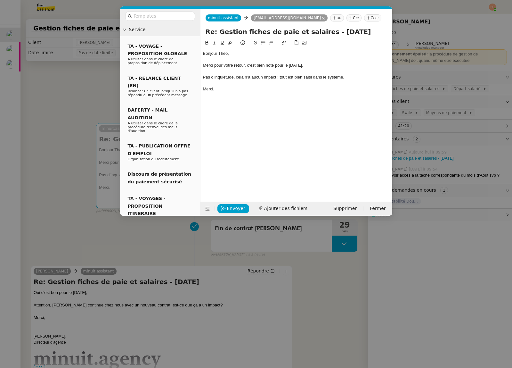
click at [269, 65] on div "Merci pour votre retour, c’est bien noté pour le [DATE]." at bounding box center [296, 65] width 187 height 6
click at [310, 68] on div "Merci pour votre retour, c’est bien noté pour le [DATE]." at bounding box center [296, 65] width 187 height 6
click at [245, 75] on div "Pas d’inquiétude, cela n’a aucun impact : tout est bien saisi dans le système." at bounding box center [296, 77] width 187 height 6
click at [297, 81] on div at bounding box center [296, 83] width 187 height 6
drag, startPoint x: 357, startPoint y: 76, endPoint x: 352, endPoint y: 76, distance: 4.8
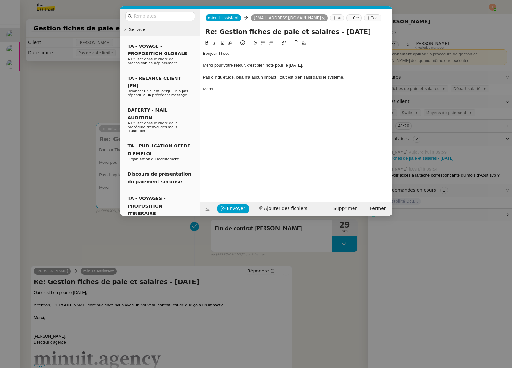
click at [356, 75] on div "Pas d’inquiétude, cela n’a aucun impact : tout est bien saisi dans le système." at bounding box center [296, 77] width 187 height 6
click at [342, 77] on div "Pas d’inquiétude, cela n’a aucun impact : tout est bien saisi dans le système." at bounding box center [296, 77] width 187 height 6
click at [343, 77] on div "Pas d’inquiétude, cela n’a aucun impact : tout est bien saisi dans le système." at bounding box center [296, 77] width 187 height 6
click at [282, 78] on div "Pas d’inquiétude, cela n’a aucun impact : tout est bien saisi dans le système." at bounding box center [296, 77] width 187 height 6
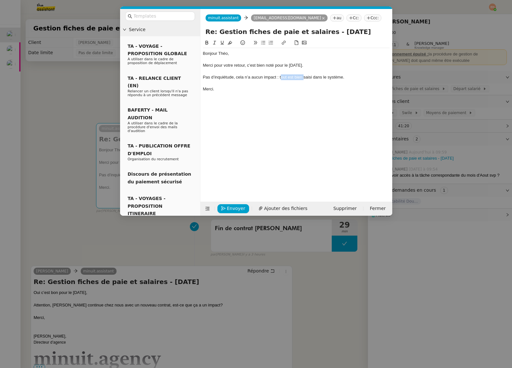
drag, startPoint x: 303, startPoint y: 76, endPoint x: 281, endPoint y: 78, distance: 22.8
click at [281, 78] on div "Pas d’inquiétude, cela n’a aucun impact : tout est bien saisi dans le système." at bounding box center [296, 77] width 187 height 6
click at [369, 75] on div "Pas d’inquiétude, cela n’a aucun impact : le nouveau contrat est bien saisi dan…" at bounding box center [296, 77] width 187 height 6
click at [374, 76] on div "Pas d’inquiétude, cela n’a aucun impact : le nouveau contrat est bien saisi dan…" at bounding box center [296, 77] width 187 height 6
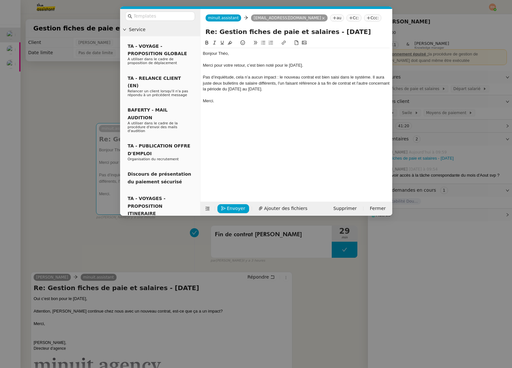
click at [368, 75] on div "Pas d’inquiétude, cela n’a aucun impact : le nouveau contrat est bien saisi dan…" at bounding box center [296, 83] width 187 height 18
click at [371, 75] on div "Pas d’inquiétude, cela n’a aucun impact : le nouveau contrat est bien saisi dan…" at bounding box center [296, 83] width 187 height 18
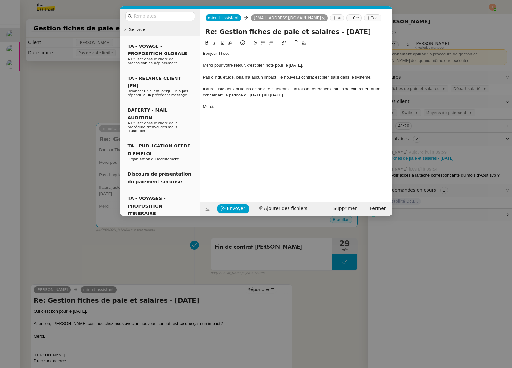
click at [220, 88] on div "Il aura juste deux bulletins de salaire différents, l'un faisant référence à sa…" at bounding box center [296, 92] width 187 height 12
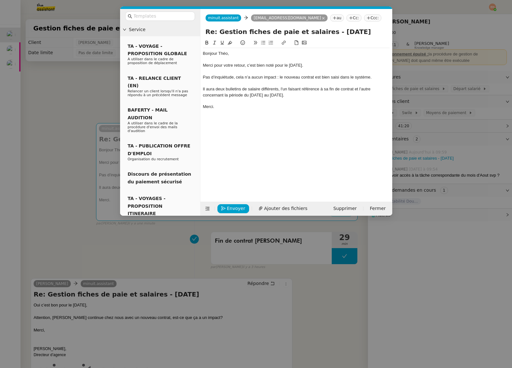
click at [268, 90] on div "Il aura deux bulletins de salaire différents, l'un faisant référence à sa fin d…" at bounding box center [296, 92] width 187 height 12
click at [270, 96] on div "Il aura deux bulletins de salaire : l'un faisant référence à sa fin de contrat …" at bounding box center [296, 92] width 187 height 12
click at [305, 89] on div "Il aura deux bulletins de salaire : l'un faisant référence à sa fin de contrat …" at bounding box center [296, 92] width 187 height 12
click at [286, 89] on div "Il aura deux bulletins de salaire : l'un faisant référence à sa fin de contrat …" at bounding box center [296, 92] width 187 height 12
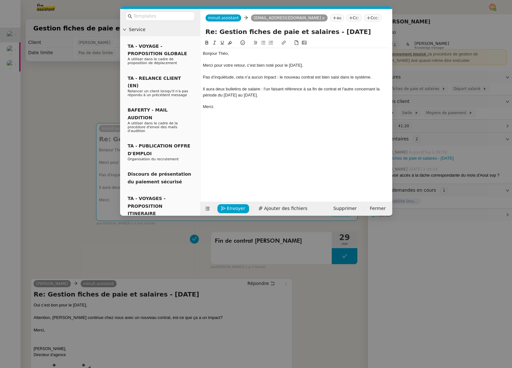
click at [272, 89] on div "Il aura deux bulletins de salaire : l'un faisant référence à sa fin de contrat …" at bounding box center [296, 92] width 187 height 12
drag, startPoint x: 271, startPoint y: 89, endPoint x: 337, endPoint y: 90, distance: 66.3
click at [337, 90] on div "Il aura deux bulletins de salaire : l'un faisant référence à sa fin de contrat …" at bounding box center [296, 92] width 187 height 12
click at [274, 92] on div "Il aura deux bulletins de salaire : l'un faisant référence à sa fin de contrat …" at bounding box center [296, 92] width 187 height 12
drag, startPoint x: 264, startPoint y: 89, endPoint x: 265, endPoint y: 94, distance: 4.9
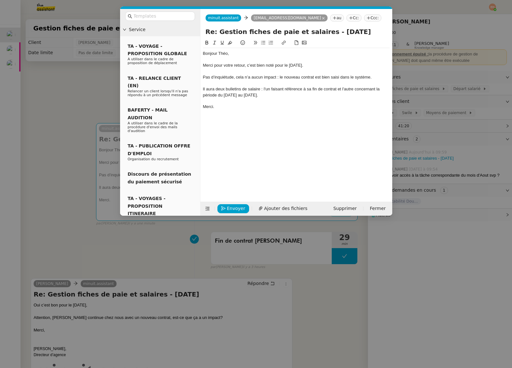
click at [265, 94] on div "Il aura deux bulletins de salaire : l'un faisant référence à sa fin de contrat …" at bounding box center [296, 92] width 187 height 12
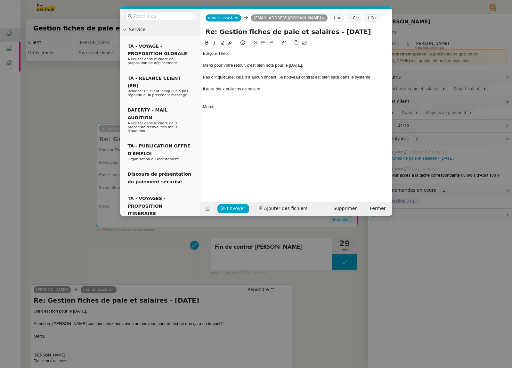
click at [263, 42] on icon at bounding box center [263, 42] width 4 height 4
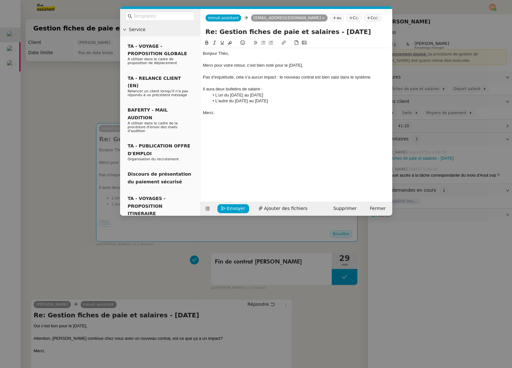
click at [217, 87] on div "Il aura deux bulletins de salaire :" at bounding box center [296, 89] width 187 height 6
click at [216, 87] on div "Il aura deux bulletins de salaire :" at bounding box center [296, 89] width 187 height 6
click at [256, 130] on div "Bonjour Théo, Merci pour votre retour, c’est bien noté pour le [DATE]. Pas d’in…" at bounding box center [296, 115] width 187 height 153
click at [230, 205] on span "Envoyer" at bounding box center [236, 208] width 18 height 7
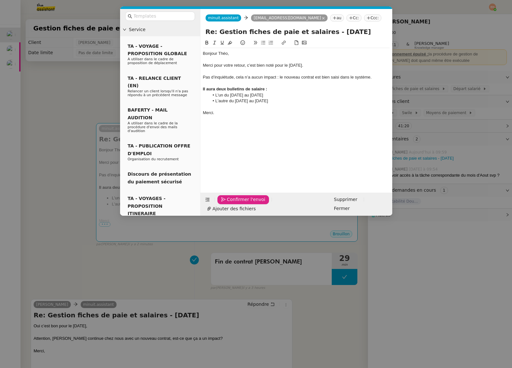
click at [230, 203] on span "Confirmer l'envoi" at bounding box center [246, 199] width 38 height 7
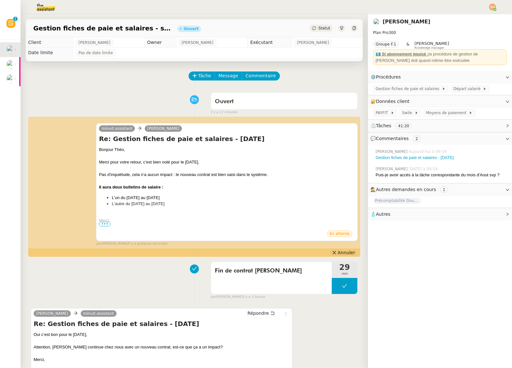
click at [339, 251] on button "Annuler" at bounding box center [344, 252] width 28 height 7
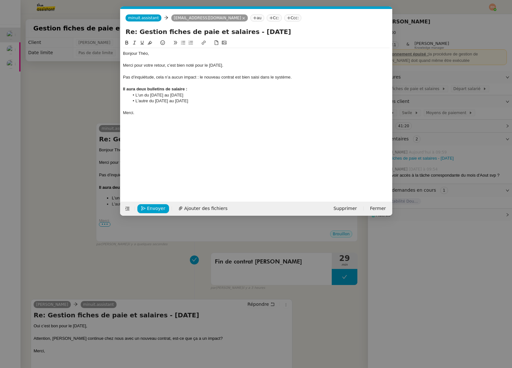
scroll to position [0, 13]
drag, startPoint x: 139, startPoint y: 55, endPoint x: 90, endPoint y: 58, distance: 49.4
click at [87, 56] on nz-modal-container "Service TA - VOYAGE - PROPOSITION GLOBALE A utiliser dans le cadre de propositi…" at bounding box center [256, 184] width 512 height 368
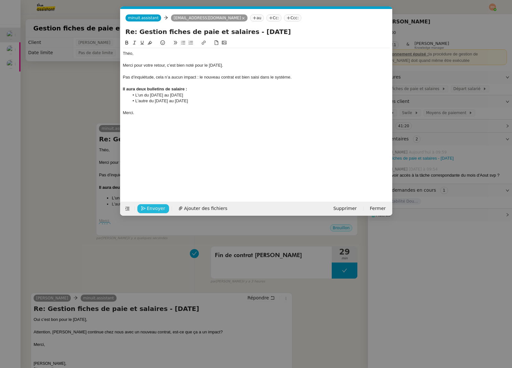
click at [150, 205] on span "Envoyer" at bounding box center [156, 208] width 18 height 7
click at [149, 205] on span "Confirmer l'envoi" at bounding box center [166, 208] width 38 height 7
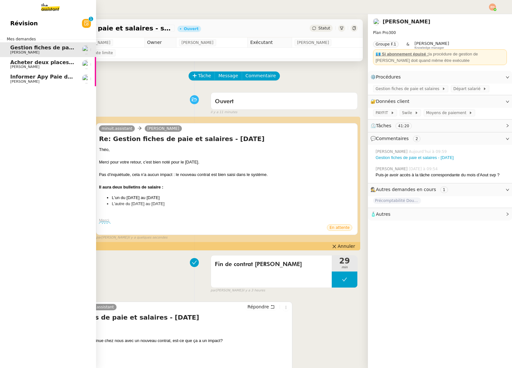
click at [44, 60] on span "Acheter deux places de concert VIP" at bounding box center [61, 62] width 103 height 6
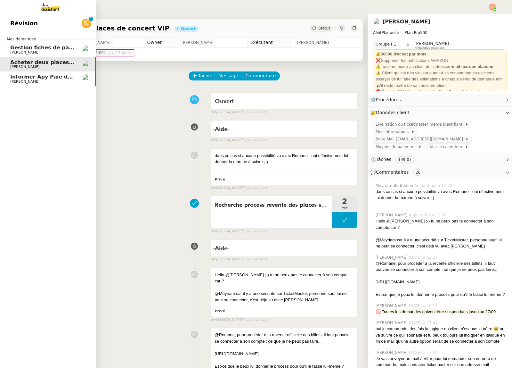
click at [56, 77] on span "Informer Apy Paie de la transmission des éléments" at bounding box center [83, 77] width 147 height 6
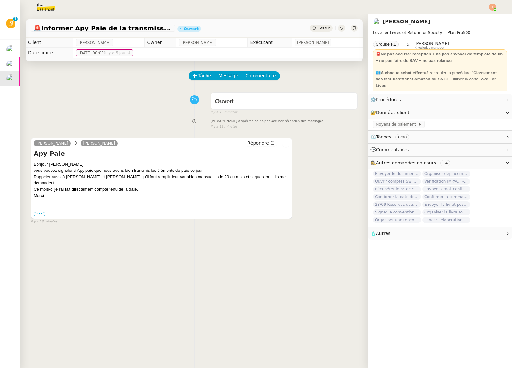
click at [31, 7] on img at bounding box center [41, 7] width 50 height 14
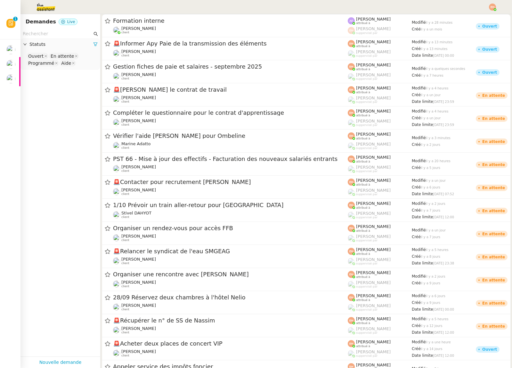
click at [63, 32] on input "text" at bounding box center [58, 33] width 70 height 7
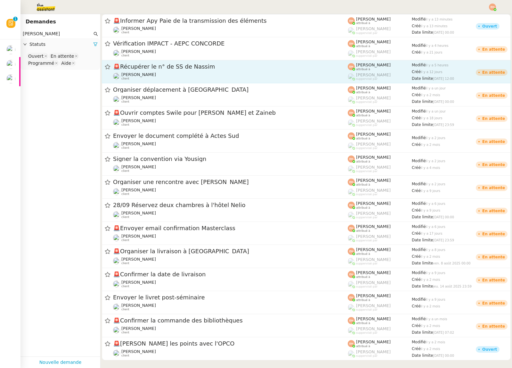
type input "[PERSON_NAME]"
click at [179, 70] on div "🚨 Récupérer le n° de SS de Nassim" at bounding box center [230, 67] width 235 height 8
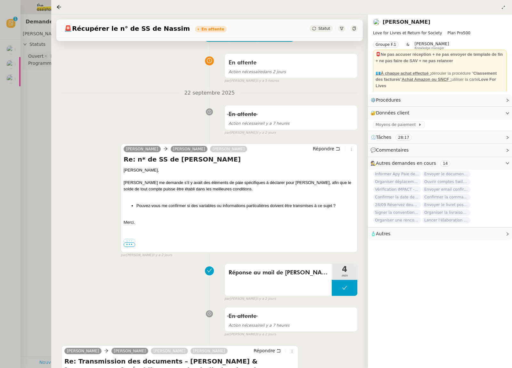
scroll to position [32, 0]
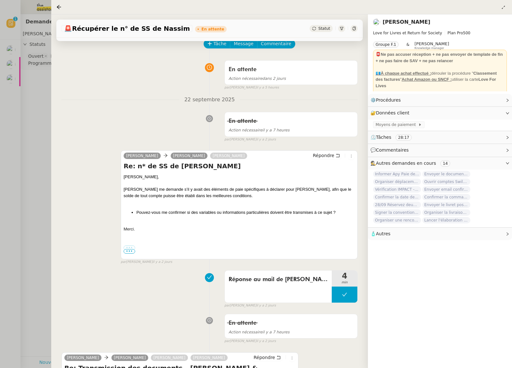
click at [25, 122] on div at bounding box center [256, 184] width 512 height 368
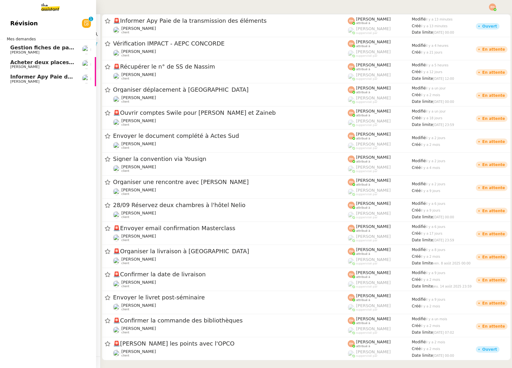
click at [11, 77] on span "Informer Apy Paie de la transmission des éléments" at bounding box center [83, 77] width 147 height 6
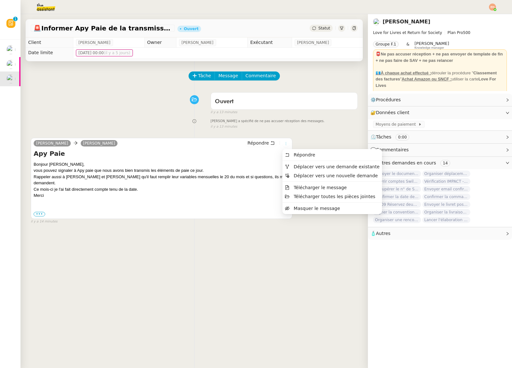
click at [285, 143] on icon at bounding box center [286, 144] width 4 height 4
click at [315, 168] on span "Déplacer vers une demande existante" at bounding box center [337, 166] width 86 height 5
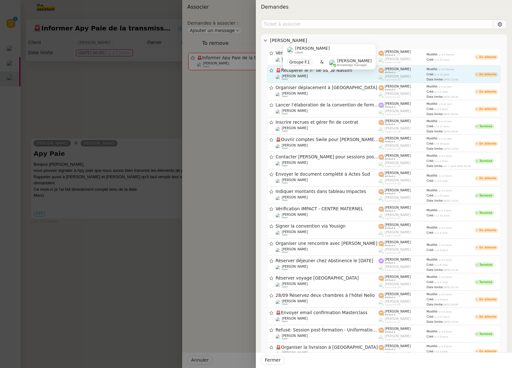
click at [353, 75] on div "[PERSON_NAME] MAS client" at bounding box center [327, 77] width 103 height 6
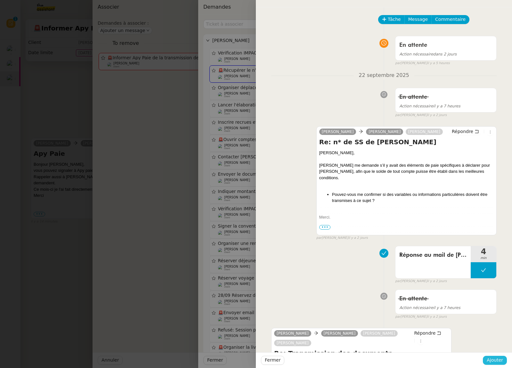
click at [494, 361] on span "Ajouter" at bounding box center [495, 359] width 16 height 7
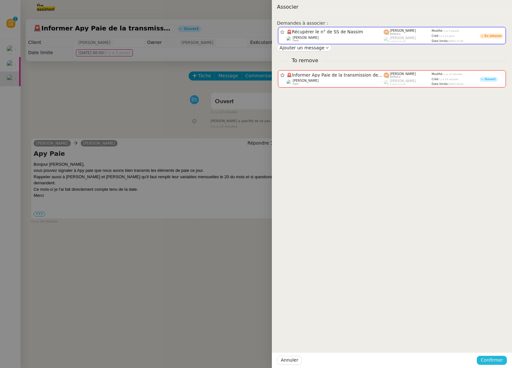
click at [494, 360] on span "Confirmer" at bounding box center [492, 359] width 22 height 7
click at [496, 345] on span "Ajouter" at bounding box center [493, 343] width 16 height 6
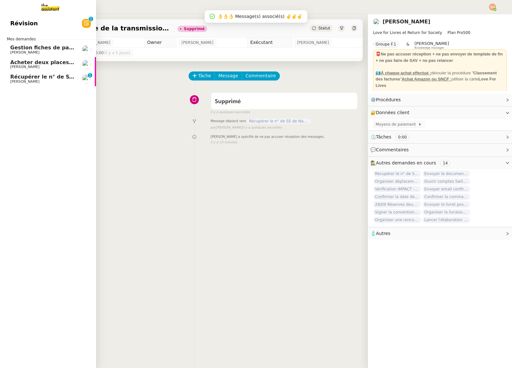
click at [29, 94] on div "Révision 0 1 2 3 4 5 6 7 8 9 Mes demandes Gestion fiches de paie et salaires - …" at bounding box center [48, 191] width 96 height 354
click at [41, 75] on span "Récupérer le n° de SS de Nassim" at bounding box center [57, 77] width 94 height 6
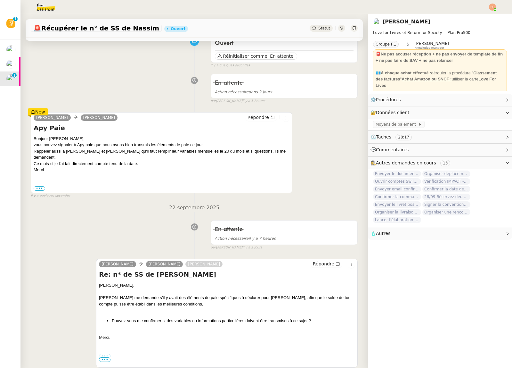
scroll to position [58, 0]
drag, startPoint x: 50, startPoint y: 147, endPoint x: 134, endPoint y: 151, distance: 83.4
click at [118, 147] on div "vous pouvez signaler à Apy paie que nous avons bien transmis les éléments de pa…" at bounding box center [162, 145] width 256 height 6
click at [68, 167] on div "Merci" at bounding box center [162, 170] width 256 height 6
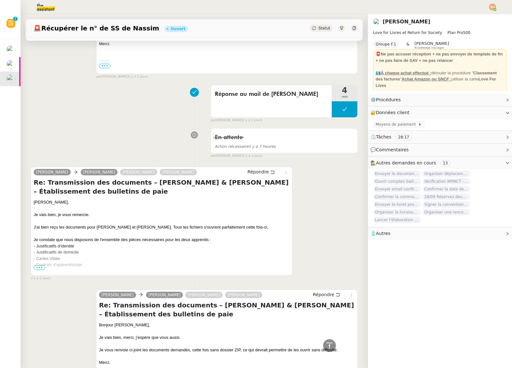
scroll to position [0, 0]
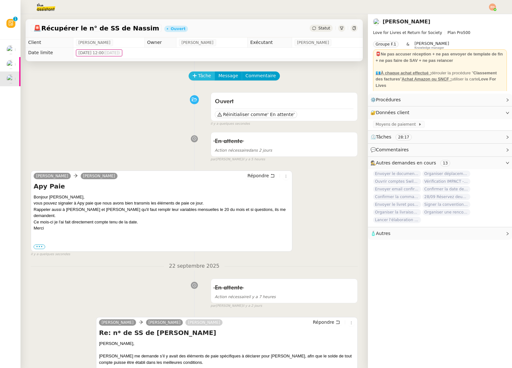
click at [201, 72] on span "Tâche" at bounding box center [204, 75] width 13 height 7
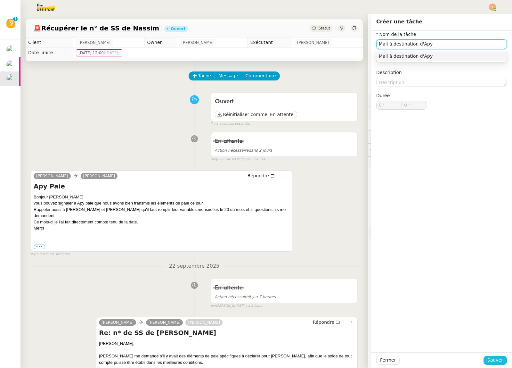
type input "Mail à destination d'Apy"
click at [501, 361] on span "Sauver" at bounding box center [496, 359] width 16 height 7
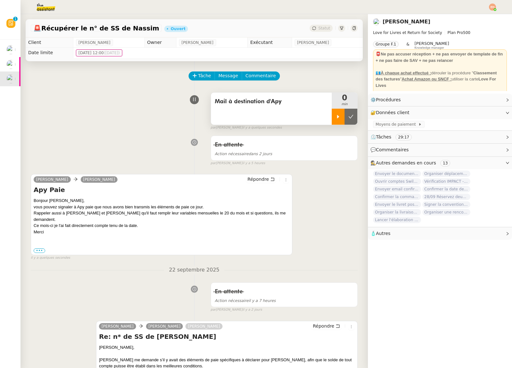
click at [338, 113] on div at bounding box center [338, 117] width 13 height 16
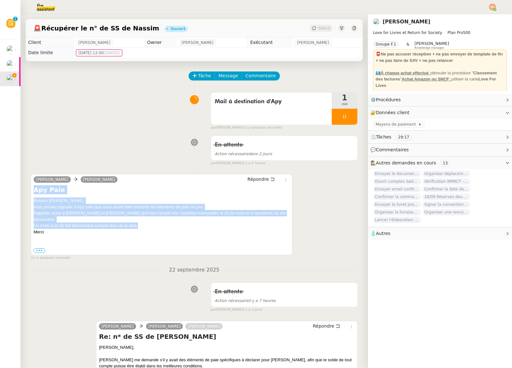
drag, startPoint x: 80, startPoint y: 229, endPoint x: 30, endPoint y: 191, distance: 63.1
copy div "Apy Paie Bonjour [PERSON_NAME], vous pouvez signaler à Apy paie que nous avons …"
click at [232, 77] on span "Message" at bounding box center [229, 75] width 20 height 7
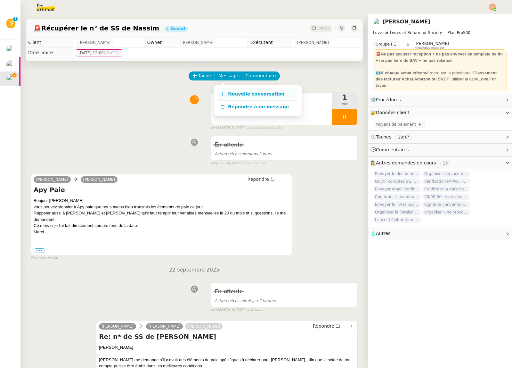
click at [240, 89] on link "Nouvelle conversation" at bounding box center [258, 94] width 80 height 13
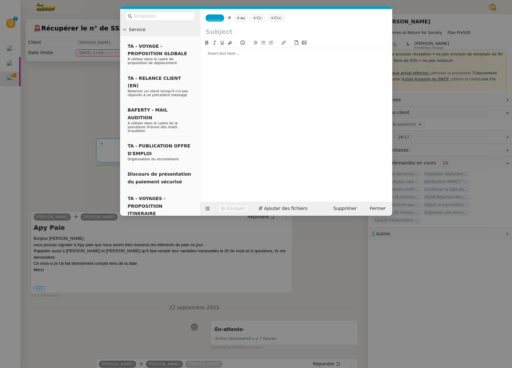
click at [234, 32] on input "text" at bounding box center [297, 32] width 182 height 10
paste input "Transmission des éléments de paie – Septembre"
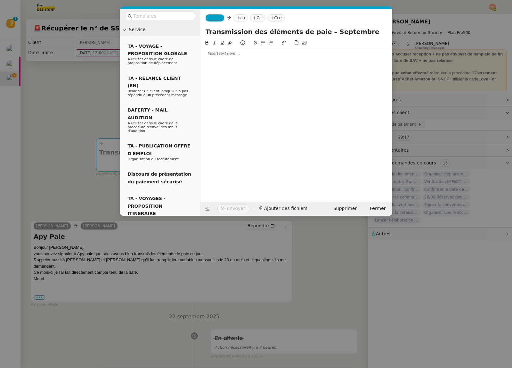
type input "Transmission des éléments de paie – Septembre"
click at [74, 159] on nz-modal-container "Service TA - VOYAGE - PROPOSITION GLOBALE A utiliser dans le cadre de propositi…" at bounding box center [256, 184] width 512 height 368
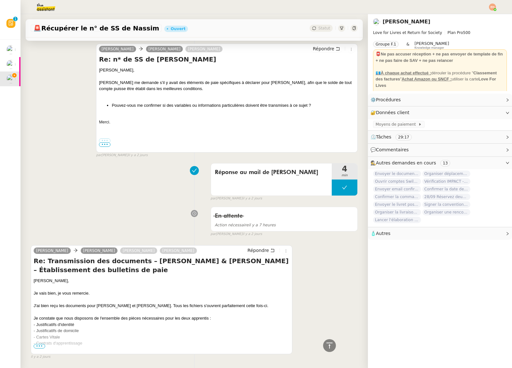
scroll to position [365, 0]
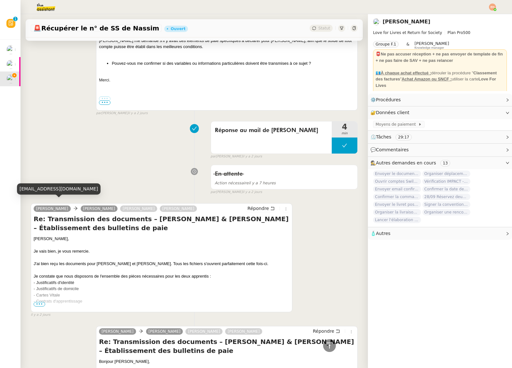
click at [62, 191] on div "[EMAIL_ADDRESS][DOMAIN_NAME]" at bounding box center [59, 188] width 84 height 11
copy div "[EMAIL_ADDRESS][DOMAIN_NAME]"
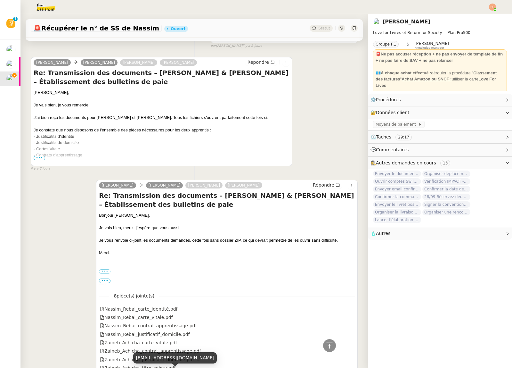
scroll to position [0, 0]
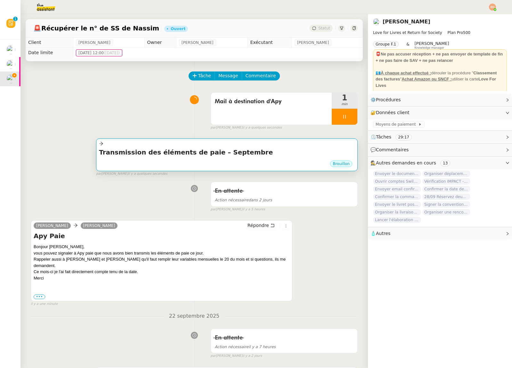
click at [191, 146] on div at bounding box center [227, 143] width 256 height 7
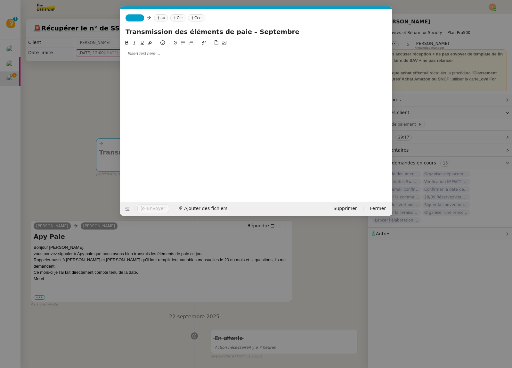
scroll to position [0, 13]
drag, startPoint x: 160, startPoint y: 14, endPoint x: 159, endPoint y: 17, distance: 3.3
click at [160, 14] on nz-tag "au" at bounding box center [161, 17] width 14 height 7
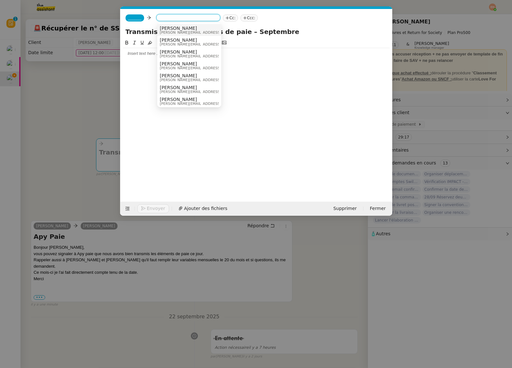
paste input "[EMAIL_ADDRESS][DOMAIN_NAME]"
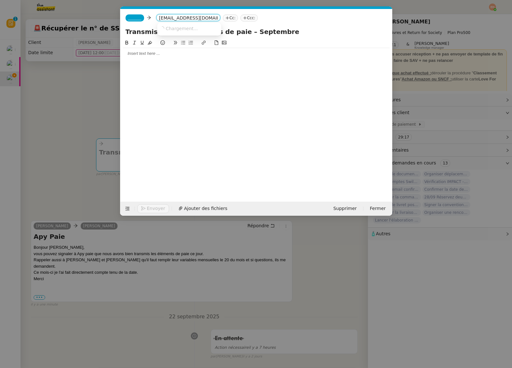
scroll to position [0, 9]
type input "[EMAIL_ADDRESS][DOMAIN_NAME]"
click at [184, 29] on span "[PERSON_NAME]" at bounding box center [191, 28] width 62 height 5
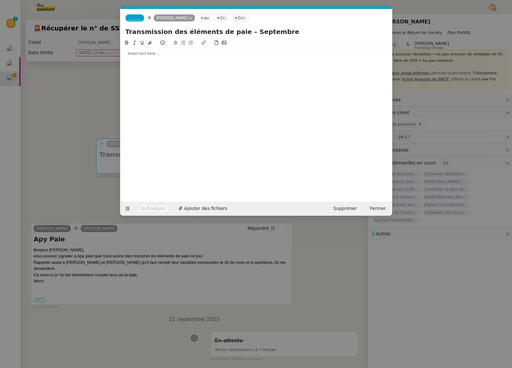
click at [83, 112] on nz-modal-container "Service TA - VOYAGE - PROPOSITION GLOBALE A utiliser dans le cadre de propositi…" at bounding box center [256, 184] width 512 height 368
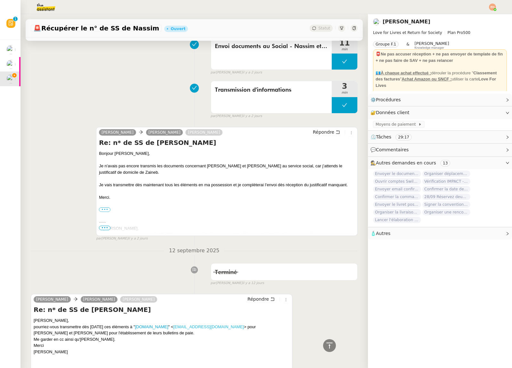
scroll to position [1220, 0]
copy link "[EMAIL_ADDRESS][DOMAIN_NAME]"
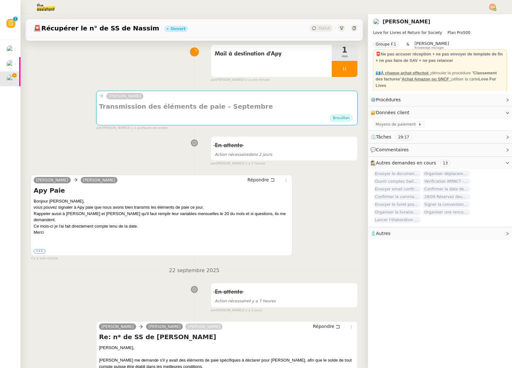
scroll to position [0, 0]
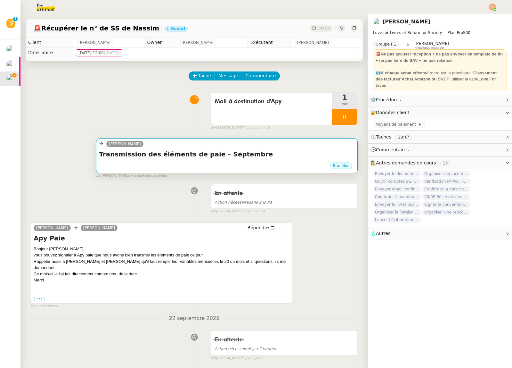
drag, startPoint x: 189, startPoint y: 180, endPoint x: 193, endPoint y: 169, distance: 12.3
click at [195, 164] on div "Brouillon" at bounding box center [227, 167] width 256 height 10
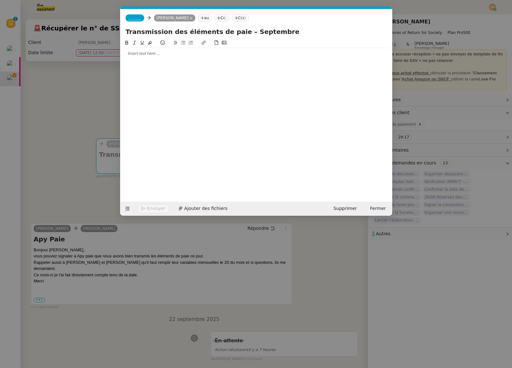
scroll to position [0, 13]
click at [212, 15] on nz-tag "au" at bounding box center [205, 17] width 14 height 7
paste input "[EMAIL_ADDRESS][DOMAIN_NAME]"
type input "[EMAIL_ADDRESS][DOMAIN_NAME]"
click at [223, 29] on span "[DOMAIN_NAME]" at bounding box center [238, 28] width 62 height 5
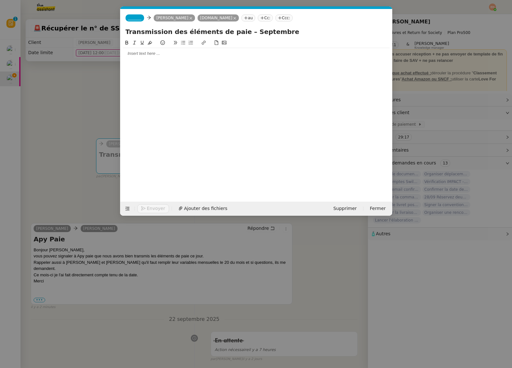
click at [266, 19] on nz-tag "Cc:" at bounding box center [265, 17] width 15 height 7
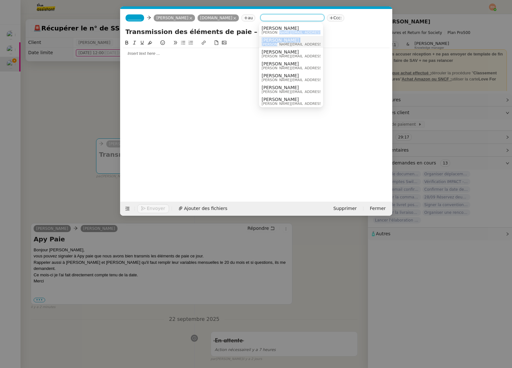
drag, startPoint x: 276, startPoint y: 31, endPoint x: 275, endPoint y: 44, distance: 13.2
click at [275, 44] on div "[PERSON_NAME] [PERSON_NAME][EMAIL_ADDRESS][DOMAIN_NAME] [PERSON_NAME] [PERSON_N…" at bounding box center [291, 77] width 64 height 107
click at [275, 44] on span "[PERSON_NAME][EMAIL_ADDRESS][DOMAIN_NAME]" at bounding box center [307, 45] width 91 height 4
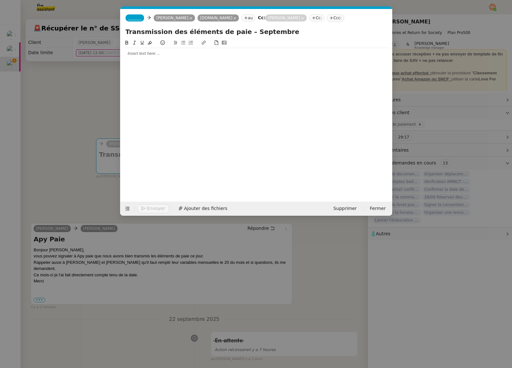
click at [310, 17] on nz-tag "Cc:" at bounding box center [317, 17] width 15 height 7
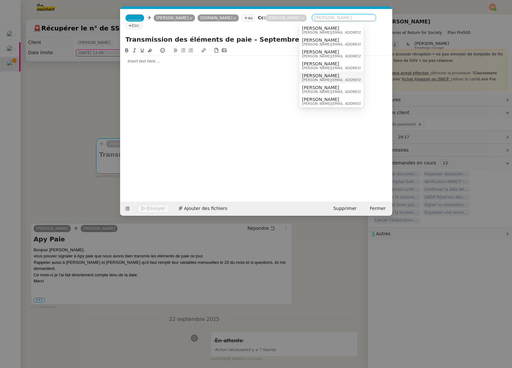
click at [316, 77] on span "[PERSON_NAME]" at bounding box center [347, 75] width 91 height 5
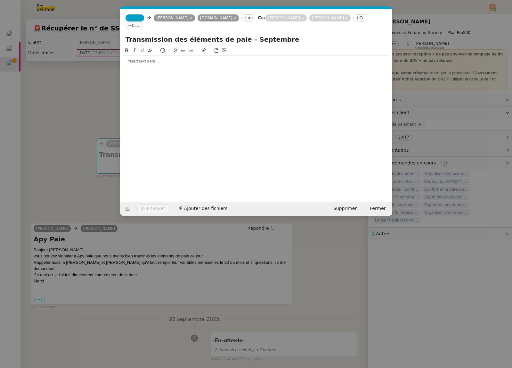
click at [129, 15] on nz-tag "_______" at bounding box center [135, 17] width 19 height 7
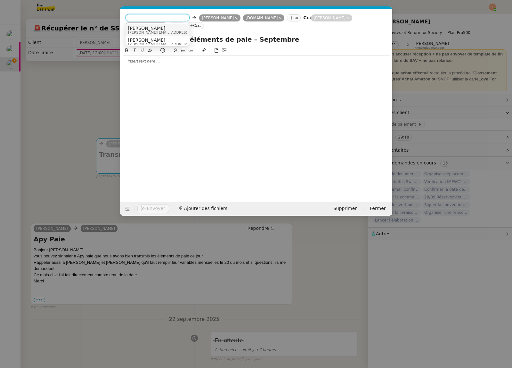
click at [148, 31] on span "[PERSON_NAME][EMAIL_ADDRESS][DOMAIN_NAME]" at bounding box center [173, 33] width 91 height 4
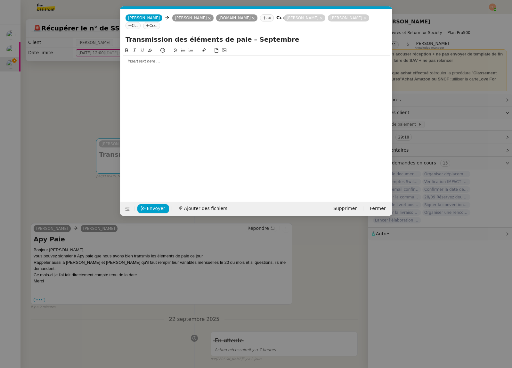
click at [274, 35] on input "Transmission des éléments de paie – Septembre" at bounding box center [257, 40] width 262 height 10
type input "Transmission des éléments de paie – [DATE] - Love for Livres"
click at [142, 58] on div at bounding box center [256, 61] width 267 height 6
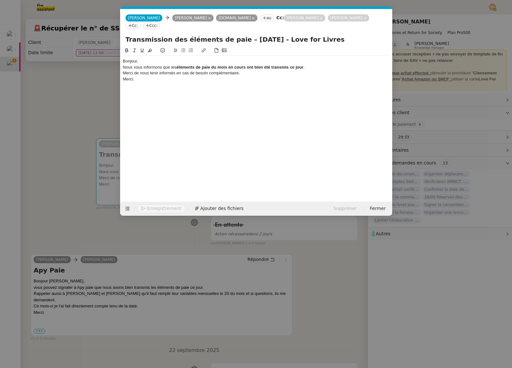
click at [177, 58] on div "Bonjour," at bounding box center [256, 61] width 267 height 6
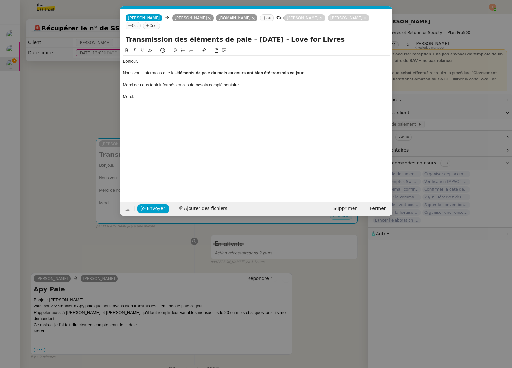
click at [183, 82] on div "Merci de nous tenir informés en cas de besoin complémentaire." at bounding box center [256, 85] width 267 height 6
click at [187, 71] on strong "éléments de paie du mois en cours ont bien été transmis ce jour" at bounding box center [240, 73] width 127 height 5
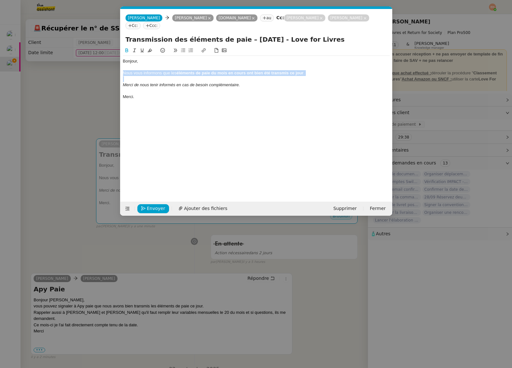
click at [187, 71] on strong "éléments de paie du mois en cours ont bien été transmis ce jour" at bounding box center [240, 73] width 127 height 5
click at [214, 82] on em "Merci de nous tenir informés en cas de besoin complémentaire." at bounding box center [181, 84] width 117 height 5
drag, startPoint x: 226, startPoint y: 65, endPoint x: 242, endPoint y: 65, distance: 15.7
click at [242, 70] on div "Nous vous informons que les éléments de paie du mois en cours ont bien été tran…" at bounding box center [256, 73] width 267 height 6
click at [318, 70] on div "Nous vous informons que les éléments de paie du mois de septembre ont bien été …" at bounding box center [256, 73] width 267 height 6
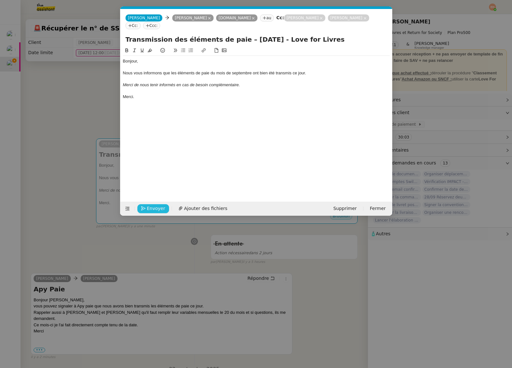
click at [160, 207] on span "Envoyer" at bounding box center [156, 208] width 18 height 7
click at [160, 207] on span "Confirmer l'envoi" at bounding box center [166, 208] width 38 height 7
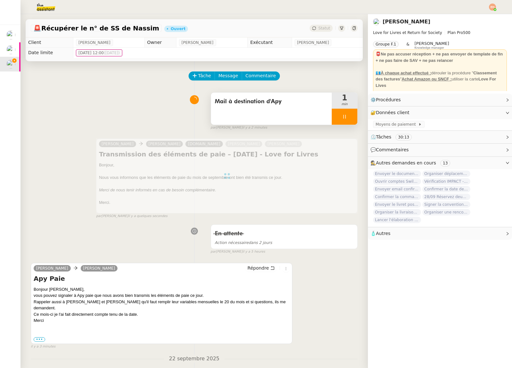
click at [281, 115] on div "Mail à destination d'Apy" at bounding box center [271, 109] width 121 height 32
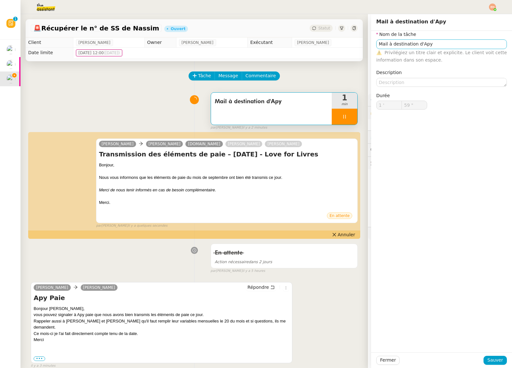
type input "Mail à destination d'Apy"
type input "1 '"
type input "59 ""
type input "Mail à destination d'Apy"
type input "1 '"
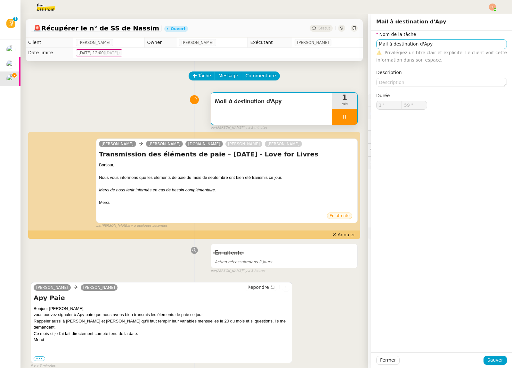
type input "59 ""
click at [451, 45] on input "Mail à destination d'Apy" at bounding box center [442, 43] width 131 height 9
type input "Mail à destination d'Apy"
type input "2 '"
type input "0 ""
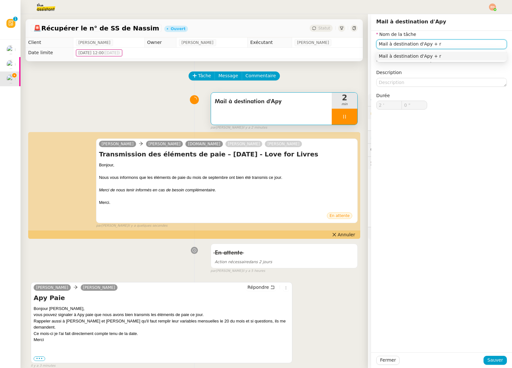
type input "Mail à destination d'Apy + ra"
type input "1 ""
type input "Mail à destination d'Apy + rappel à"
type input "2 ""
type input "Mail à destination d'Apy + rappel à [GEOGRAPHIC_DATA]"
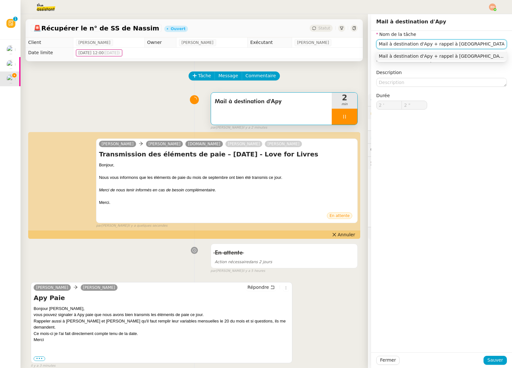
type input "3 ""
type input "Mail à destination d'Apy + rappel à [GEOGRAPHIC_DATA] et"
type input "4 ""
type input "Mail à destination d'Apy + rappel à [GEOGRAPHIC_DATA] et N"
type input "5 ""
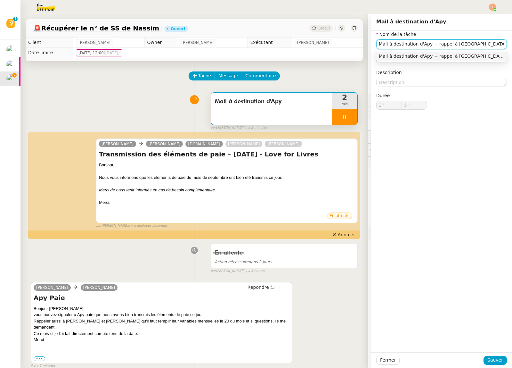
type input "Mail à destination d'Apy + rappel à [GEOGRAPHIC_DATA] et [PERSON_NAME]"
type input "6 ""
type input "Mail à destination d'Apy + rappel à [GEOGRAPHIC_DATA] et [GEOGRAPHIC_DATA]"
type input "8 ""
type input "Mail à destination d'Apy + rappel à [GEOGRAPHIC_DATA] et [GEOGRAPHIC_DATA]"
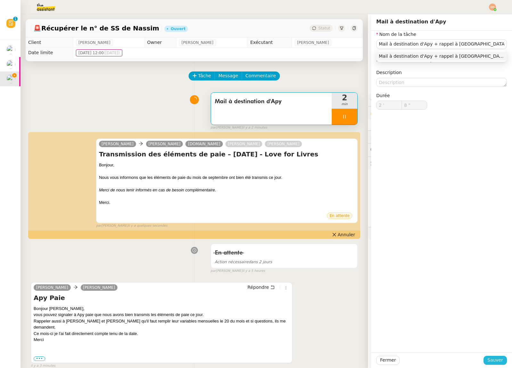
drag, startPoint x: 494, startPoint y: 357, endPoint x: 490, endPoint y: 351, distance: 7.8
click at [494, 358] on span "Sauver" at bounding box center [496, 359] width 16 height 7
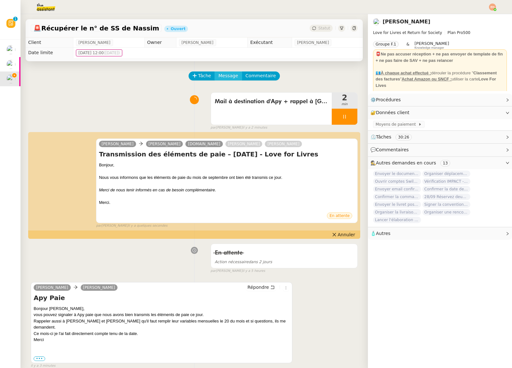
click at [223, 77] on span "Message" at bounding box center [229, 75] width 20 height 7
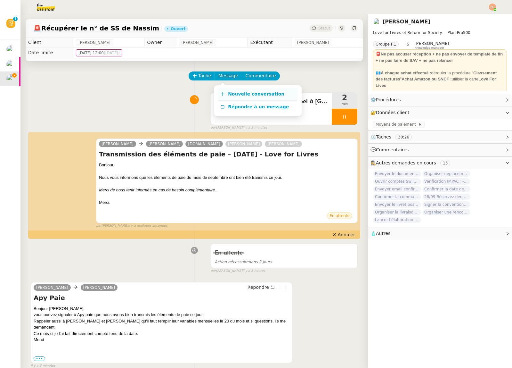
click at [234, 93] on span "Nouvelle conversation" at bounding box center [256, 93] width 56 height 5
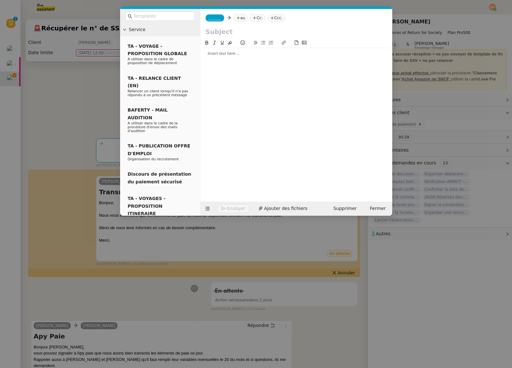
click at [218, 19] on span "_______" at bounding box center [214, 18] width 13 height 4
click at [224, 29] on span "[PERSON_NAME]" at bounding box center [253, 28] width 91 height 5
click at [255, 16] on icon at bounding box center [257, 18] width 4 height 4
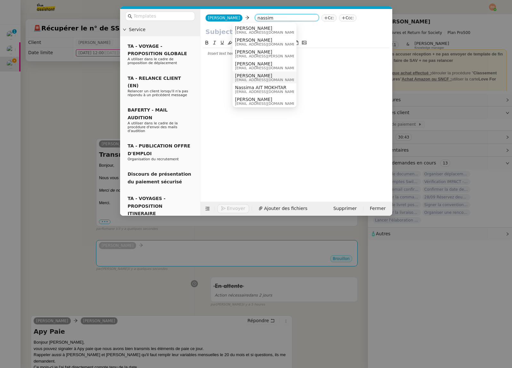
type input "nassim"
click at [265, 79] on span "[EMAIL_ADDRESS][DOMAIN_NAME]" at bounding box center [266, 80] width 62 height 4
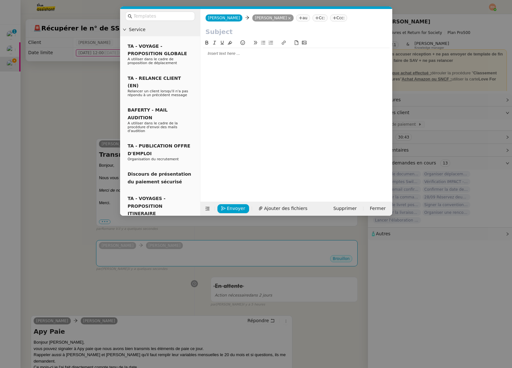
click at [296, 19] on nz-tag "au" at bounding box center [303, 17] width 14 height 7
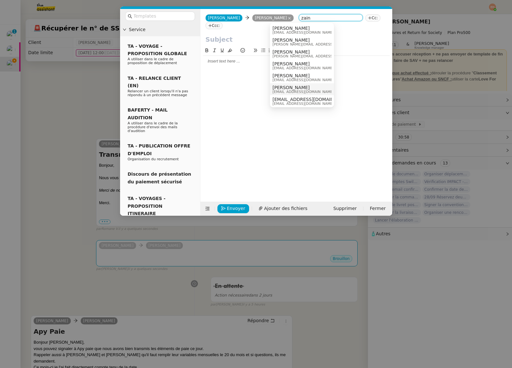
type input "zain"
click at [292, 90] on span "[EMAIL_ADDRESS][DOMAIN_NAME]" at bounding box center [304, 92] width 62 height 4
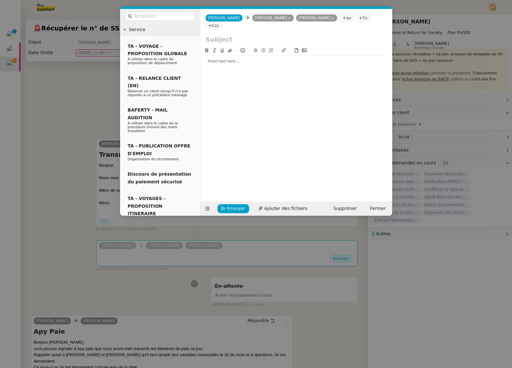
click at [359, 19] on icon at bounding box center [361, 18] width 4 height 4
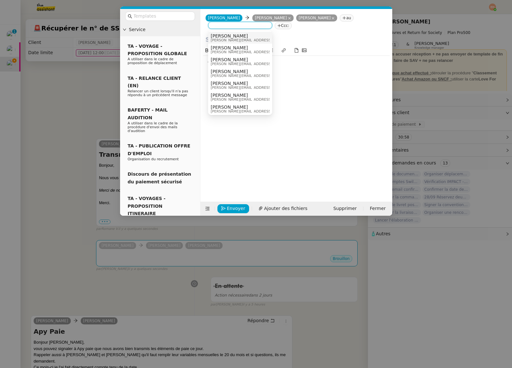
click at [236, 37] on span "[PERSON_NAME]" at bounding box center [256, 35] width 91 height 5
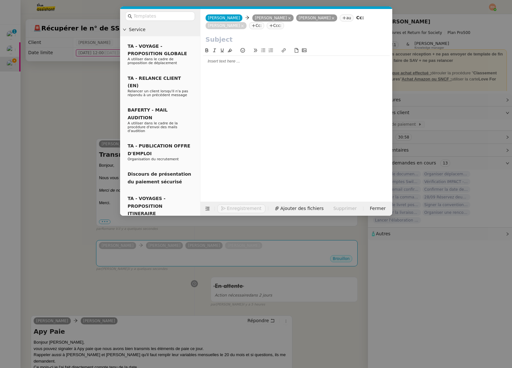
click at [256, 24] on icon at bounding box center [254, 26] width 4 height 4
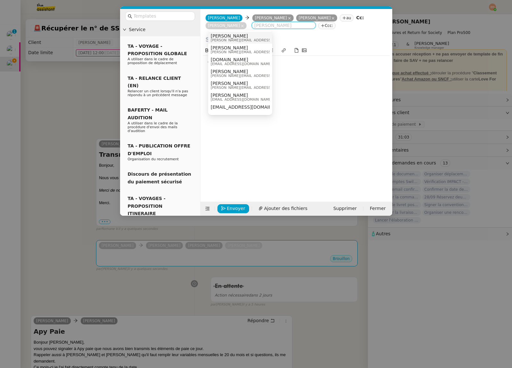
click at [247, 38] on span "[PERSON_NAME][EMAIL_ADDRESS][DOMAIN_NAME]" at bounding box center [256, 40] width 91 height 4
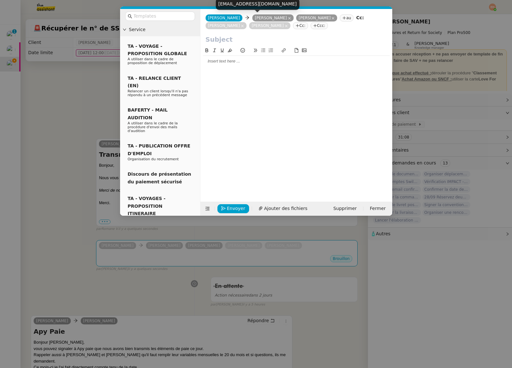
click at [233, 43] on input "text" at bounding box center [297, 40] width 182 height 10
paste input "Variables mensuelles – Rappel procédure"
type input "Variables mensuelles – Rappel procédure"
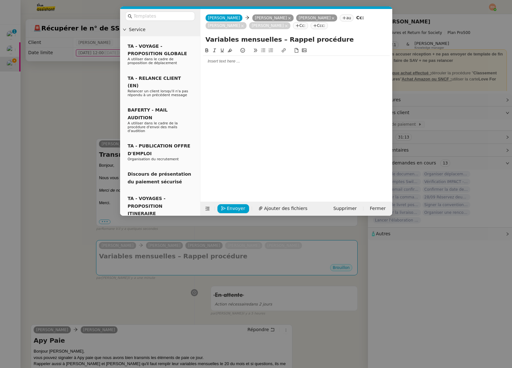
click at [231, 62] on div at bounding box center [296, 61] width 187 height 6
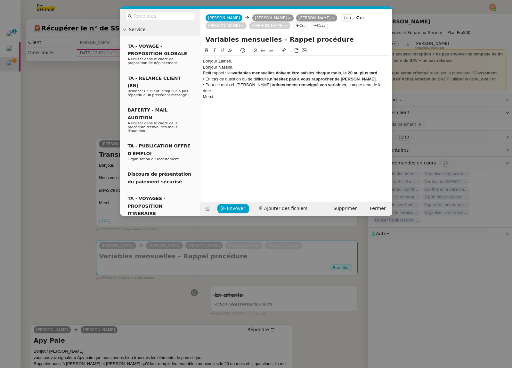
click at [238, 59] on div "Bonjour Zaineb," at bounding box center [296, 61] width 187 height 6
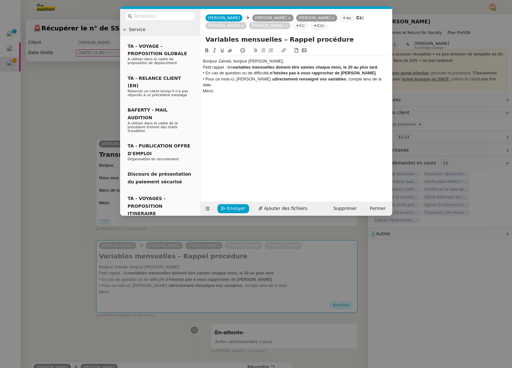
click at [276, 61] on div "Bonjour Zaineb, bonjour [PERSON_NAME]," at bounding box center [296, 61] width 187 height 6
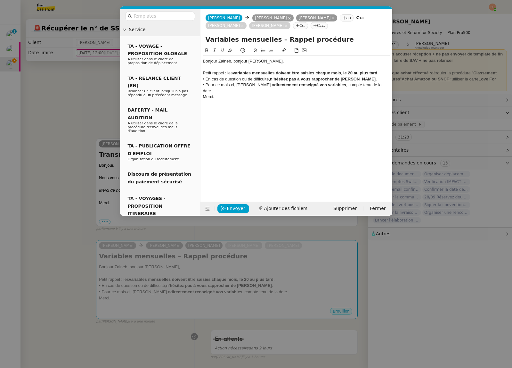
click at [277, 76] on div "• En cas de question ou de difficulté, n’hésitez pas à vous rapprocher de [PERS…" at bounding box center [296, 79] width 187 height 6
click at [277, 71] on strong "variables mensuelles doivent être saisies chaque mois, le 20 au plus tard" at bounding box center [305, 73] width 145 height 5
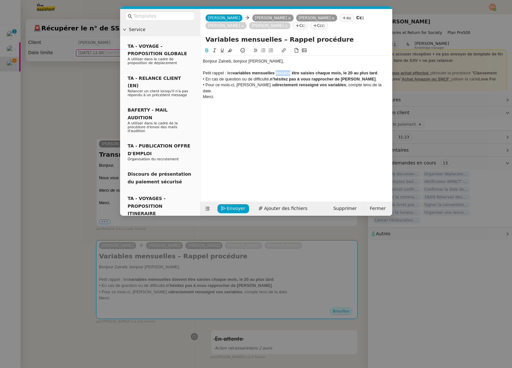
click at [277, 71] on strong "variables mensuelles doivent être saisies chaque mois, le 20 au plus tard" at bounding box center [305, 73] width 145 height 5
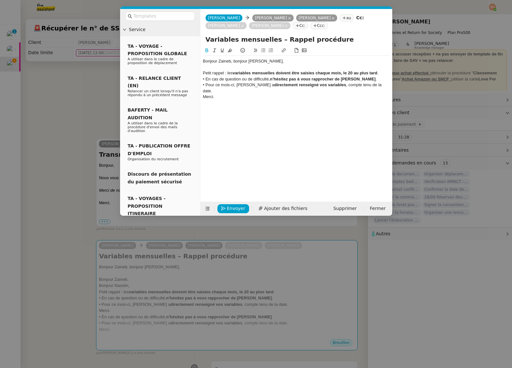
click at [276, 72] on strong "variables mensuelles doivent être saisies chaque mois, le 20 au plus tard" at bounding box center [305, 73] width 145 height 5
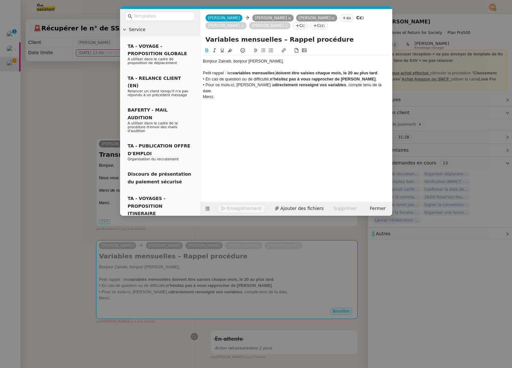
click at [276, 72] on strong "variables mensuelles doivent être saisies chaque mois, le 20 au plus tard" at bounding box center [305, 73] width 145 height 5
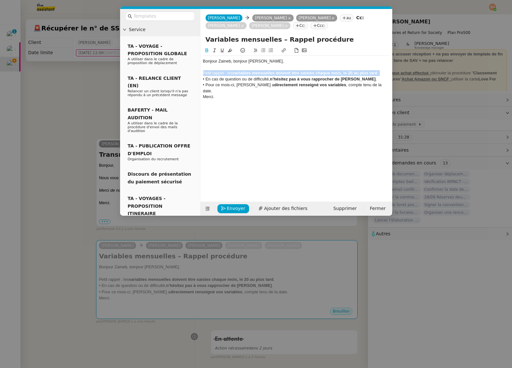
click at [276, 72] on strong "variables mensuelles doivent être saisies chaque mois, le 20 au plus tard" at bounding box center [305, 73] width 145 height 5
click at [277, 94] on div "Merci." at bounding box center [296, 97] width 187 height 6
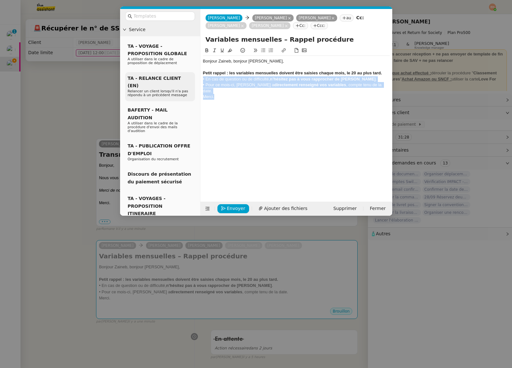
drag, startPoint x: 203, startPoint y: 89, endPoint x: 184, endPoint y: 81, distance: 20.7
click at [184, 81] on nz-layout "Service TA - VOYAGE - PROPOSITION GLOBALE A utiliser dans le cadre de propositi…" at bounding box center [256, 112] width 272 height 207
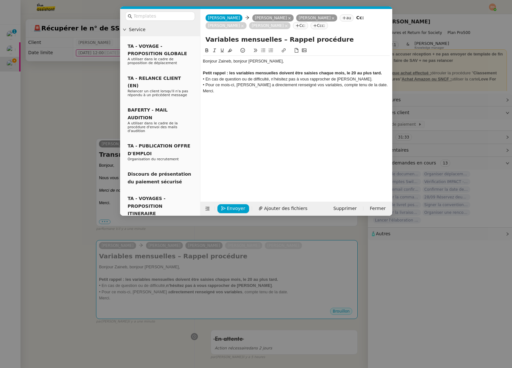
click at [208, 80] on div "• En cas de question ou de difficulté, n’hésitez pas à vous rapprocher de [PERS…" at bounding box center [296, 79] width 187 height 6
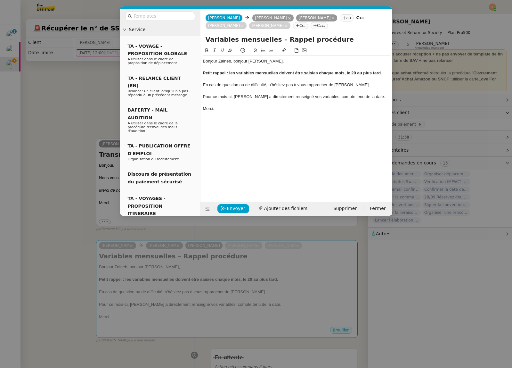
click at [295, 93] on div at bounding box center [296, 91] width 187 height 6
click at [314, 97] on div "Pour ce mois-ci, [PERSON_NAME] a directement renseigné vos variables, compte te…" at bounding box center [296, 97] width 187 height 6
drag, startPoint x: 317, startPoint y: 96, endPoint x: 361, endPoint y: 97, distance: 43.6
click at [361, 97] on div "Pour ce mois-ci, [PERSON_NAME] a directement renseigné vos variables, compte te…" at bounding box center [296, 97] width 187 height 6
click at [306, 98] on div "Pour ce mois-ci, [PERSON_NAME] a directement renseigné vos variables." at bounding box center [296, 97] width 187 height 6
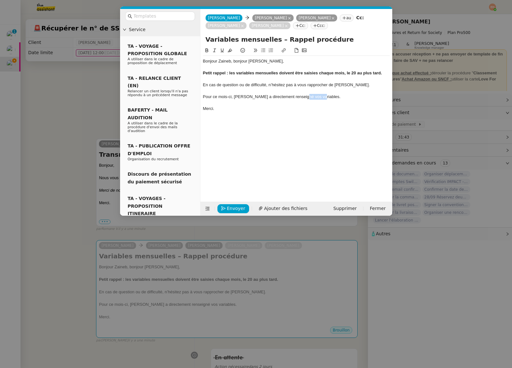
click at [306, 98] on div "Pour ce mois-ci, [PERSON_NAME] a directement renseigné vos variables." at bounding box center [296, 97] width 187 height 6
click at [285, 108] on div "Merci." at bounding box center [296, 109] width 187 height 6
click at [271, 103] on div at bounding box center [296, 103] width 187 height 6
click at [52, 172] on nz-modal-container "Service TA - VOYAGE - PROPOSITION GLOBALE A utiliser dans le cadre de propositi…" at bounding box center [256, 184] width 512 height 368
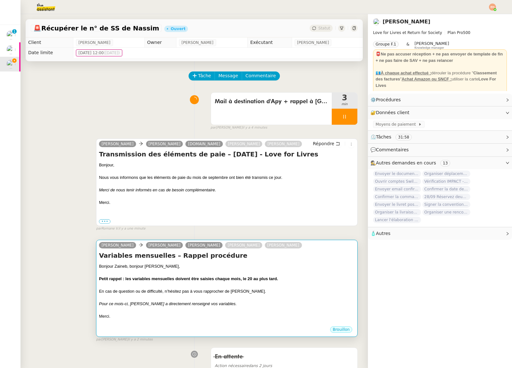
click at [201, 261] on div "Variables mensuelles – Rappel procédure Bonjour Zaineb, bonjour [PERSON_NAME], …" at bounding box center [227, 288] width 256 height 75
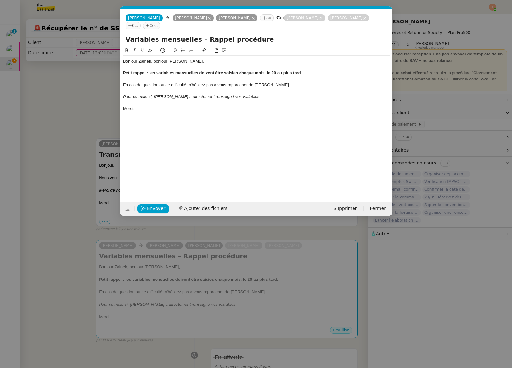
scroll to position [0, 13]
click at [151, 205] on span "Envoyer" at bounding box center [156, 208] width 18 height 7
click at [157, 205] on span "Confirmer l'envoi" at bounding box center [166, 208] width 38 height 7
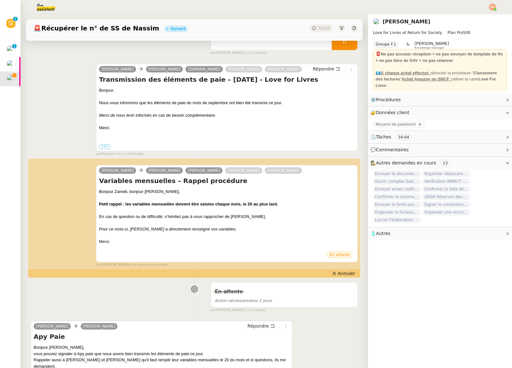
scroll to position [0, 0]
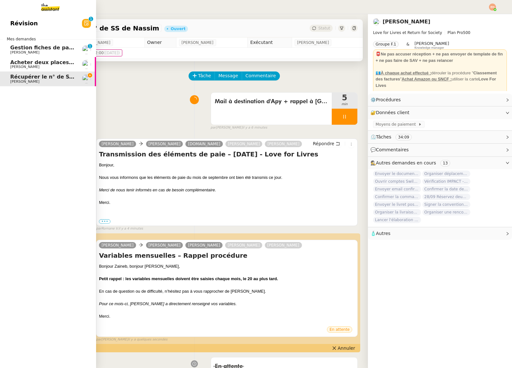
click at [16, 54] on span "[PERSON_NAME]" at bounding box center [24, 52] width 29 height 4
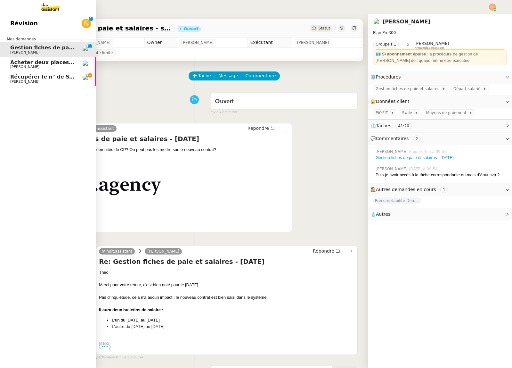
click at [17, 75] on span "Récupérer le n° de SS de Nassim" at bounding box center [57, 77] width 94 height 6
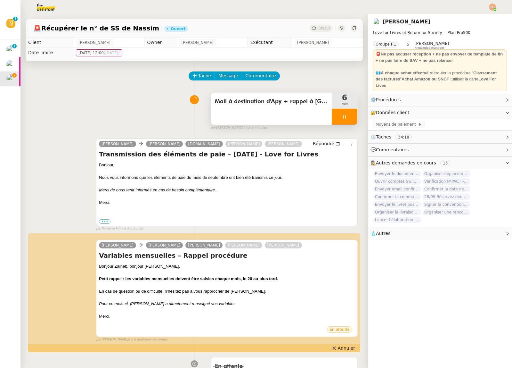
click at [343, 116] on icon at bounding box center [344, 116] width 5 height 5
drag, startPoint x: 348, startPoint y: 118, endPoint x: 339, endPoint y: 117, distance: 9.3
click at [348, 118] on button at bounding box center [351, 117] width 13 height 16
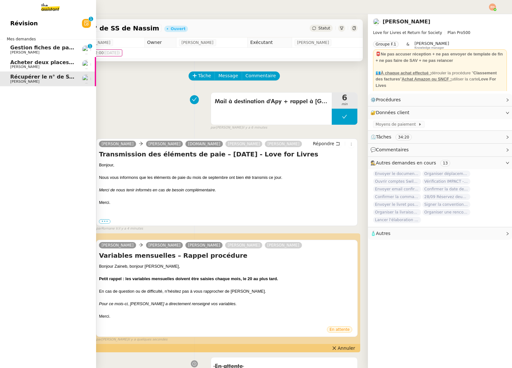
drag, startPoint x: 6, startPoint y: 46, endPoint x: 95, endPoint y: 86, distance: 97.1
click at [6, 46] on link "Gestion fiches de paie et salaires - septembre 2025 Théo Hudry 0 1 2 3 4 5 6 7 …" at bounding box center [48, 49] width 96 height 15
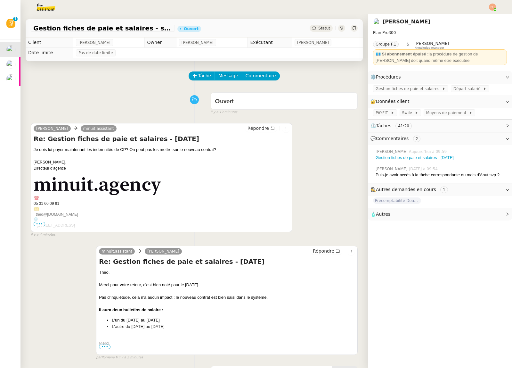
click at [194, 147] on div "Je dois lui payer maintenant les indemnités de CP? On peut pas les mettre sur l…" at bounding box center [162, 221] width 256 height 151
copy div "Je dois lui payer maintenant les indemnités de CP? On peut pas les mettre sur l…"
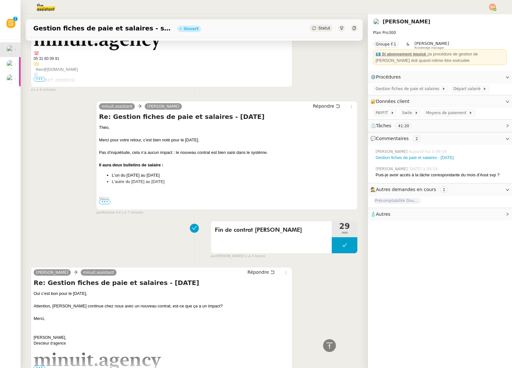
scroll to position [145, 0]
drag, startPoint x: 352, startPoint y: 248, endPoint x: 336, endPoint y: 250, distance: 15.9
click at [352, 248] on button at bounding box center [345, 245] width 26 height 16
click at [334, 247] on div at bounding box center [338, 245] width 13 height 16
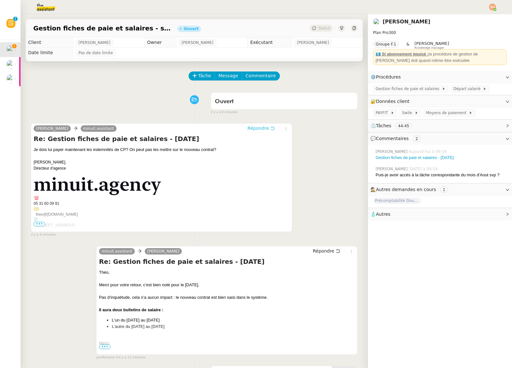
click at [263, 130] on span "Répondre" at bounding box center [258, 128] width 21 height 6
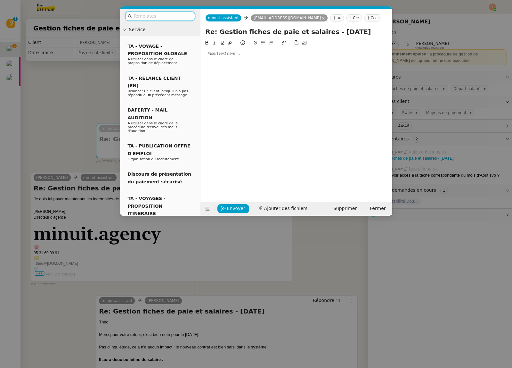
click at [260, 56] on div at bounding box center [296, 54] width 187 height 6
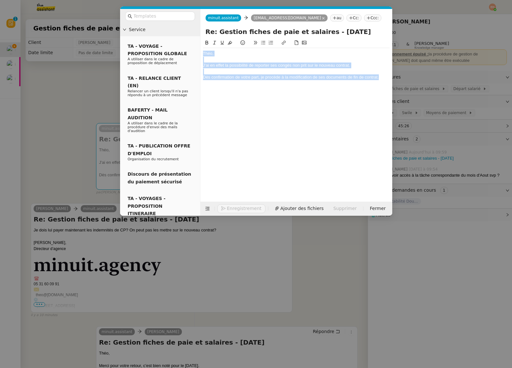
copy div "Théo, J'ai en effet la possibilité de reporter ses congés non prit sur le nouve…"
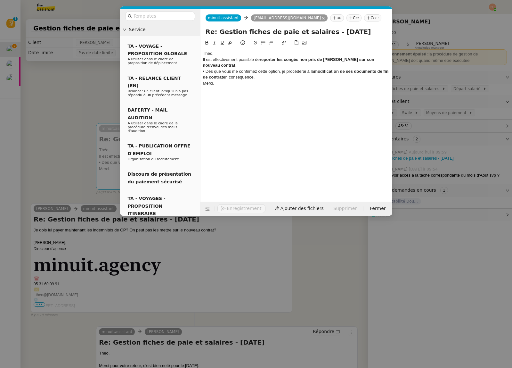
click at [242, 54] on div "Théo," at bounding box center [296, 54] width 187 height 6
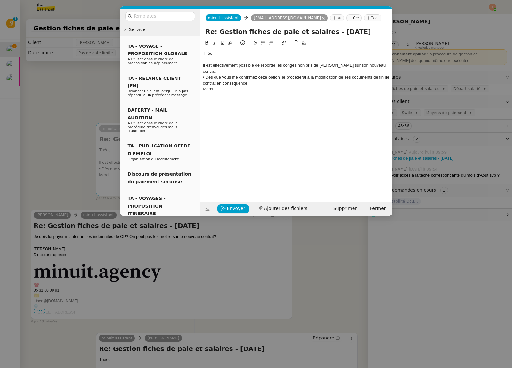
click at [381, 66] on div "Il est effectivement possible de reporter les congés non pris de [PERSON_NAME] …" at bounding box center [296, 68] width 187 height 12
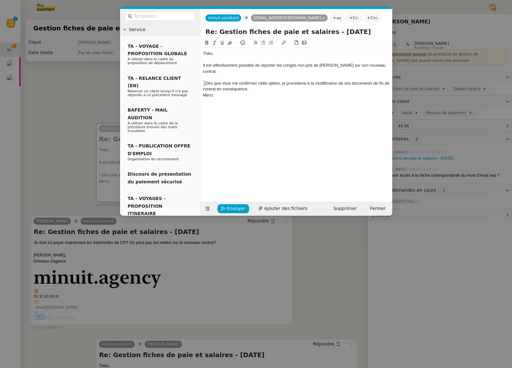
drag, startPoint x: 205, startPoint y: 78, endPoint x: 202, endPoint y: 79, distance: 3.5
click at [202, 79] on nz-spin "Théo, Il est effectivement possible de reporter les congés non pris de Léon sur…" at bounding box center [297, 116] width 192 height 155
click at [261, 82] on div "Dès que vous me confirmez cette option, je procéderai à la modification de ses …" at bounding box center [296, 86] width 187 height 12
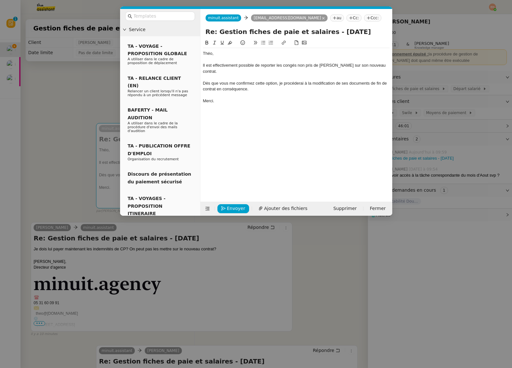
click at [261, 82] on div "Dès que vous me confirmez cette option, je procéderai à la modification de ses …" at bounding box center [296, 86] width 187 height 12
click at [267, 80] on div "Dès que vous me confirmez cette option, je procéderai à la modification de ses …" at bounding box center [296, 86] width 187 height 12
click at [271, 80] on div "Dès que vous me confirmez cette option, je procéderai à la modification de ses …" at bounding box center [296, 86] width 187 height 12
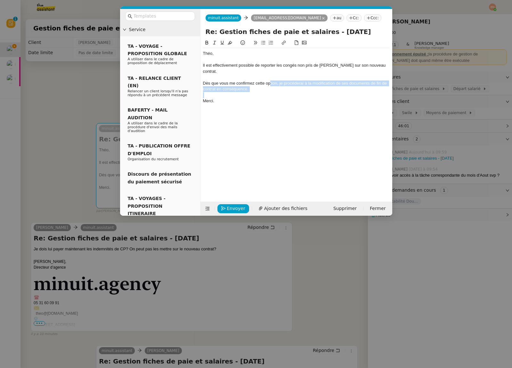
click at [271, 80] on div "Dès que vous me confirmez cette option, je procéderai à la modification de ses …" at bounding box center [296, 86] width 187 height 12
click at [266, 92] on div at bounding box center [296, 95] width 187 height 6
drag, startPoint x: 256, startPoint y: 77, endPoint x: 278, endPoint y: 78, distance: 21.8
click at [278, 80] on div "Dès que vous me confirmez cette option, je procéderai à la modification de ses …" at bounding box center [296, 86] width 187 height 12
click at [280, 98] on div "Merci." at bounding box center [296, 101] width 187 height 6
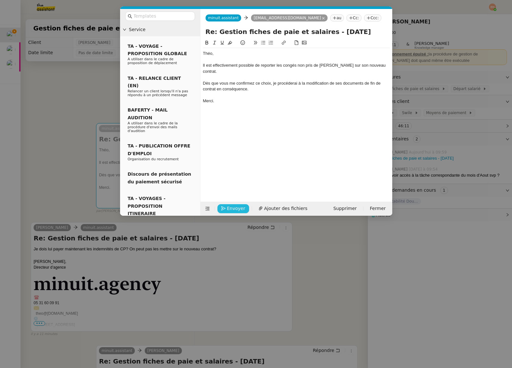
click at [221, 205] on button "Envoyer" at bounding box center [234, 208] width 32 height 9
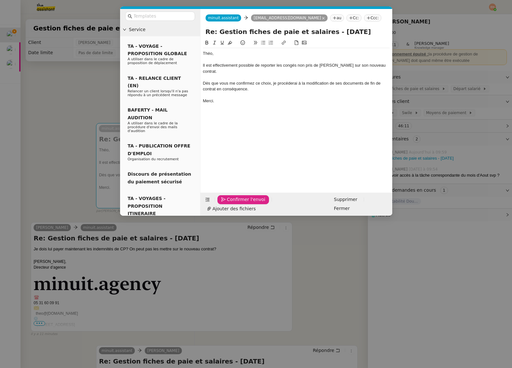
click at [225, 202] on icon "button" at bounding box center [223, 199] width 4 height 4
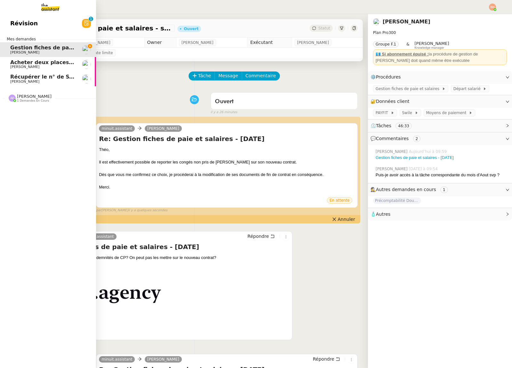
click at [6, 75] on link "Récupérer le n° de SS de Nassim Céline MAS" at bounding box center [48, 78] width 96 height 15
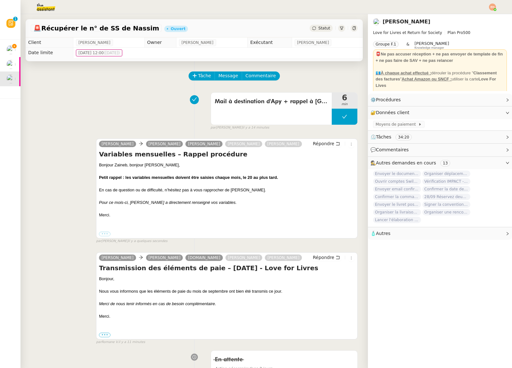
click at [319, 30] on span "Statut" at bounding box center [325, 28] width 12 height 4
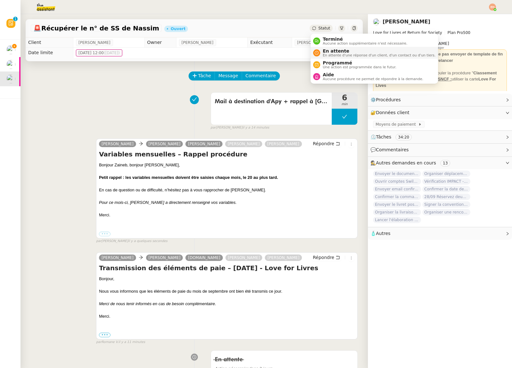
click at [333, 51] on span "En attente" at bounding box center [379, 50] width 113 height 5
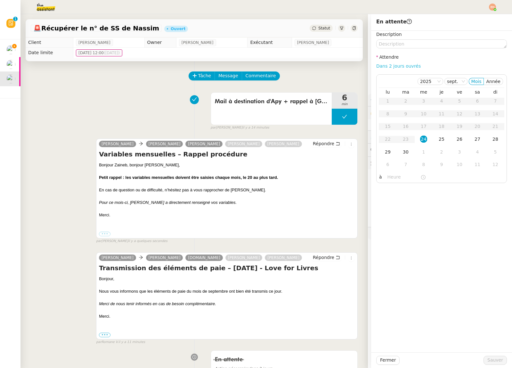
click at [413, 65] on link "Dans 2 jours ouvrés" at bounding box center [399, 65] width 45 height 5
type input "07:00"
click at [394, 151] on td "29" at bounding box center [388, 152] width 18 height 13
click at [497, 358] on span "Sauver" at bounding box center [496, 359] width 16 height 7
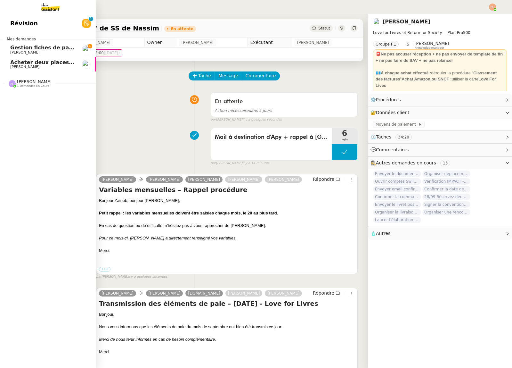
click at [23, 65] on span "[PERSON_NAME]" at bounding box center [24, 67] width 29 height 4
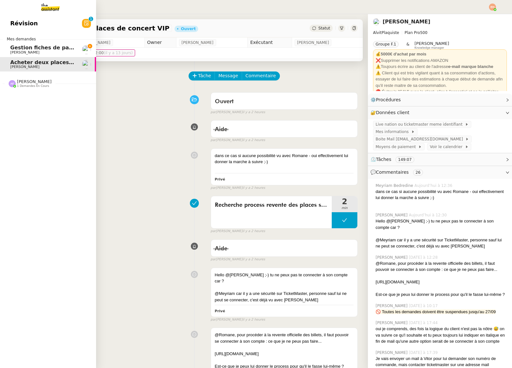
drag, startPoint x: 14, startPoint y: 48, endPoint x: 26, endPoint y: 50, distance: 12.1
click at [14, 48] on span "Gestion fiches de paie et salaires - septembre 2025" at bounding box center [84, 48] width 149 height 6
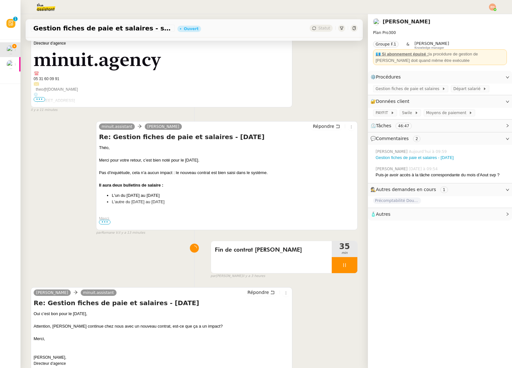
scroll to position [345, 0]
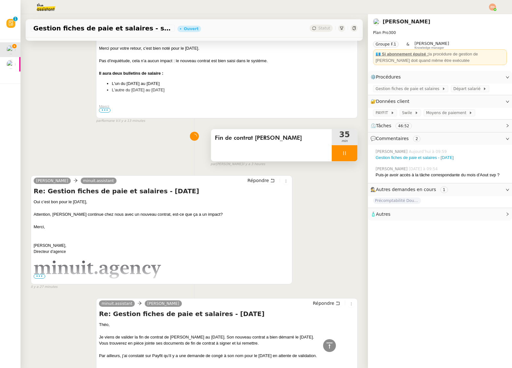
click at [337, 150] on div at bounding box center [345, 153] width 26 height 16
click at [351, 157] on button at bounding box center [351, 153] width 13 height 16
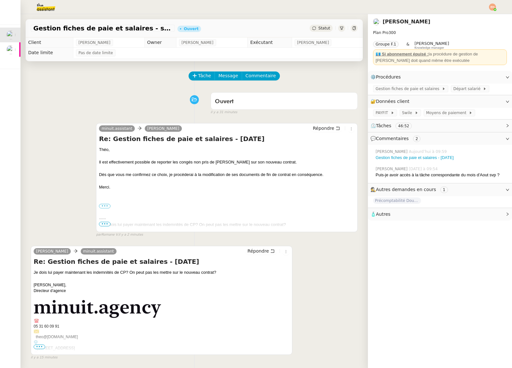
click at [320, 25] on div "Statut" at bounding box center [334, 28] width 48 height 7
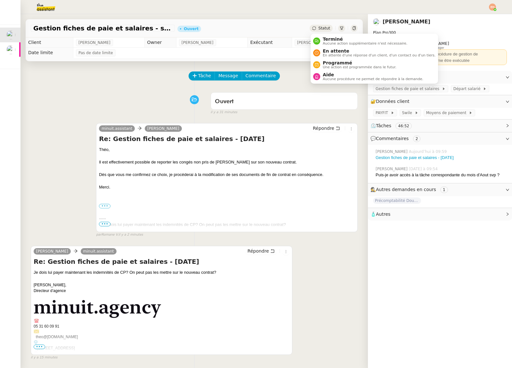
click at [320, 27] on span "Statut" at bounding box center [325, 28] width 12 height 4
click at [334, 51] on span "En attente" at bounding box center [379, 50] width 113 height 5
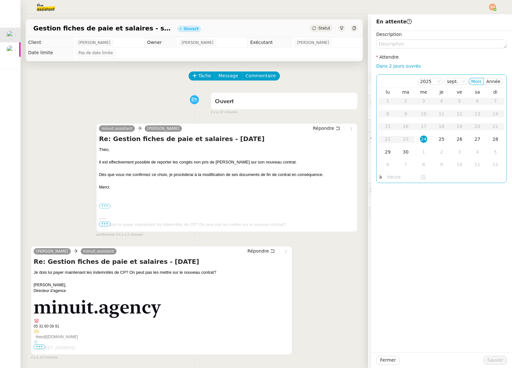
drag, startPoint x: 402, startPoint y: 67, endPoint x: 427, endPoint y: 110, distance: 49.5
click at [402, 67] on link "Dans 2 jours ouvrés" at bounding box center [399, 65] width 45 height 5
type input "07:00"
click at [492, 361] on span "Sauver" at bounding box center [496, 359] width 16 height 7
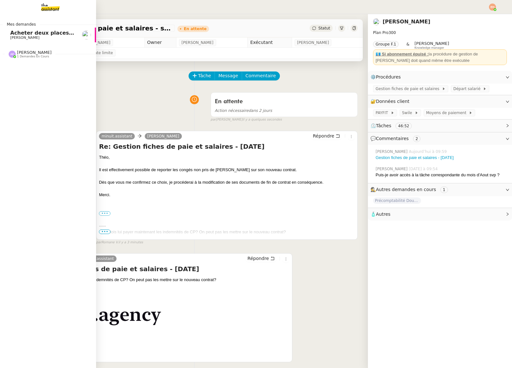
click at [25, 58] on span "1 demandes en cours" at bounding box center [33, 57] width 32 height 4
drag, startPoint x: 28, startPoint y: 69, endPoint x: 32, endPoint y: 42, distance: 27.0
click at [28, 69] on div "Rechercher logement de fonction à Villerville Jerome Proust" at bounding box center [42, 68] width 65 height 10
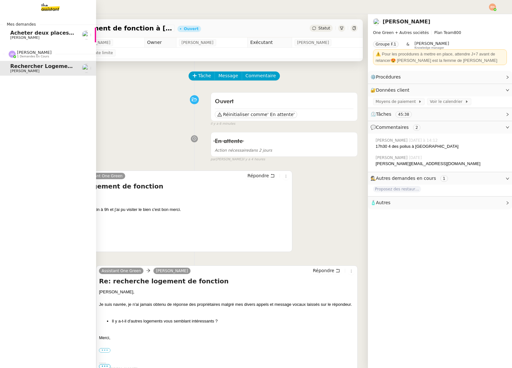
scroll to position [0, 2]
click at [46, 49] on span "Anna Florent 1 demandes en cours" at bounding box center [49, 51] width 96 height 13
drag, startPoint x: 48, startPoint y: 39, endPoint x: 53, endPoint y: 45, distance: 7.3
click at [48, 39] on span "[PERSON_NAME]" at bounding box center [40, 38] width 65 height 4
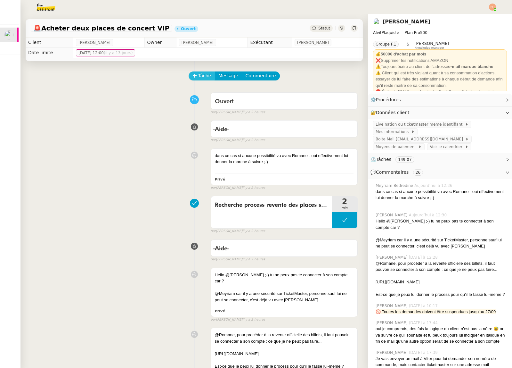
click at [204, 74] on span "Tâche" at bounding box center [204, 75] width 13 height 7
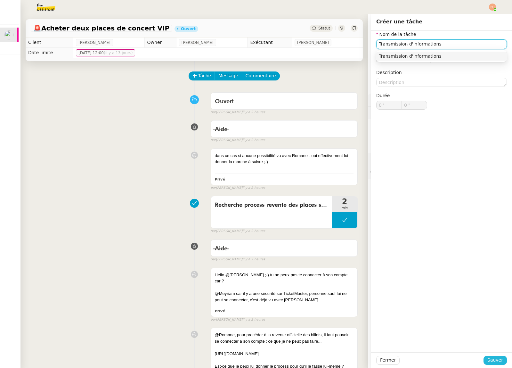
type input "Transmission d'informations"
drag, startPoint x: 495, startPoint y: 361, endPoint x: 476, endPoint y: 343, distance: 25.8
click at [495, 361] on span "Sauver" at bounding box center [496, 359] width 16 height 7
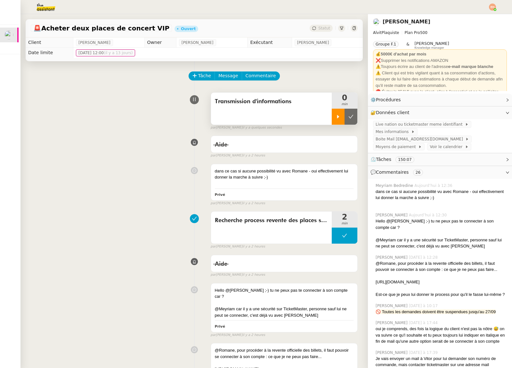
click at [340, 119] on icon at bounding box center [338, 116] width 5 height 5
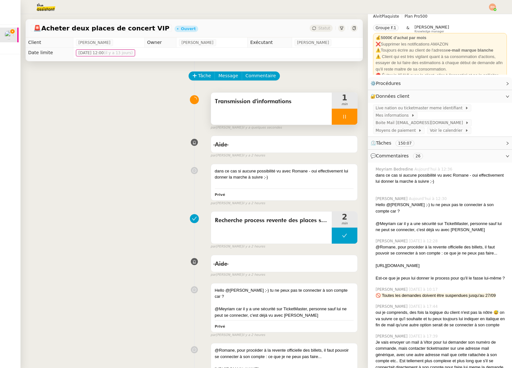
scroll to position [40, 0]
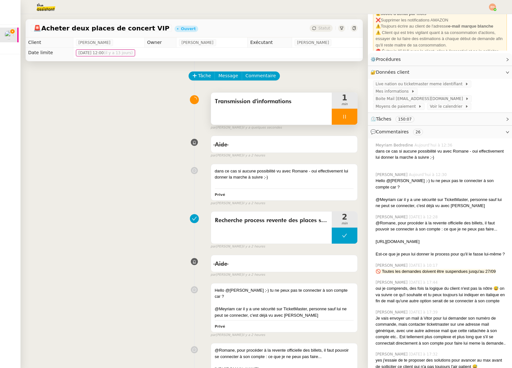
click at [448, 238] on div "https://help.ticketmaster.fr/hc/fr/articles/8002222158737-Comment-proposer-vos-…" at bounding box center [441, 241] width 131 height 6
copy div "https://help.ticketmaster.fr/hc/fr/articles/8002222158737-Comment-proposer-vos-…"
click at [334, 114] on div at bounding box center [345, 117] width 26 height 16
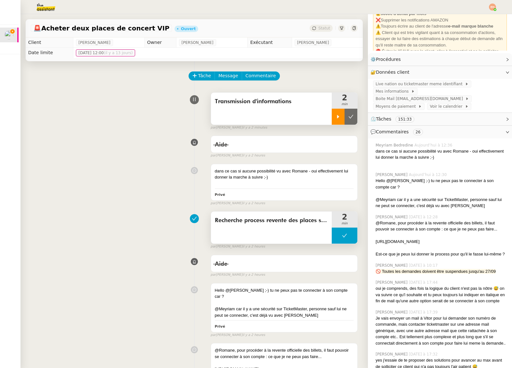
drag, startPoint x: 354, startPoint y: 233, endPoint x: 345, endPoint y: 236, distance: 8.7
click at [354, 233] on button at bounding box center [345, 236] width 26 height 16
click at [342, 237] on div at bounding box center [338, 236] width 13 height 16
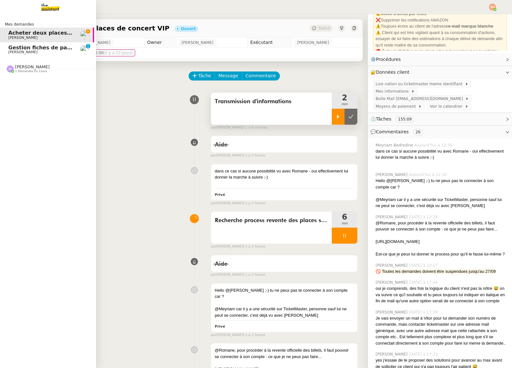
drag, startPoint x: 13, startPoint y: 52, endPoint x: 23, endPoint y: 41, distance: 15.0
click at [12, 52] on span "[PERSON_NAME]" at bounding box center [22, 52] width 29 height 4
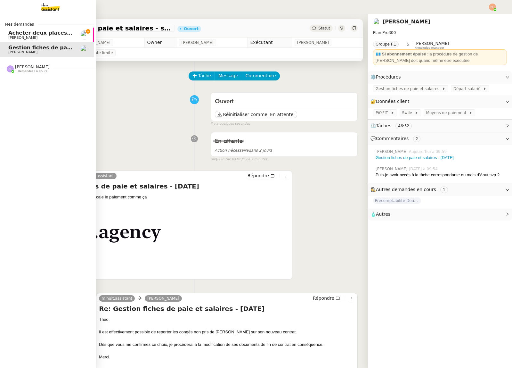
drag, startPoint x: 19, startPoint y: 30, endPoint x: 54, endPoint y: 38, distance: 35.8
click at [19, 30] on span "Acheter deux places de concert VIP" at bounding box center [59, 33] width 103 height 6
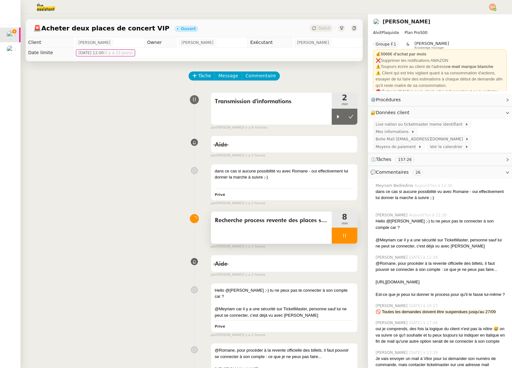
click at [350, 235] on div at bounding box center [345, 236] width 26 height 16
click at [350, 235] on icon at bounding box center [351, 235] width 5 height 5
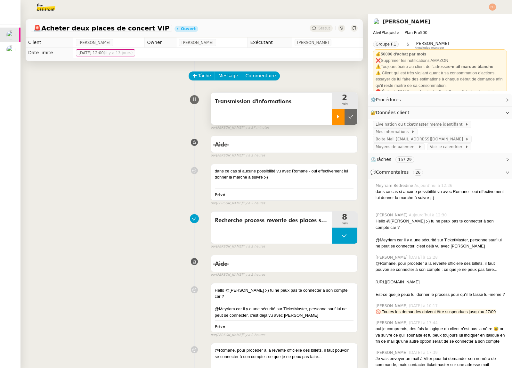
click at [336, 116] on icon at bounding box center [338, 116] width 5 height 5
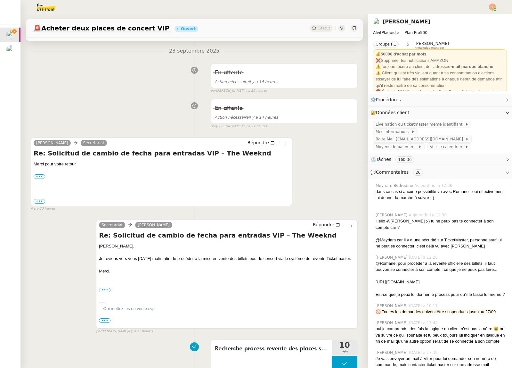
scroll to position [365, 0]
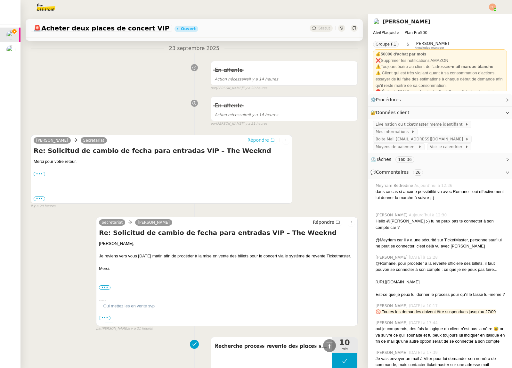
click at [265, 141] on span "Répondre" at bounding box center [258, 140] width 21 height 6
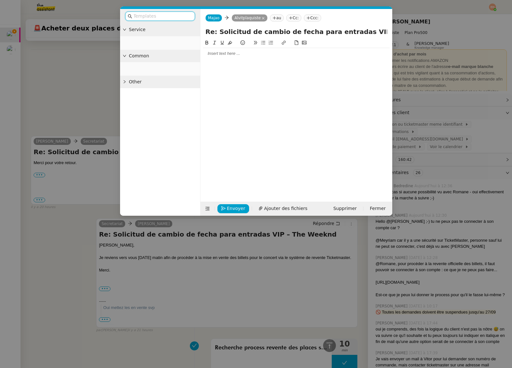
scroll to position [413, 0]
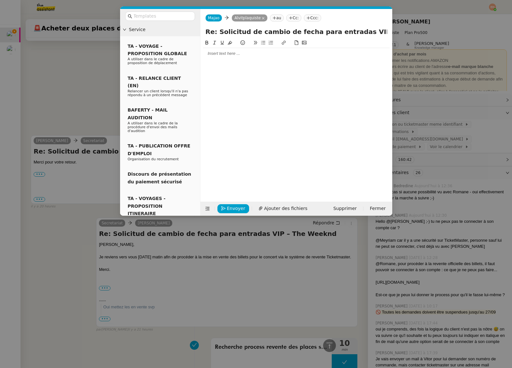
click at [236, 49] on div at bounding box center [296, 53] width 187 height 11
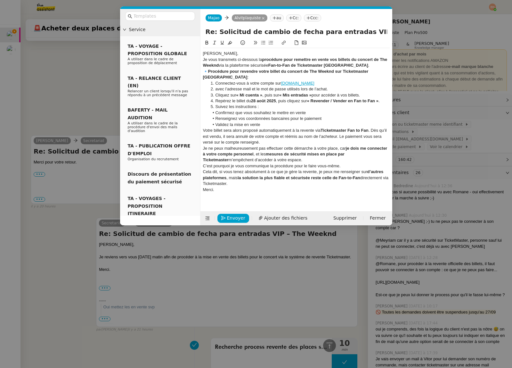
scroll to position [0, 0]
click at [229, 53] on div "[PERSON_NAME]," at bounding box center [296, 54] width 187 height 6
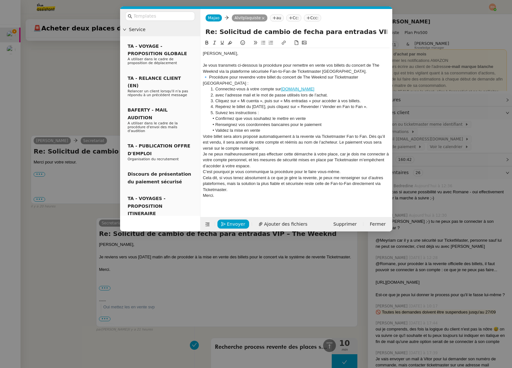
click at [336, 71] on div "Je vous transmets ci-dessous la procédure pour remettre en vente vos billets du…" at bounding box center [296, 68] width 187 height 12
click at [350, 72] on div "Je vous transmets ci-dessous la procédure pour remettre en vente vos billets du…" at bounding box center [296, 68] width 187 height 12
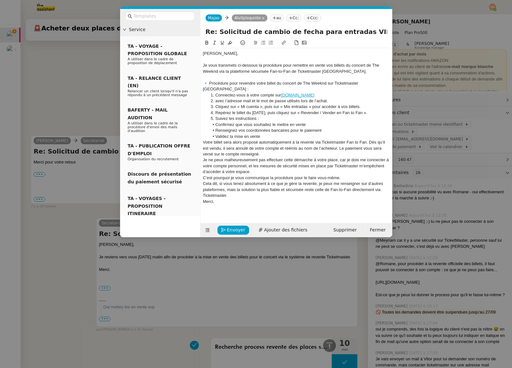
click at [325, 83] on div "🔹 Procédure pour revendre votre billet du concert de The Weeknd sur Ticketmaste…" at bounding box center [296, 86] width 187 height 12
click at [210, 83] on strong "🔹 Procédure pour revendre votre billet du concert de The Weeknd sur Ticketmaste…" at bounding box center [287, 86] width 168 height 11
click at [284, 93] on link "ticketmaster.es" at bounding box center [297, 95] width 33 height 5
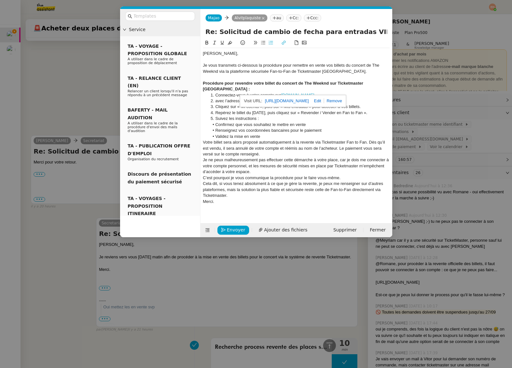
click at [284, 102] on link "https://www.ticketmaster.es" at bounding box center [287, 101] width 44 height 8
click at [223, 104] on li "Cliquez sur « Mi cuenta », puis sur « Mis entradas » pour accéder à vos billets." at bounding box center [299, 107] width 181 height 6
click at [344, 104] on li "Cliquez sur « Mi cuenta », puis sur « Mis entradas » pour accéder à vos billets." at bounding box center [299, 107] width 181 height 6
click at [273, 98] on li "avec l’adresse mail et le mot de passe utilisés lors de l’achat." at bounding box center [299, 101] width 181 height 6
click at [274, 98] on li "avec l’adresse mail et le mot de passe utilisés lors de l’achat." at bounding box center [299, 101] width 181 height 6
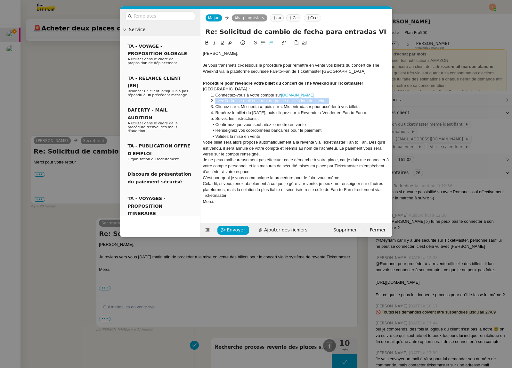
click at [274, 98] on li "avec l’adresse mail et le mot de passe utilisés lors de l’achat." at bounding box center [299, 101] width 181 height 6
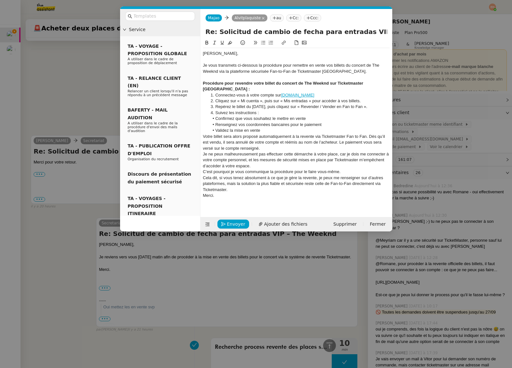
click at [265, 104] on li "Repérez le billet du 28 août 2025, puis cliquez sur « Revender / Vender en Fan …" at bounding box center [299, 107] width 181 height 6
click at [283, 110] on li "Suivez les instructions :" at bounding box center [299, 113] width 181 height 6
click at [294, 128] on li "Validez la mise en vente" at bounding box center [299, 131] width 181 height 6
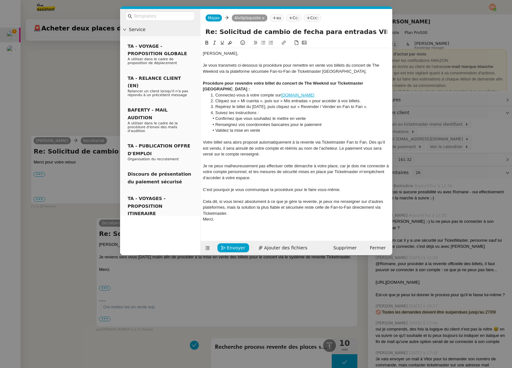
click at [269, 207] on div "Cela dit, si vous tenez absolument à ce que je gère la revente, je peux me rens…" at bounding box center [296, 208] width 187 height 18
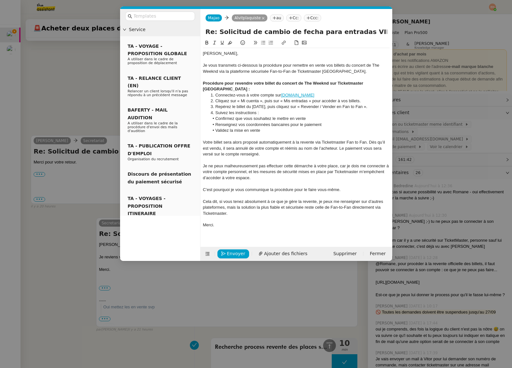
click at [290, 93] on link "ticketmaster.es" at bounding box center [297, 95] width 33 height 5
click at [297, 98] on link "https://www.ticketmaster.es" at bounding box center [287, 101] width 44 height 8
click at [247, 163] on div "Je ne peux malheureusement pas effectuer cette démarche à votre place, car je d…" at bounding box center [296, 172] width 187 height 18
click at [245, 210] on div "Cela dit, si vous tenez absolument à ce que je gère la revente, je peux me rens…" at bounding box center [296, 208] width 187 height 18
click at [235, 250] on span "Envoyer" at bounding box center [236, 253] width 18 height 7
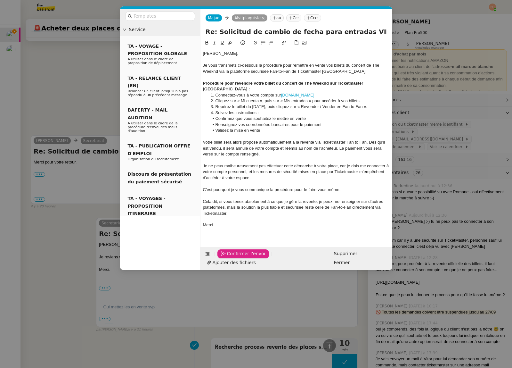
click at [235, 250] on span "Confirmer l'envoi" at bounding box center [246, 253] width 38 height 7
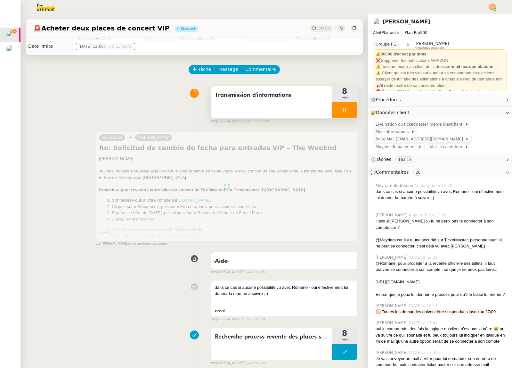
scroll to position [0, 0]
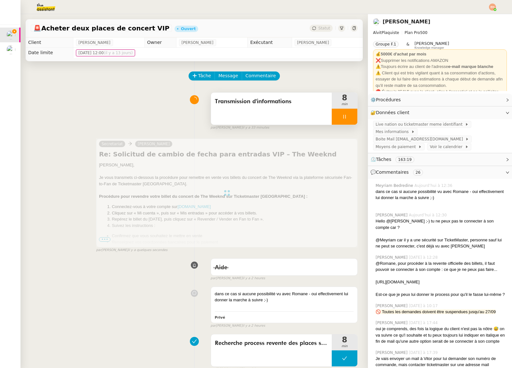
click at [347, 115] on div at bounding box center [345, 117] width 26 height 16
click at [352, 114] on icon at bounding box center [351, 116] width 5 height 5
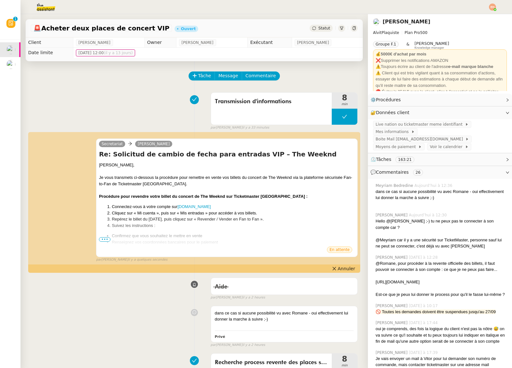
click at [325, 28] on span "Statut" at bounding box center [325, 28] width 12 height 4
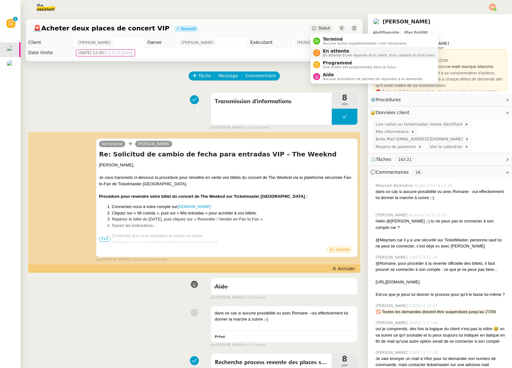
click at [338, 52] on span "En attente" at bounding box center [379, 50] width 113 height 5
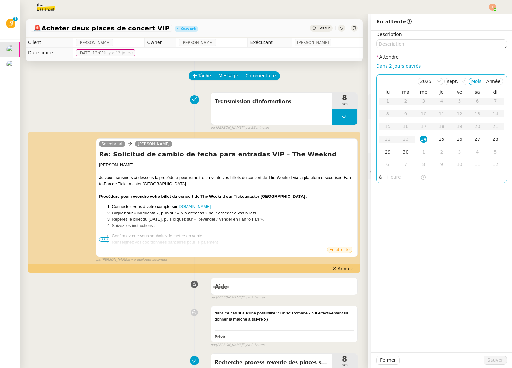
drag, startPoint x: 401, startPoint y: 66, endPoint x: 418, endPoint y: 111, distance: 48.0
click at [401, 66] on link "Dans 2 jours ouvrés" at bounding box center [399, 65] width 45 height 5
type input "07:00"
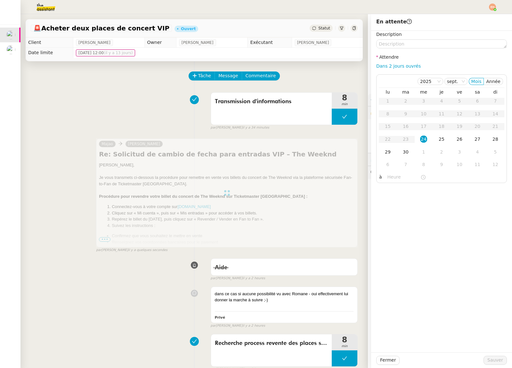
click at [317, 34] on div "🚨 Acheter deux places de concert VIP Ouvert Statut" at bounding box center [194, 28] width 337 height 18
click at [395, 63] on link "Dans 2 jours ouvrés" at bounding box center [399, 65] width 45 height 5
type input "07:00"
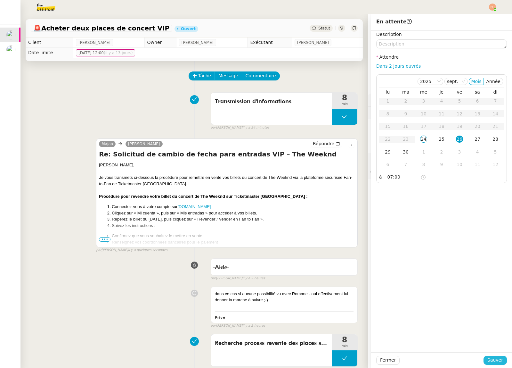
drag, startPoint x: 498, startPoint y: 358, endPoint x: 489, endPoint y: 354, distance: 9.9
click at [498, 358] on span "Sauver" at bounding box center [496, 359] width 16 height 7
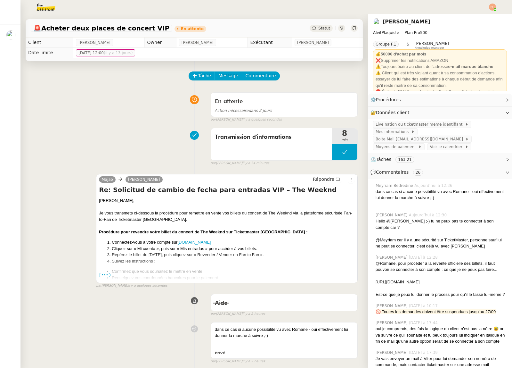
click at [12, 34] on span "Gestion fiches de paie et salaires - septembre 2025" at bounding box center [9, 33] width 149 height 6
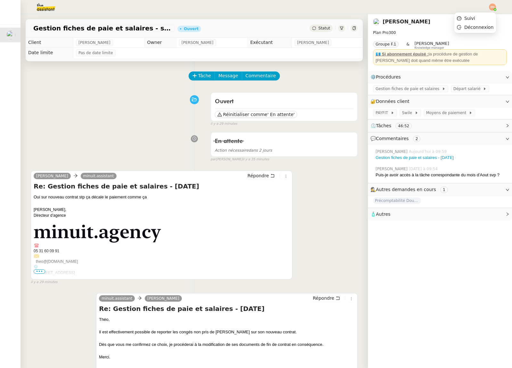
click at [495, 7] on img at bounding box center [492, 7] width 7 height 7
click at [494, 7] on img at bounding box center [492, 7] width 7 height 7
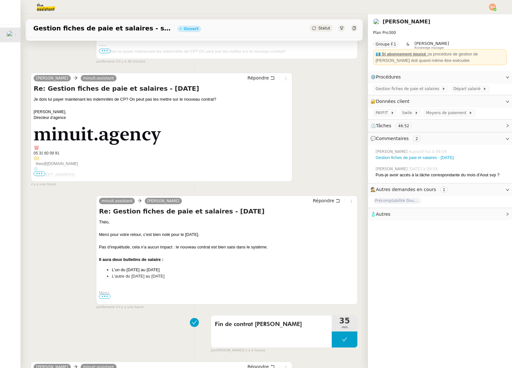
scroll to position [515, 0]
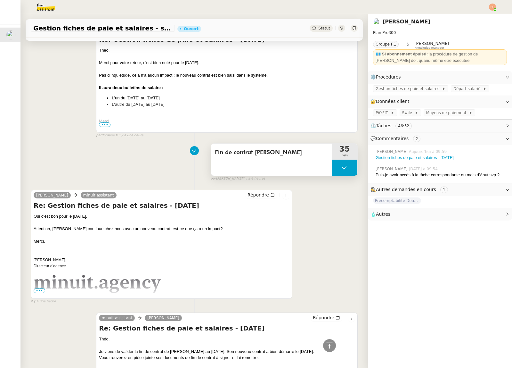
drag, startPoint x: 349, startPoint y: 170, endPoint x: 340, endPoint y: 173, distance: 9.3
click at [349, 170] on button at bounding box center [345, 168] width 26 height 16
click at [335, 173] on div at bounding box center [338, 168] width 13 height 16
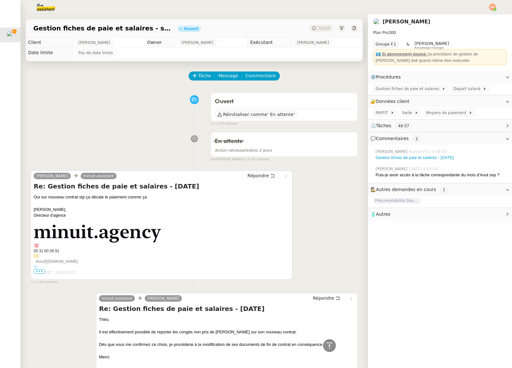
scroll to position [515, 0]
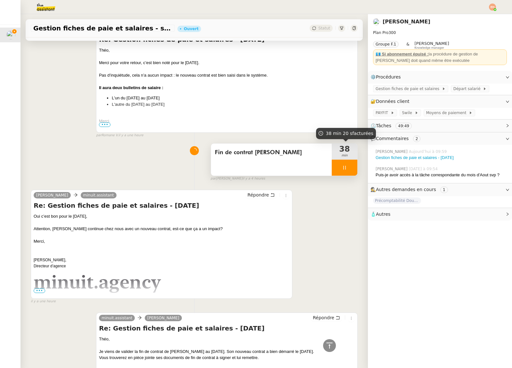
click at [347, 165] on icon at bounding box center [344, 167] width 5 height 5
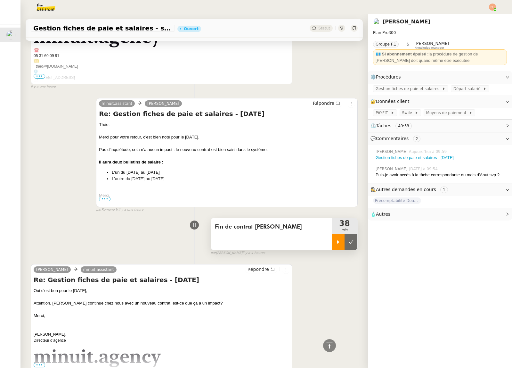
scroll to position [495, 0]
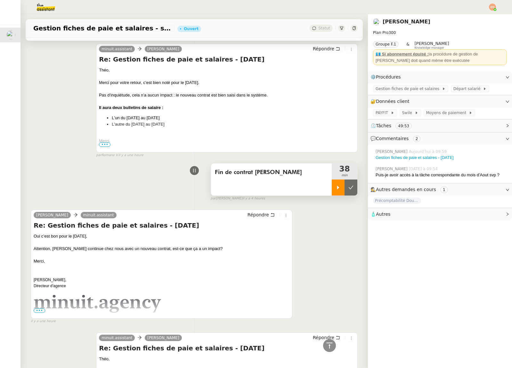
click at [341, 190] on div at bounding box center [338, 187] width 13 height 16
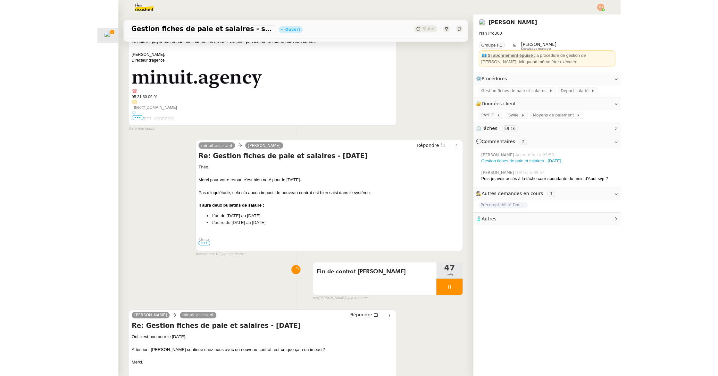
scroll to position [550, 0]
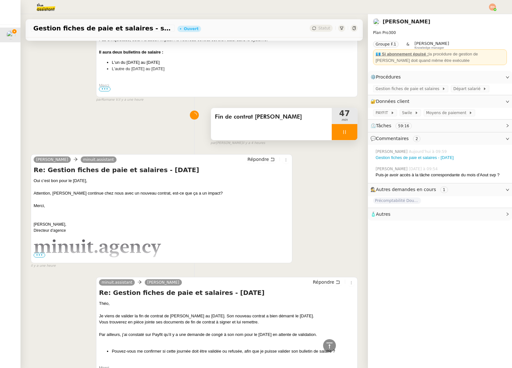
click at [344, 132] on icon at bounding box center [344, 131] width 5 height 5
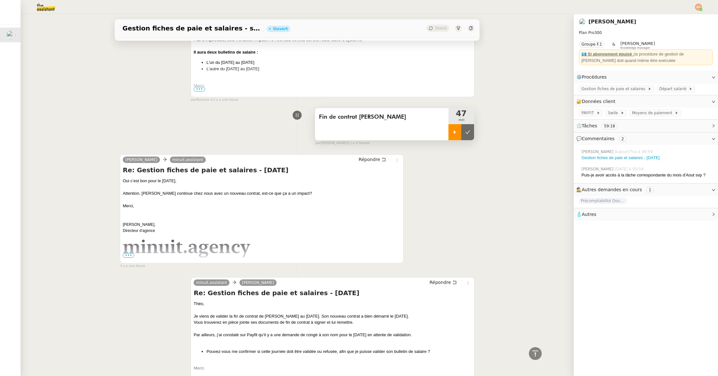
click at [453, 137] on div at bounding box center [454, 132] width 13 height 16
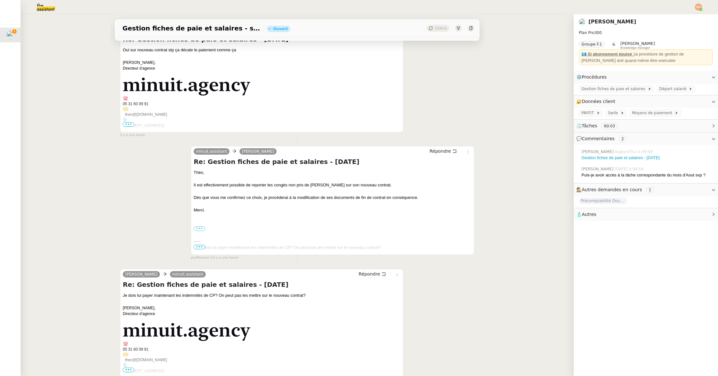
scroll to position [0, 0]
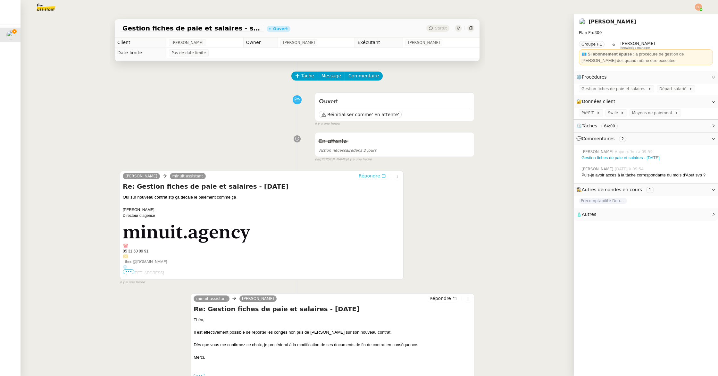
click at [375, 175] on span "Répondre" at bounding box center [369, 175] width 21 height 6
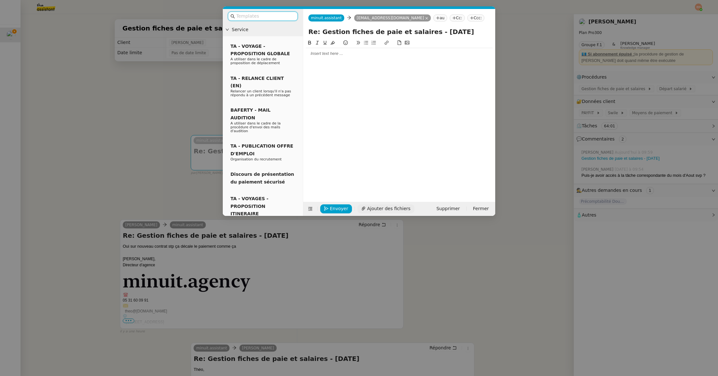
click at [392, 205] on span "Ajouter des fichiers" at bounding box center [388, 208] width 43 height 7
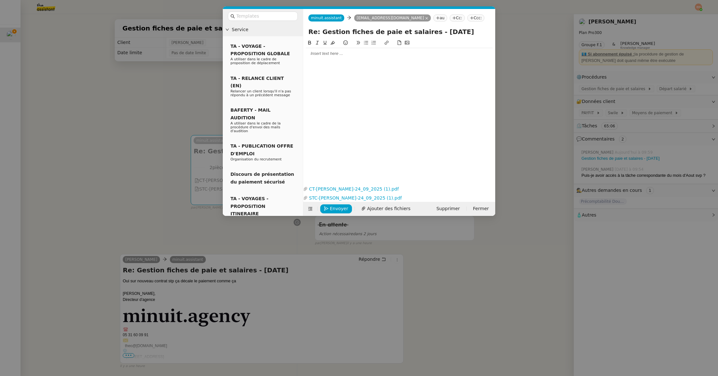
click at [348, 52] on div at bounding box center [399, 54] width 187 height 6
click at [346, 54] on div "Théo," at bounding box center [399, 54] width 187 height 6
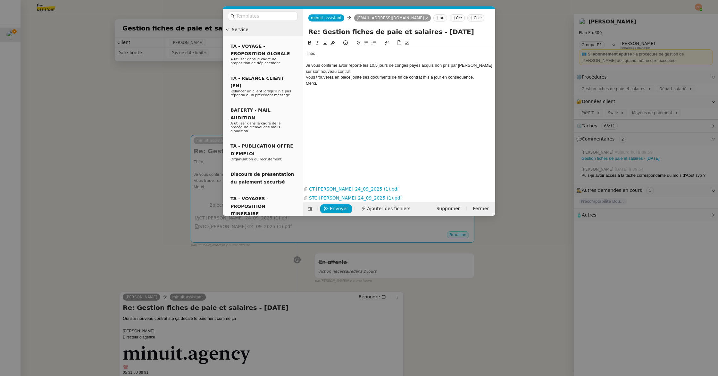
click at [351, 68] on div "Je vous confirme avoir reporté les 10,5 jours de congés payés acquis non pris p…" at bounding box center [399, 68] width 187 height 12
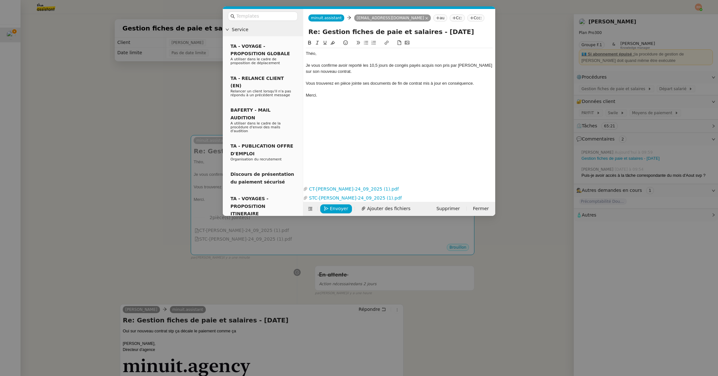
click at [355, 84] on div "Vous trouverez en pièce jointe ses documents de fin de contrat mis à jour en co…" at bounding box center [399, 83] width 187 height 6
click at [357, 92] on div "Merci." at bounding box center [399, 95] width 187 height 6
click at [357, 85] on em "Vous trouverez en pièce jointe ses documents de fin de contrat mis à jour en co…" at bounding box center [390, 83] width 168 height 5
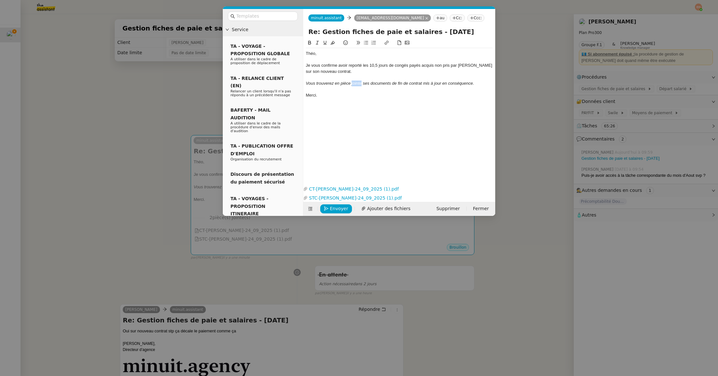
click at [358, 85] on em "Vous trouverez en pièce jointe ses documents de fin de contrat mis à jour en co…" at bounding box center [390, 83] width 168 height 5
click at [360, 122] on div "Théo, Je vous confirme avoir reporté les 10,5 jours de congés payés acquis non …" at bounding box center [399, 106] width 187 height 135
click at [330, 208] on span "Envoyer" at bounding box center [339, 208] width 18 height 7
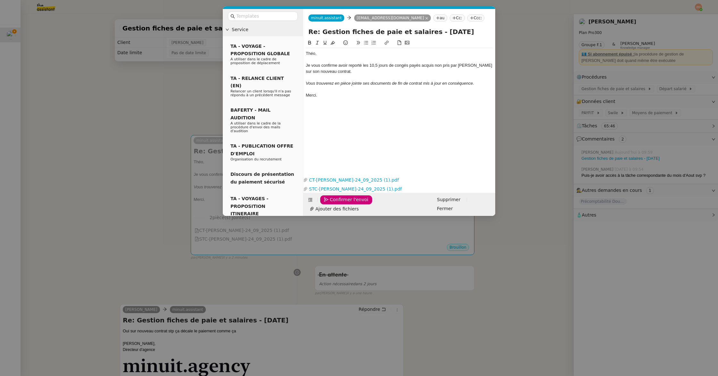
drag, startPoint x: 416, startPoint y: 89, endPoint x: 422, endPoint y: 88, distance: 6.1
click at [416, 89] on div at bounding box center [399, 89] width 187 height 6
click at [333, 75] on div at bounding box center [399, 77] width 187 height 6
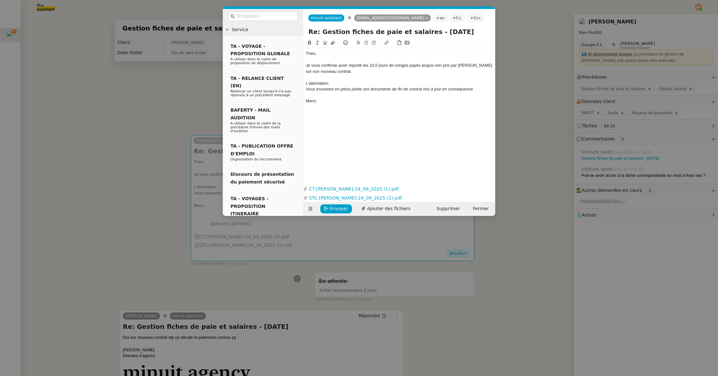
click at [320, 84] on div "L'attentation" at bounding box center [399, 83] width 187 height 6
click at [0, 0] on lt-span "atte s tation" at bounding box center [0, 0] width 0 height 0
click at [338, 82] on div "L'attestation France Travail est en cours de création, elle vous sera envoyé da…" at bounding box center [399, 83] width 187 height 6
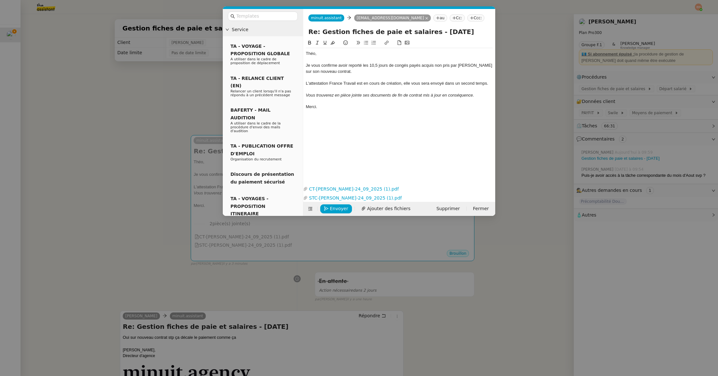
click at [442, 84] on div "L'attestation France Travail est en cours de création, elle vous sera envoyé da…" at bounding box center [399, 83] width 187 height 6
click at [438, 84] on div "L'attestation France Travail est en cours de création, elle vous sera envoyé da…" at bounding box center [399, 83] width 187 height 6
click at [0, 0] on lt-span "envoyé e" at bounding box center [0, 0] width 0 height 0
click at [390, 85] on div "L'attestation France Travail est en cours de création, elle vous sera envoyée d…" at bounding box center [399, 83] width 187 height 6
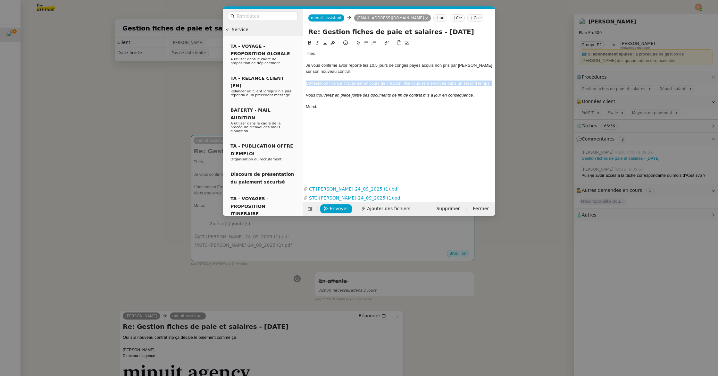
click at [390, 85] on div "L'attestation France Travail est en cours de création, elle vous sera envoyée d…" at bounding box center [399, 83] width 187 height 6
click at [353, 95] on div "L'attestation France Travail est en cours de création, elle vous sera envoyée d…" at bounding box center [399, 95] width 187 height 6
click at [339, 81] on em "Vous trouverez en pièce jointe ses documents de fin de contrat mis à jour en co…" at bounding box center [390, 83] width 168 height 5
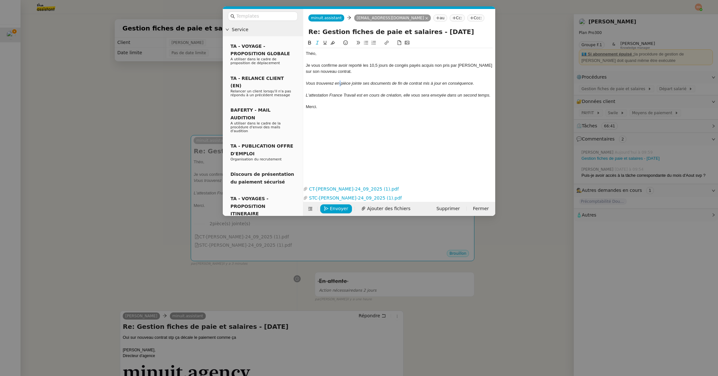
click at [339, 81] on em "Vous trouverez en pièce jointe ses documents de fin de contrat mis à jour en co…" at bounding box center [390, 83] width 168 height 5
click at [336, 122] on div "Théo, Je vous confirme avoir reporté les 10,5 jours de congés payés acquis non …" at bounding box center [399, 106] width 187 height 135
click at [333, 209] on span "Envoyer" at bounding box center [339, 208] width 18 height 7
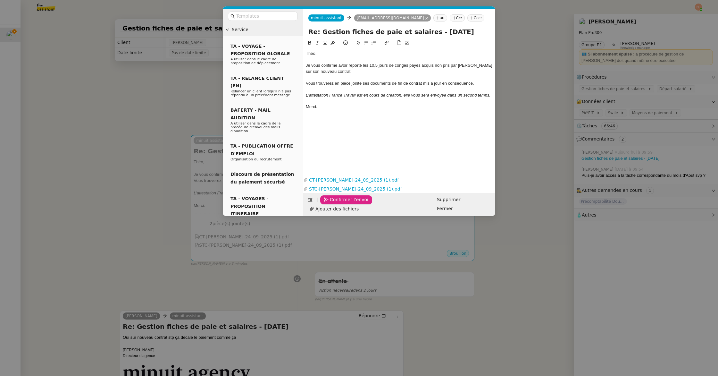
click at [333, 203] on span "Confirmer l'envoi" at bounding box center [349, 199] width 38 height 7
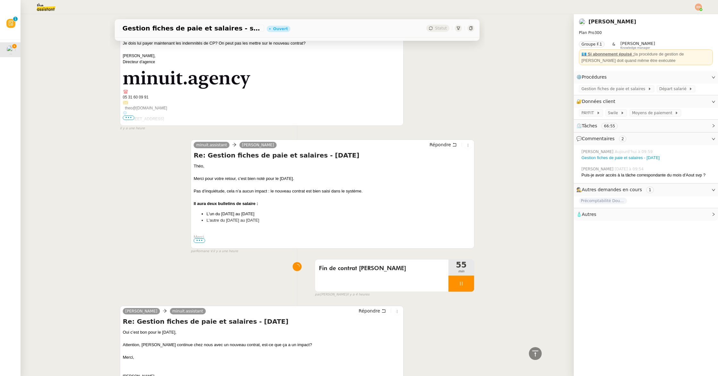
scroll to position [722, 0]
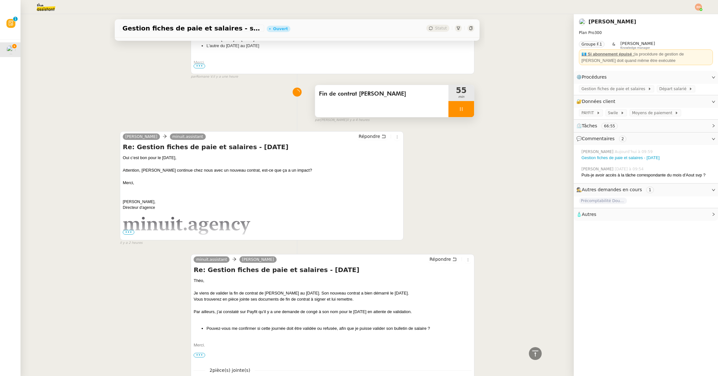
click at [475, 108] on div "Tâche Message Commentaire Veuillez patienter une erreur s'est produite 👌👌👌 mess…" at bounding box center [297, 99] width 375 height 1520
click at [469, 110] on div at bounding box center [461, 109] width 26 height 16
drag, startPoint x: 469, startPoint y: 111, endPoint x: 461, endPoint y: 111, distance: 8.7
click at [469, 111] on icon at bounding box center [467, 108] width 5 height 5
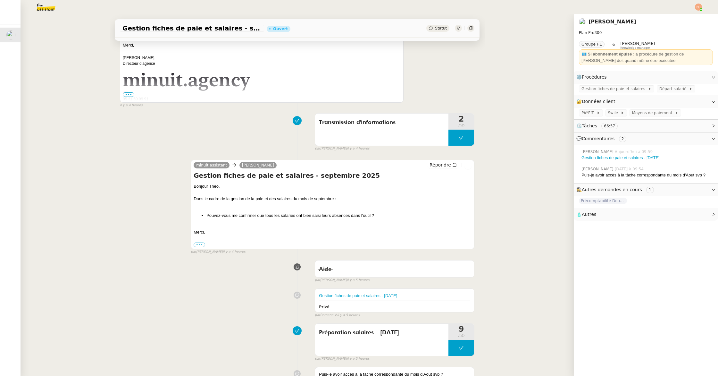
scroll to position [1235, 0]
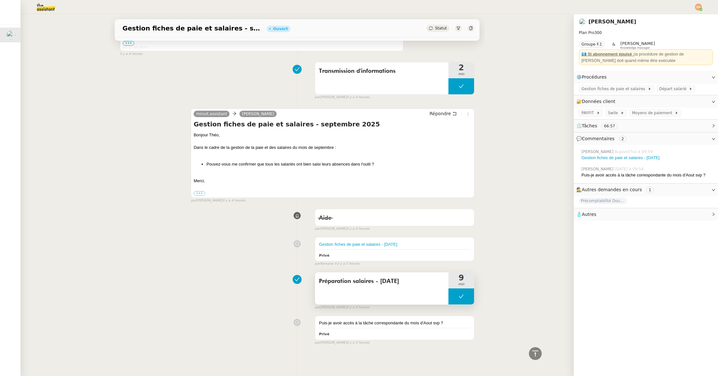
click at [461, 302] on button at bounding box center [461, 296] width 26 height 16
click at [452, 297] on div at bounding box center [454, 296] width 13 height 16
click at [512, 115] on span "PAYFIT" at bounding box center [588, 113] width 15 height 6
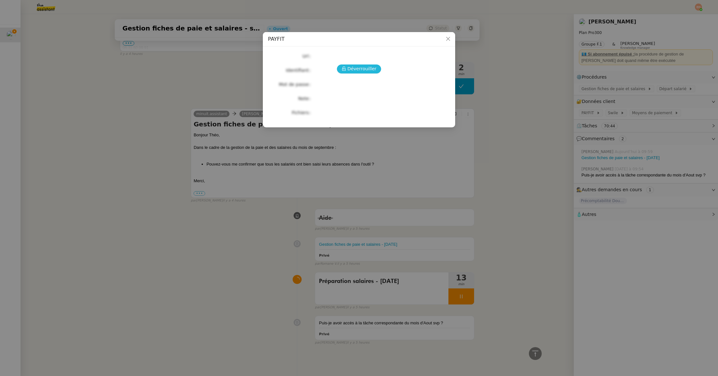
click at [365, 72] on button "Déverrouiller" at bounding box center [359, 68] width 45 height 9
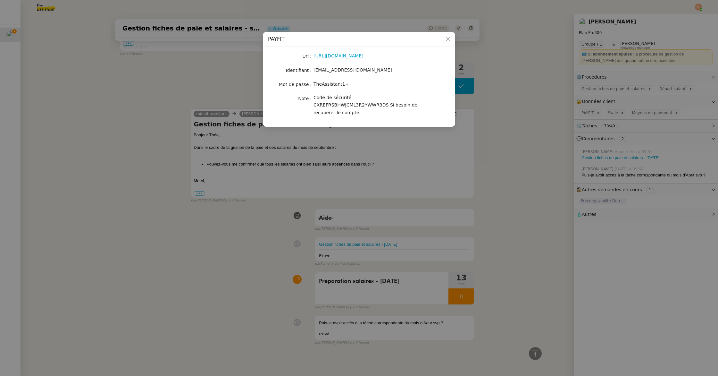
drag, startPoint x: 397, startPoint y: 71, endPoint x: 313, endPoint y: 72, distance: 84.0
click at [313, 72] on div "[EMAIL_ADDRESS][DOMAIN_NAME]" at bounding box center [366, 69] width 106 height 7
copy span "[EMAIL_ADDRESS][DOMAIN_NAME]"
click at [195, 111] on nz-modal-container "PAYFIT Url [URL][DOMAIN_NAME] Identifiant [EMAIL_ADDRESS][DOMAIN_NAME] Mot de p…" at bounding box center [359, 188] width 718 height 376
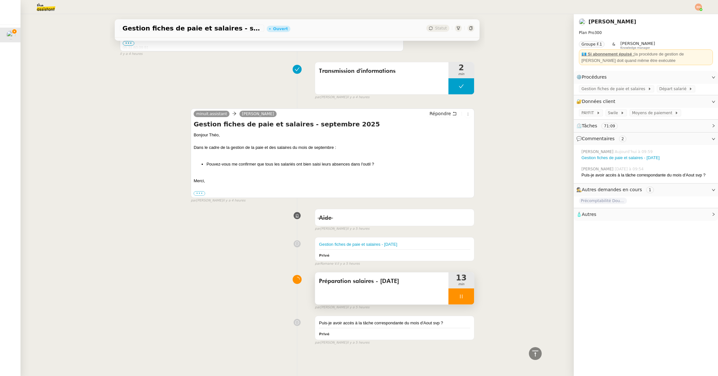
click at [459, 300] on div at bounding box center [461, 296] width 26 height 16
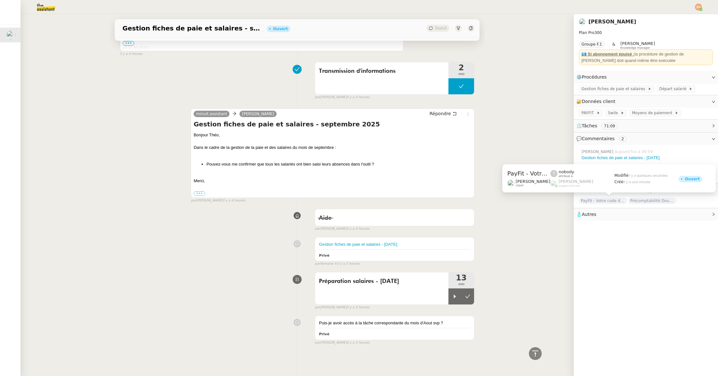
click at [512, 200] on span "PayFit - Votre code de vérification : 687279" at bounding box center [603, 200] width 48 height 6
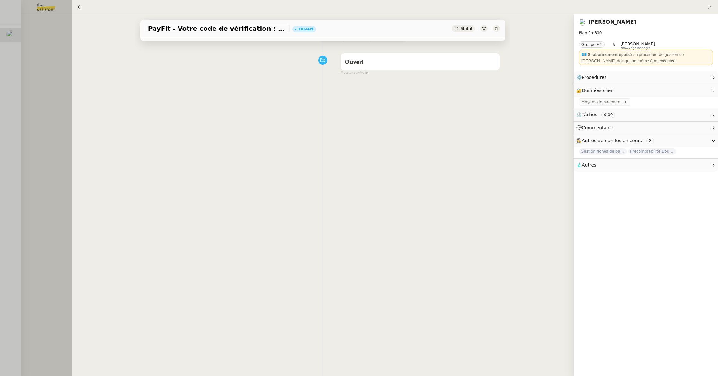
scroll to position [82, 0]
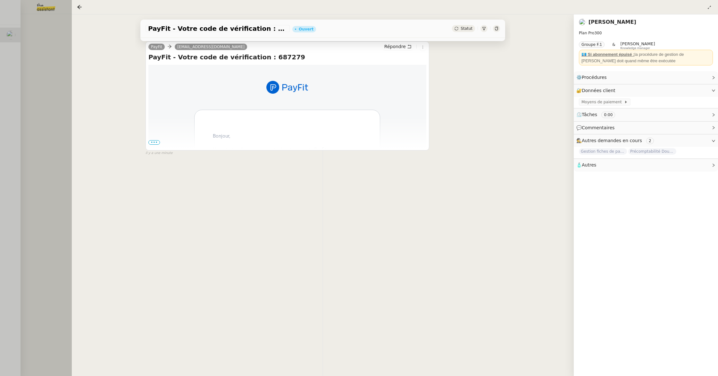
click at [268, 31] on span "PayFit - Votre code de vérification : 687279" at bounding box center [217, 28] width 139 height 6
copy span "687279"
click at [47, 79] on div at bounding box center [359, 188] width 718 height 376
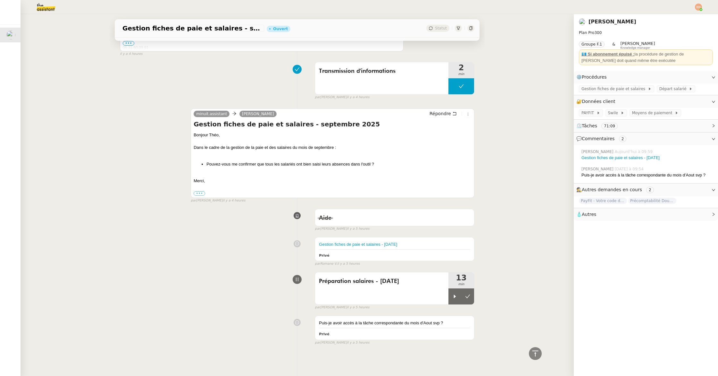
drag, startPoint x: 454, startPoint y: 293, endPoint x: 287, endPoint y: 211, distance: 185.9
click at [454, 293] on div at bounding box center [454, 296] width 13 height 16
click at [467, 298] on div at bounding box center [461, 296] width 26 height 16
click at [470, 297] on button at bounding box center [467, 296] width 13 height 16
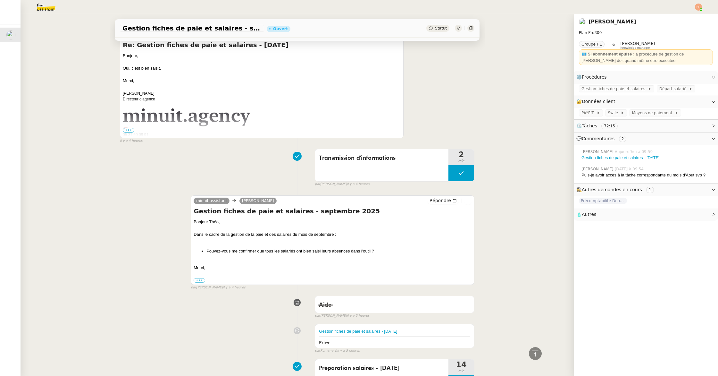
scroll to position [1184, 0]
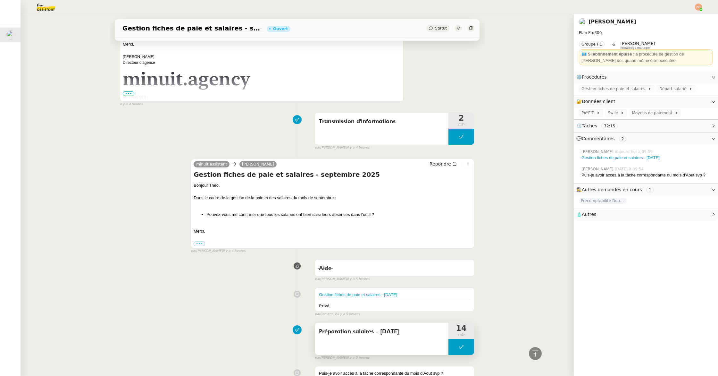
click at [464, 345] on button at bounding box center [461, 346] width 26 height 16
click at [460, 345] on div at bounding box center [454, 346] width 13 height 16
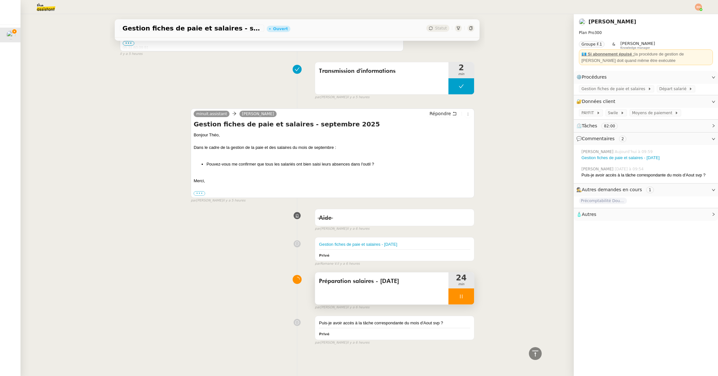
click at [461, 295] on icon at bounding box center [461, 296] width 5 height 5
click at [512, 88] on span "Gestion fiches de paie et salaires" at bounding box center [614, 89] width 66 height 6
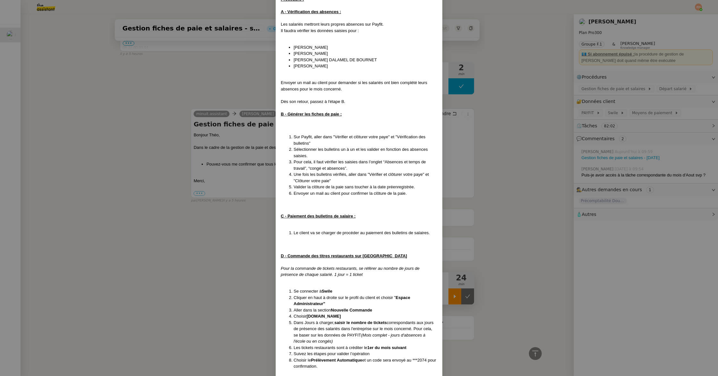
scroll to position [114, 0]
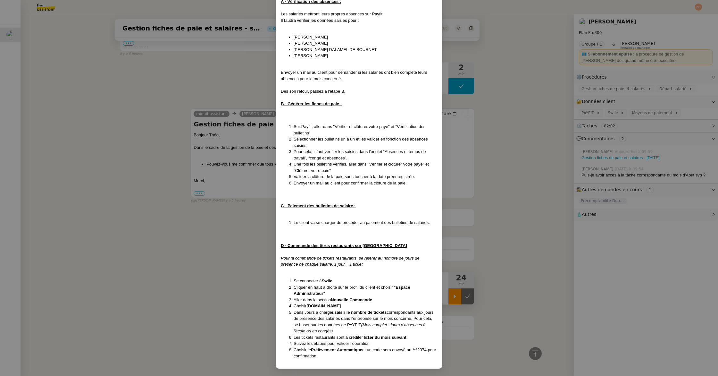
click at [458, 300] on nz-modal-container "Crée le [DATE] MAJ le [DATE] Contexte : Le client souhaite que l'on procède à l…" at bounding box center [359, 188] width 718 height 376
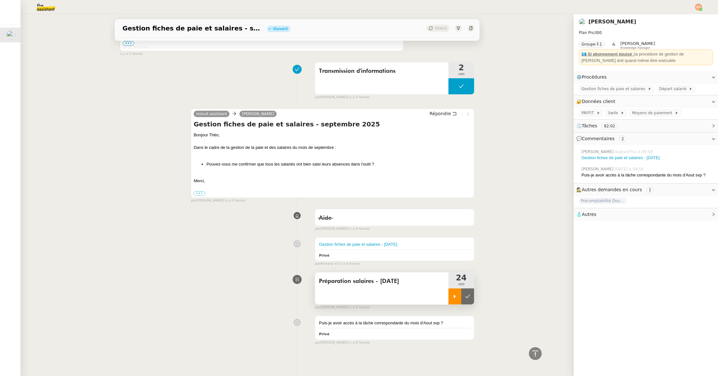
scroll to position [82, 0]
click at [467, 299] on button at bounding box center [467, 296] width 13 height 16
click at [512, 5] on img at bounding box center [698, 7] width 7 height 7
click at [512, 14] on li "Suivi" at bounding box center [681, 18] width 42 height 9
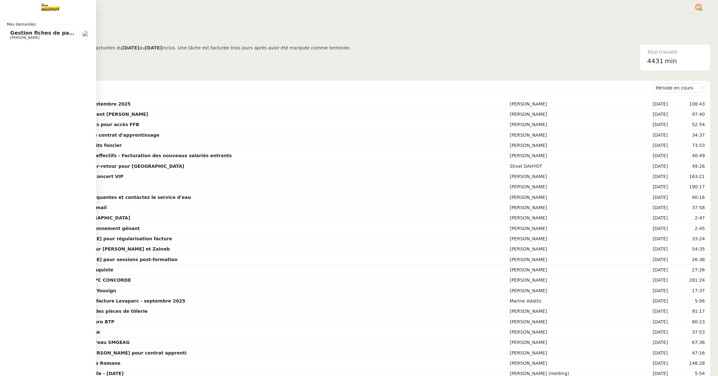
drag, startPoint x: 13, startPoint y: 41, endPoint x: 25, endPoint y: 39, distance: 12.7
click at [13, 41] on link "Gestion fiches de paie et salaires - [DATE] [PERSON_NAME]" at bounding box center [48, 35] width 96 height 15
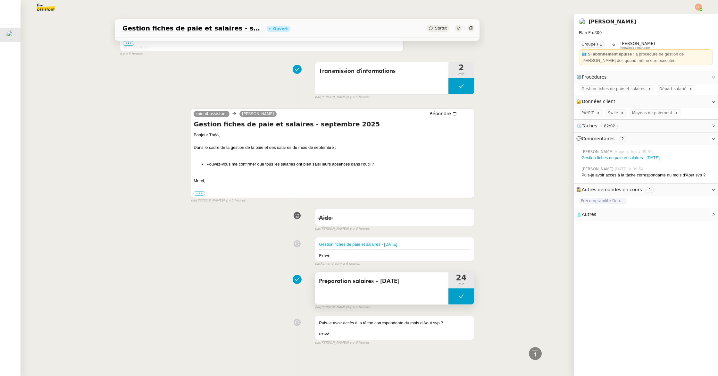
scroll to position [1230, 0]
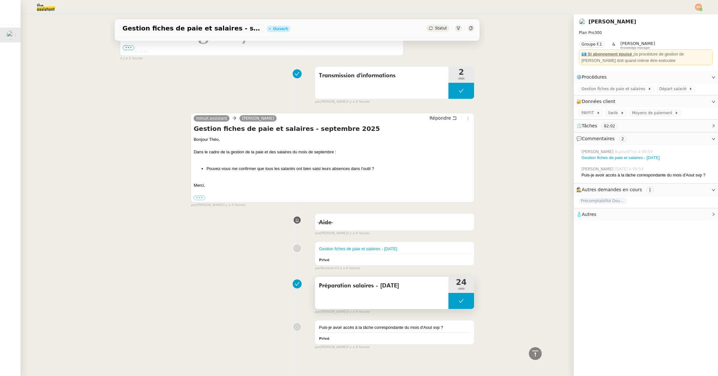
click at [461, 299] on icon at bounding box center [461, 300] width 5 height 5
click at [457, 300] on div at bounding box center [454, 301] width 13 height 16
click at [468, 304] on div at bounding box center [461, 301] width 26 height 16
drag, startPoint x: 469, startPoint y: 303, endPoint x: 464, endPoint y: 287, distance: 16.5
click at [469, 303] on button at bounding box center [467, 301] width 13 height 16
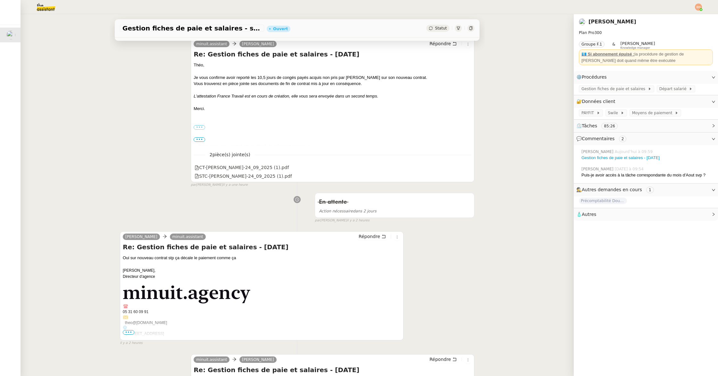
scroll to position [0, 0]
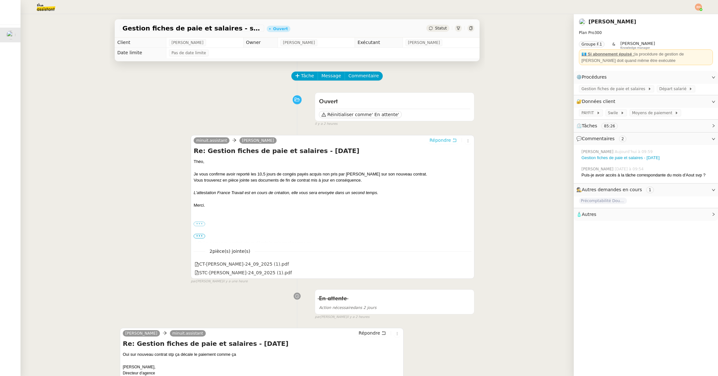
click at [437, 137] on span "Répondre" at bounding box center [439, 140] width 21 height 6
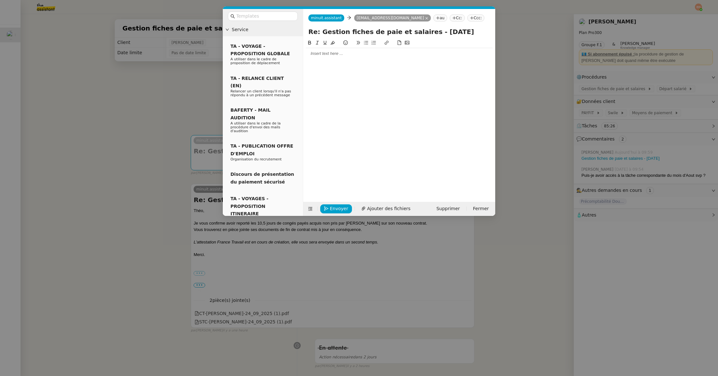
click at [319, 62] on div at bounding box center [399, 115] width 187 height 153
click at [324, 58] on div at bounding box center [399, 53] width 187 height 11
click at [138, 111] on nz-modal-container "Service TA - VOYAGE - PROPOSITION GLOBALE A utiliser dans le cadre de propositi…" at bounding box center [359, 188] width 718 height 376
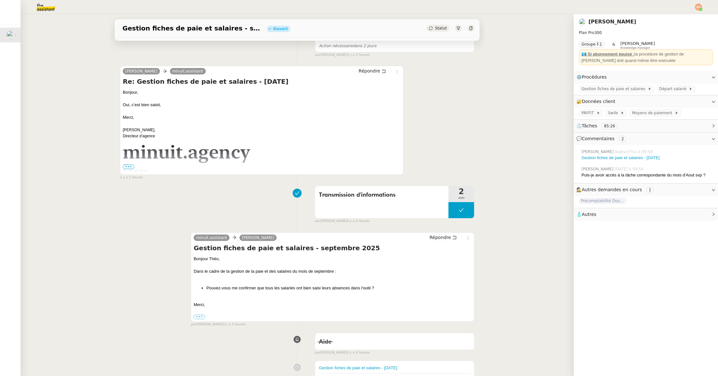
scroll to position [1283, 0]
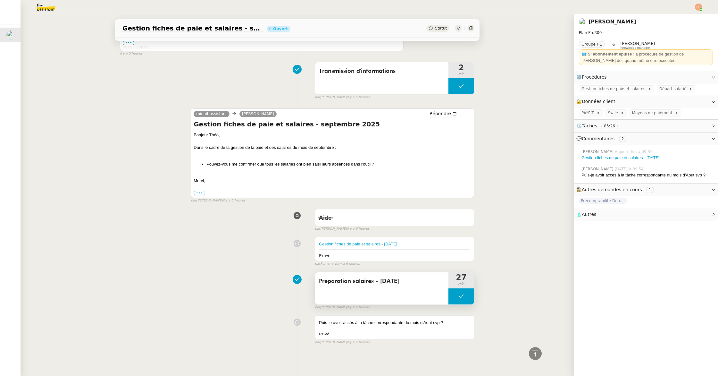
click at [461, 299] on button at bounding box center [461, 296] width 26 height 16
click at [454, 299] on div at bounding box center [454, 296] width 13 height 16
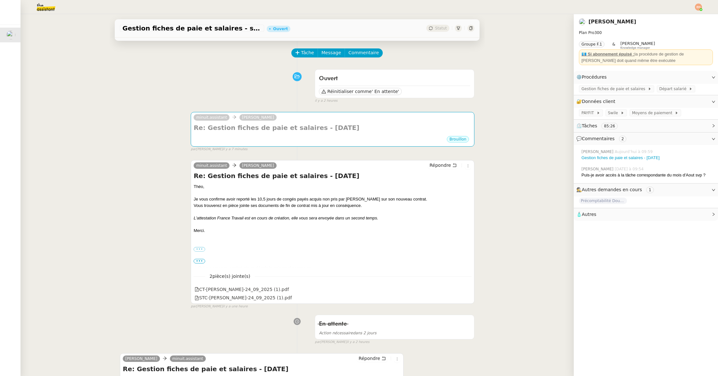
scroll to position [0, 0]
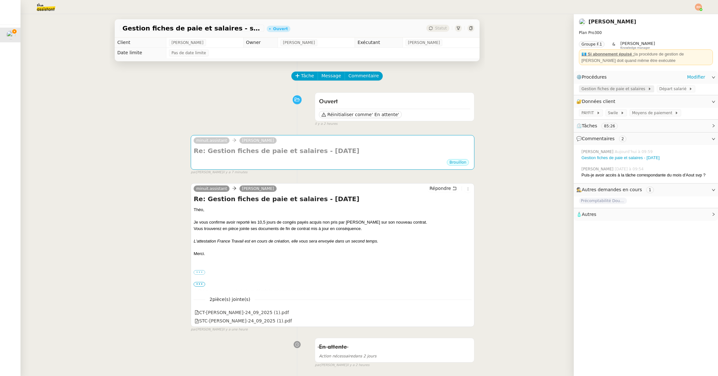
click at [512, 87] on span "Gestion fiches de paie et salaires" at bounding box center [614, 89] width 66 height 6
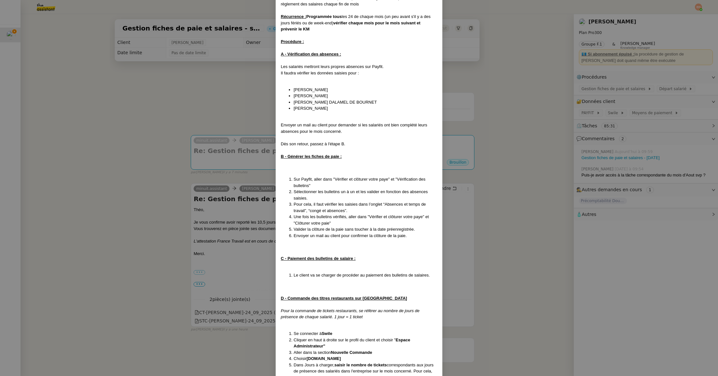
scroll to position [114, 0]
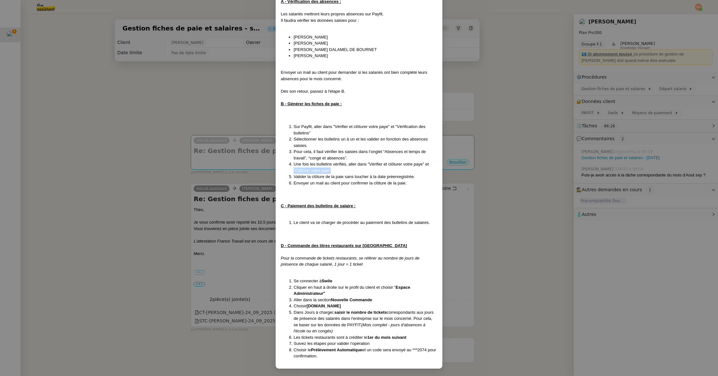
drag, startPoint x: 318, startPoint y: 168, endPoint x: 348, endPoint y: 168, distance: 30.1
click at [346, 168] on ol "Sur Payfit, aller dans "Vérifier et clôturer votre paye" et "Vérification des b…" at bounding box center [359, 154] width 156 height 62
click at [176, 133] on nz-modal-container "Crée le [DATE] MAJ le [DATE] Contexte : Le client souhaite que l'on procède à l…" at bounding box center [359, 188] width 718 height 376
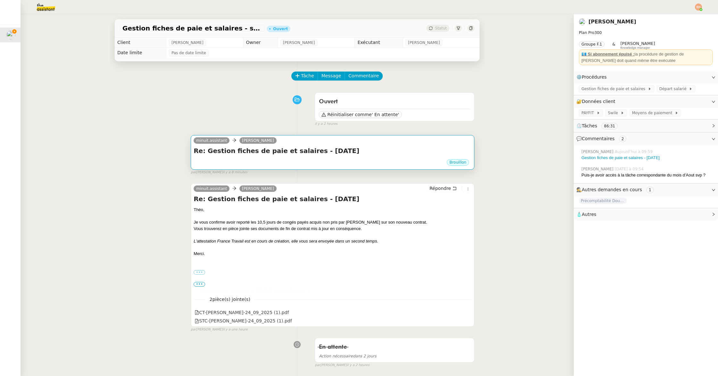
click at [321, 158] on div "Brouillon" at bounding box center [333, 163] width 278 height 10
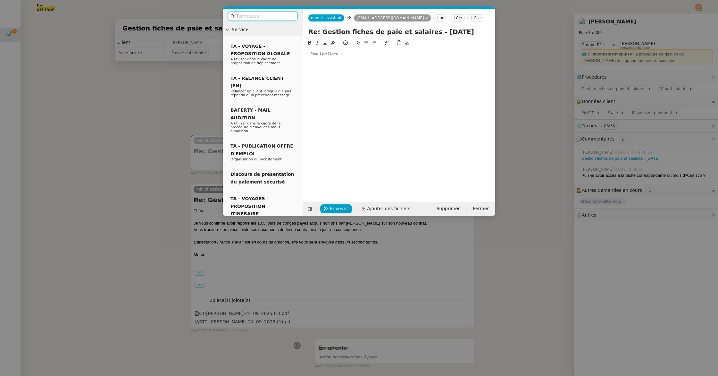
click at [327, 59] on div at bounding box center [399, 53] width 187 height 11
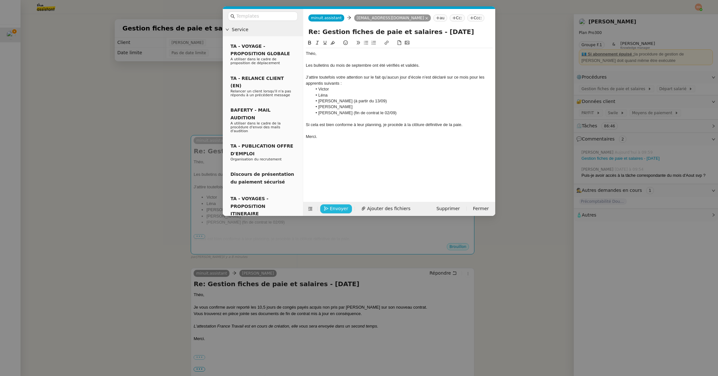
click at [338, 207] on span "Envoyer" at bounding box center [339, 208] width 18 height 7
click at [338, 203] on span "Confirmer l'envoi" at bounding box center [349, 199] width 38 height 7
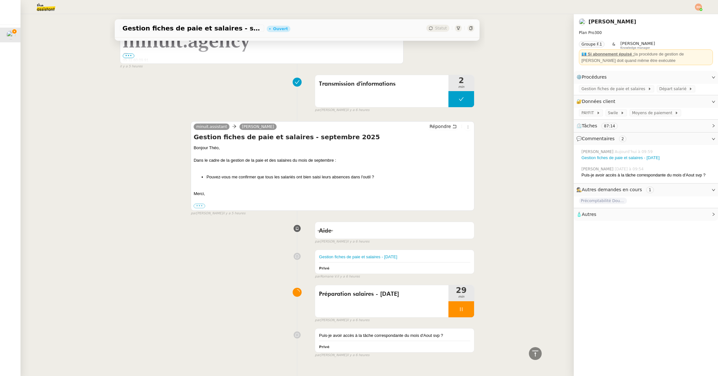
scroll to position [1367, 0]
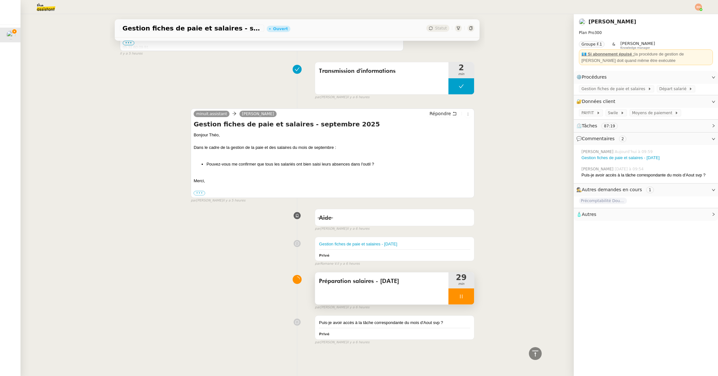
click at [469, 292] on div at bounding box center [461, 296] width 26 height 16
click at [468, 292] on button at bounding box center [467, 296] width 13 height 16
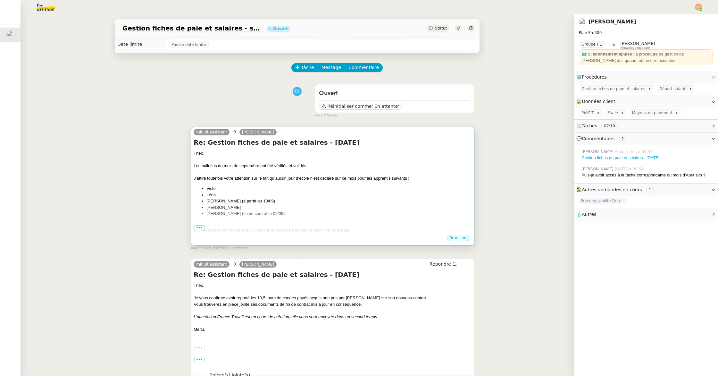
scroll to position [0, 0]
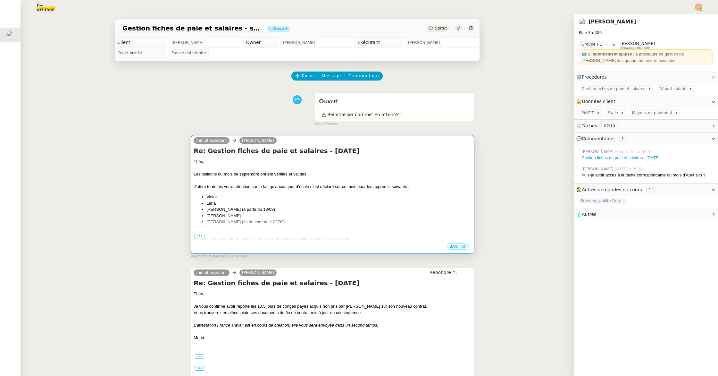
click at [193, 166] on div "minuit.assistant [PERSON_NAME] Re: Gestion fiches de paie et salaires - [DATE] …" at bounding box center [333, 194] width 284 height 119
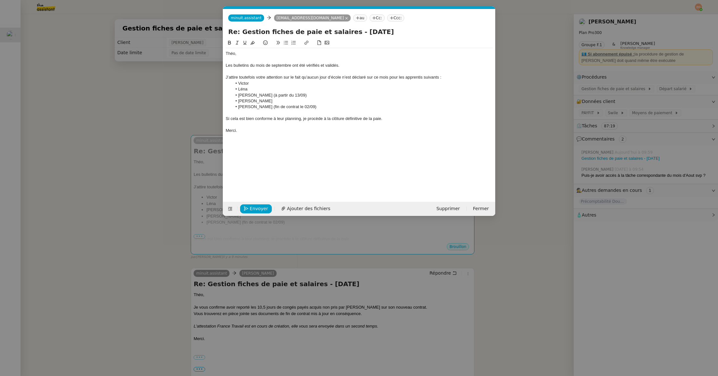
scroll to position [0, 13]
click at [261, 210] on span "Envoyer" at bounding box center [259, 208] width 18 height 7
click at [261, 210] on span "Confirmer l'envoi" at bounding box center [269, 208] width 38 height 7
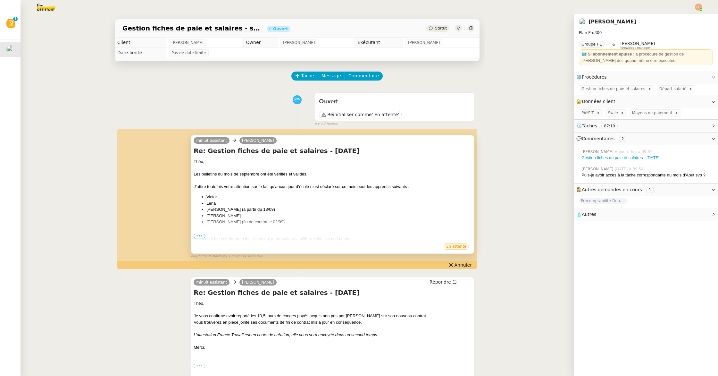
click at [198, 234] on span "•••" at bounding box center [200, 236] width 12 height 4
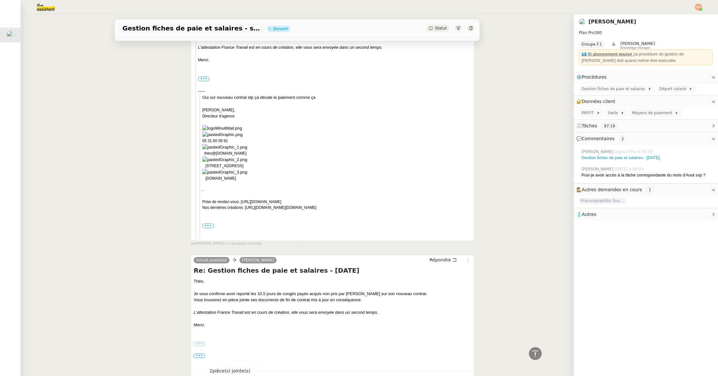
scroll to position [0, 0]
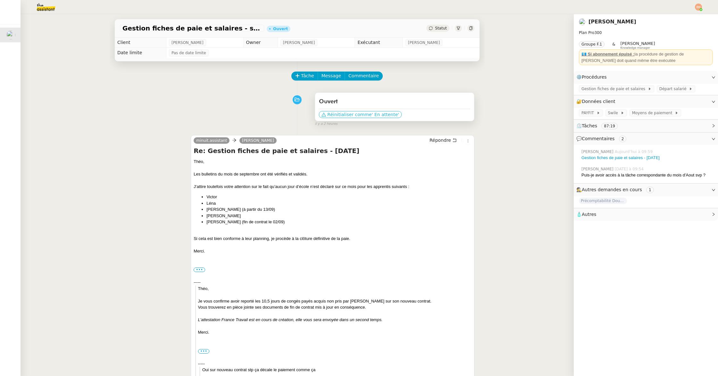
click at [349, 115] on span "Réinitialiser comme" at bounding box center [349, 114] width 44 height 6
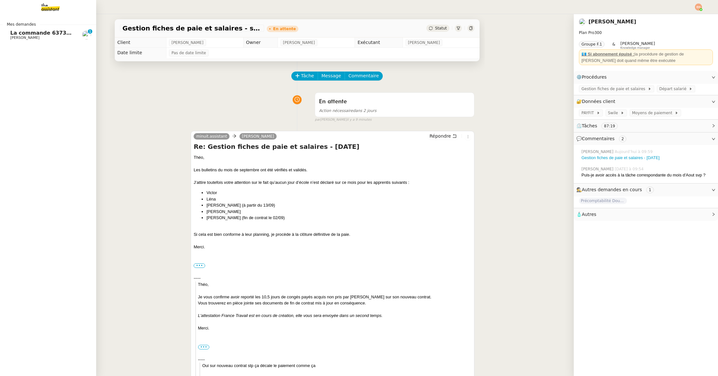
click at [45, 36] on span "[PERSON_NAME]" at bounding box center [42, 38] width 65 height 4
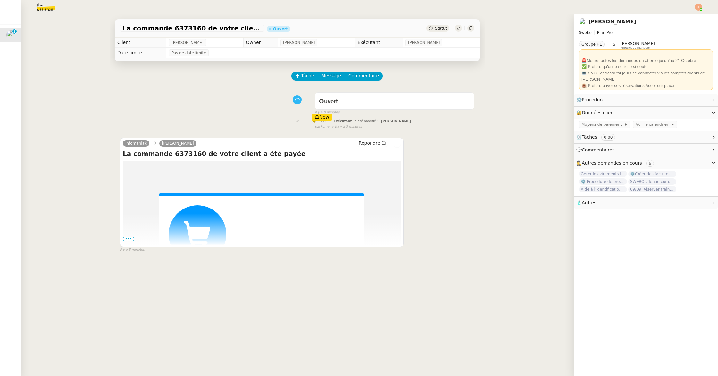
click at [130, 239] on span "•••" at bounding box center [129, 239] width 12 height 4
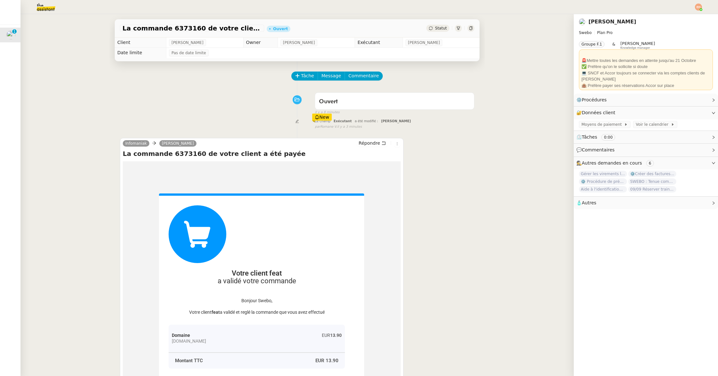
click at [436, 28] on span "Statut" at bounding box center [441, 28] width 12 height 4
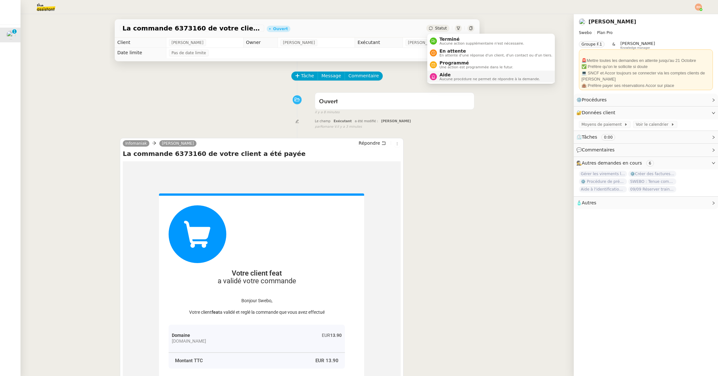
click at [461, 72] on li "Aide Aucune procédure ne permet de répondre à la demande." at bounding box center [491, 77] width 128 height 12
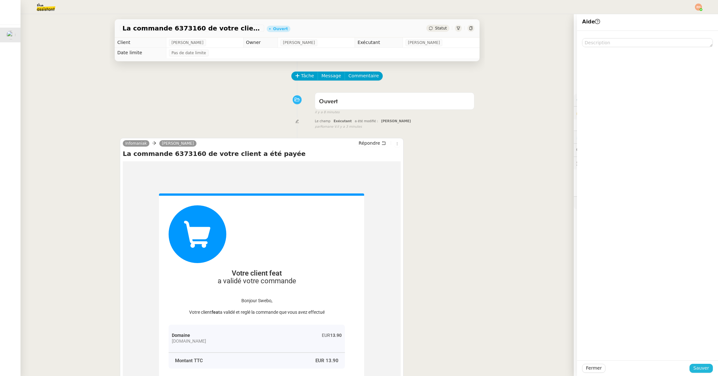
drag, startPoint x: 697, startPoint y: 365, endPoint x: 524, endPoint y: 323, distance: 177.8
click at [512, 365] on span "Sauver" at bounding box center [701, 367] width 16 height 7
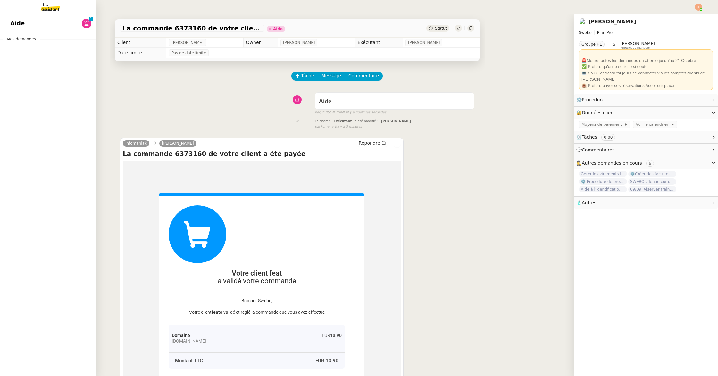
click at [42, 39] on nz-divider "Mes demandes" at bounding box center [48, 39] width 96 height 6
click at [49, 12] on img at bounding box center [46, 7] width 50 height 14
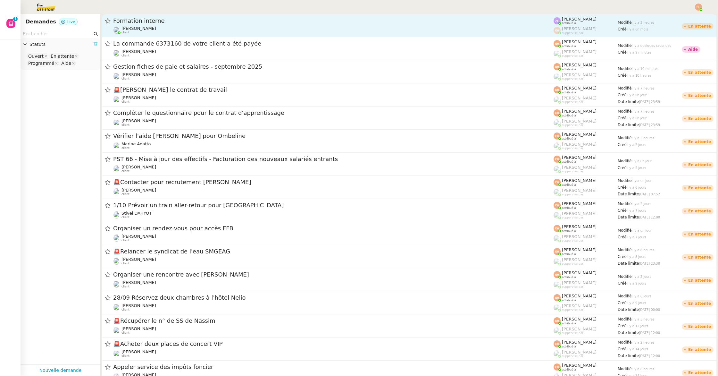
click at [184, 24] on div "Formation interne [PERSON_NAME] client" at bounding box center [333, 25] width 440 height 17
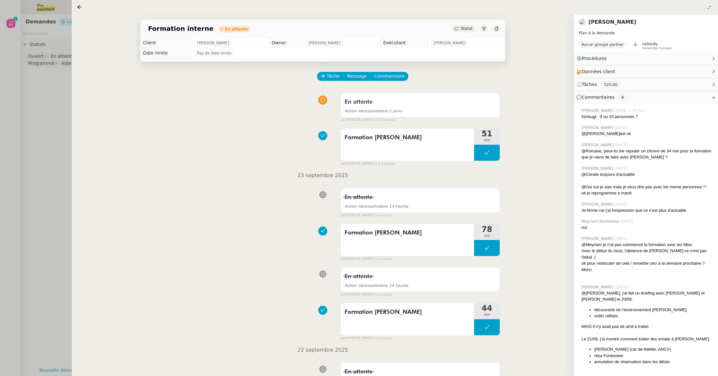
click at [40, 67] on div at bounding box center [359, 188] width 718 height 376
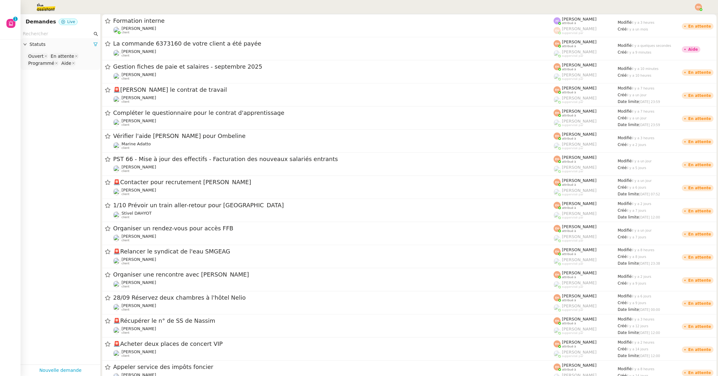
click at [512, 5] on img at bounding box center [698, 7] width 7 height 7
click at [512, 16] on li "Suivi" at bounding box center [681, 18] width 42 height 9
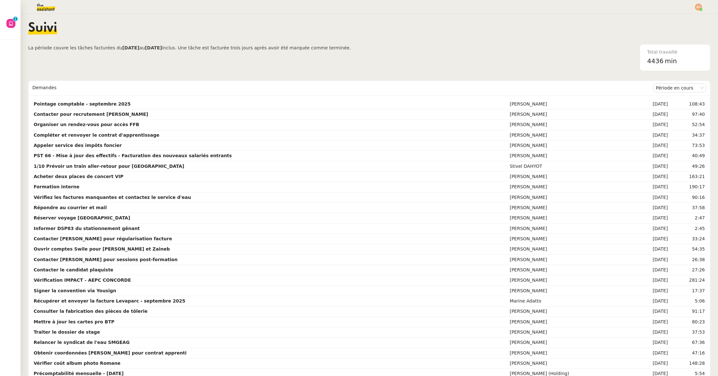
click at [48, 5] on img at bounding box center [41, 7] width 50 height 14
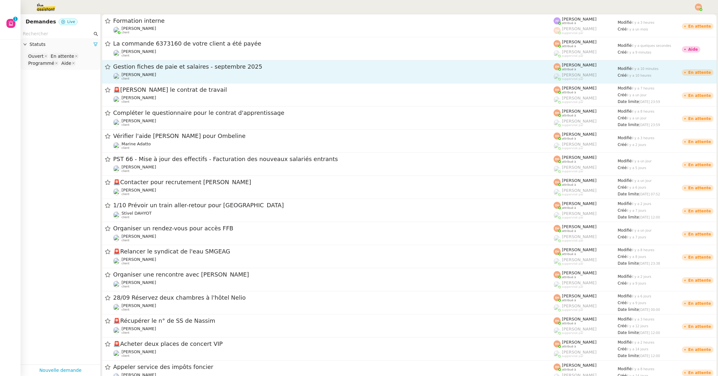
click at [173, 68] on span "Gestion fiches de paie et salaires - septembre 2025" at bounding box center [333, 67] width 440 height 6
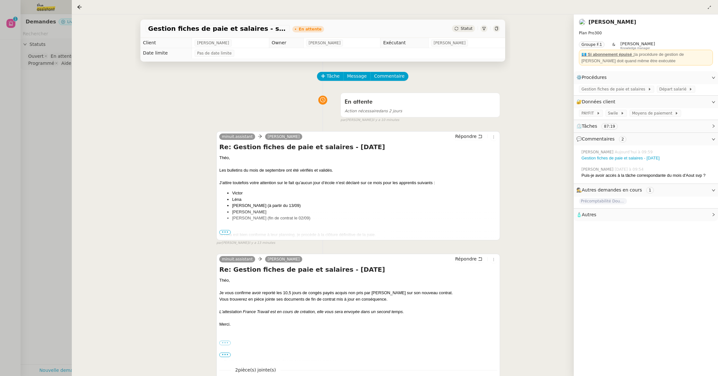
click at [44, 132] on div at bounding box center [359, 188] width 718 height 376
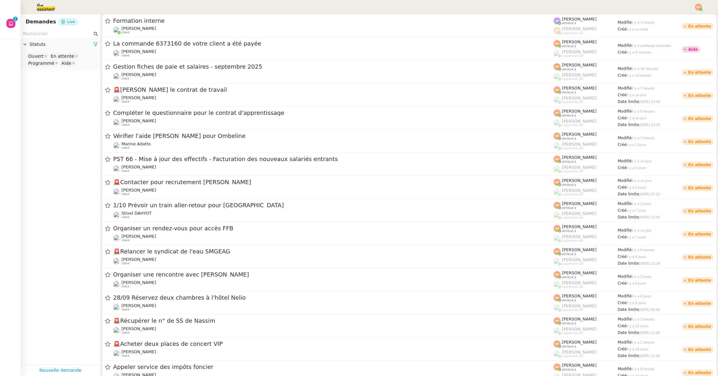
click at [512, 3] on div at bounding box center [359, 7] width 686 height 14
click at [512, 8] on img at bounding box center [698, 7] width 7 height 7
click at [512, 17] on span "Suivi" at bounding box center [675, 18] width 11 height 5
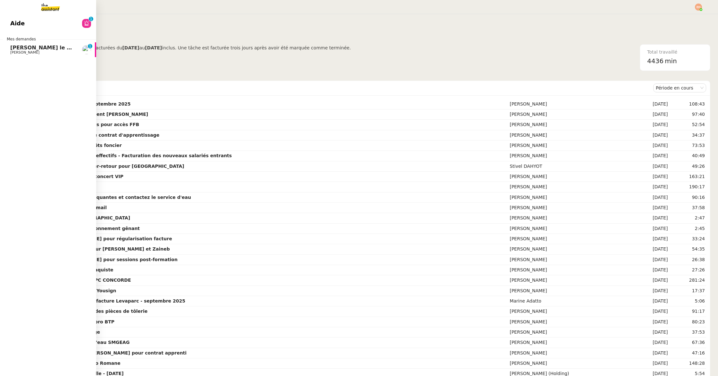
click at [27, 49] on span "[PERSON_NAME] le contrat de travail" at bounding box center [63, 48] width 107 height 6
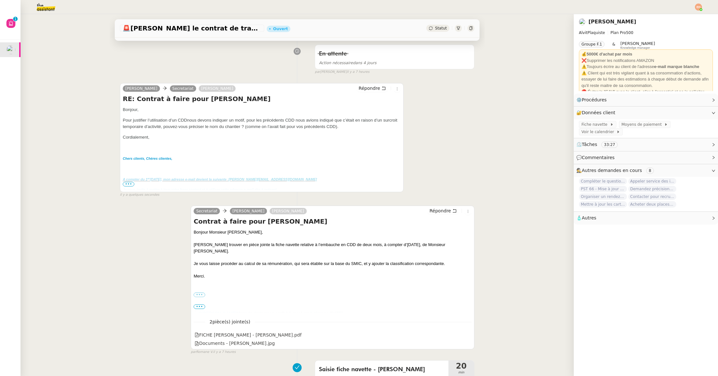
scroll to position [89, 0]
click at [127, 181] on span "•••" at bounding box center [129, 182] width 12 height 4
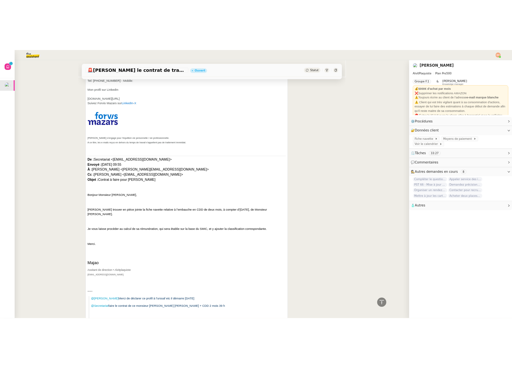
scroll to position [0, 0]
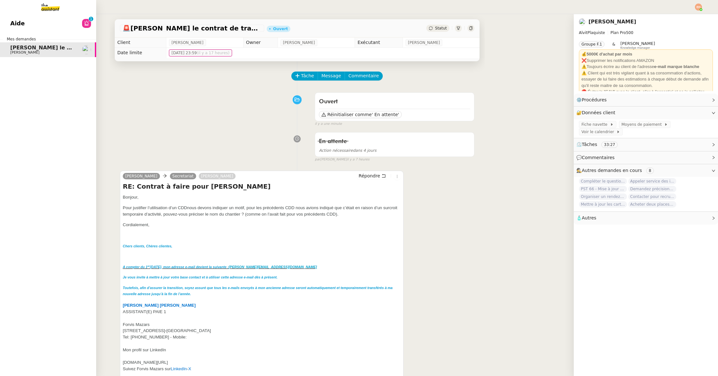
click at [40, 13] on img at bounding box center [46, 7] width 50 height 14
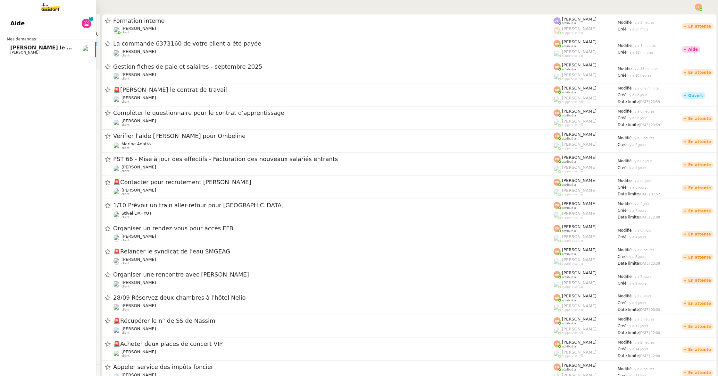
click at [40, 47] on span "[PERSON_NAME] le contrat de travail" at bounding box center [63, 48] width 107 height 6
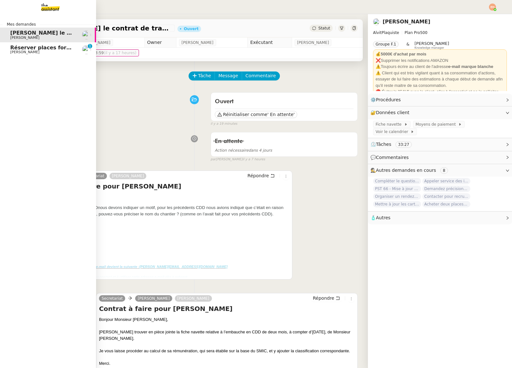
click at [17, 49] on span "Réserver places forum [GEOGRAPHIC_DATA]" at bounding box center [73, 48] width 127 height 6
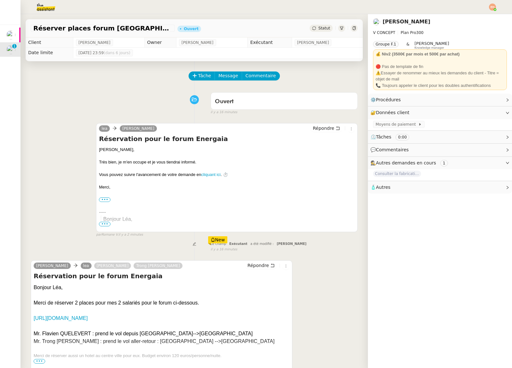
scroll to position [81, 0]
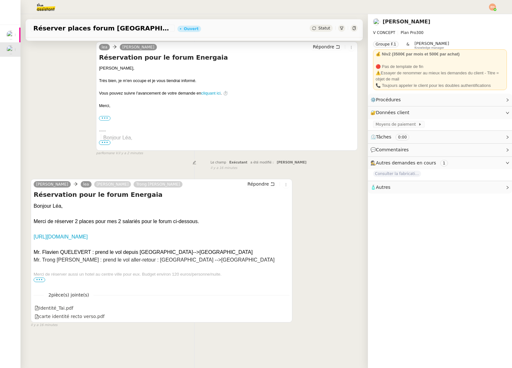
click at [38, 278] on span "•••" at bounding box center [40, 280] width 12 height 4
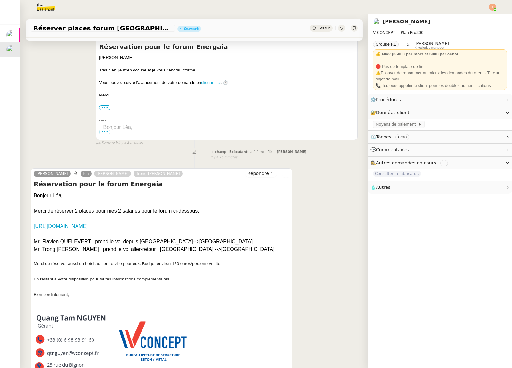
scroll to position [180, 0]
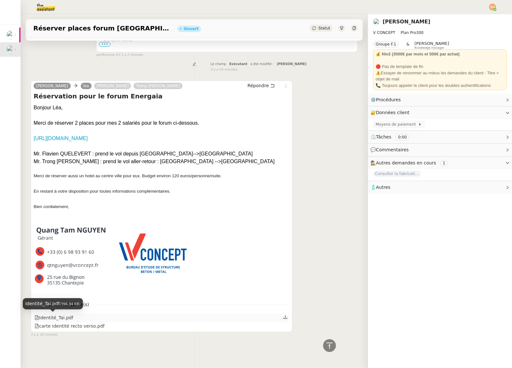
click at [62, 316] on div "Identité_Tai.pdf" at bounding box center [54, 317] width 39 height 7
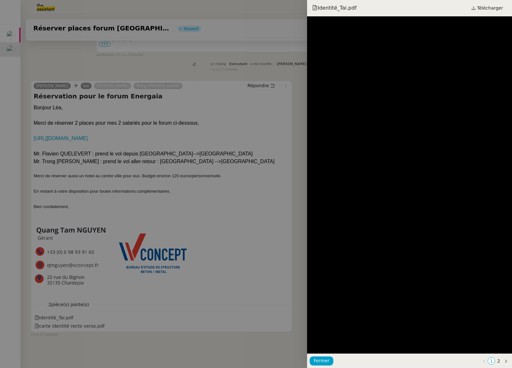
click at [81, 326] on div at bounding box center [256, 184] width 512 height 368
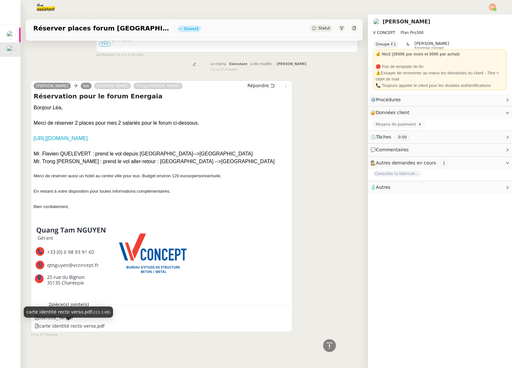
click at [81, 326] on div "carte identité recto verso.pdf" at bounding box center [70, 325] width 70 height 7
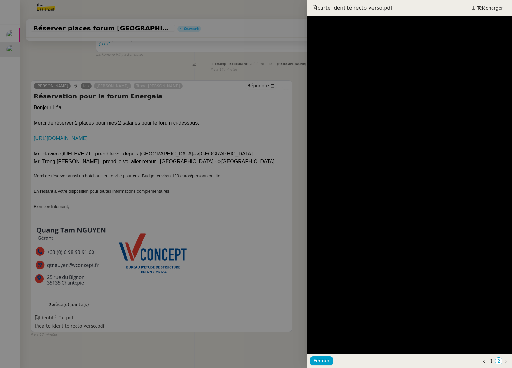
click at [150, 331] on div at bounding box center [256, 184] width 512 height 368
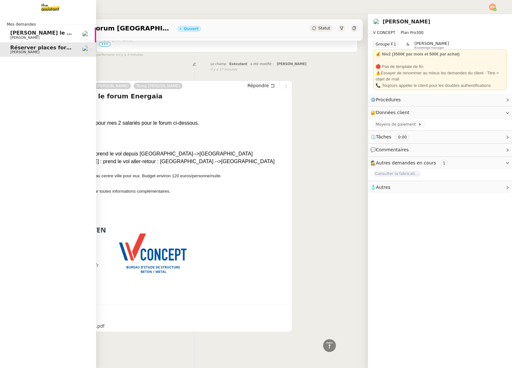
click at [30, 25] on span "Mes demandes" at bounding box center [21, 24] width 37 height 6
click at [31, 37] on span "[PERSON_NAME]" at bounding box center [42, 38] width 65 height 4
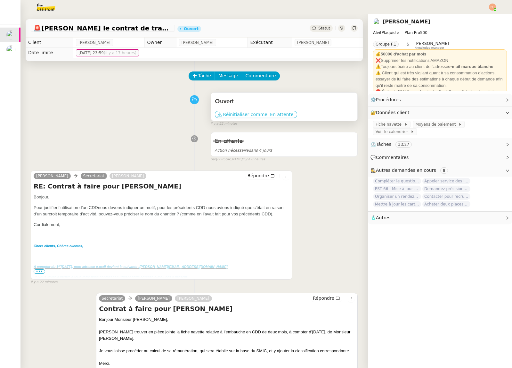
click at [251, 114] on span "Réinitialiser comme" at bounding box center [245, 114] width 44 height 6
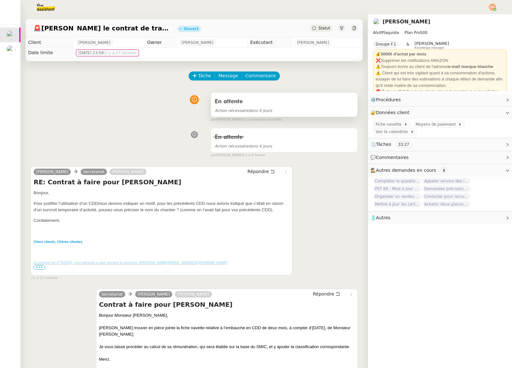
click at [244, 107] on div "Action nécessaire dans 4 jours" at bounding box center [284, 110] width 139 height 7
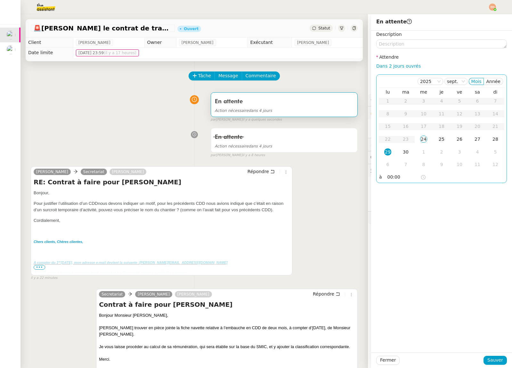
click at [434, 139] on td "25" at bounding box center [442, 139] width 18 height 13
click at [497, 360] on span "Sauver" at bounding box center [496, 359] width 16 height 7
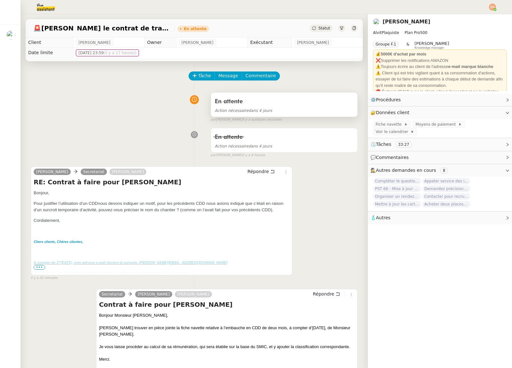
click at [286, 107] on div "Action nécessaire dans 4 jours" at bounding box center [284, 110] width 139 height 7
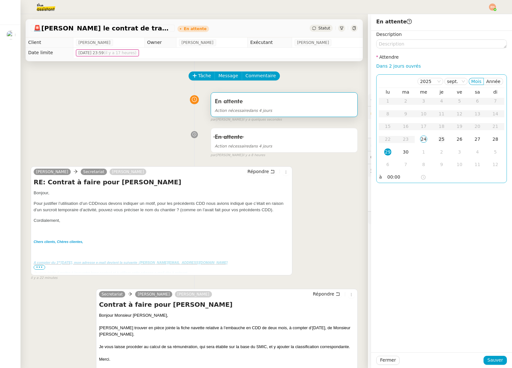
click at [438, 137] on div "25" at bounding box center [441, 139] width 7 height 7
click at [496, 362] on span "Sauver" at bounding box center [496, 359] width 16 height 7
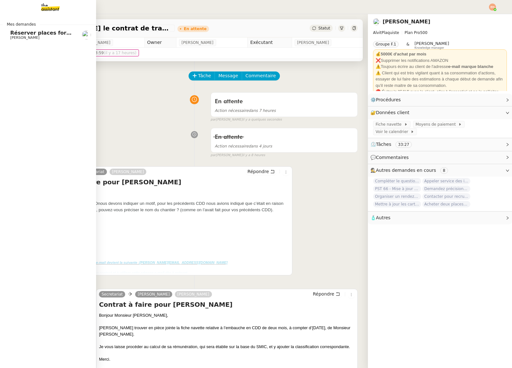
click at [13, 36] on span "[PERSON_NAME]" at bounding box center [24, 38] width 29 height 4
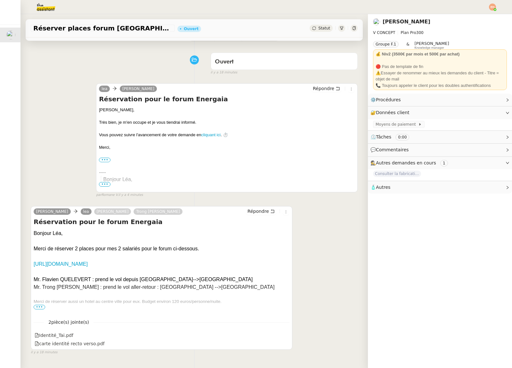
scroll to position [81, 0]
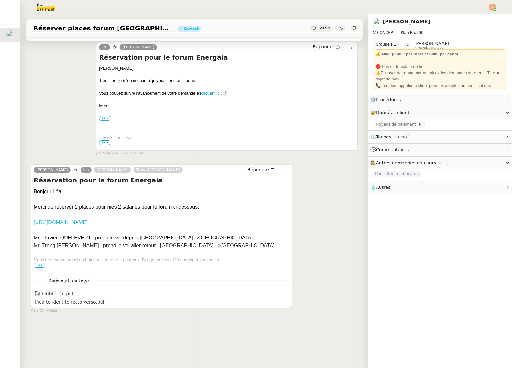
click at [86, 221] on link "[URL][DOMAIN_NAME]" at bounding box center [61, 222] width 54 height 5
click at [53, 5] on img at bounding box center [41, 7] width 50 height 14
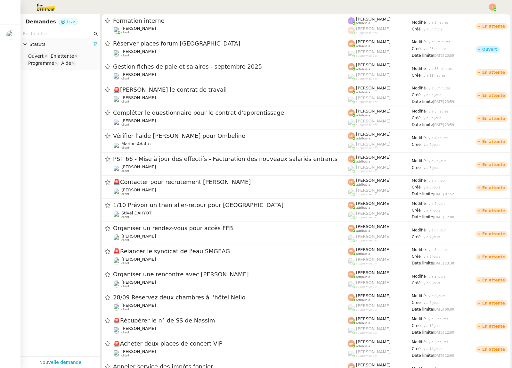
click at [53, 5] on img at bounding box center [41, 7] width 50 height 14
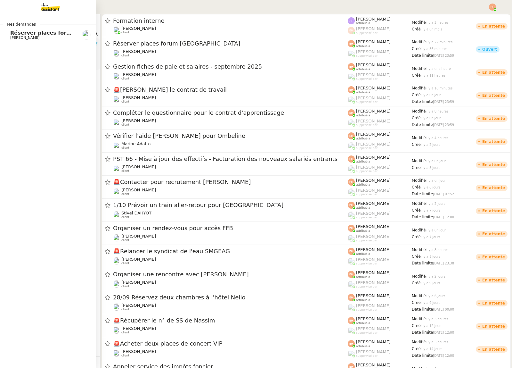
click at [19, 39] on link "Réserver places forum Energaia [PERSON_NAME]" at bounding box center [48, 35] width 96 height 15
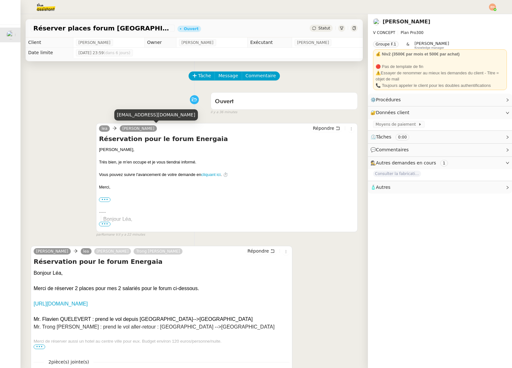
scroll to position [81, 0]
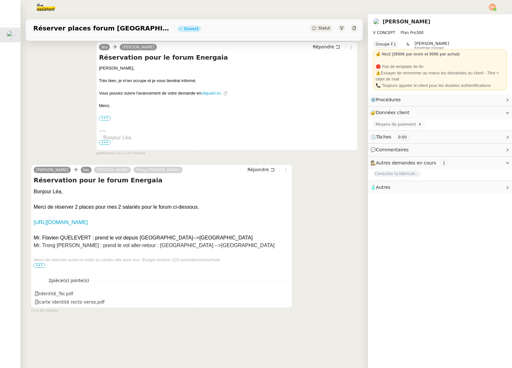
click at [42, 268] on p at bounding box center [162, 267] width 256 height 8
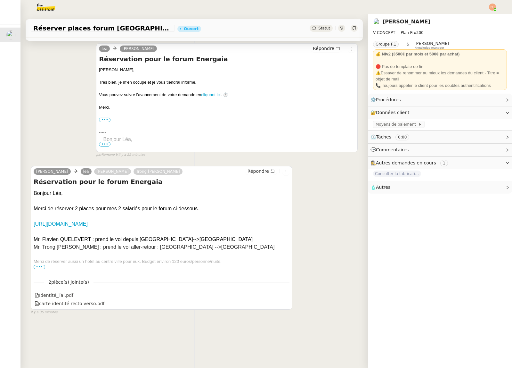
click at [40, 265] on span "•••" at bounding box center [40, 267] width 12 height 4
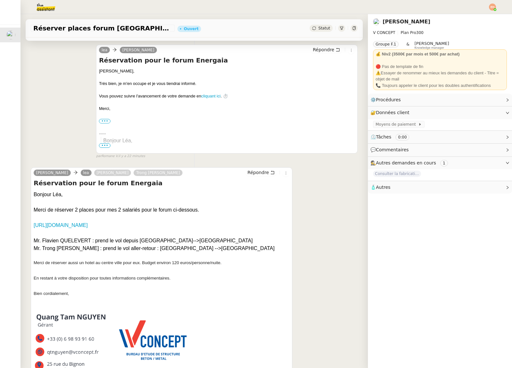
scroll to position [78, 0]
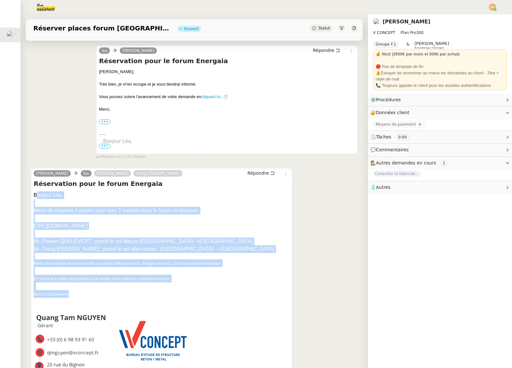
drag, startPoint x: 97, startPoint y: 293, endPoint x: 33, endPoint y: 194, distance: 117.8
click at [33, 194] on div "[PERSON_NAME] [PERSON_NAME] Trong [PERSON_NAME] Répondre Réservation pour le [G…" at bounding box center [162, 294] width 262 height 252
copy div "Bonjour Léa, Merci de réserver 2 places pour mes 2 salariés pour le forum ci-de…"
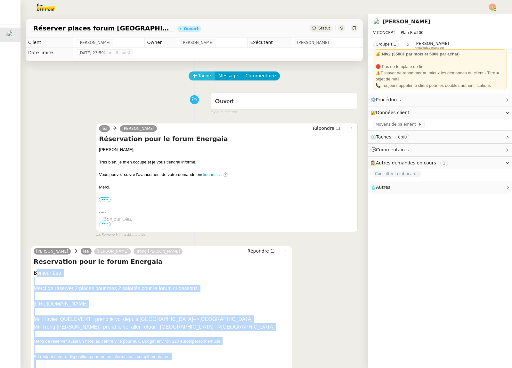
click at [197, 72] on button "Tâche" at bounding box center [202, 75] width 27 height 9
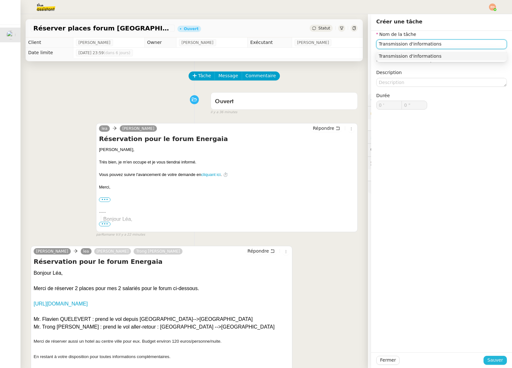
type input "Transmission d'informations"
click at [498, 362] on span "Sauver" at bounding box center [496, 359] width 16 height 7
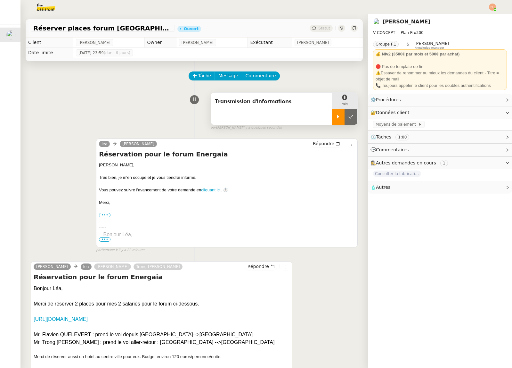
click at [336, 114] on icon at bounding box center [338, 116] width 5 height 5
click at [388, 184] on span "🧴 Autres" at bounding box center [435, 187] width 129 height 7
click at [416, 198] on span at bounding box center [417, 198] width 3 height 4
click at [392, 201] on div "Email" at bounding box center [384, 198] width 22 height 7
click at [389, 201] on icon "button" at bounding box center [391, 199] width 4 height 4
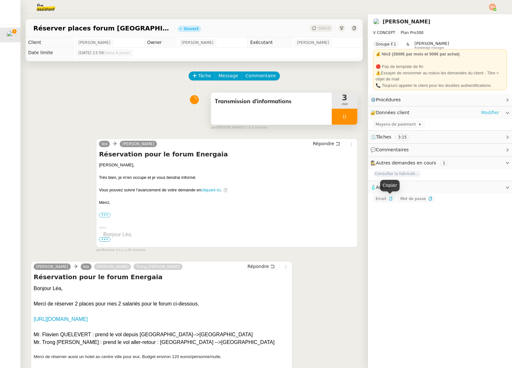
click at [491, 111] on link "Modifier" at bounding box center [490, 112] width 18 height 7
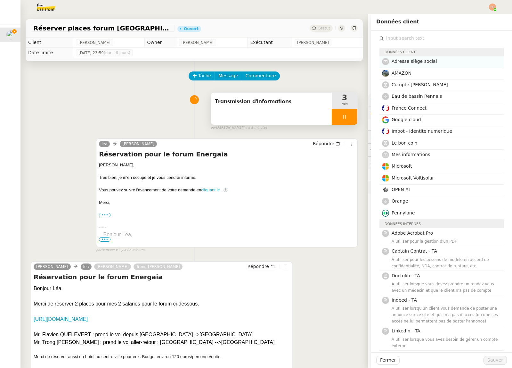
click at [432, 61] on span "Adresse siège social" at bounding box center [415, 61] width 46 height 5
click at [498, 361] on span "Sauver" at bounding box center [496, 359] width 16 height 7
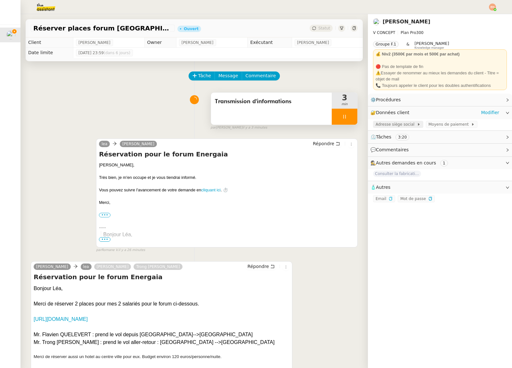
click at [399, 124] on span "Adresse siège social" at bounding box center [396, 124] width 41 height 6
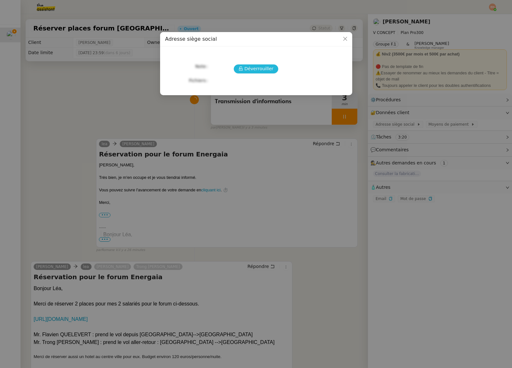
click at [242, 66] on button "Déverrouiller" at bounding box center [256, 68] width 45 height 9
drag, startPoint x: 212, startPoint y: 55, endPoint x: 322, endPoint y: 59, distance: 110.0
click at [325, 59] on nz-form-item "Adresse [STREET_ADDRESS]" at bounding box center [256, 56] width 182 height 9
click at [284, 84] on div "[STREET_ADDRESS]" at bounding box center [264, 80] width 106 height 7
drag, startPoint x: 287, startPoint y: 81, endPoint x: 223, endPoint y: 69, distance: 65.2
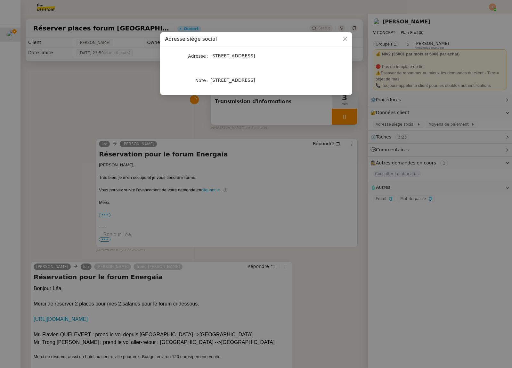
click at [211, 81] on div "[STREET_ADDRESS]" at bounding box center [264, 80] width 106 height 7
copy span "[STREET_ADDRESS]"
click at [427, 120] on nz-modal-container "Adresse siège social Adresse [STREET_ADDRESS][GEOGRAPHIC_DATA][STREET_ADDRESS]" at bounding box center [256, 184] width 512 height 368
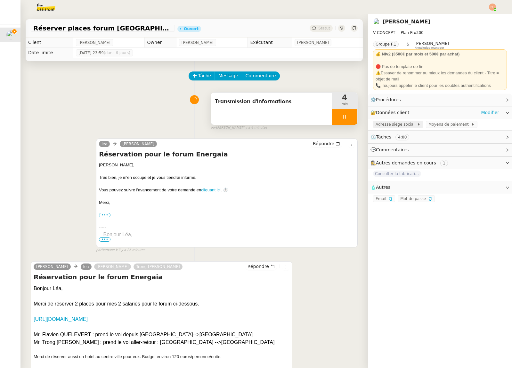
click at [403, 126] on span "Adresse siège social" at bounding box center [396, 124] width 41 height 6
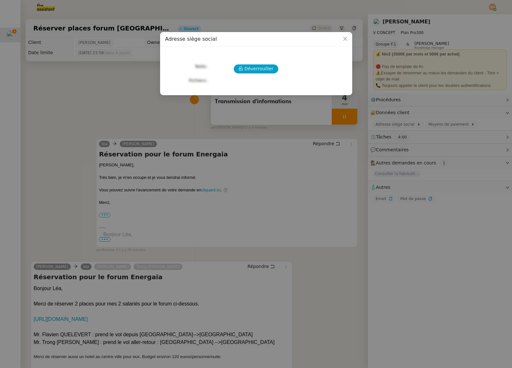
click at [445, 99] on nz-modal-container "Adresse siège social Déverrouiller Note Fichiers Upload" at bounding box center [256, 184] width 512 height 368
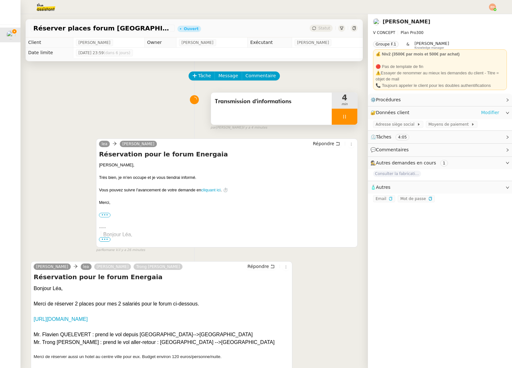
click at [494, 112] on link "Modifier" at bounding box center [490, 112] width 18 height 7
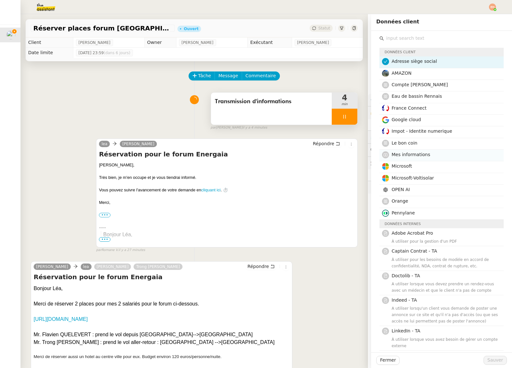
click at [408, 155] on span "Mes informations" at bounding box center [411, 154] width 39 height 5
click at [490, 358] on span "Sauver" at bounding box center [496, 359] width 16 height 7
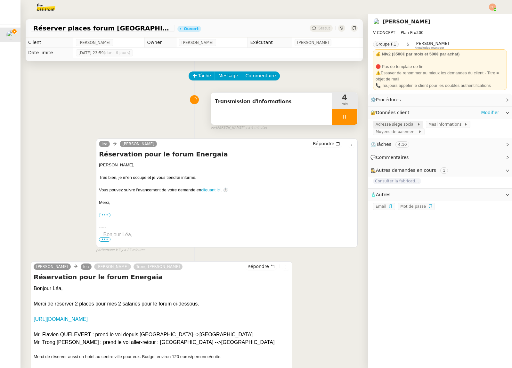
click at [409, 126] on span "Adresse siège social" at bounding box center [396, 124] width 41 height 6
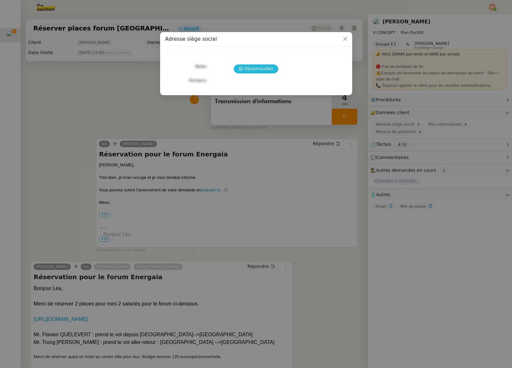
click at [262, 71] on span "Déverrouiller" at bounding box center [259, 68] width 29 height 7
click at [402, 137] on nz-modal-container "Adresse siège social Adresse [STREET_ADDRESS][GEOGRAPHIC_DATA][STREET_ADDRESS]" at bounding box center [256, 184] width 512 height 368
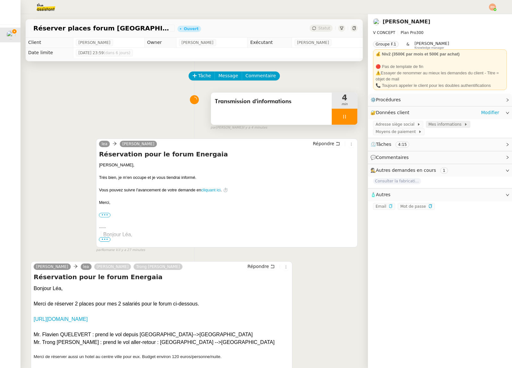
click at [445, 124] on span "Mes informations" at bounding box center [447, 124] width 36 height 6
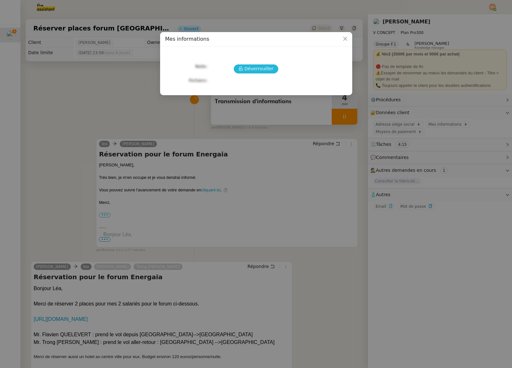
click at [264, 72] on span "Déverrouiller" at bounding box center [259, 68] width 29 height 7
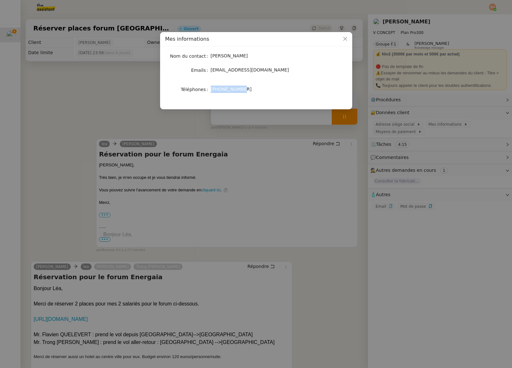
drag, startPoint x: 235, startPoint y: 87, endPoint x: 208, endPoint y: 87, distance: 26.9
click at [208, 87] on nz-form-item "Téléphones [PHONE_NUMBER]" at bounding box center [256, 89] width 182 height 9
click at [241, 84] on div "Nom du contact [PERSON_NAME] Emails [EMAIL_ADDRESS][DOMAIN_NAME] Téléphones [PH…" at bounding box center [256, 75] width 182 height 47
drag, startPoint x: 219, startPoint y: 89, endPoint x: 277, endPoint y: 89, distance: 58.3
click at [276, 90] on div "[PHONE_NUMBER]" at bounding box center [264, 89] width 106 height 7
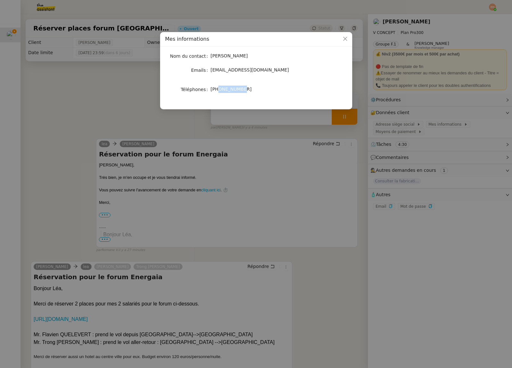
copy span "698939160"
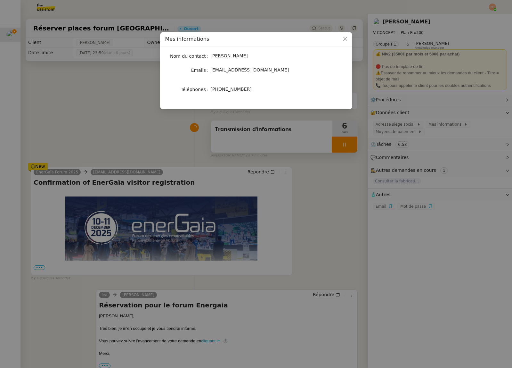
click at [125, 138] on nz-modal-container "Mes informations Nom du contact [PERSON_NAME] Emails [EMAIL_ADDRESS][DOMAIN_NAM…" at bounding box center [256, 184] width 512 height 368
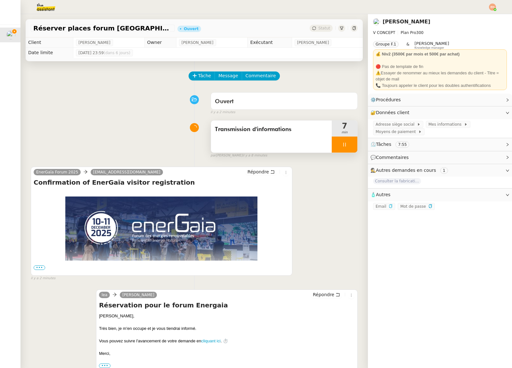
click at [40, 267] on span "•••" at bounding box center [40, 267] width 12 height 4
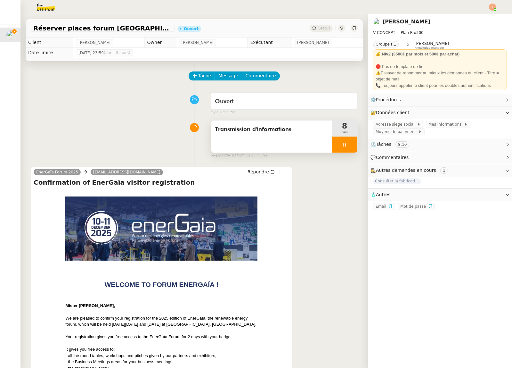
click at [284, 172] on icon at bounding box center [286, 172] width 7 height 4
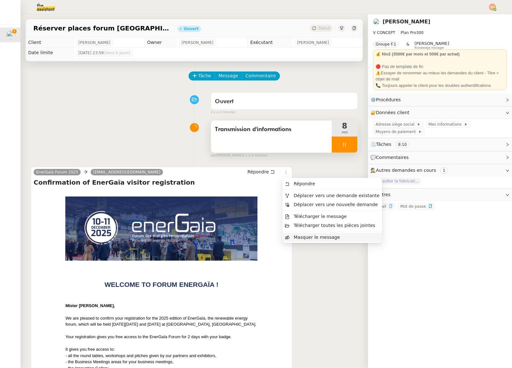
click at [324, 237] on span "Masquer le message" at bounding box center [317, 237] width 46 height 5
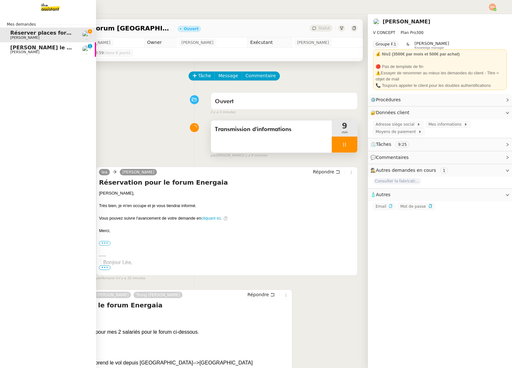
click at [28, 51] on span "[PERSON_NAME]" at bounding box center [24, 52] width 29 height 4
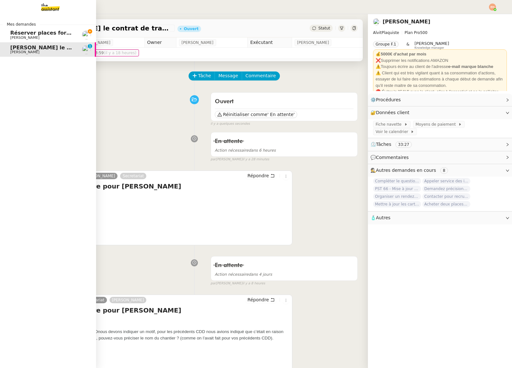
click at [17, 37] on span "[PERSON_NAME]" at bounding box center [24, 38] width 29 height 4
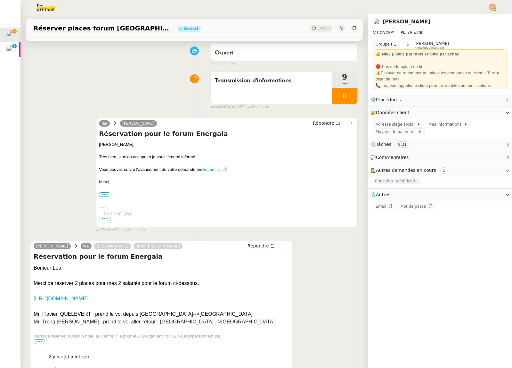
scroll to position [101, 0]
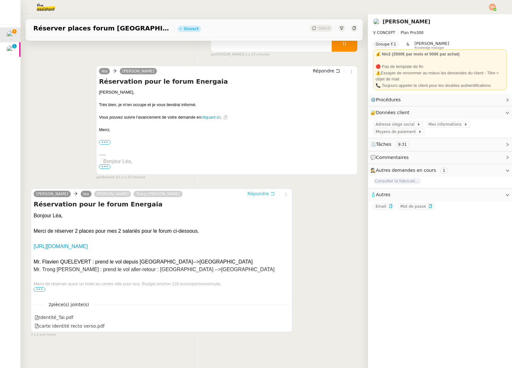
click at [262, 195] on span "Répondre" at bounding box center [258, 193] width 21 height 6
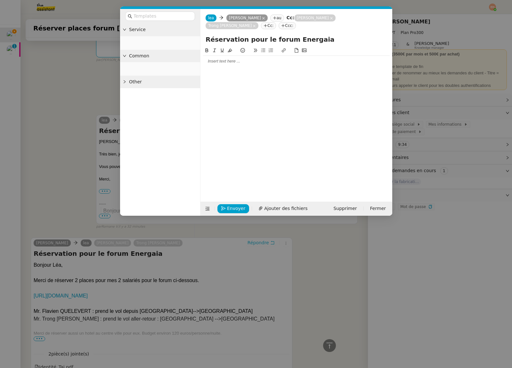
scroll to position [150, 0]
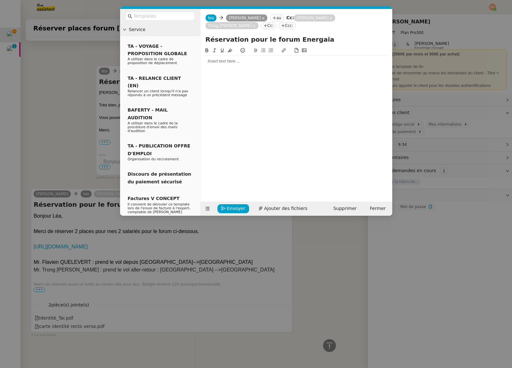
click at [234, 63] on div at bounding box center [296, 61] width 187 height 6
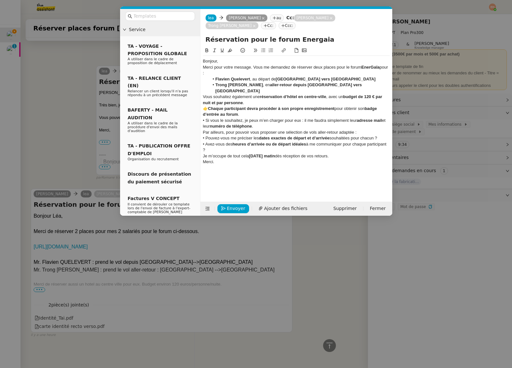
scroll to position [0, 0]
click at [235, 62] on div "Bonjour," at bounding box center [296, 61] width 187 height 6
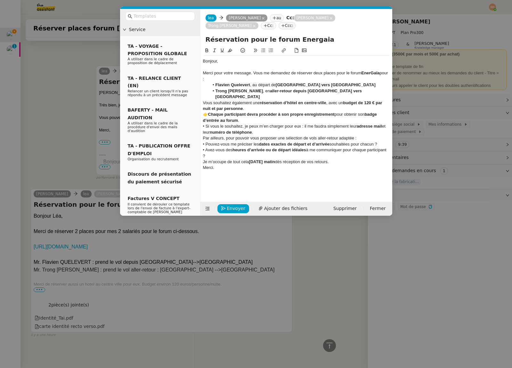
click at [257, 71] on div "Merci pour votre message. Vous me demandez de réserver deux places pour le foru…" at bounding box center [296, 76] width 187 height 12
drag, startPoint x: 253, startPoint y: 84, endPoint x: 278, endPoint y: 82, distance: 24.7
click at [278, 82] on li "Flavien Quelevert , au départ de [GEOGRAPHIC_DATA] vers [GEOGRAPHIC_DATA]" at bounding box center [299, 85] width 181 height 6
copy li "au départ de"
drag, startPoint x: 288, startPoint y: 91, endPoint x: 251, endPoint y: 91, distance: 37.2
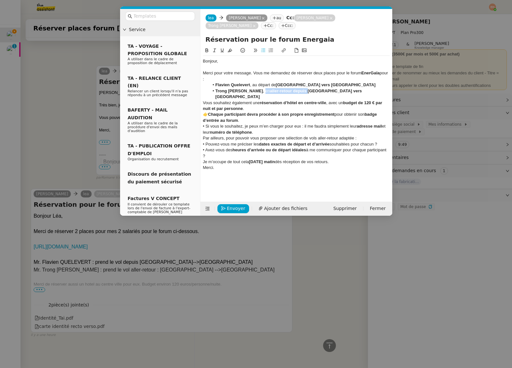
click at [251, 91] on li "Trong [PERSON_NAME] , en aller-retour depuis [GEOGRAPHIC_DATA] vers [GEOGRAPHIC…" at bounding box center [299, 94] width 181 height 12
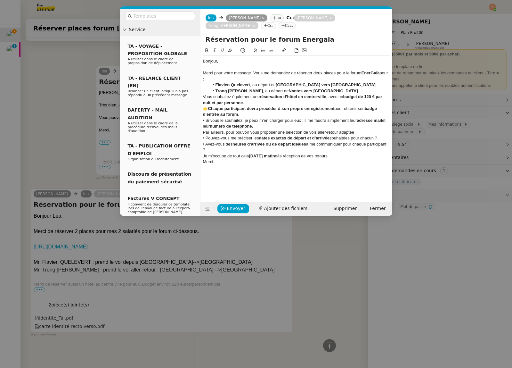
click at [205, 97] on div "Vous souhaitez également une réservation d’hôtel en centre-ville , avec un budg…" at bounding box center [296, 100] width 187 height 12
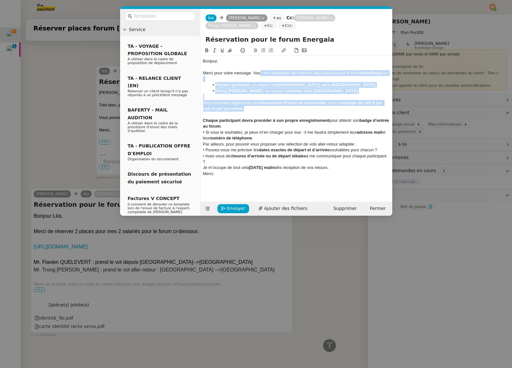
drag, startPoint x: 254, startPoint y: 105, endPoint x: 261, endPoint y: 70, distance: 35.9
click at [261, 70] on div "Bonjour, Merci pour votre message. Vous me demandez de réserver deux places pou…" at bounding box center [296, 120] width 187 height 129
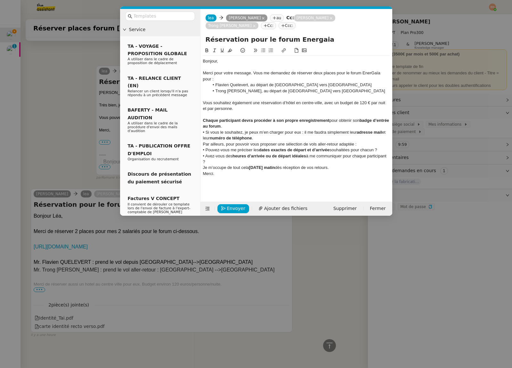
click at [258, 110] on div "Vous souhaitez également une réservation d’hôtel en centre-ville, avec un budge…" at bounding box center [296, 106] width 187 height 12
click at [252, 127] on div "Chaque participant devra procéder à son propre enregistrement pour obtenir son …" at bounding box center [296, 124] width 187 height 12
click at [263, 49] on icon at bounding box center [263, 50] width 4 height 4
click at [289, 138] on li "Si vous le souhaitez, je peux m’en charger pour eux : il me faudra simplement l…" at bounding box center [299, 135] width 181 height 12
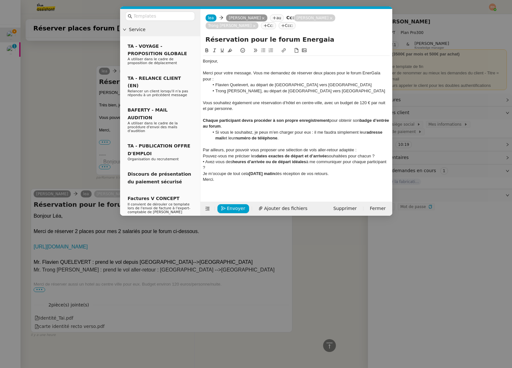
click at [265, 50] on icon at bounding box center [263, 50] width 4 height 4
drag, startPoint x: 206, startPoint y: 163, endPoint x: 199, endPoint y: 163, distance: 7.1
click at [199, 163] on nz-layout "Service TA - VOYAGE - PROPOSITION GLOBALE A utiliser dans le cadre de propositi…" at bounding box center [256, 112] width 272 height 207
click at [261, 49] on icon at bounding box center [263, 50] width 4 height 4
click at [248, 168] on li "Avez-vous des heures d’arrivée ou de départ idéales à me communiquer pour chaqu…" at bounding box center [299, 165] width 181 height 12
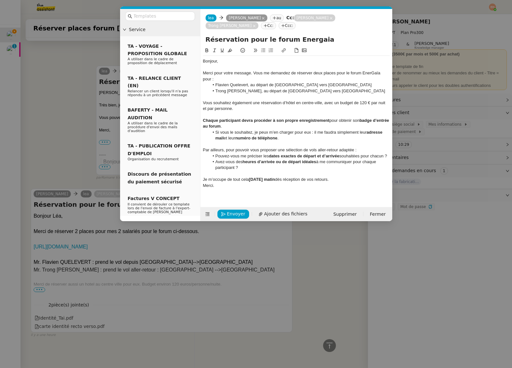
click at [275, 181] on strong "[DATE] matin" at bounding box center [262, 179] width 26 height 5
drag, startPoint x: 332, startPoint y: 180, endPoint x: 184, endPoint y: 133, distance: 155.7
click at [184, 133] on nz-layout "Service TA - VOYAGE - PROPOSITION GLOBALE A utiliser dans le cadre de propositi…" at bounding box center [256, 115] width 272 height 212
drag, startPoint x: 316, startPoint y: 184, endPoint x: 320, endPoint y: 183, distance: 3.3
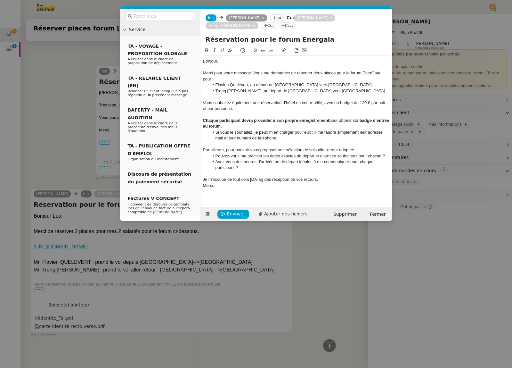
click at [316, 184] on div "Merci." at bounding box center [296, 186] width 187 height 6
click at [324, 180] on div "Je m’occupe de tout cela [DATE] dès réception de vos retours." at bounding box center [296, 180] width 187 height 6
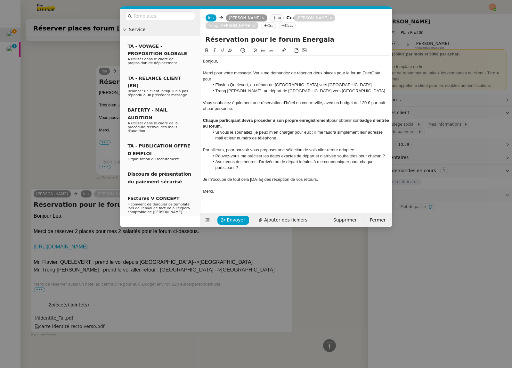
click at [314, 180] on div "Je m’occupe de tout cela [DATE] dès réception de vos retours." at bounding box center [296, 180] width 187 height 6
click at [253, 171] on div at bounding box center [296, 174] width 187 height 6
drag, startPoint x: 302, startPoint y: 151, endPoint x: 343, endPoint y: 159, distance: 41.4
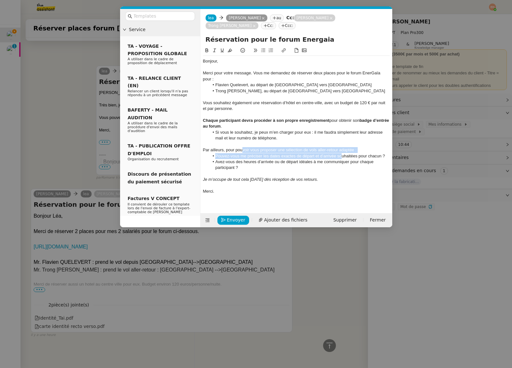
click at [343, 159] on div "Bonjour, Merci pour votre message. Vous me demandez de réserver deux places pou…" at bounding box center [296, 129] width 187 height 147
click at [340, 165] on li "Avez-vous des heures d’arrivée ou de départ idéales à me communiquer pour chaqu…" at bounding box center [299, 165] width 181 height 12
click at [328, 156] on li "Pouvez-vous me préciser les dates exactes de départ et d’arrivée souhaitées pou…" at bounding box center [299, 156] width 181 height 6
click at [308, 169] on li "Avez-vous des heures d’arrivée ou de départ idéales à me communiquer pour chaqu…" at bounding box center [299, 165] width 181 height 12
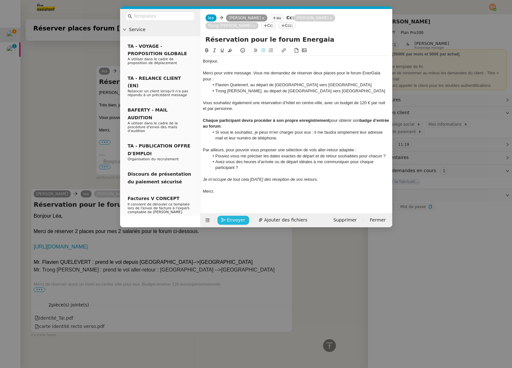
click at [229, 218] on span "Envoyer" at bounding box center [236, 219] width 18 height 7
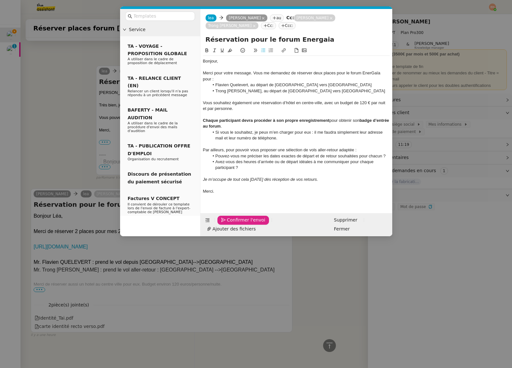
click at [229, 218] on span "Confirmer l'envoi" at bounding box center [246, 219] width 38 height 7
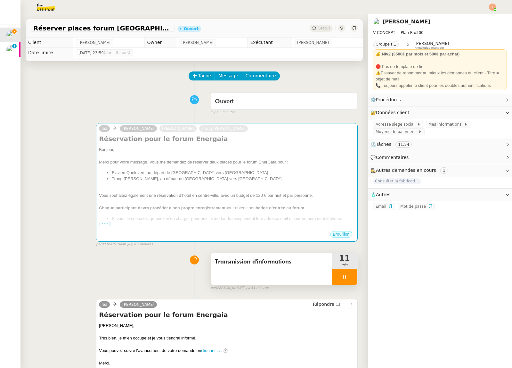
click at [342, 276] on icon at bounding box center [344, 276] width 5 height 5
click at [354, 276] on button at bounding box center [351, 277] width 13 height 16
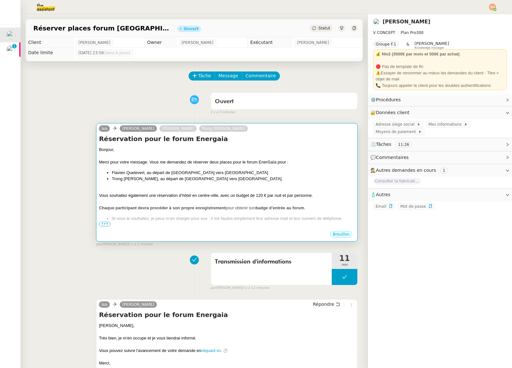
click at [279, 207] on strong "badge d’entrée au forum" at bounding box center [280, 207] width 49 height 5
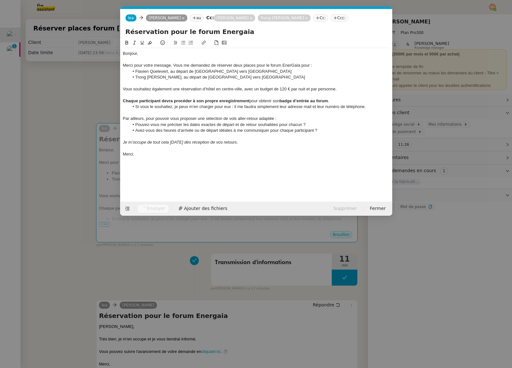
scroll to position [0, 13]
click at [89, 208] on nz-modal-container "Service TA - VOYAGE - PROPOSITION GLOBALE A utiliser dans le cadre de propositi…" at bounding box center [256, 184] width 512 height 368
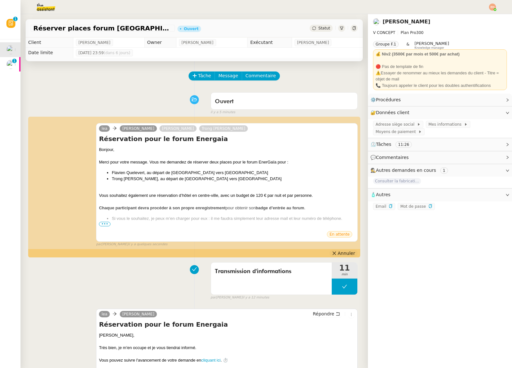
click at [347, 253] on span "Annuler" at bounding box center [346, 253] width 17 height 6
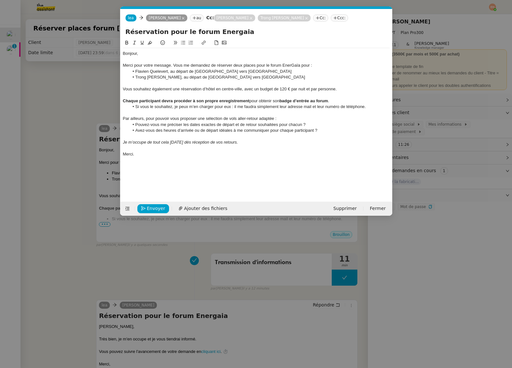
click at [273, 101] on div "Chaque participant devra procéder à son propre enregistrement pour obtenir son …" at bounding box center [256, 101] width 267 height 6
click at [270, 112] on div at bounding box center [256, 113] width 267 height 6
click at [148, 207] on span "Envoyer" at bounding box center [156, 208] width 18 height 7
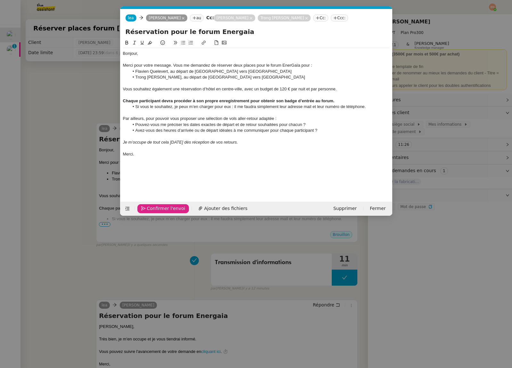
click at [148, 207] on span "Confirmer l'envoi" at bounding box center [166, 208] width 38 height 7
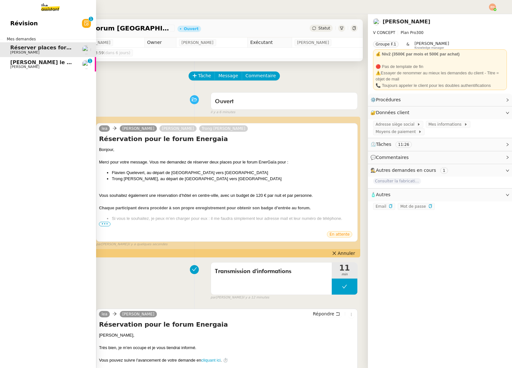
click at [30, 64] on span "[PERSON_NAME] le contrat de travail" at bounding box center [63, 62] width 107 height 6
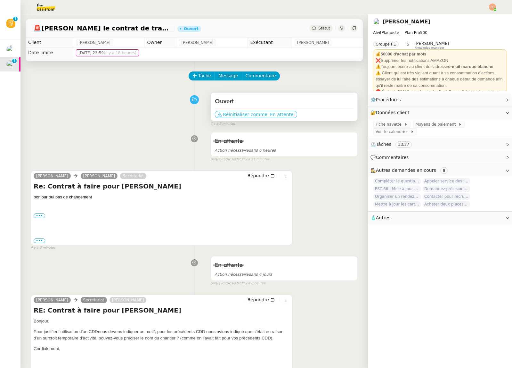
click at [272, 115] on span "' En attente'" at bounding box center [281, 114] width 27 height 6
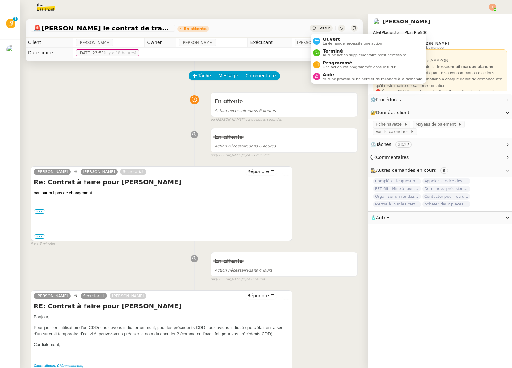
click at [323, 29] on span "Statut" at bounding box center [325, 28] width 12 height 4
drag, startPoint x: 350, startPoint y: 50, endPoint x: 317, endPoint y: 77, distance: 42.6
click at [324, 75] on ul "Ouvert La demande nécessite une action Terminé Aucune action supplémentaire n'e…" at bounding box center [368, 59] width 115 height 50
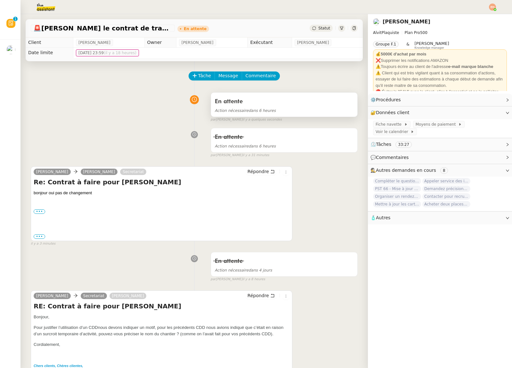
click at [265, 98] on div "En attente" at bounding box center [284, 101] width 139 height 10
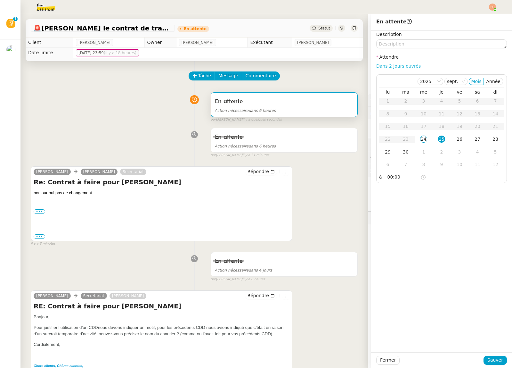
drag, startPoint x: 394, startPoint y: 58, endPoint x: 394, endPoint y: 64, distance: 6.1
click at [394, 58] on label "Attendre" at bounding box center [388, 56] width 22 height 5
drag, startPoint x: 394, startPoint y: 65, endPoint x: 417, endPoint y: 249, distance: 185.7
click at [394, 65] on link "Dans 2 jours ouvrés" at bounding box center [399, 65] width 45 height 5
type input "07:00"
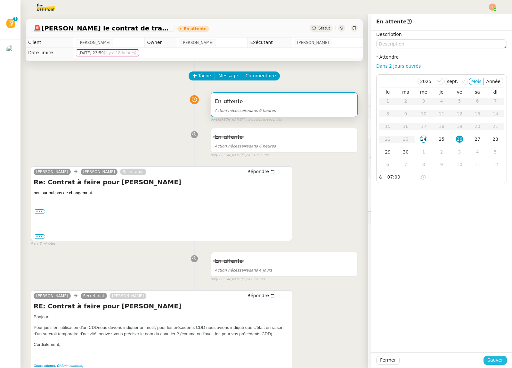
click at [497, 361] on span "Sauver" at bounding box center [496, 359] width 16 height 7
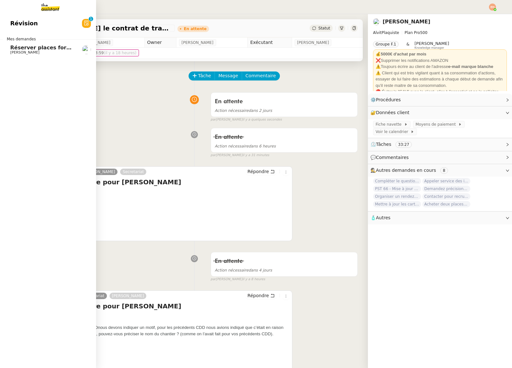
click at [20, 50] on span "Réserver places forum [GEOGRAPHIC_DATA]" at bounding box center [73, 48] width 127 height 6
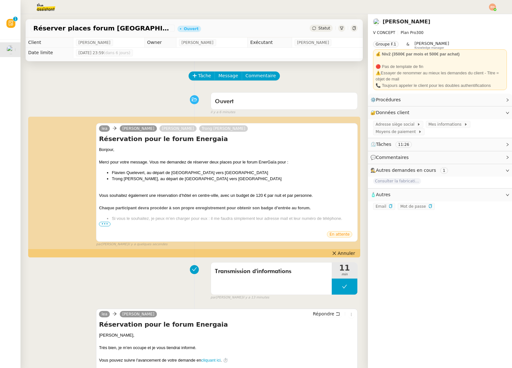
click at [334, 28] on div "Statut" at bounding box center [334, 28] width 48 height 7
click at [328, 28] on span "Statut" at bounding box center [325, 28] width 12 height 4
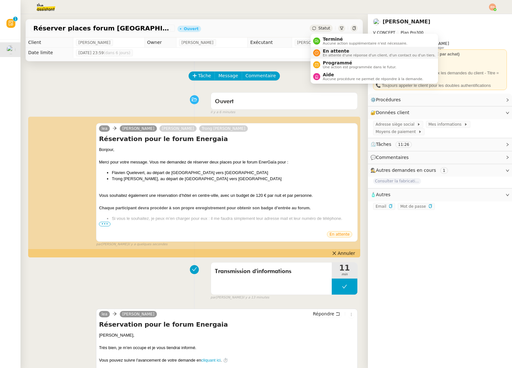
click at [337, 57] on li "En attente En attente d'une réponse d'un client, d'un contact ou d'un tiers." at bounding box center [375, 53] width 128 height 12
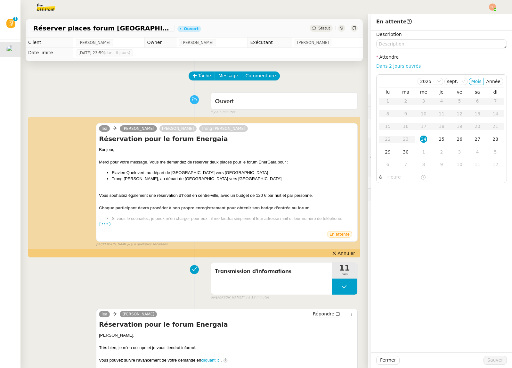
drag, startPoint x: 404, startPoint y: 60, endPoint x: 403, endPoint y: 63, distance: 4.1
click at [404, 60] on div "Description Attendre Dans 2 jours ouvrés [DATE] Mois Année lu ma me je ve sa di…" at bounding box center [442, 107] width 131 height 152
drag, startPoint x: 402, startPoint y: 64, endPoint x: 432, endPoint y: 153, distance: 94.3
click at [402, 64] on link "Dans 2 jours ouvrés" at bounding box center [399, 65] width 45 height 5
type input "07:00"
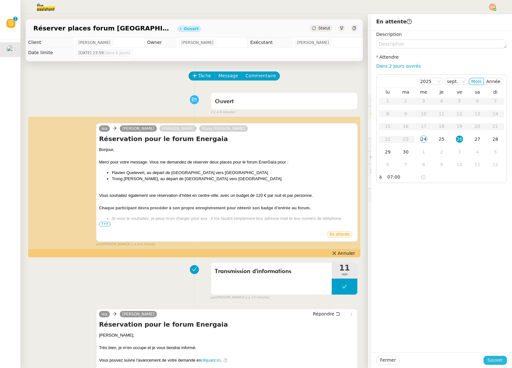
click at [494, 362] on span "Sauver" at bounding box center [496, 359] width 16 height 7
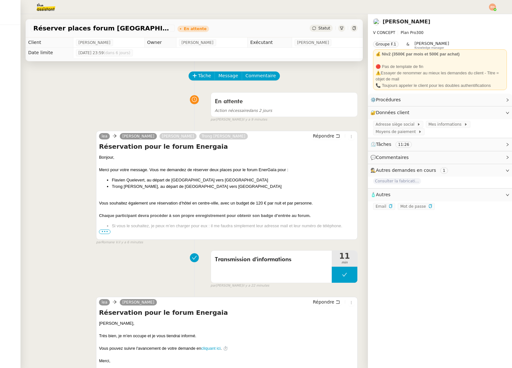
click at [51, 6] on img at bounding box center [41, 7] width 50 height 14
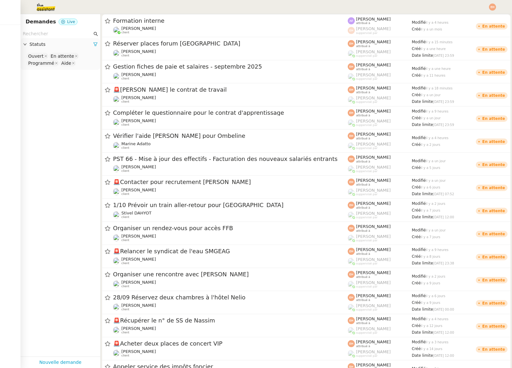
click at [42, 13] on img at bounding box center [41, 7] width 50 height 14
